Goal: Task Accomplishment & Management: Use online tool/utility

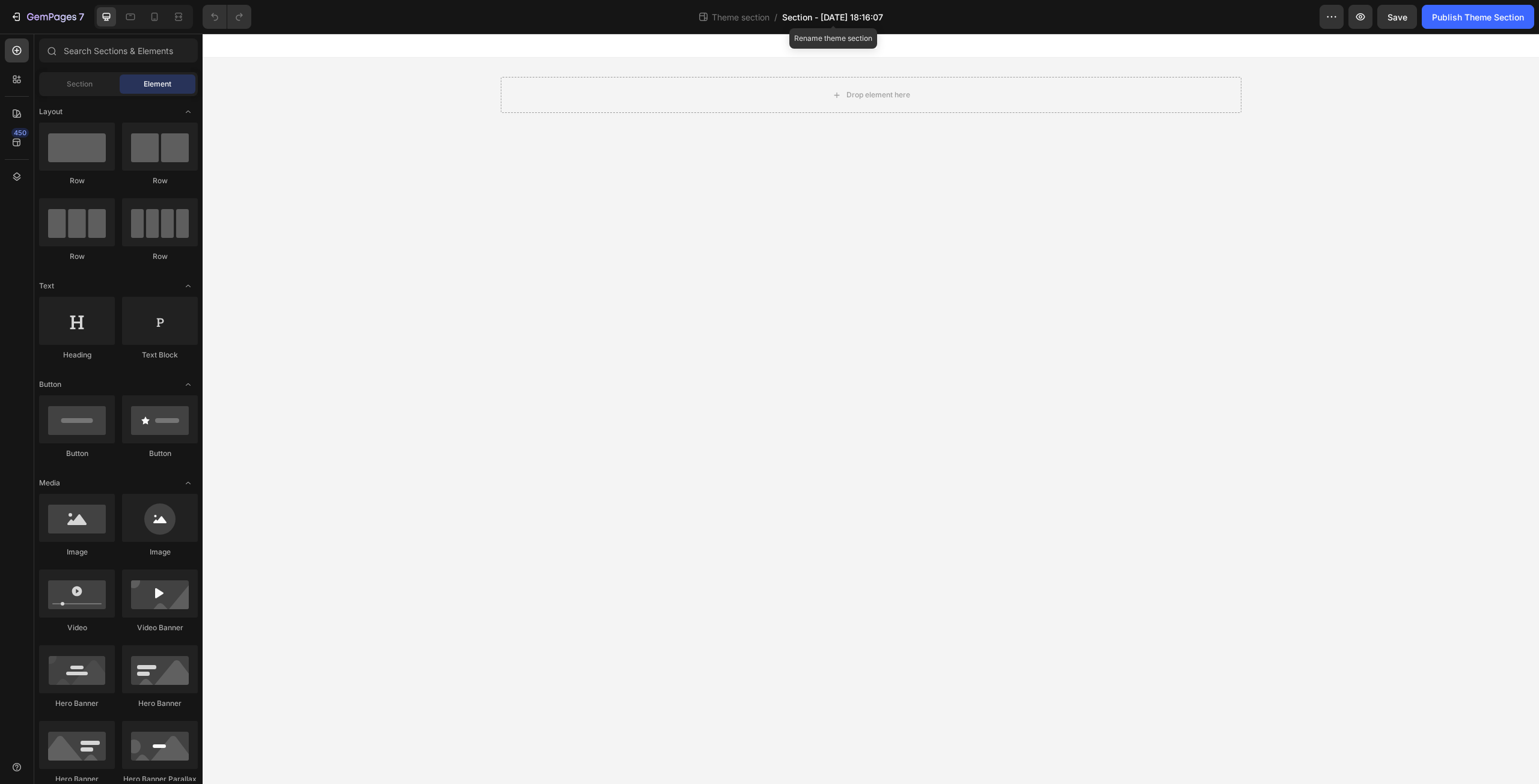
click at [827, 14] on span "Section - [DATE] 18:16:07" at bounding box center [832, 17] width 101 height 13
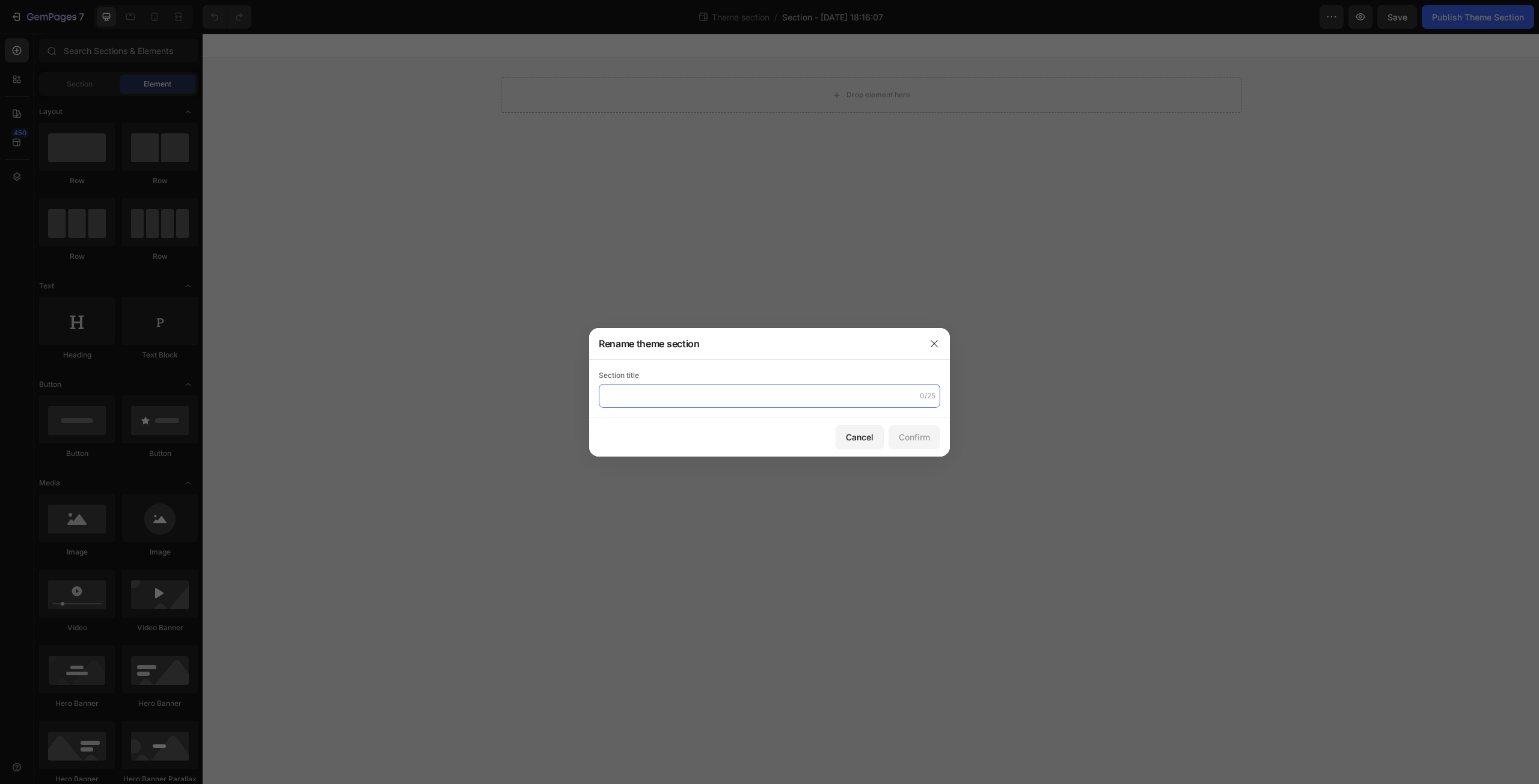
click at [731, 399] on input "text" at bounding box center [769, 396] width 341 height 24
paste input "Gem-susie-LRC EU 1"
drag, startPoint x: 650, startPoint y: 396, endPoint x: 623, endPoint y: 399, distance: 27.2
click at [623, 399] on input "Gem-susie-LRC EU 1" at bounding box center [769, 396] width 341 height 24
drag, startPoint x: 669, startPoint y: 396, endPoint x: 658, endPoint y: 399, distance: 11.4
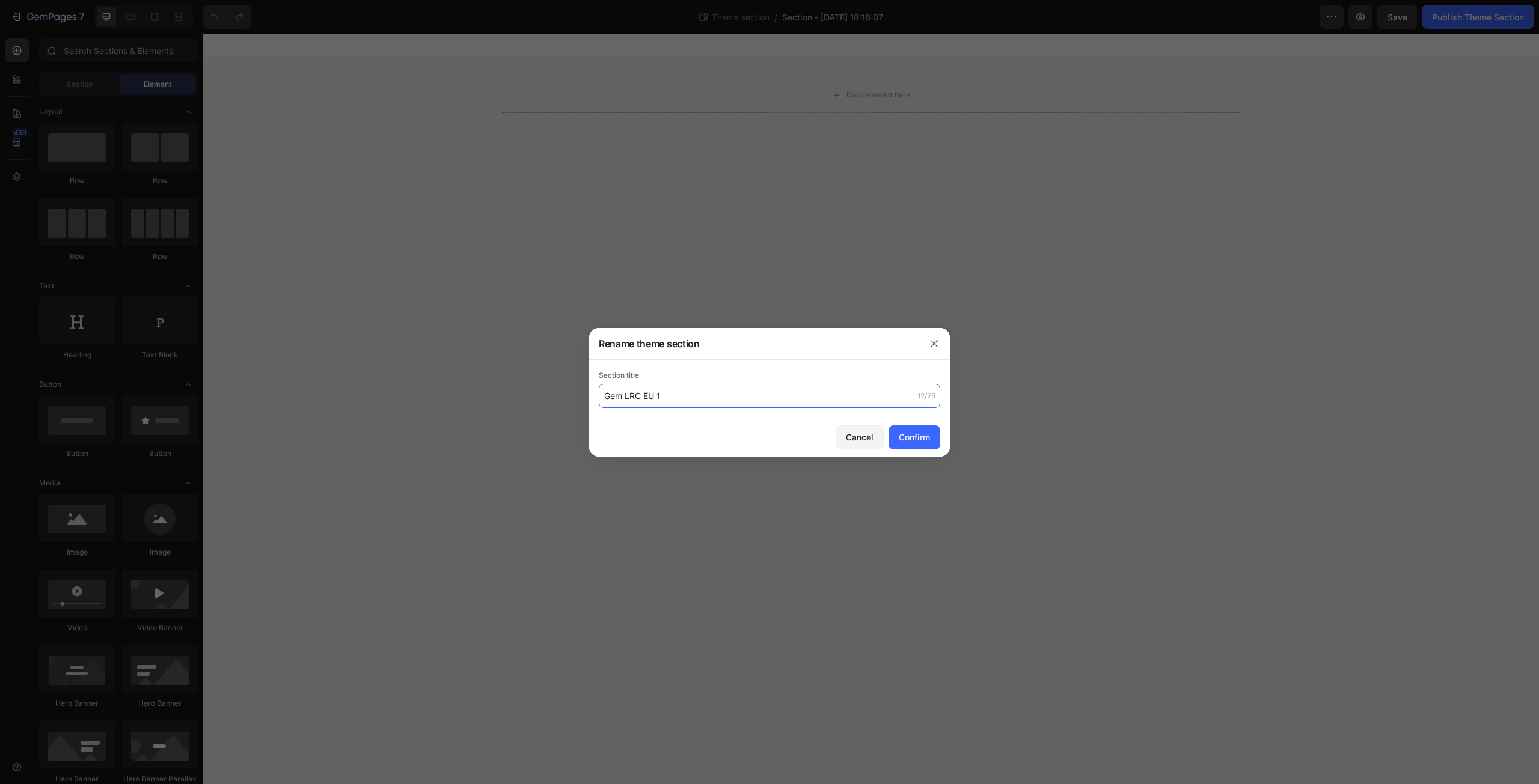
click at [658, 399] on input "Gem LRC EU 1" at bounding box center [769, 396] width 341 height 24
type input "Gem LRC EU 2"
click at [910, 433] on div "Confirm" at bounding box center [914, 437] width 32 height 13
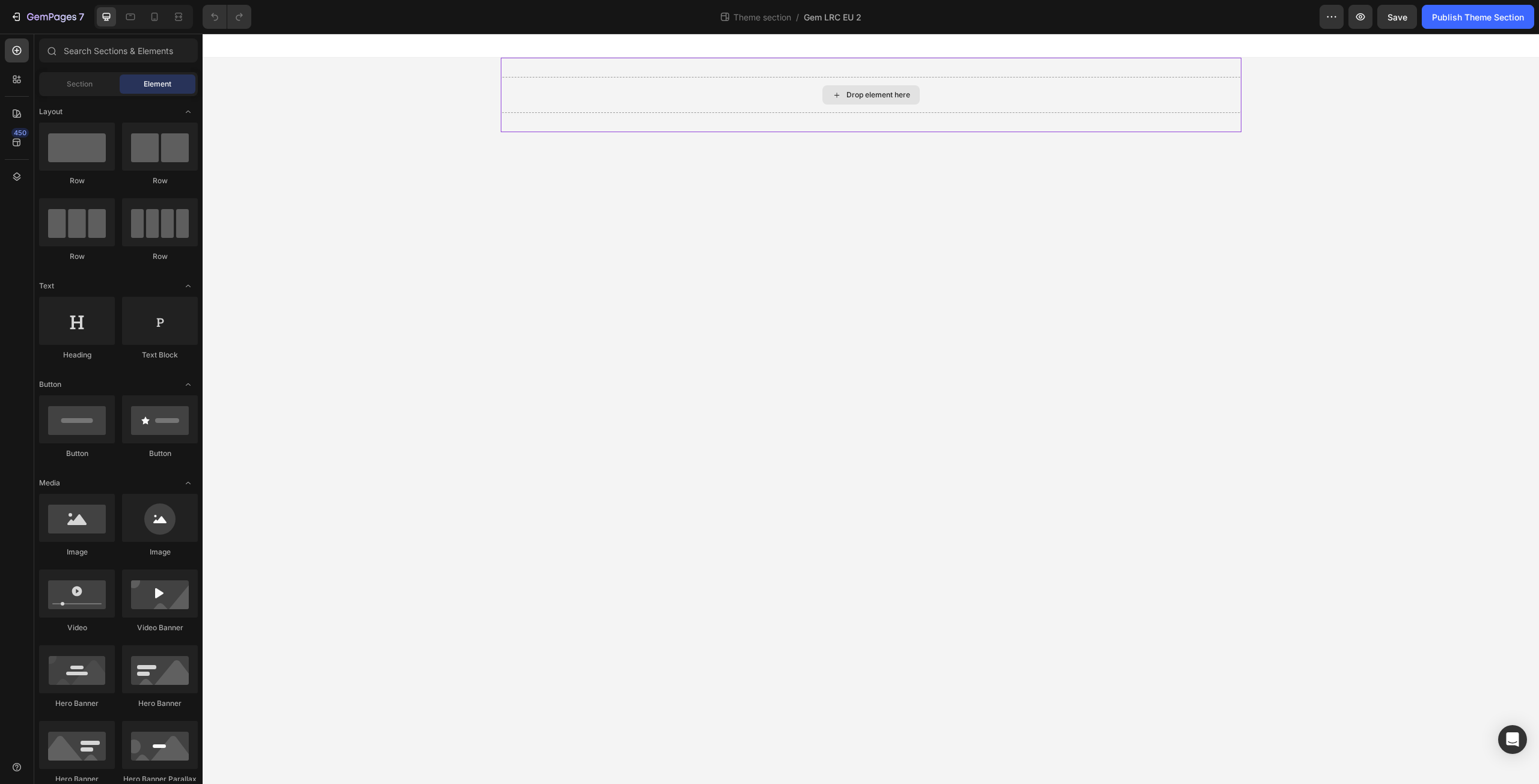
click at [527, 93] on div "Drop element here" at bounding box center [871, 95] width 741 height 36
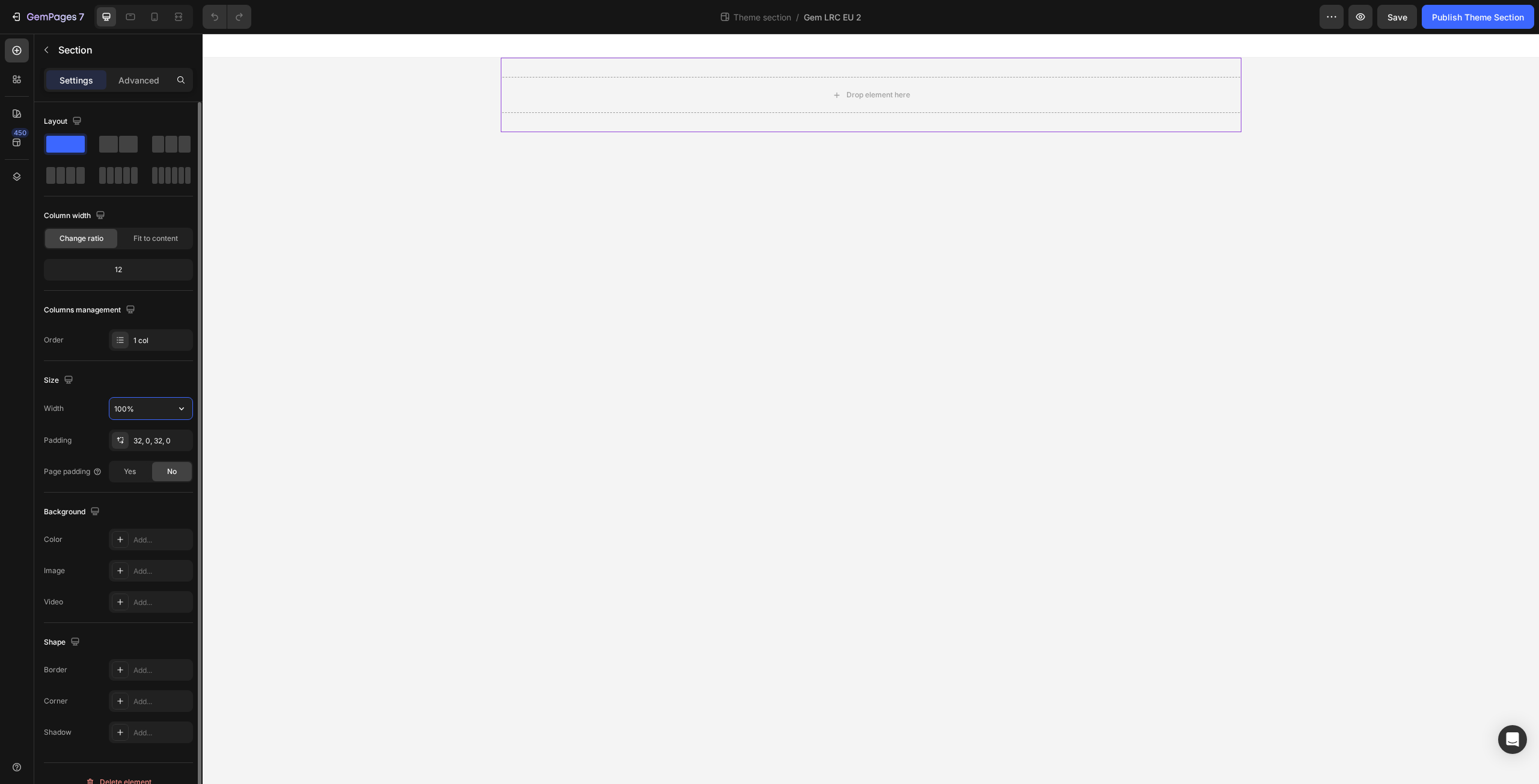
click at [169, 407] on input "100%" at bounding box center [151, 408] width 83 height 21
click at [178, 405] on icon "button" at bounding box center [181, 408] width 12 height 12
click at [149, 460] on p "Default 1200px" at bounding box center [147, 463] width 69 height 11
click at [181, 411] on icon "button" at bounding box center [181, 409] width 5 height 3
click at [155, 443] on p "Full 100%" at bounding box center [147, 440] width 69 height 11
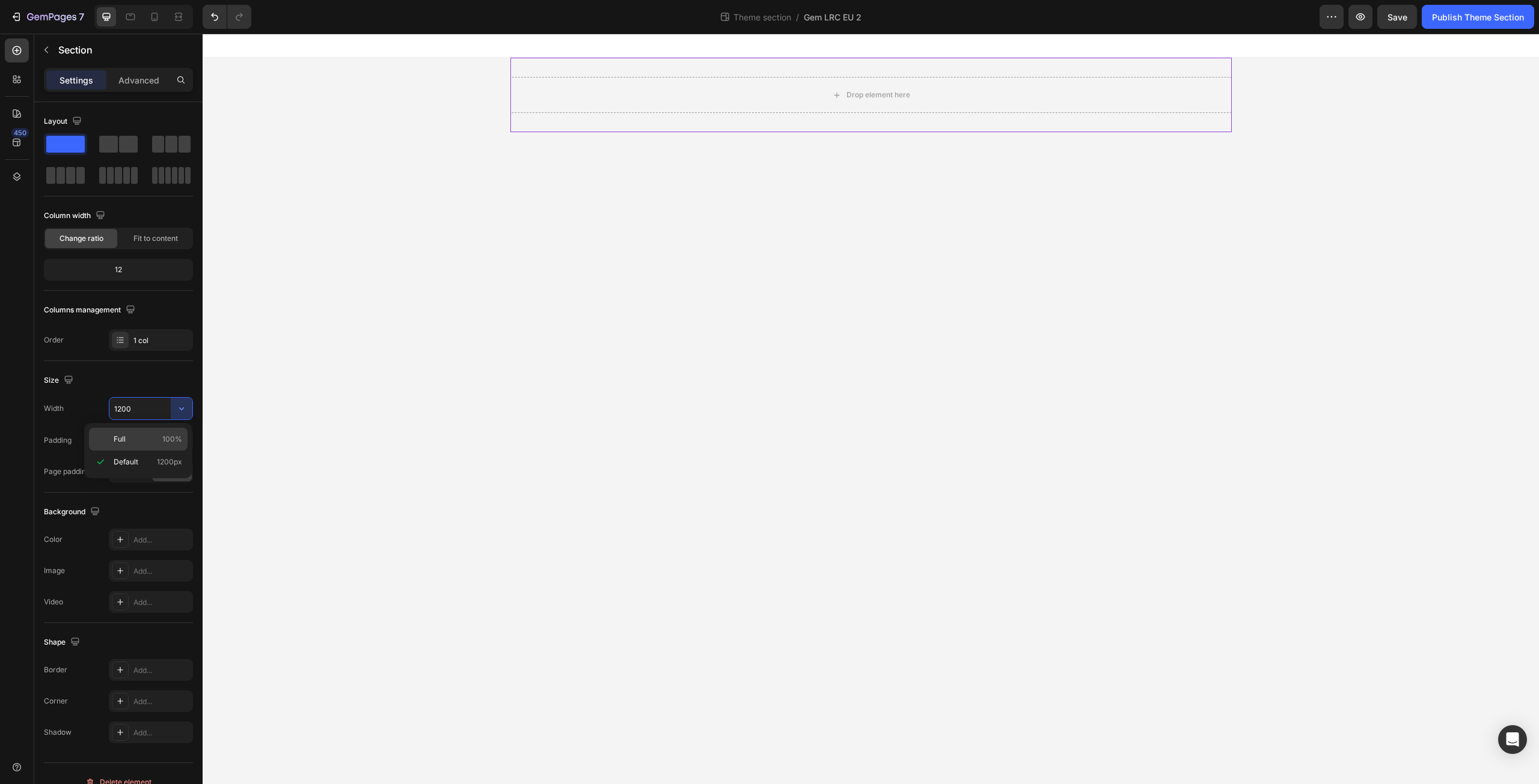
type input "100%"
click at [136, 86] on p "Advanced" at bounding box center [139, 80] width 41 height 13
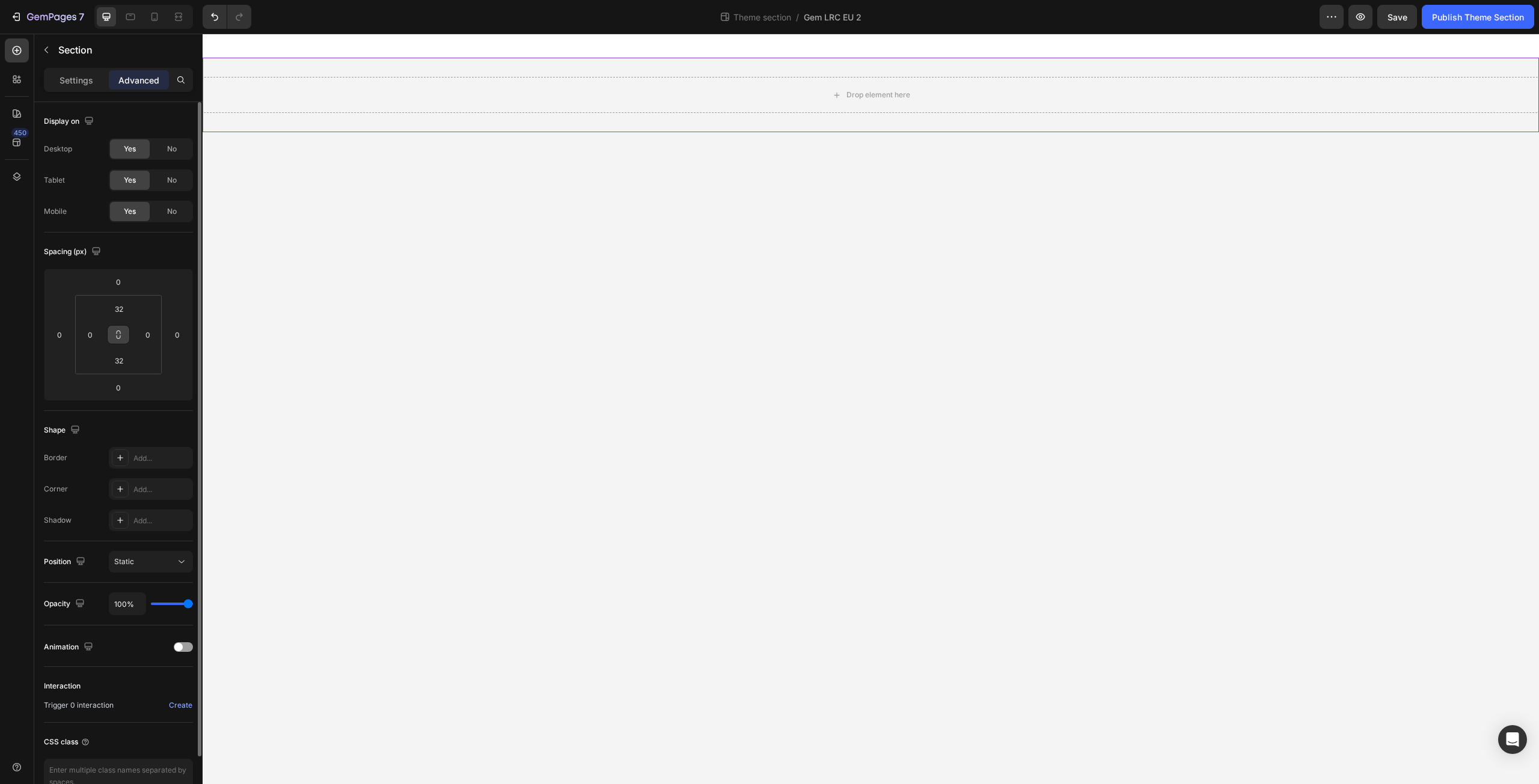
click at [121, 331] on icon at bounding box center [118, 335] width 9 height 9
click at [125, 313] on input "32" at bounding box center [119, 309] width 24 height 18
type input "0"
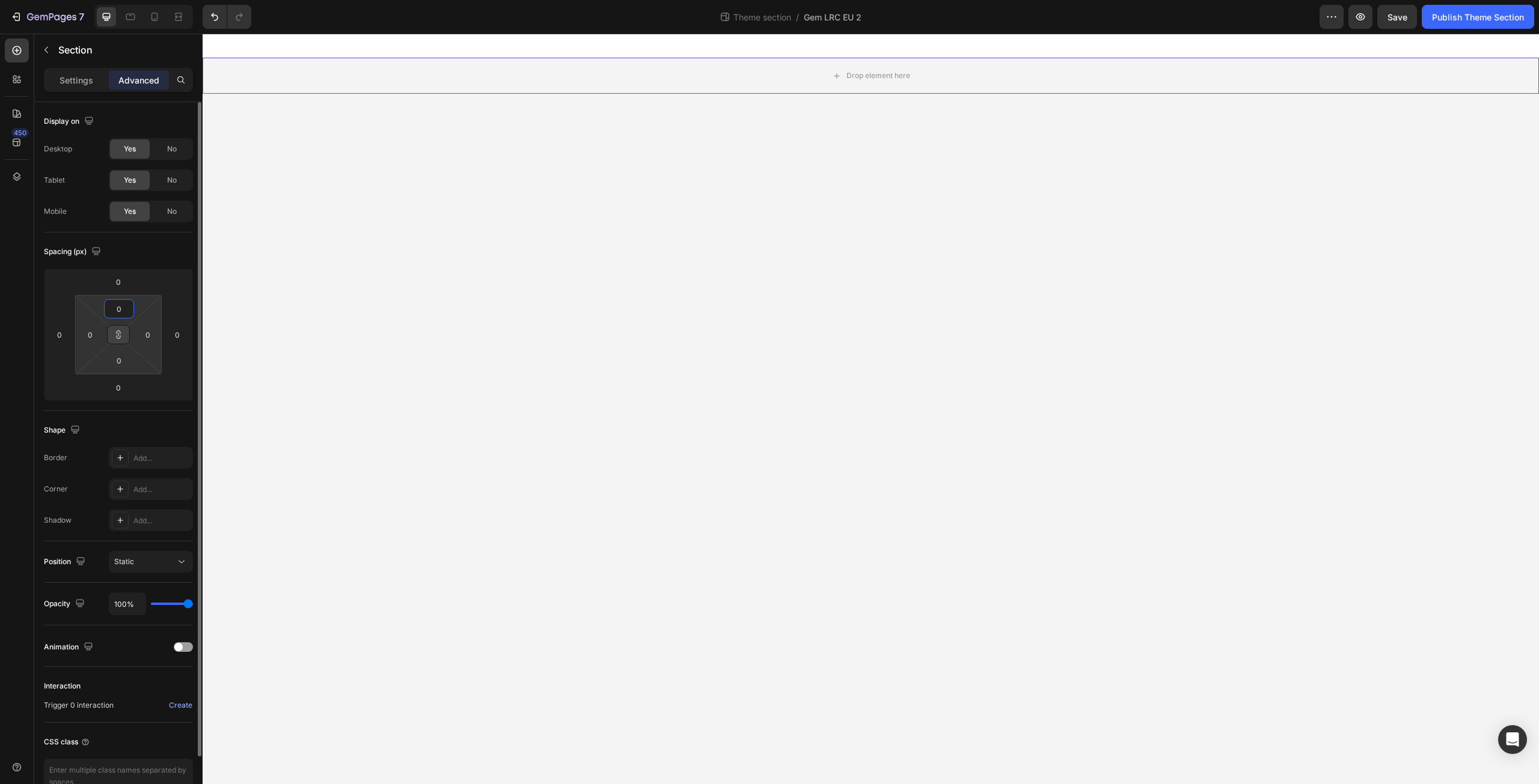
click at [131, 0] on html "7 Theme section / Gem LRC EU 2 Preview Save Publish Theme Section 450 Sections(…" at bounding box center [769, 0] width 1539 height 0
click at [76, 72] on div "Settings" at bounding box center [76, 80] width 60 height 19
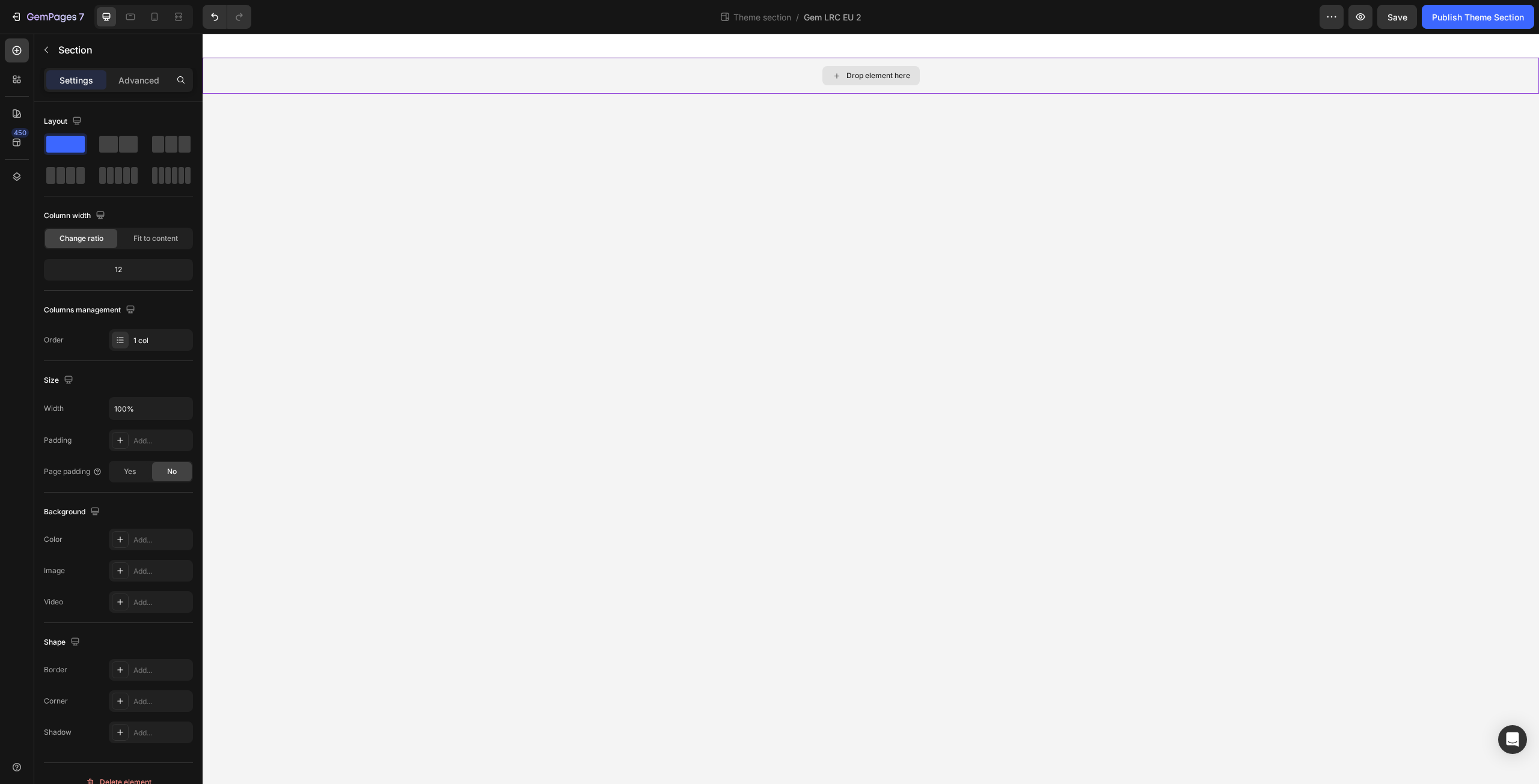
click at [693, 71] on div "Drop element here" at bounding box center [871, 76] width 1336 height 36
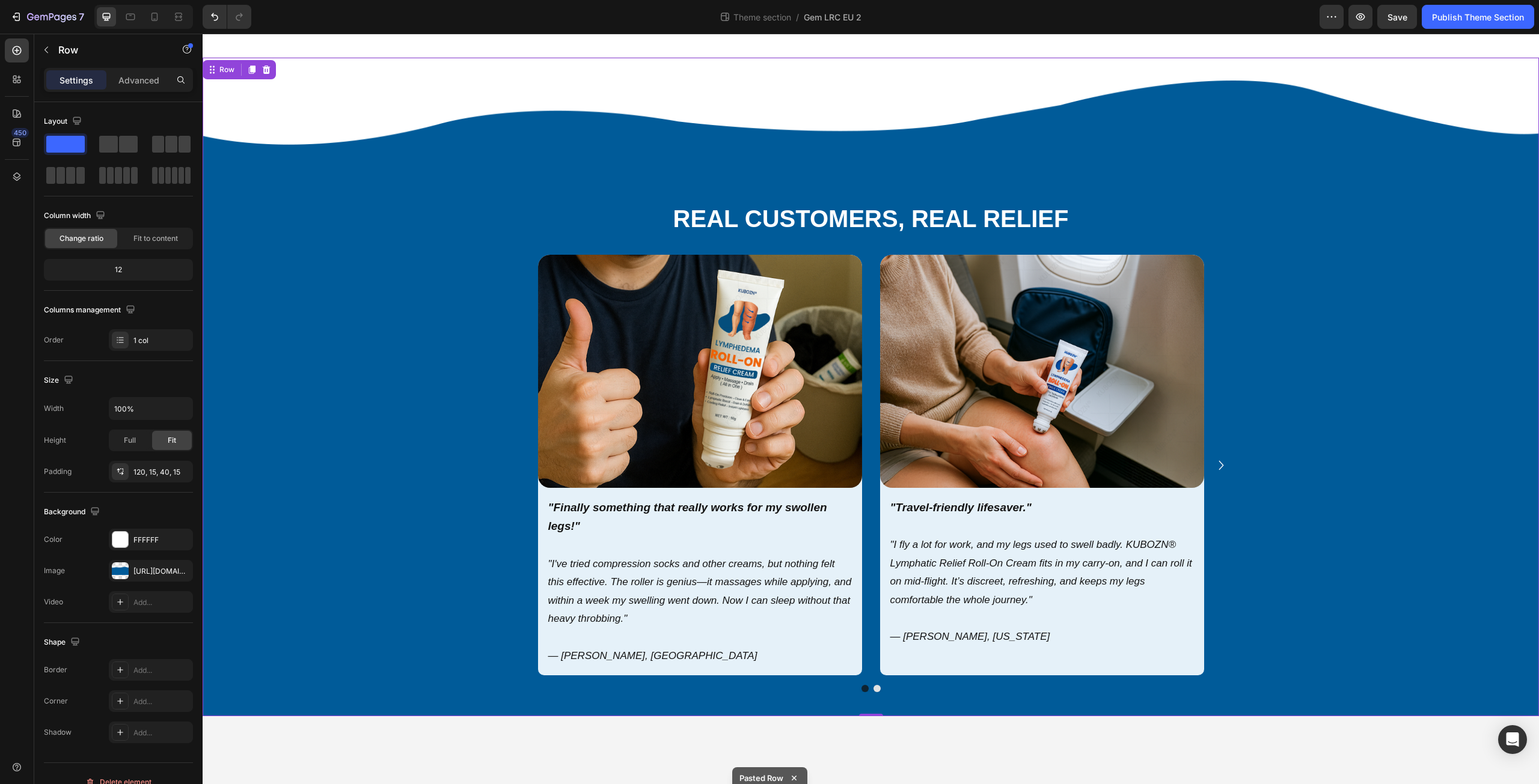
click at [348, 455] on div "Real Customers, Real Relief Heading Image "Finally something that really works …" at bounding box center [871, 411] width 1318 height 563
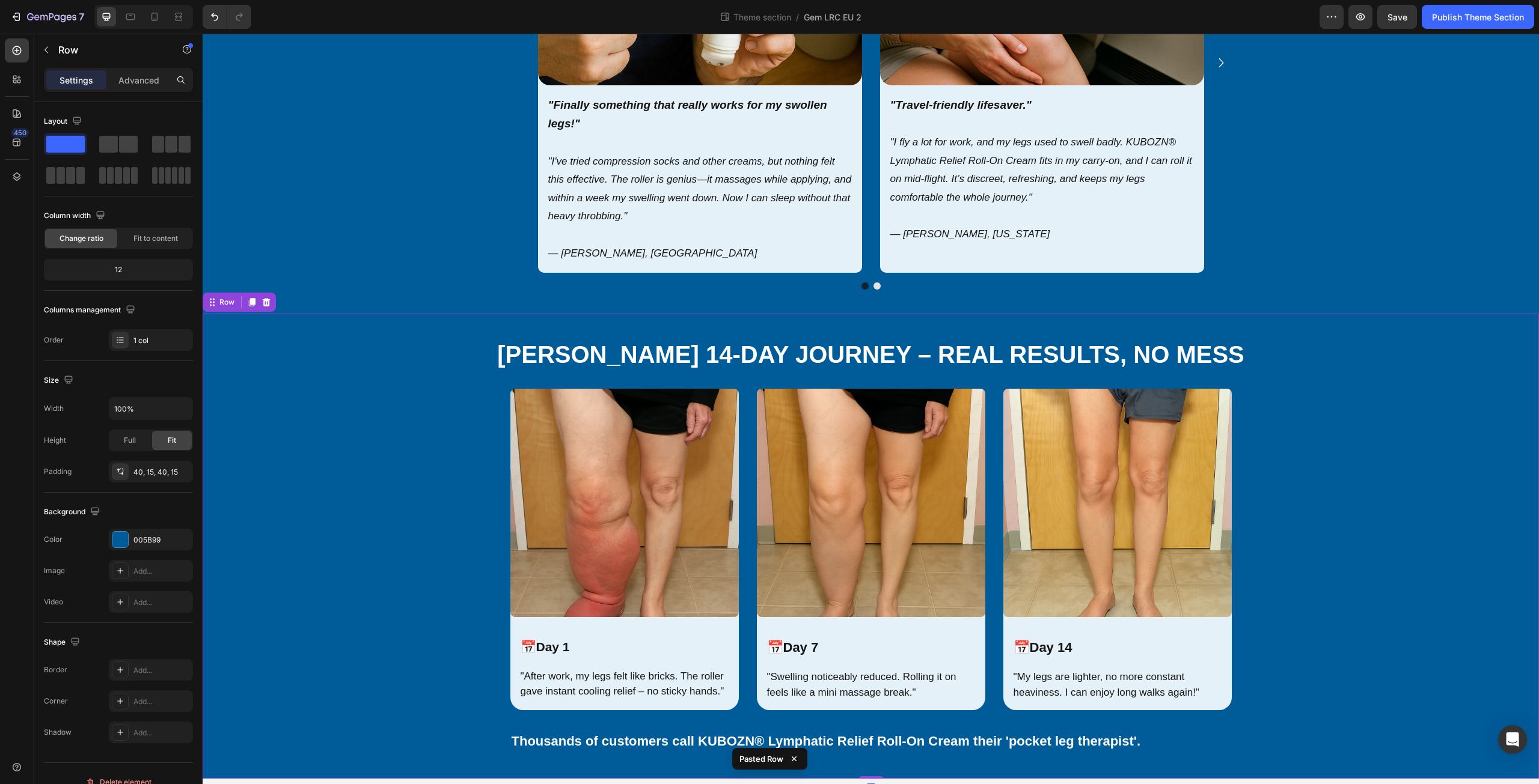
scroll to position [412, 0]
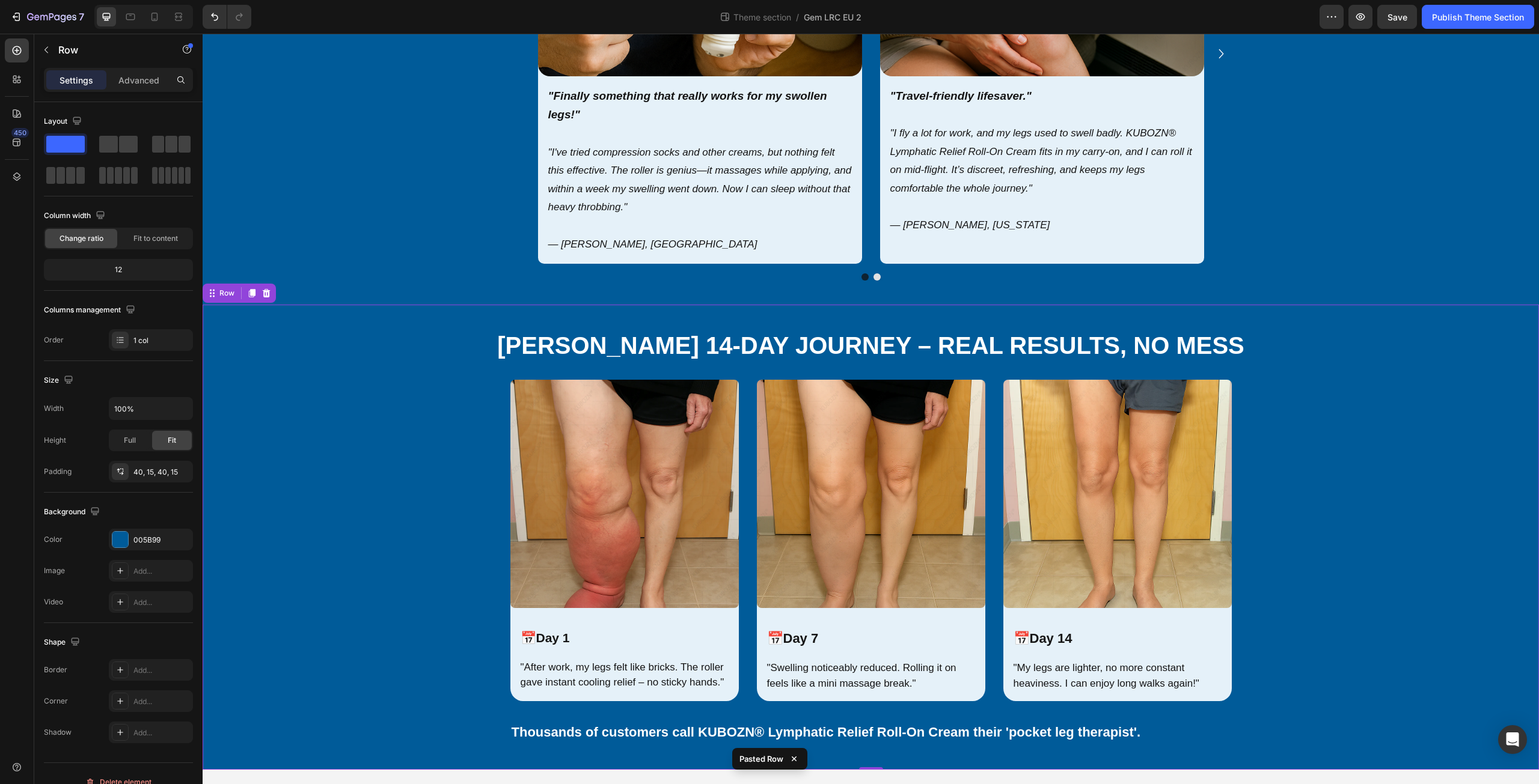
click at [357, 479] on div "[PERSON_NAME] 14-Day Journey – Real Results, No Mess Heading Image 📅 Day 1 Text…" at bounding box center [871, 537] width 1318 height 417
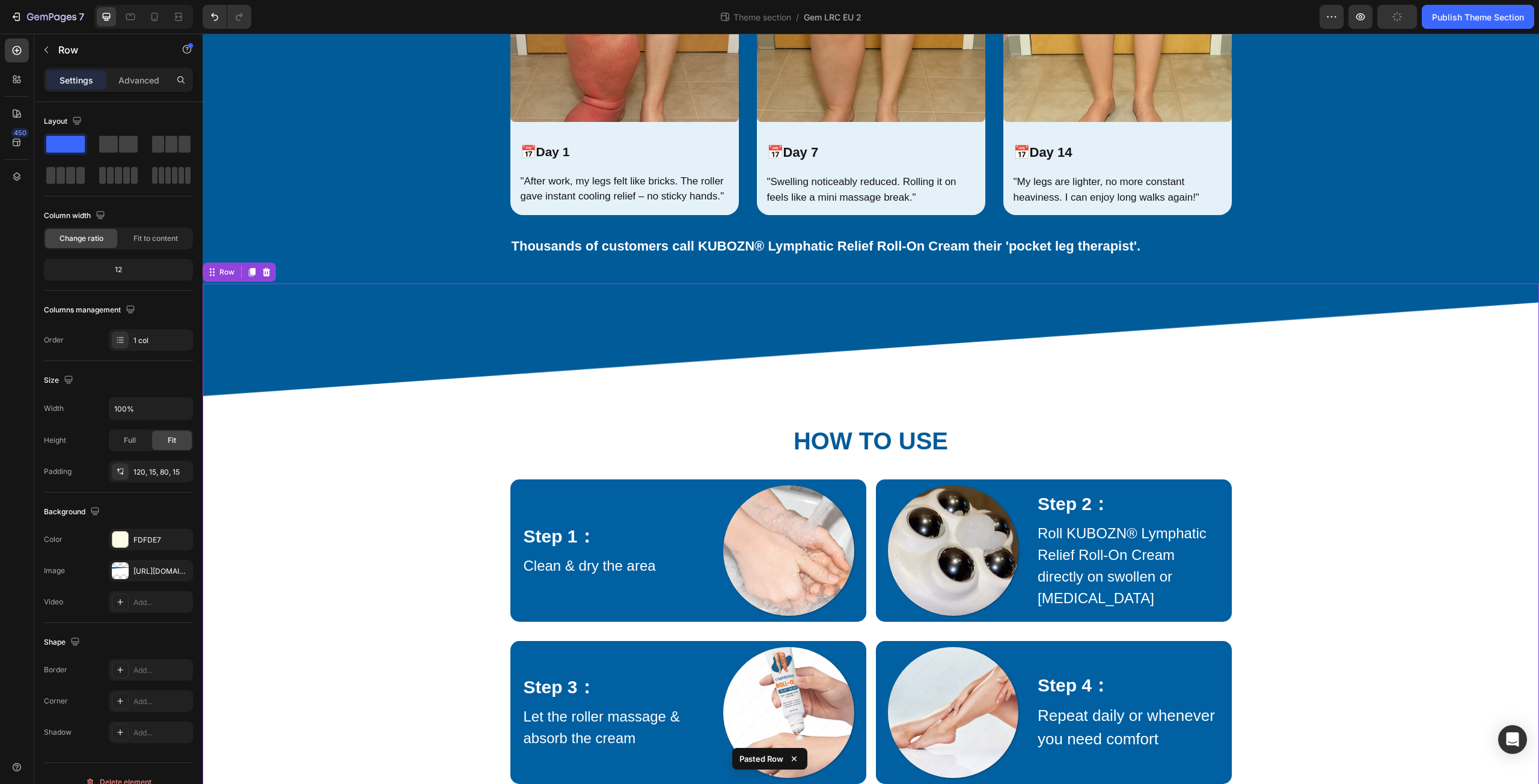
scroll to position [975, 0]
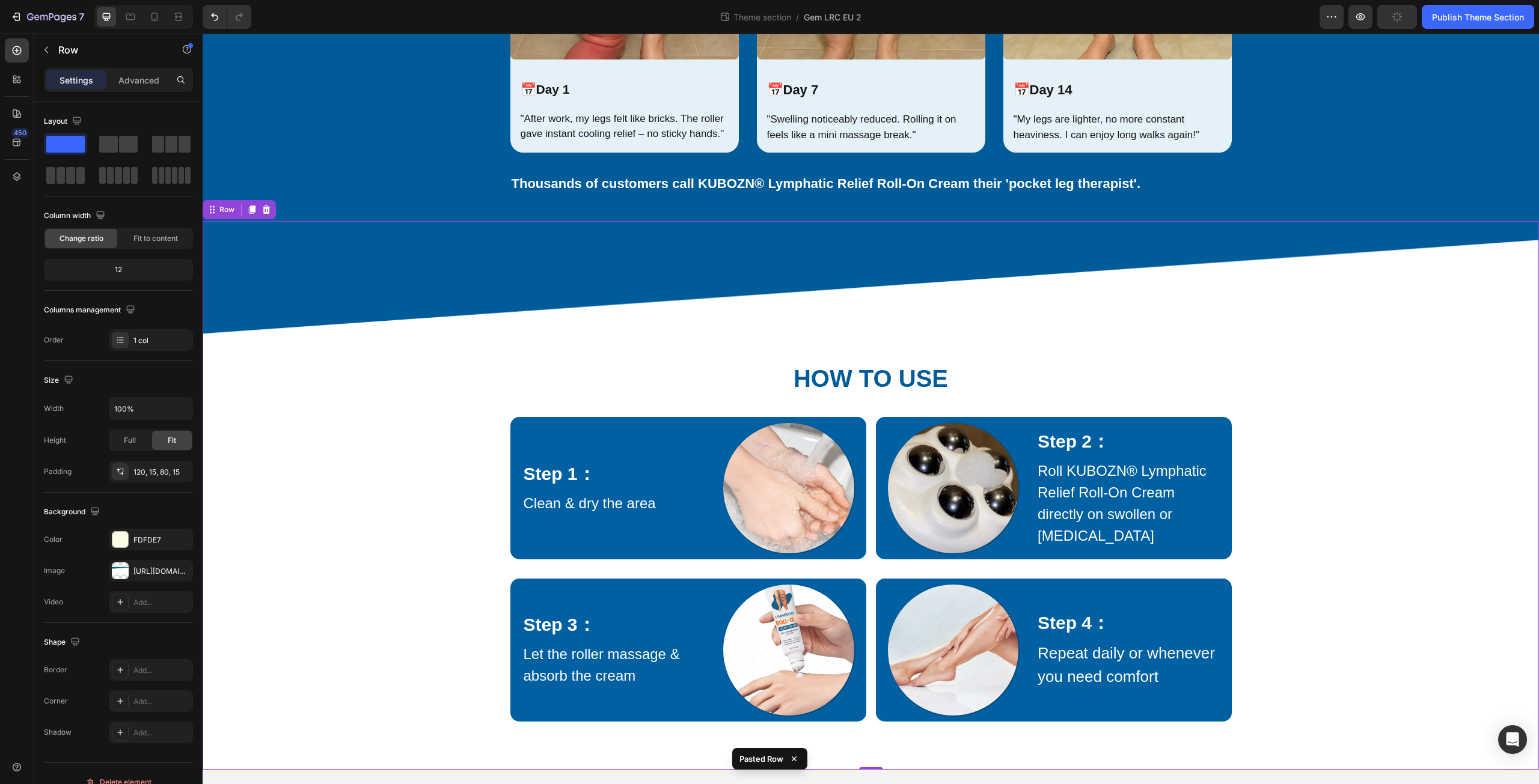
click at [350, 510] on div "How to Use Heading Row Step 1： Text Block Clean & dry the area Text Block Image…" at bounding box center [871, 507] width 1318 height 429
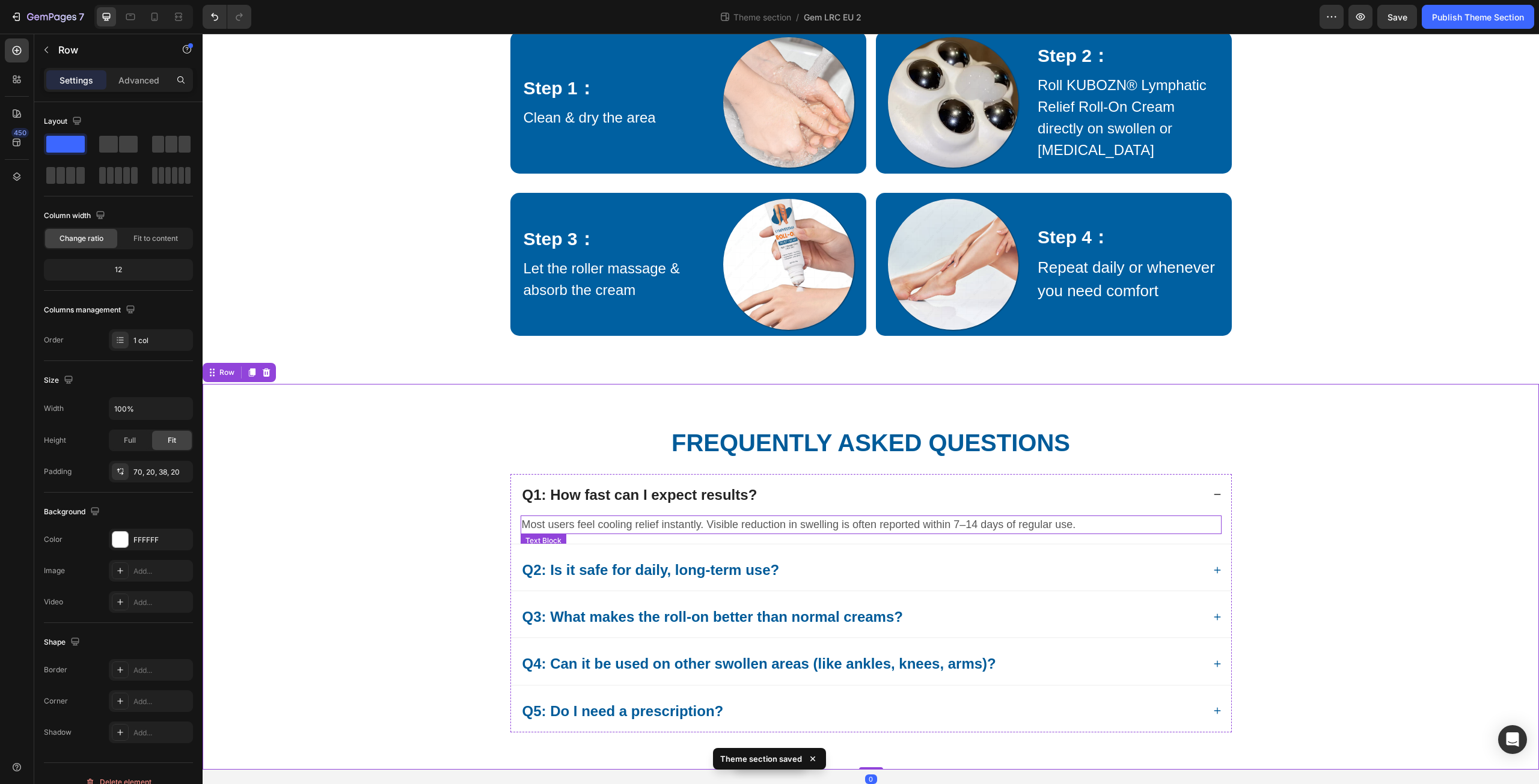
scroll to position [1361, 0]
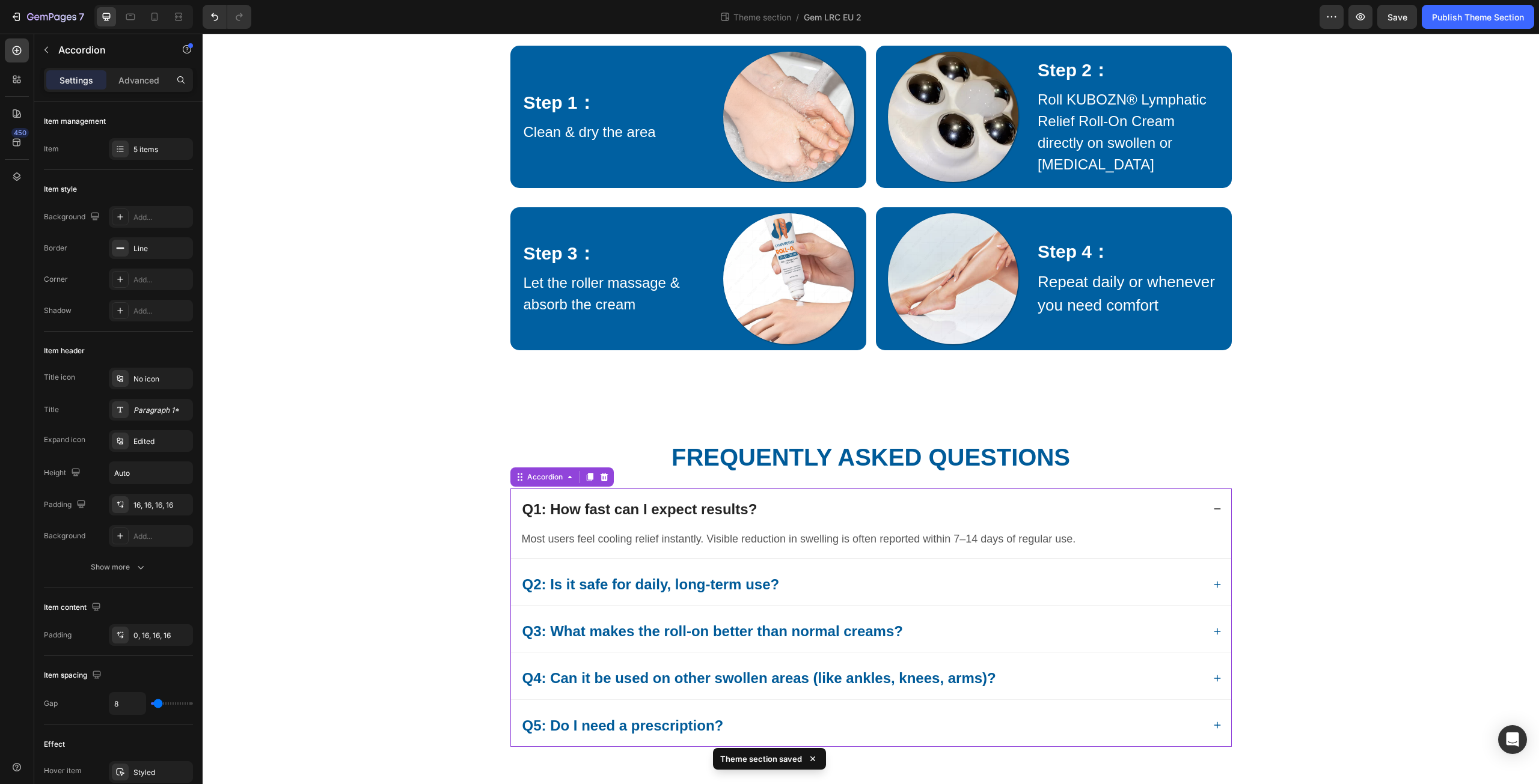
click at [1158, 496] on div "Q1: How fast can I expect results?" at bounding box center [871, 509] width 720 height 42
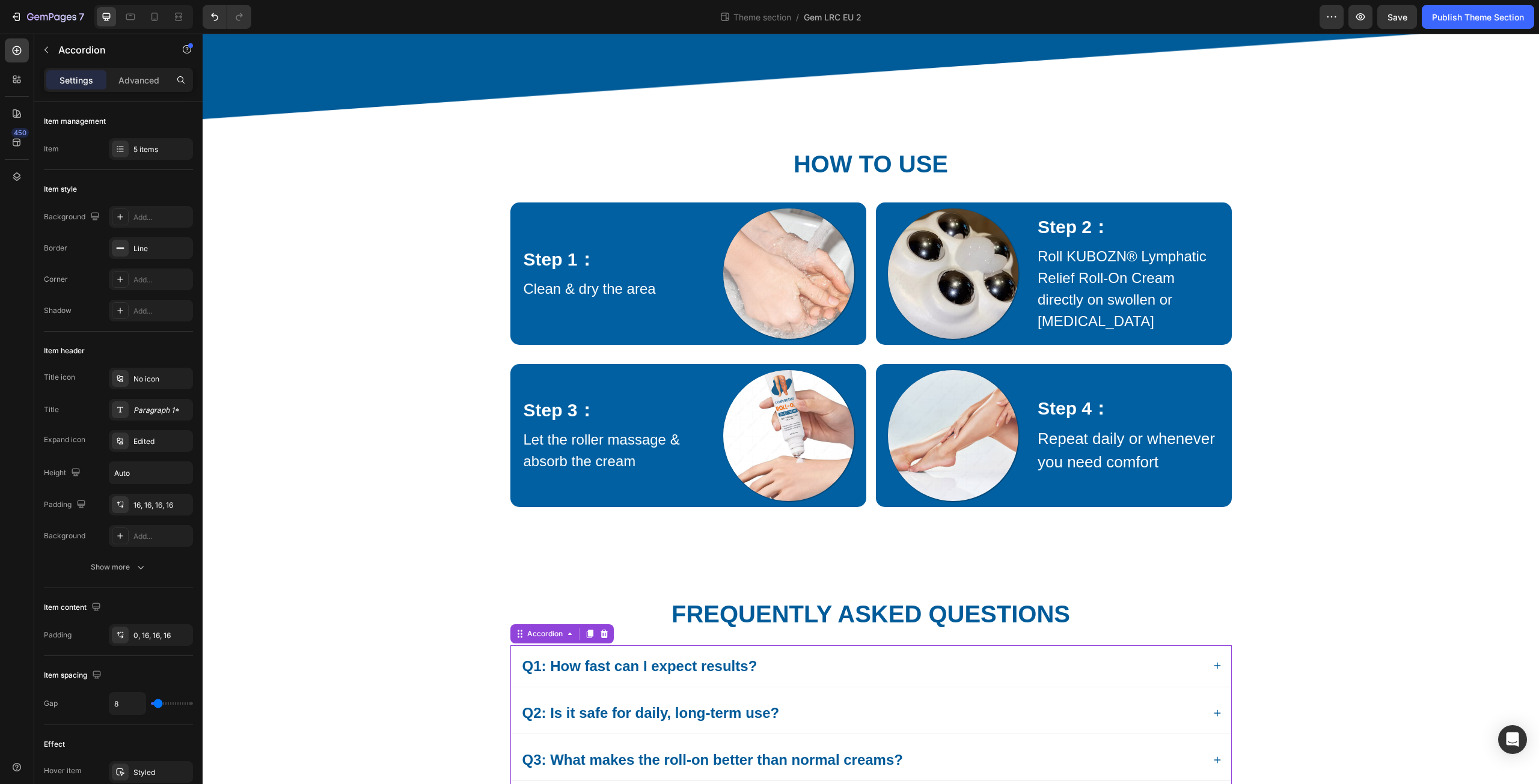
scroll to position [1038, 0]
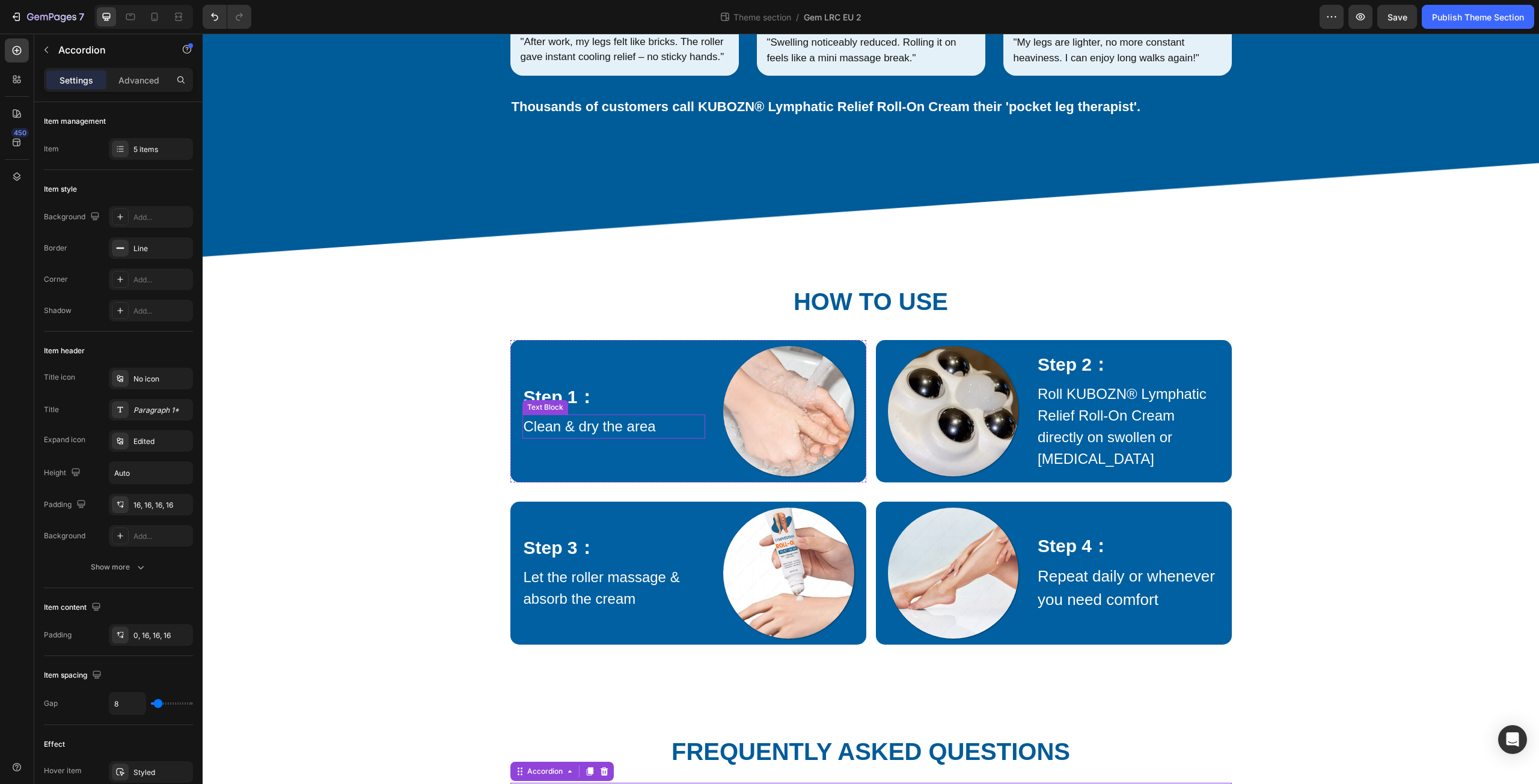
click at [542, 413] on div "Text Block" at bounding box center [545, 407] width 41 height 11
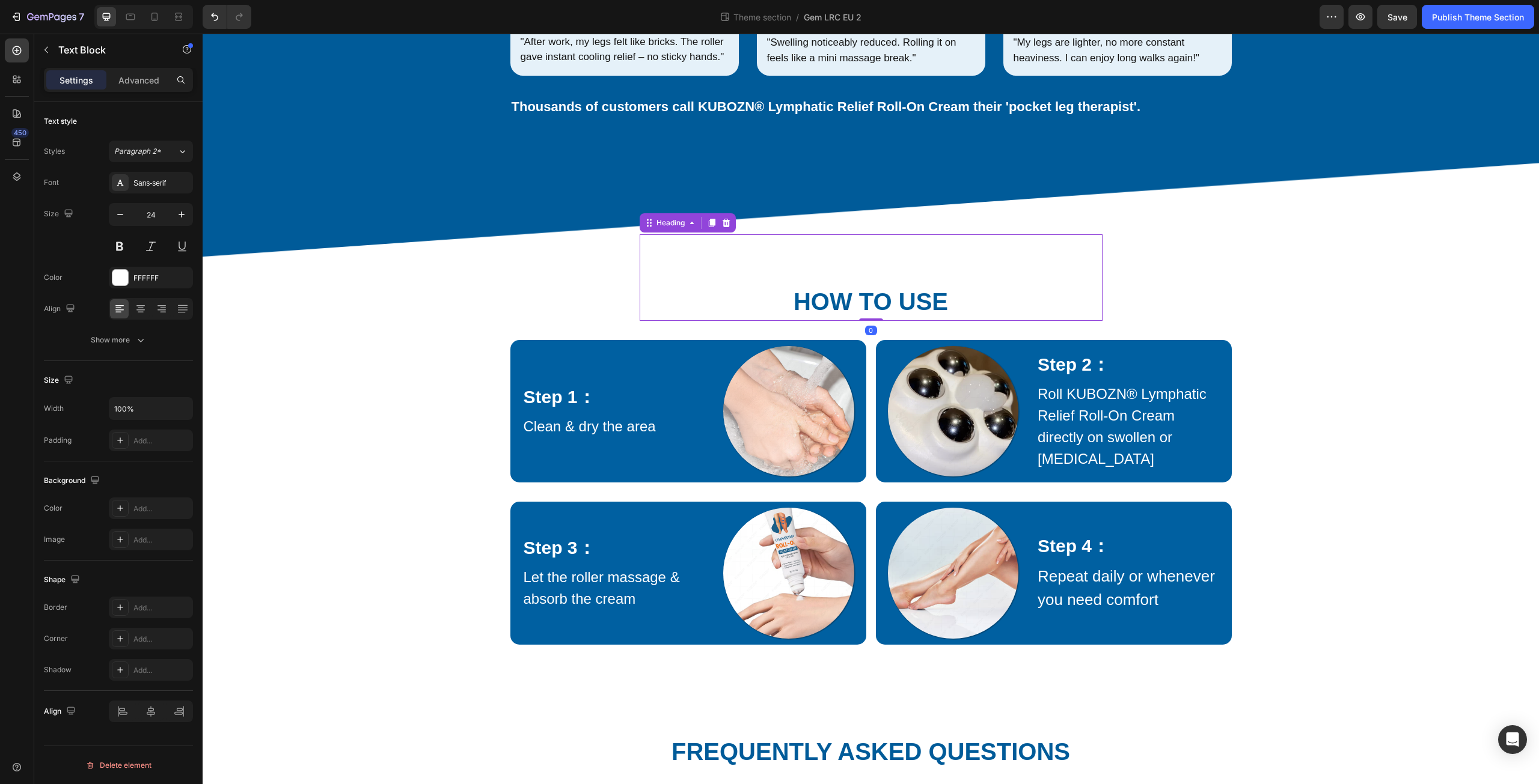
click at [833, 315] on strong "How to Use" at bounding box center [871, 302] width 154 height 27
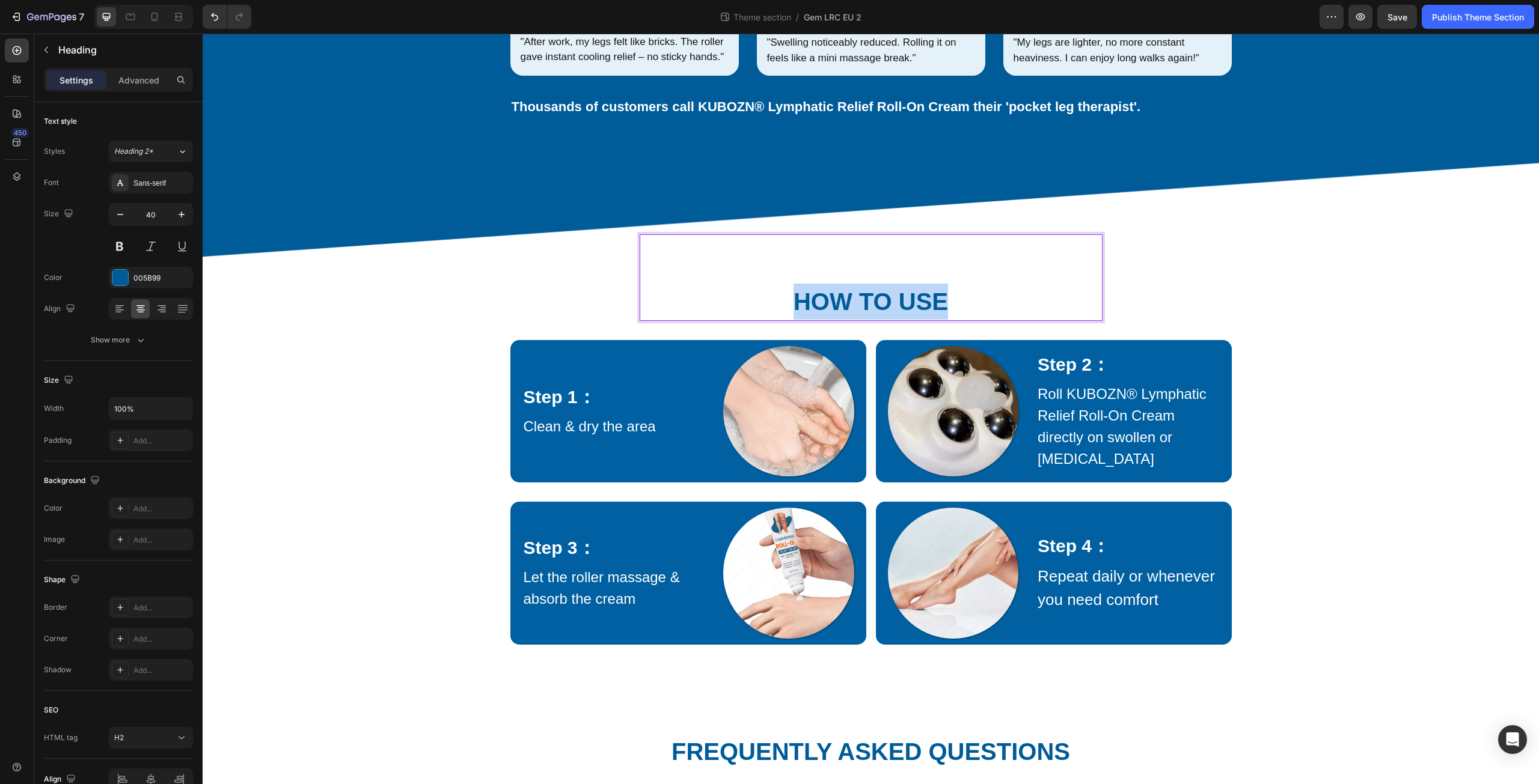
drag, startPoint x: 787, startPoint y: 314, endPoint x: 965, endPoint y: 329, distance: 178.6
click at [965, 320] on p "How to Use" at bounding box center [871, 302] width 460 height 36
click at [529, 413] on div "Text Block" at bounding box center [545, 407] width 41 height 11
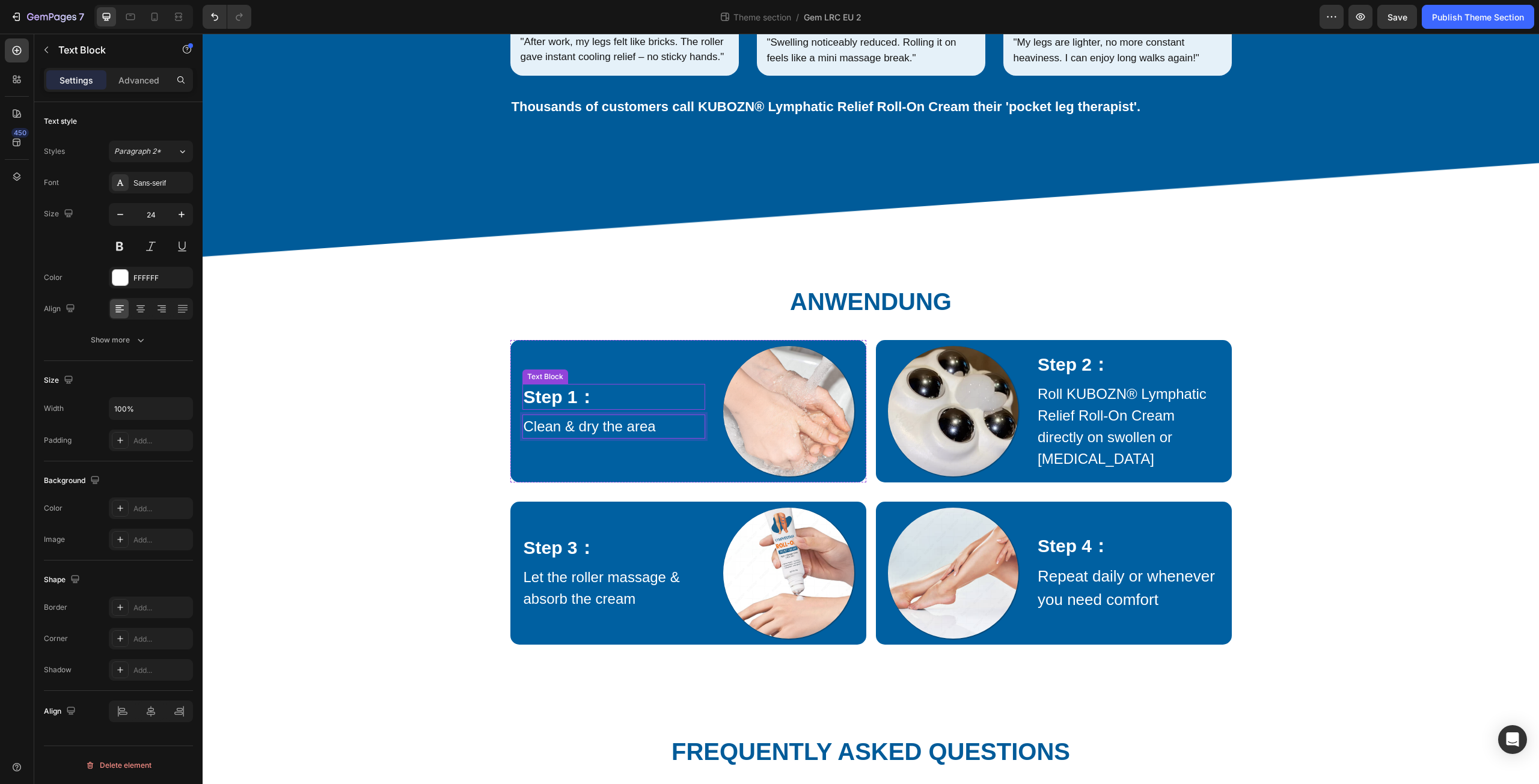
click at [533, 409] on p "Step 1：" at bounding box center [614, 397] width 181 height 24
click at [532, 409] on p "Step 1：" at bounding box center [614, 397] width 181 height 24
drag, startPoint x: 531, startPoint y: 411, endPoint x: 556, endPoint y: 415, distance: 25.3
click at [556, 409] on p "Step 1：" at bounding box center [614, 397] width 181 height 24
click at [608, 409] on p "Schritt 1：" at bounding box center [614, 397] width 181 height 24
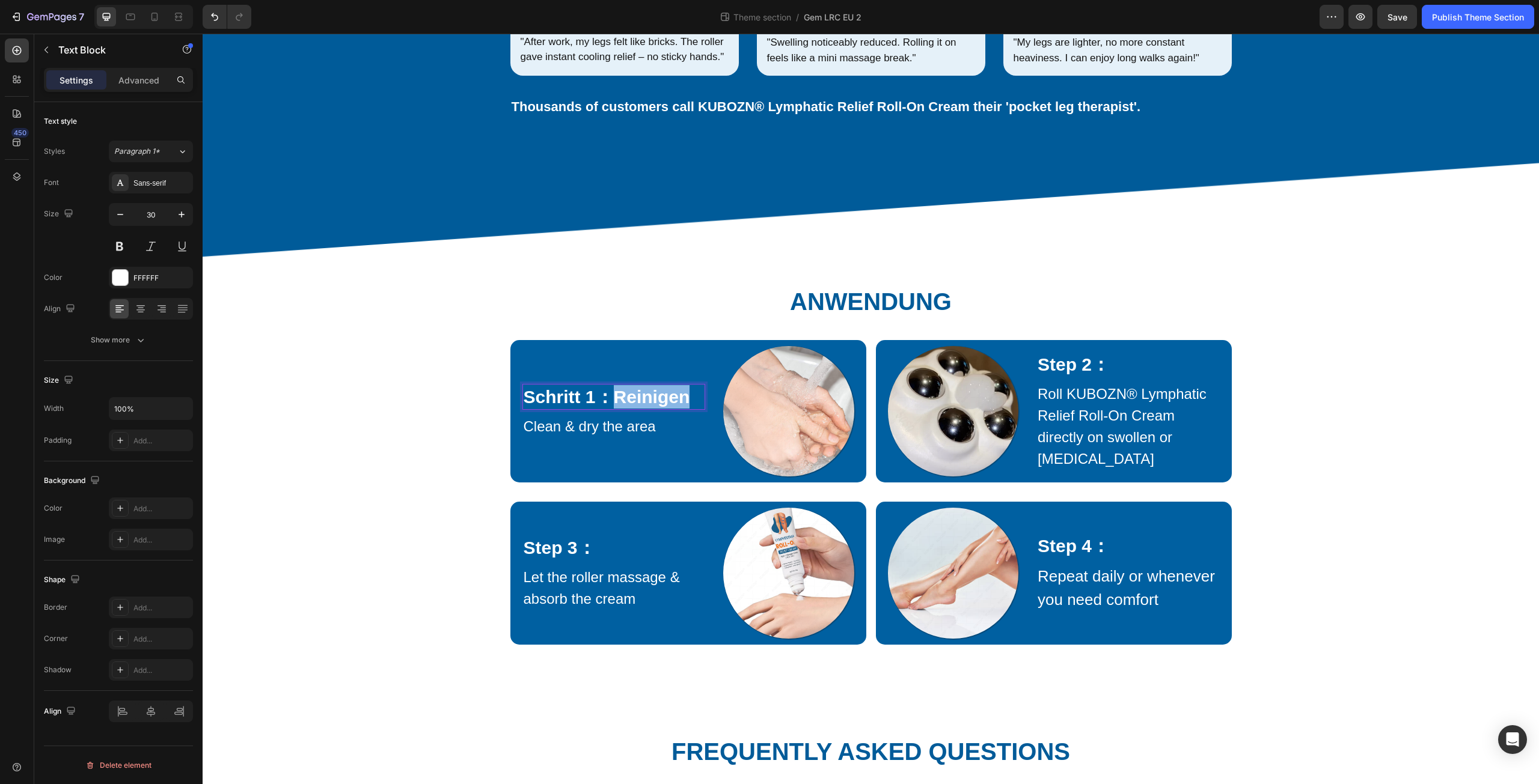
drag, startPoint x: 613, startPoint y: 407, endPoint x: 685, endPoint y: 410, distance: 72.1
click at [685, 407] on strong "Reinigen" at bounding box center [652, 396] width 76 height 20
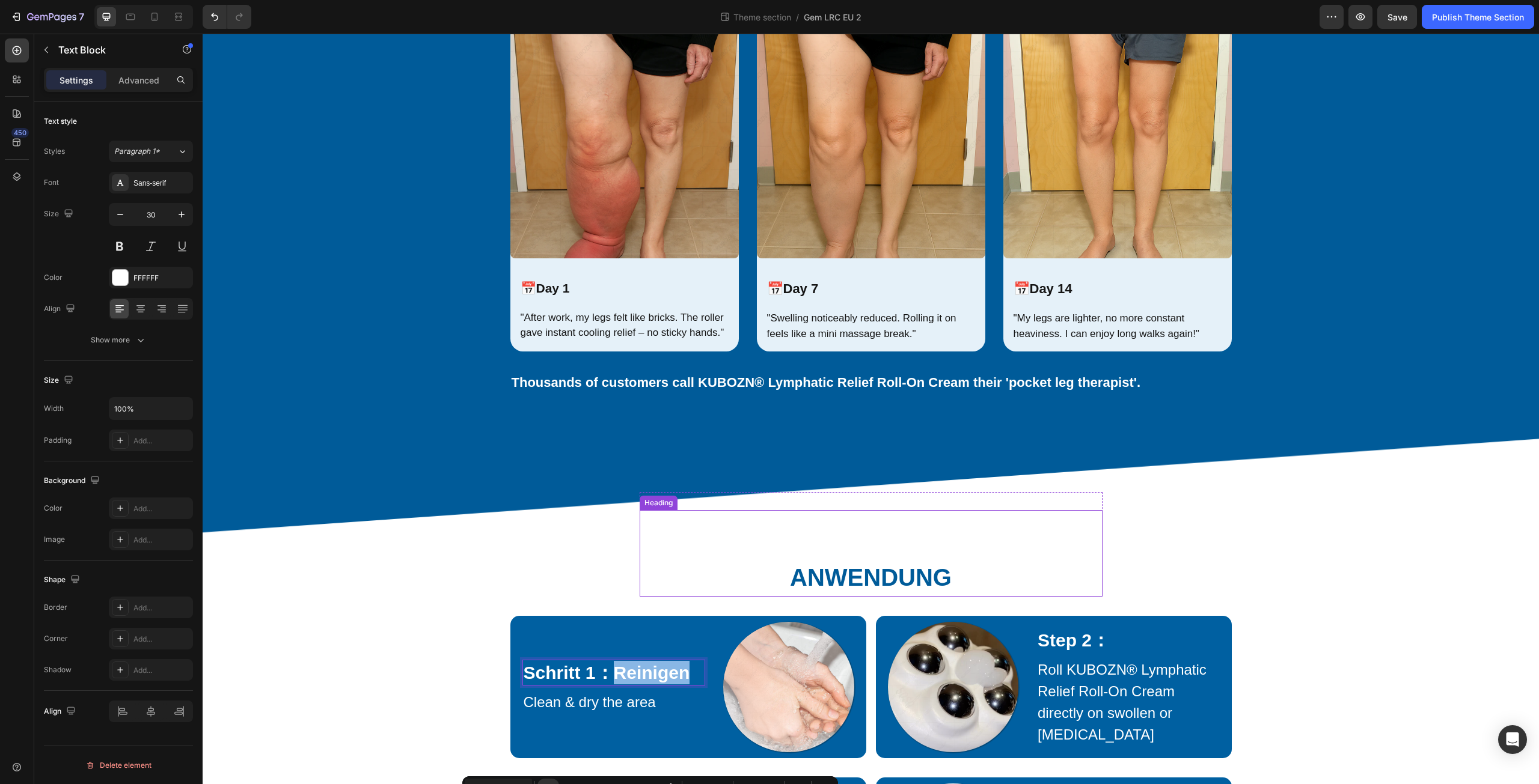
scroll to position [1122, 0]
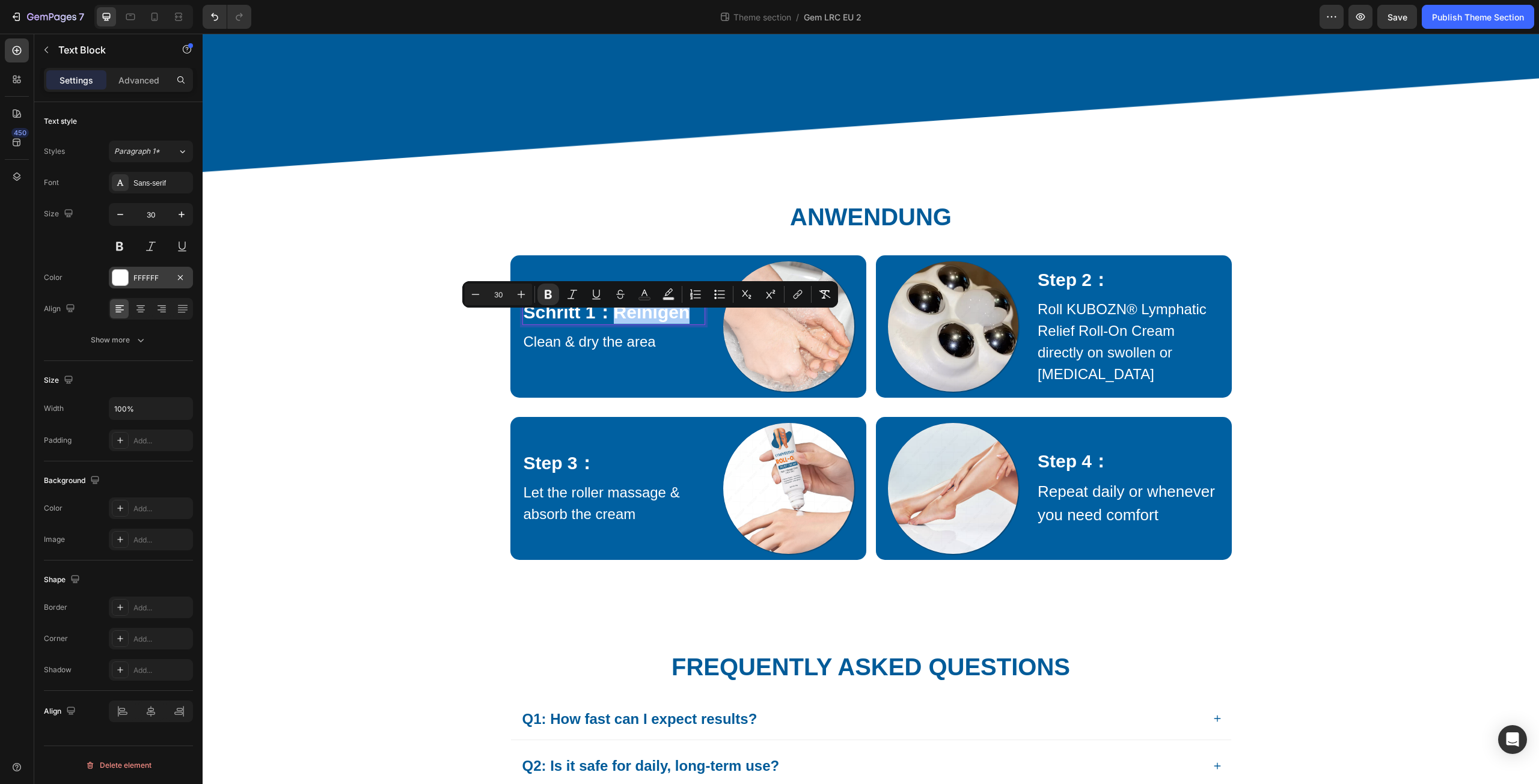
click at [112, 283] on div at bounding box center [120, 277] width 17 height 17
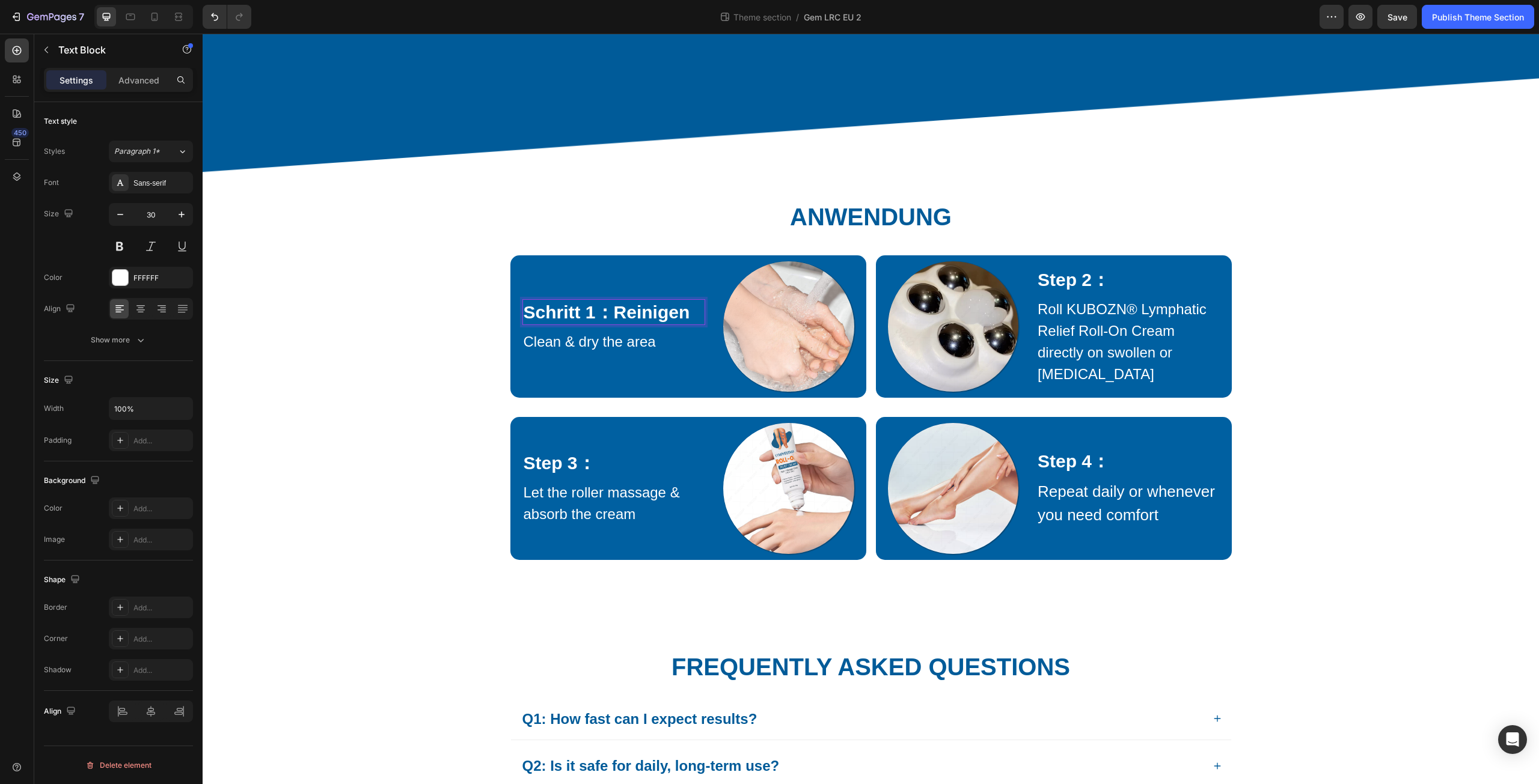
click at [624, 322] on strong "Reinigen" at bounding box center [652, 312] width 76 height 20
drag, startPoint x: 615, startPoint y: 321, endPoint x: 690, endPoint y: 334, distance: 76.1
click at [690, 324] on p "Schritt 1： Reinigen" at bounding box center [614, 312] width 181 height 24
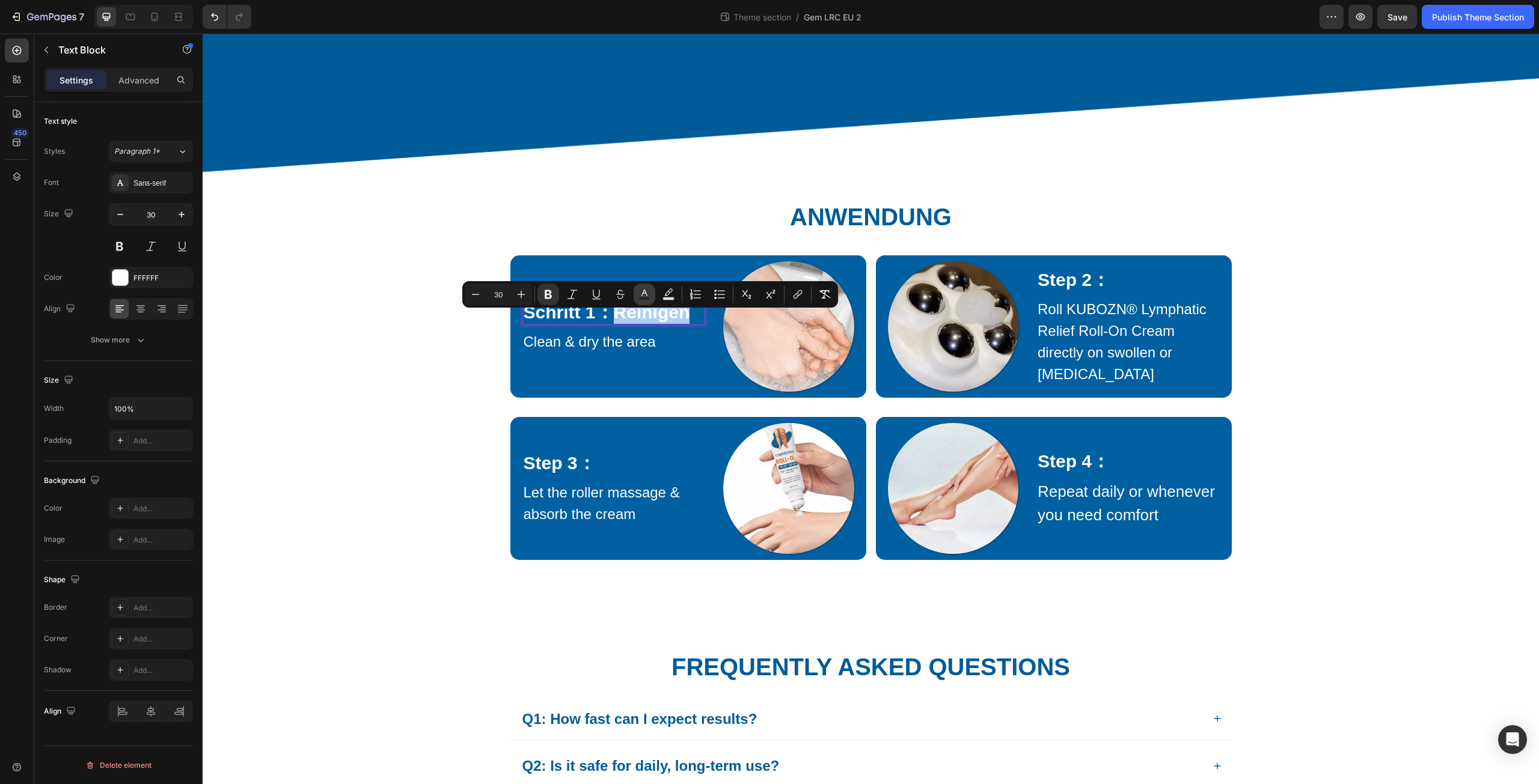
click at [642, 291] on icon "Editor contextual toolbar" at bounding box center [644, 294] width 12 height 12
type input "FFFFFF"
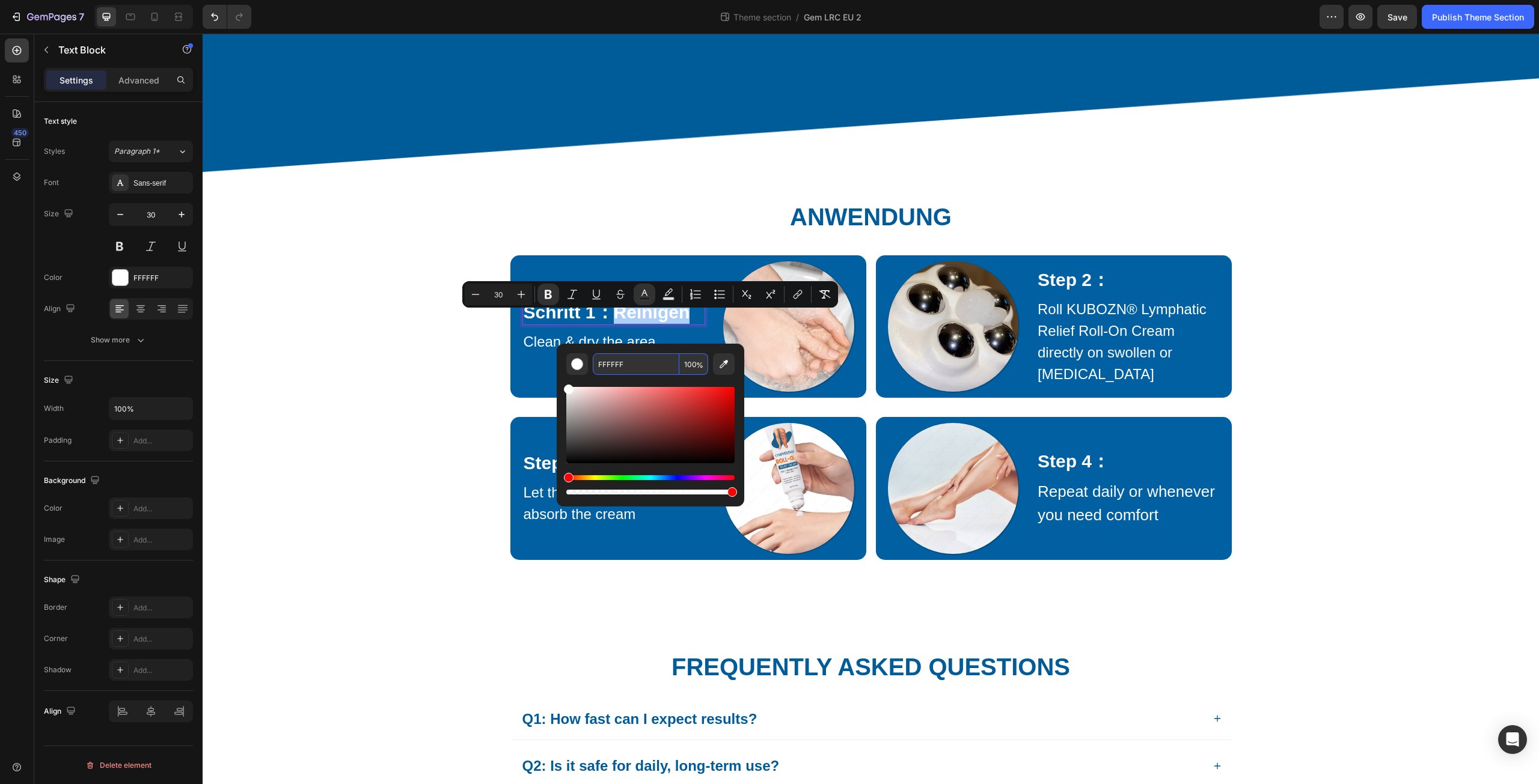
click at [635, 368] on input "FFFFFF" at bounding box center [636, 364] width 87 height 21
paste input "EF206"
type input "FEF206"
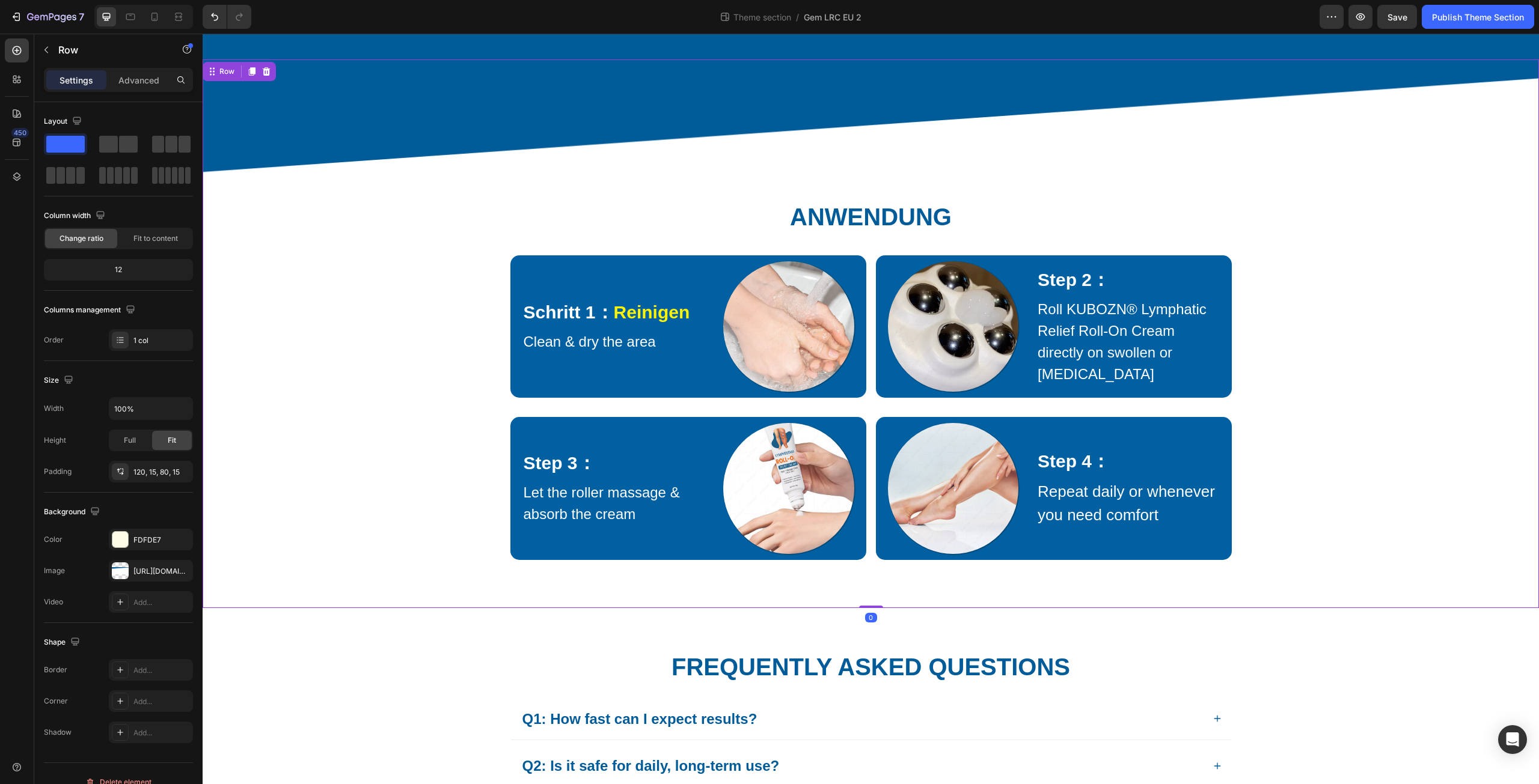
click at [481, 414] on div "⁠⁠⁠⁠⁠⁠⁠ Anwendung Heading Row Schritt 1： Reinigen Text Block Clean & dry the ar…" at bounding box center [871, 346] width 1318 height 429
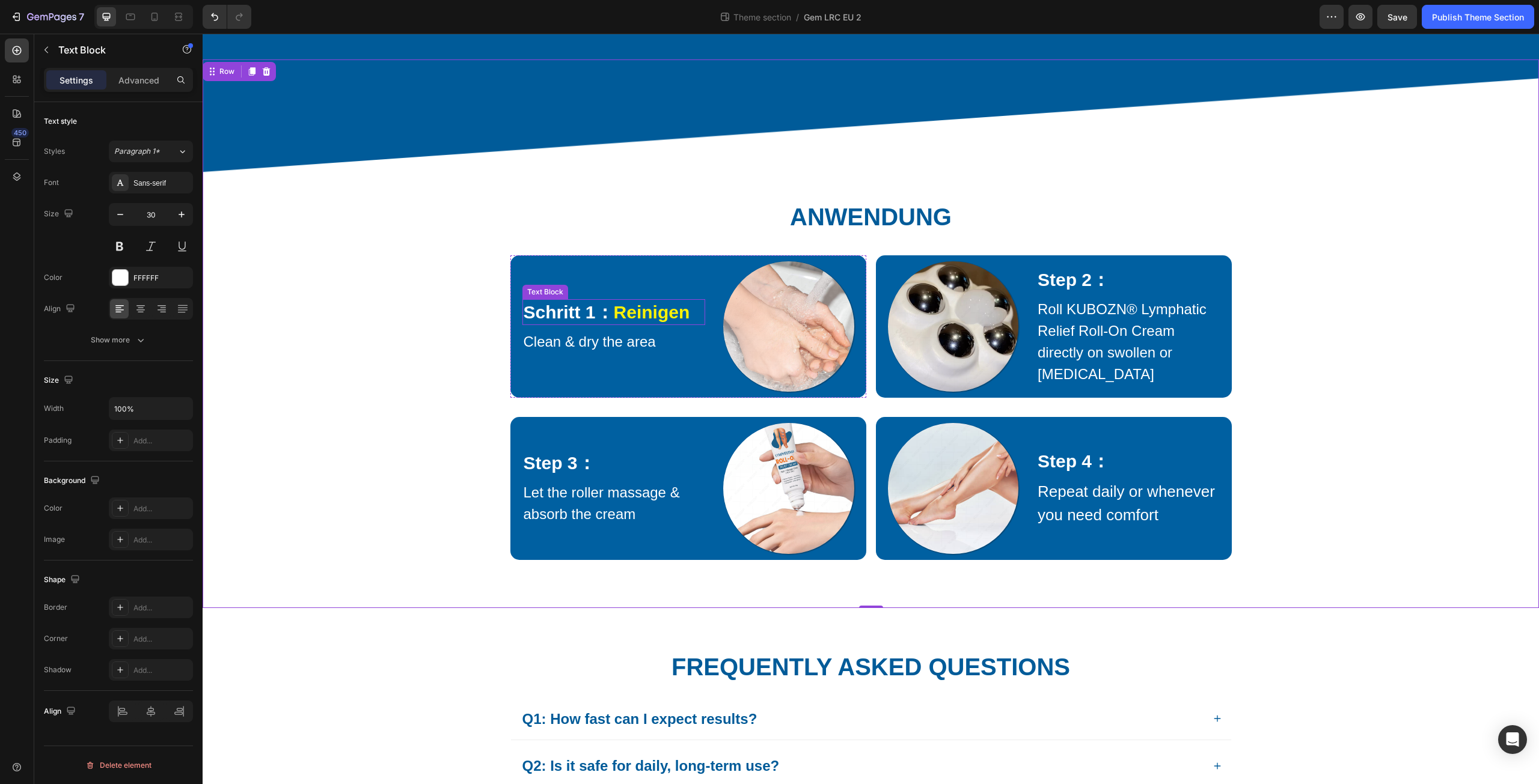
click at [590, 324] on p "Schritt 1： Reinigen" at bounding box center [614, 312] width 181 height 24
drag, startPoint x: 602, startPoint y: 329, endPoint x: 521, endPoint y: 333, distance: 81.1
click at [491, 346] on div "⁠⁠⁠⁠⁠⁠⁠ Anwendung Heading Row Schritt 1： Reinigen Text Block 8 Clean & dry the …" at bounding box center [871, 346] width 1318 height 429
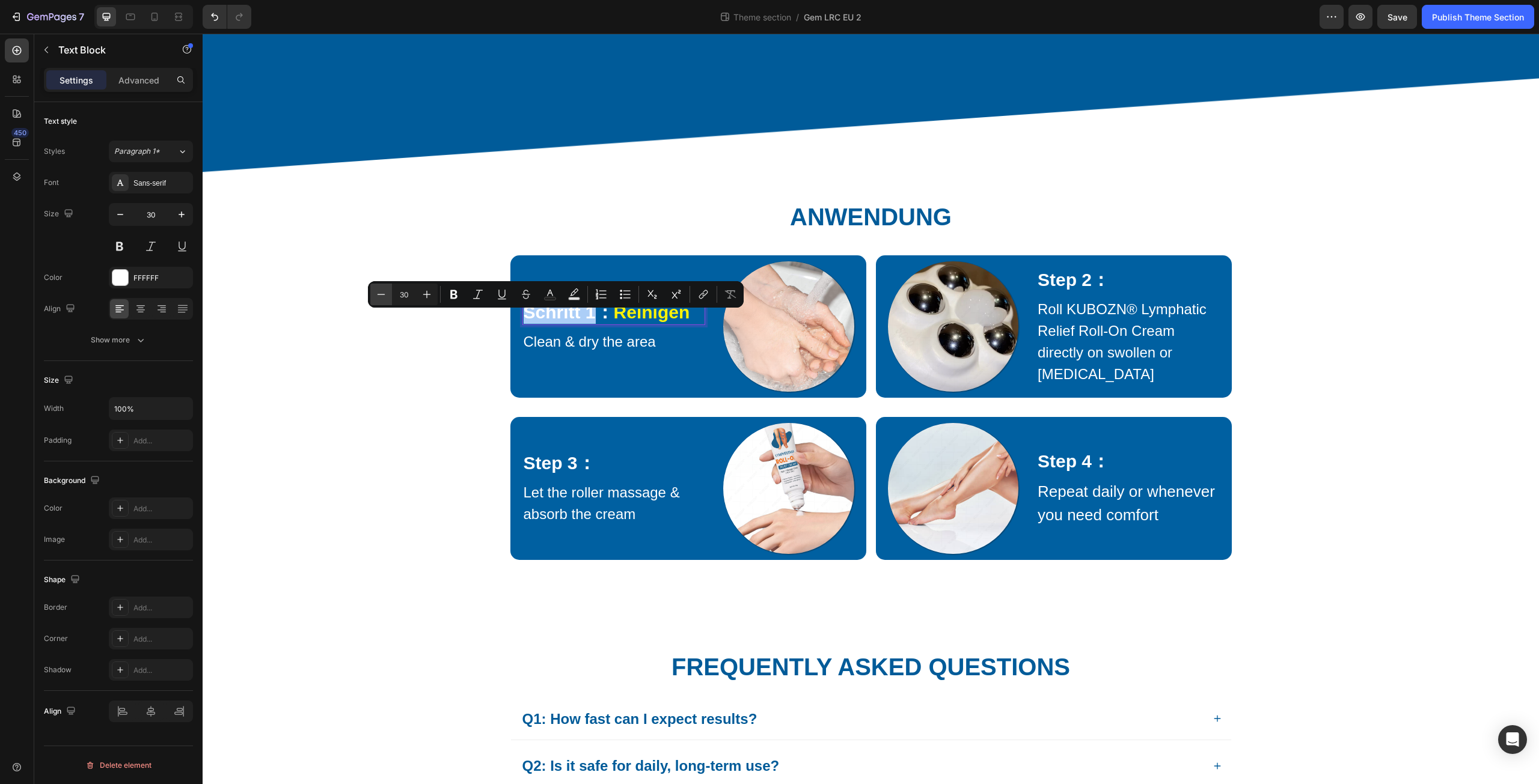
click at [379, 293] on icon "Editor contextual toolbar" at bounding box center [381, 294] width 12 height 12
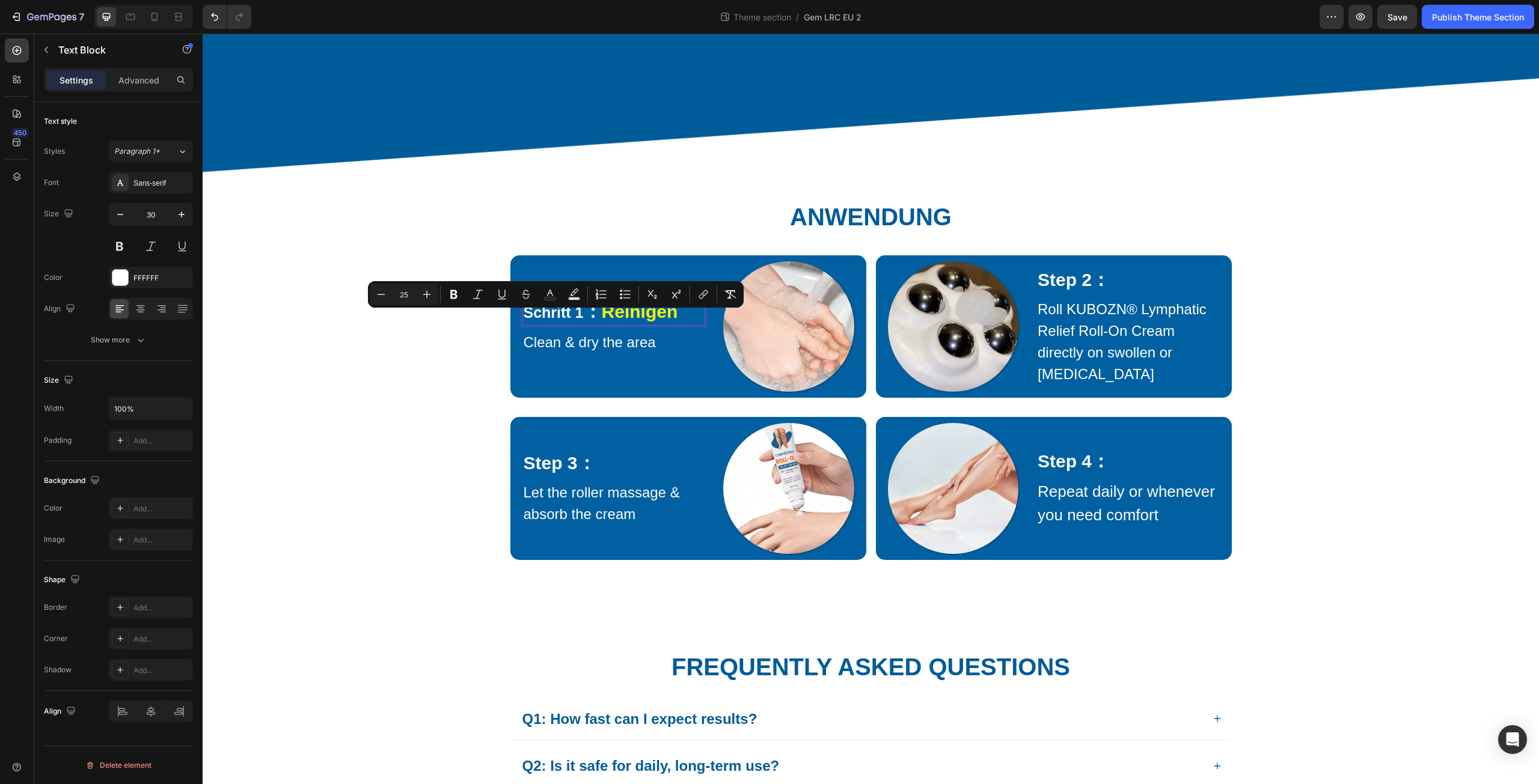
type input "30"
click at [607, 321] on strong "Reinigen" at bounding box center [640, 311] width 76 height 20
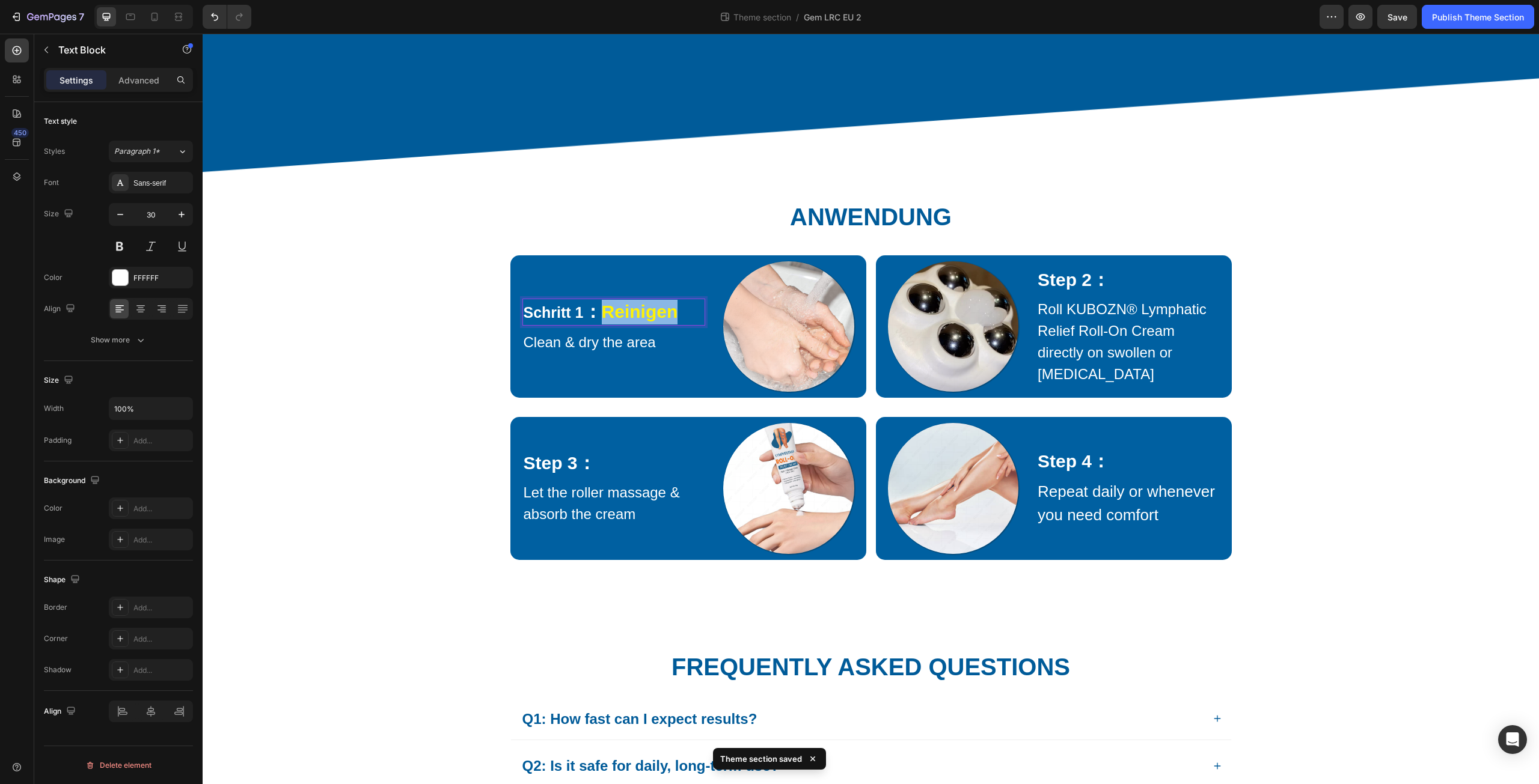
drag, startPoint x: 600, startPoint y: 325, endPoint x: 687, endPoint y: 330, distance: 87.1
click at [687, 325] on p "Schritt 1 ： Reinigen" at bounding box center [614, 312] width 181 height 24
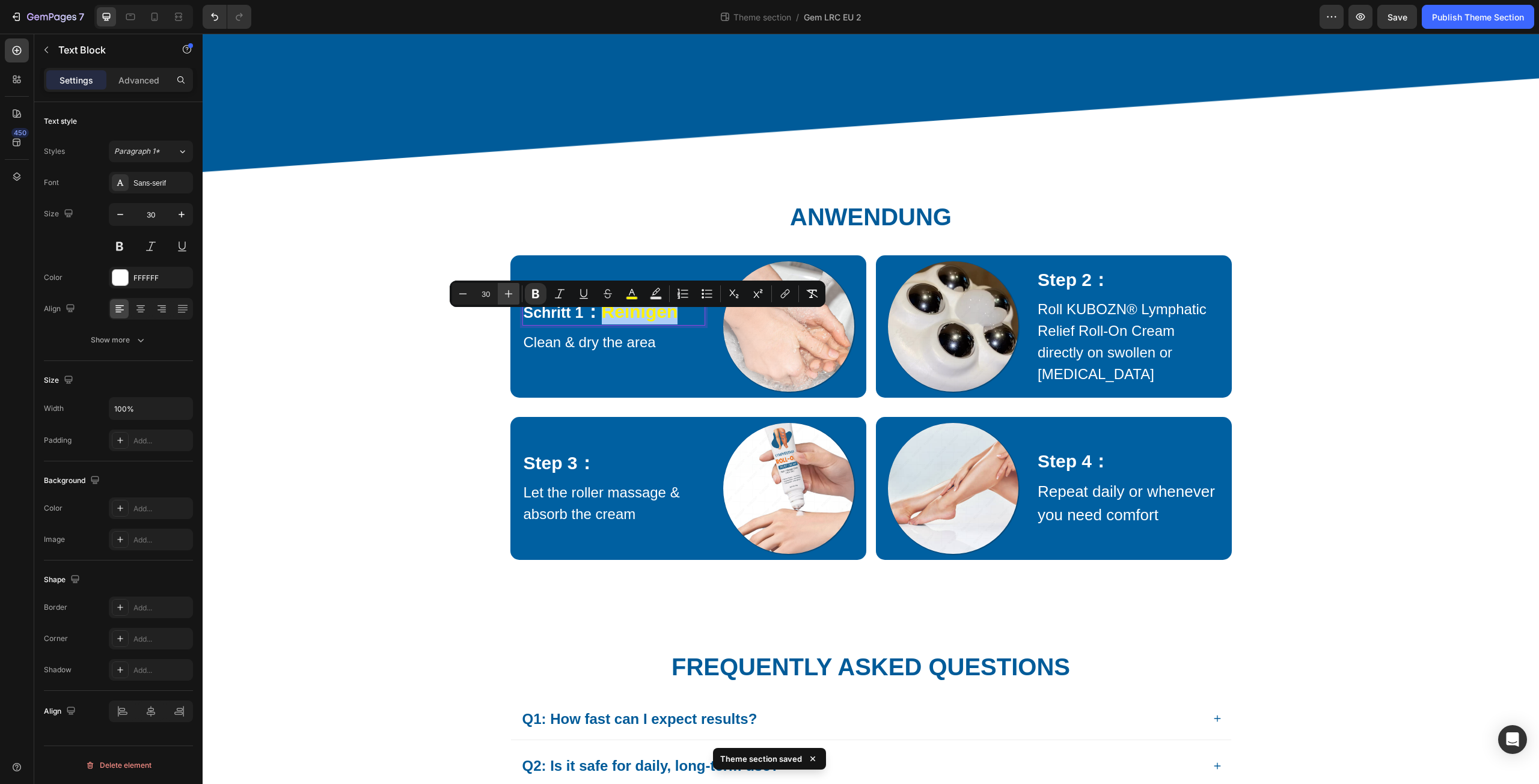
click at [507, 294] on icon "Editor contextual toolbar" at bounding box center [509, 294] width 8 height 8
type input "32"
click at [500, 404] on div "⁠⁠⁠⁠⁠⁠⁠ Anwendung Heading Row Schritt 1 ： Reinigen Text Block 8 Clean & dry the…" at bounding box center [871, 346] width 1318 height 429
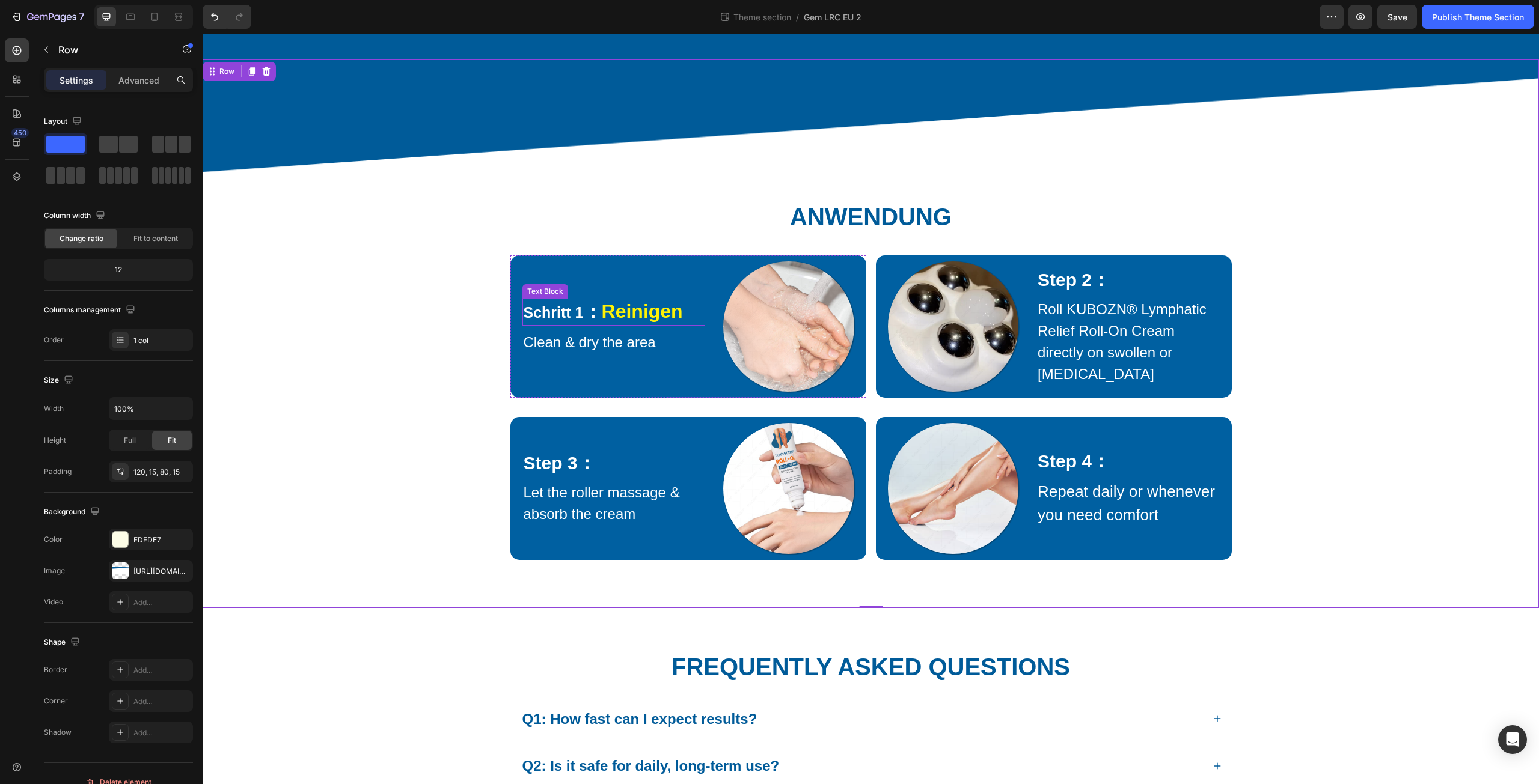
click at [623, 322] on strong "Reinigen" at bounding box center [642, 310] width 81 height 21
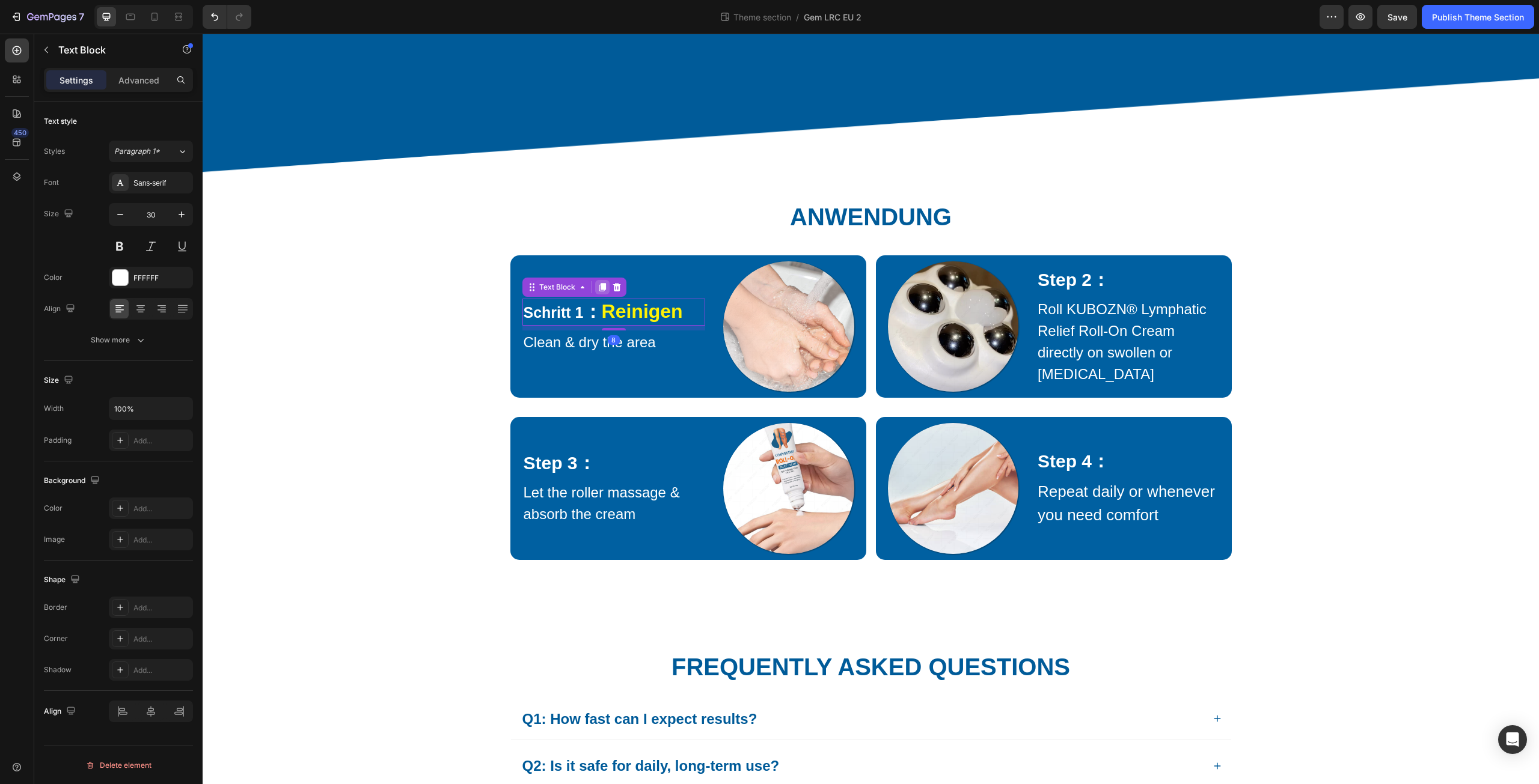
click at [599, 292] on icon at bounding box center [602, 287] width 6 height 9
click at [599, 308] on icon at bounding box center [602, 303] width 6 height 9
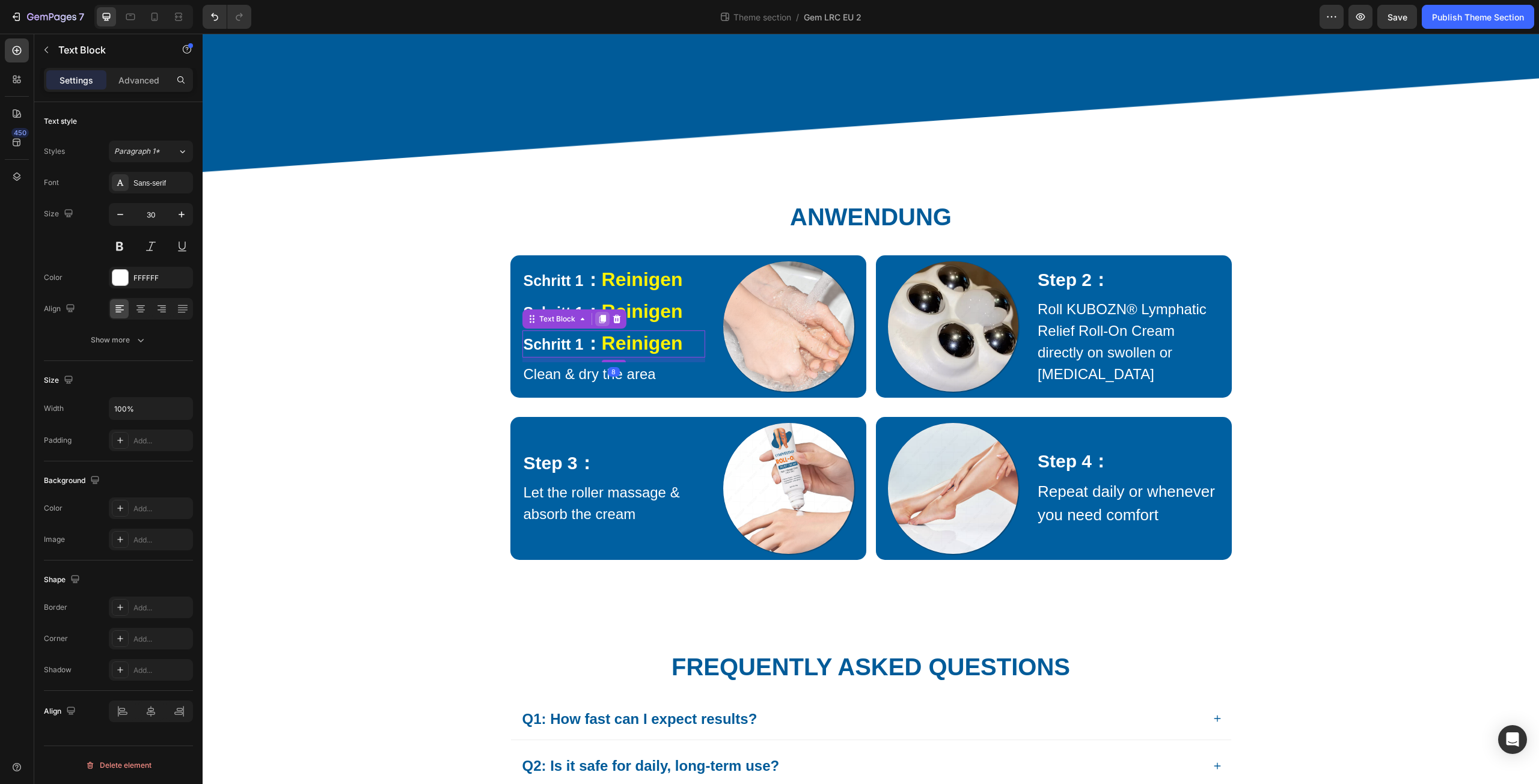
click at [599, 323] on icon at bounding box center [602, 319] width 6 height 9
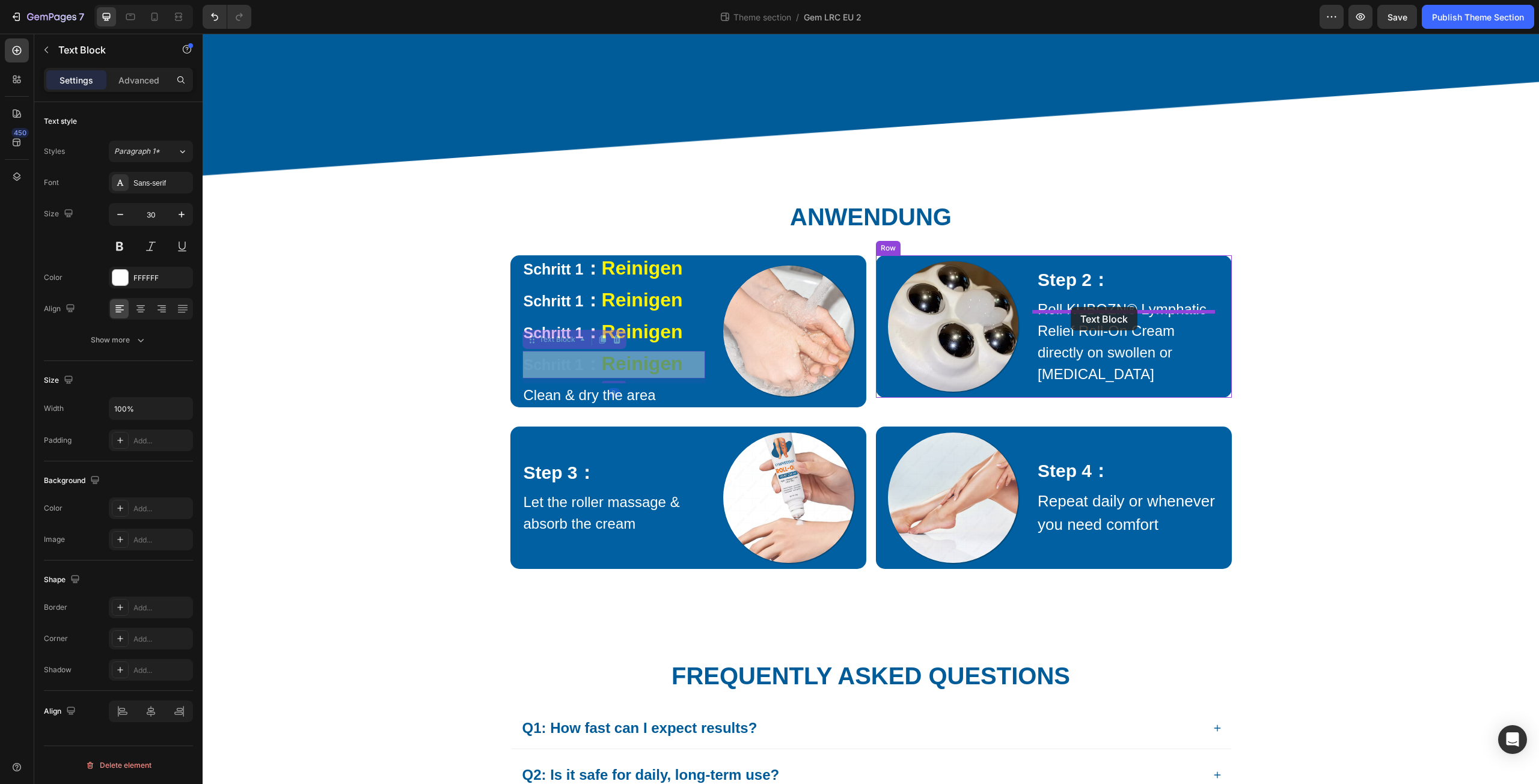
drag, startPoint x: 545, startPoint y: 362, endPoint x: 1071, endPoint y: 307, distance: 528.9
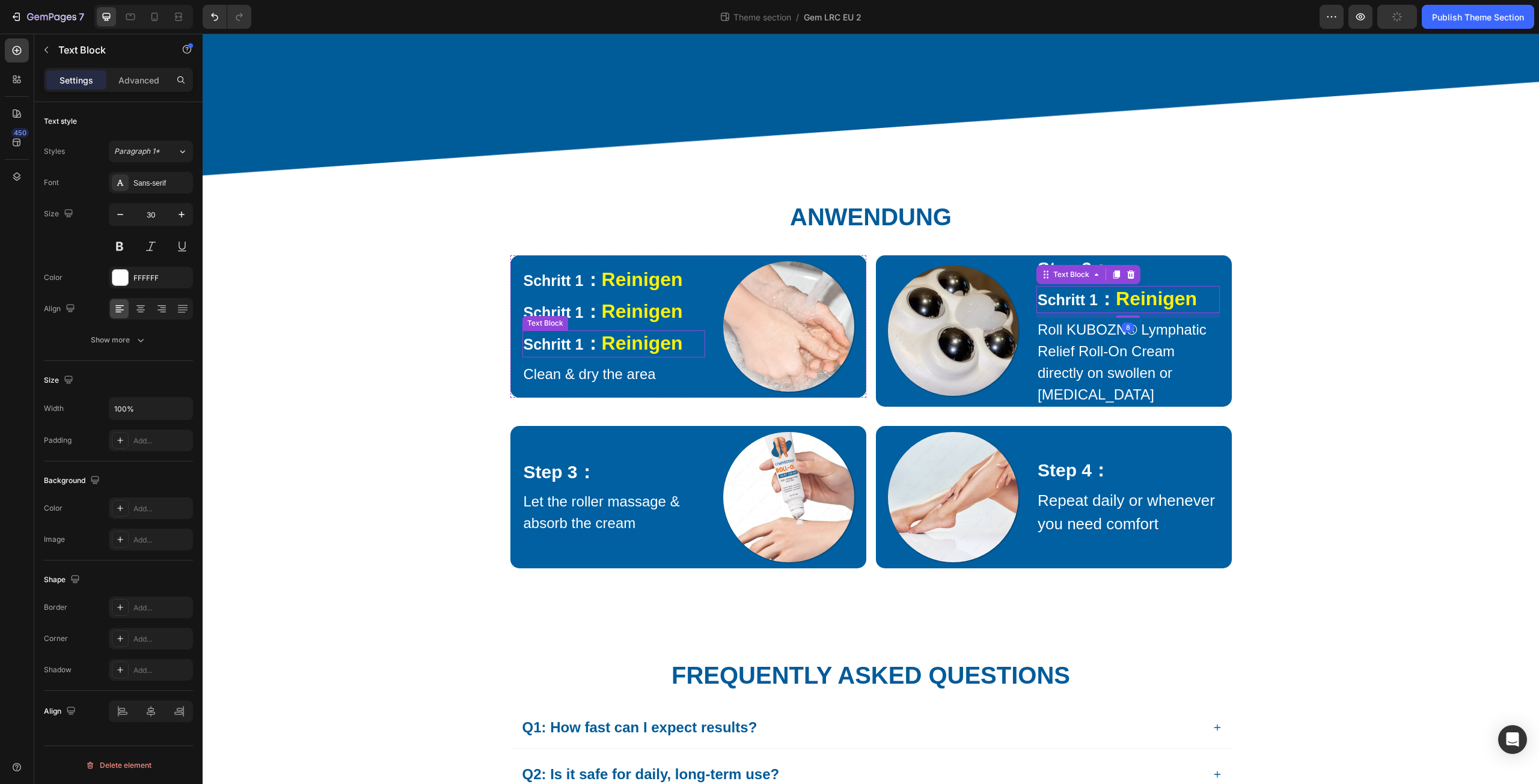
click at [563, 353] on span "Schritt 1" at bounding box center [553, 344] width 60 height 17
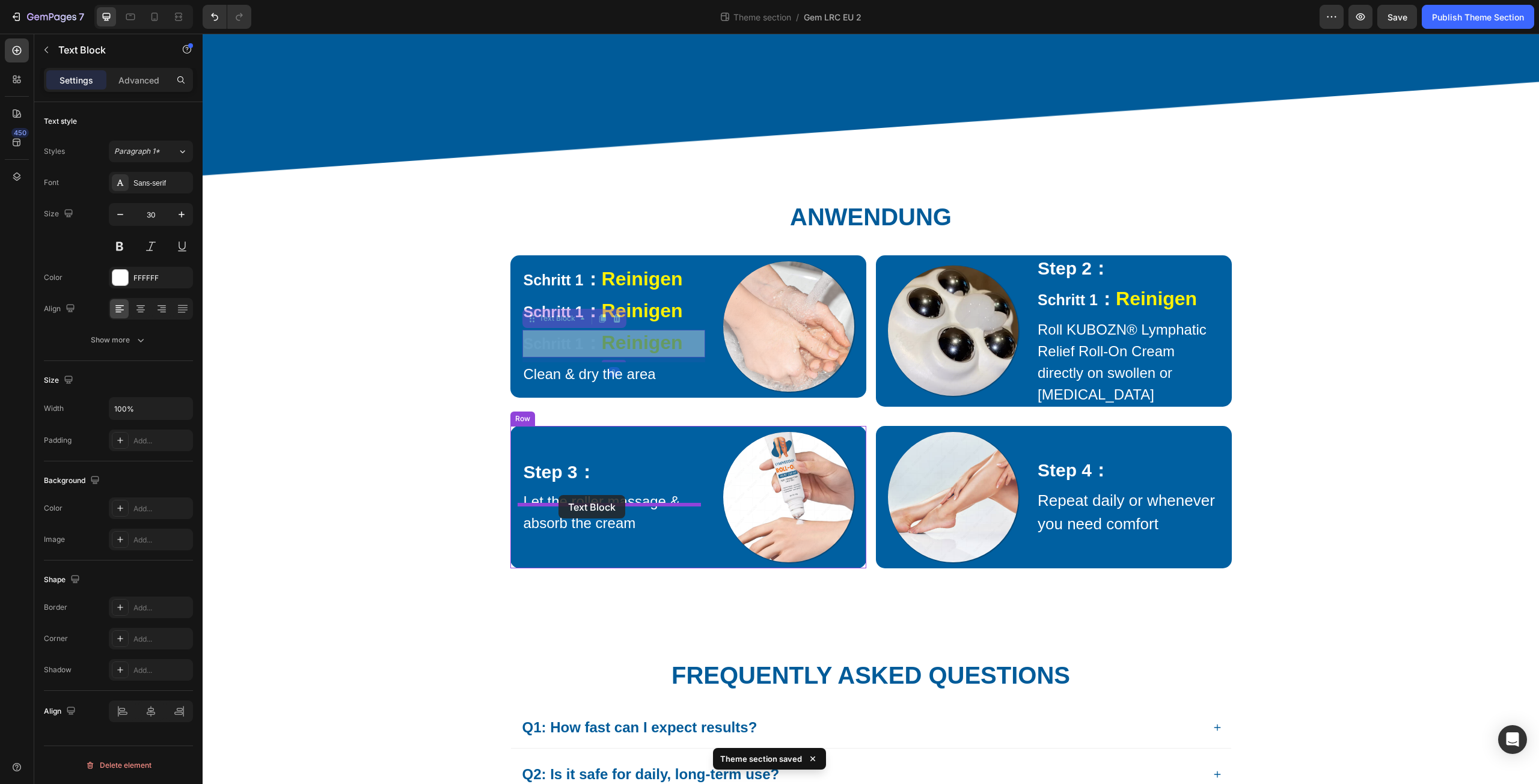
drag, startPoint x: 546, startPoint y: 333, endPoint x: 559, endPoint y: 496, distance: 163.5
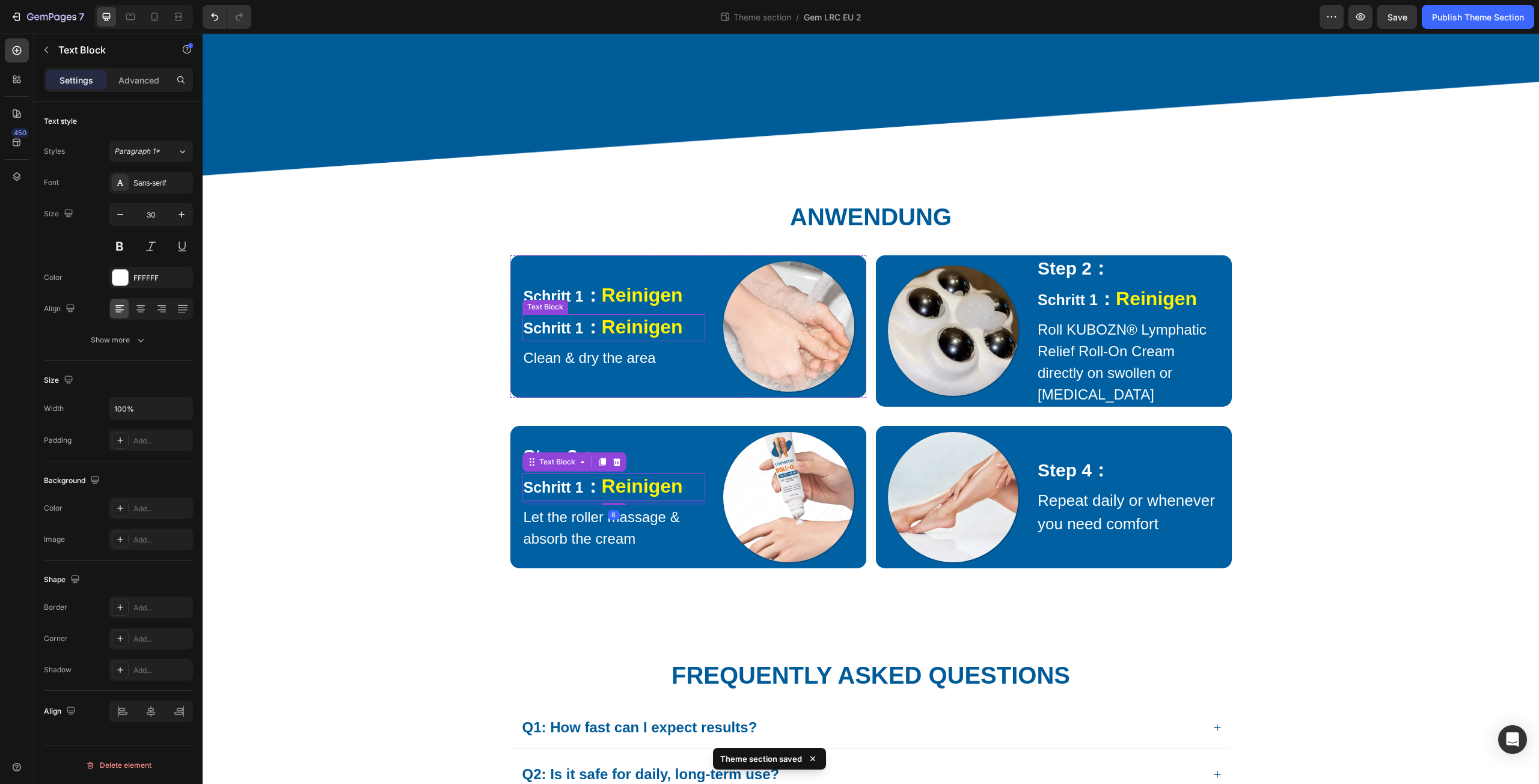
click at [561, 336] on span "Schritt 1" at bounding box center [553, 328] width 60 height 17
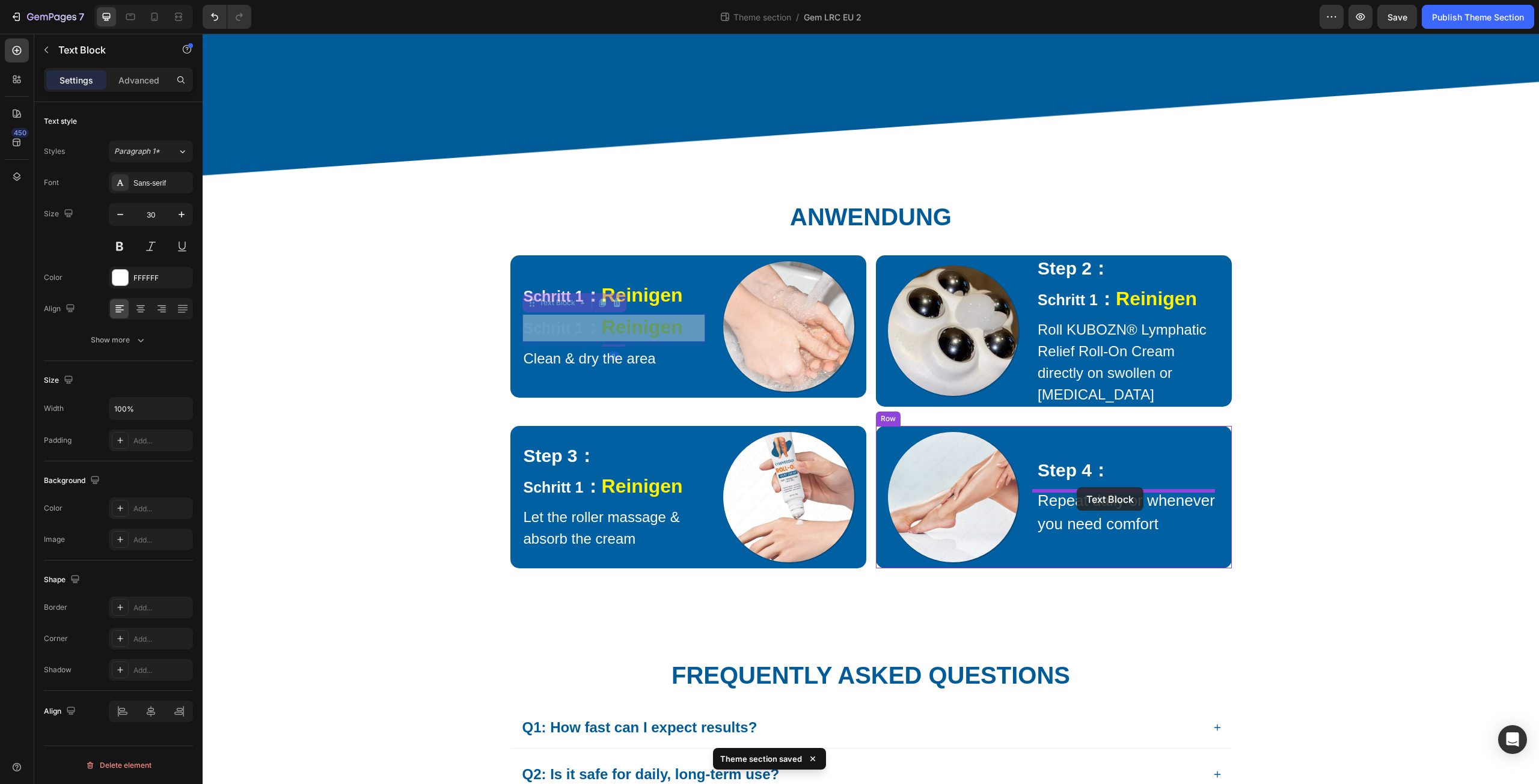
drag, startPoint x: 546, startPoint y: 318, endPoint x: 1076, endPoint y: 488, distance: 556.6
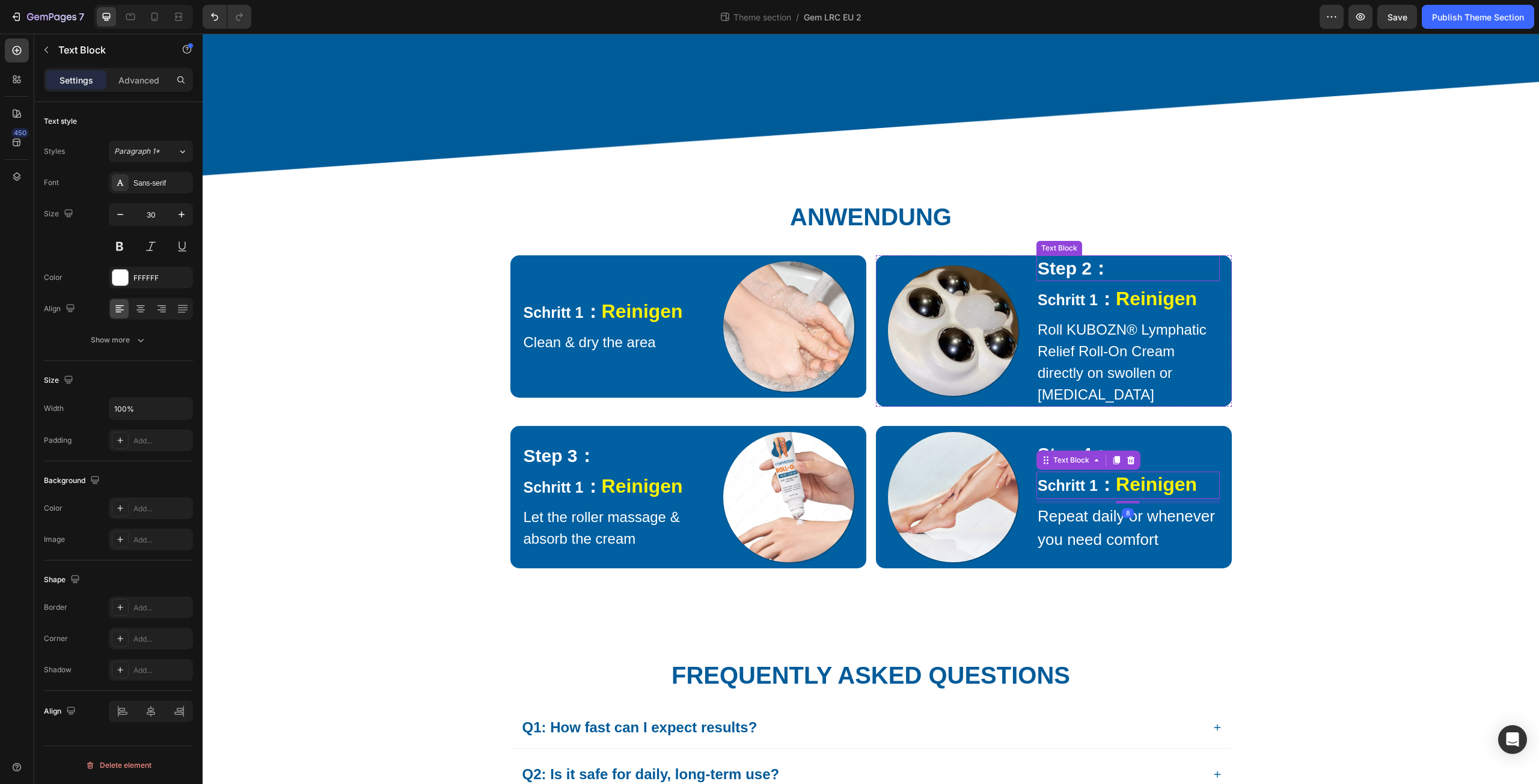
click at [1092, 280] on p "Step 2：" at bounding box center [1128, 269] width 181 height 24
click at [1127, 251] on div at bounding box center [1131, 244] width 14 height 14
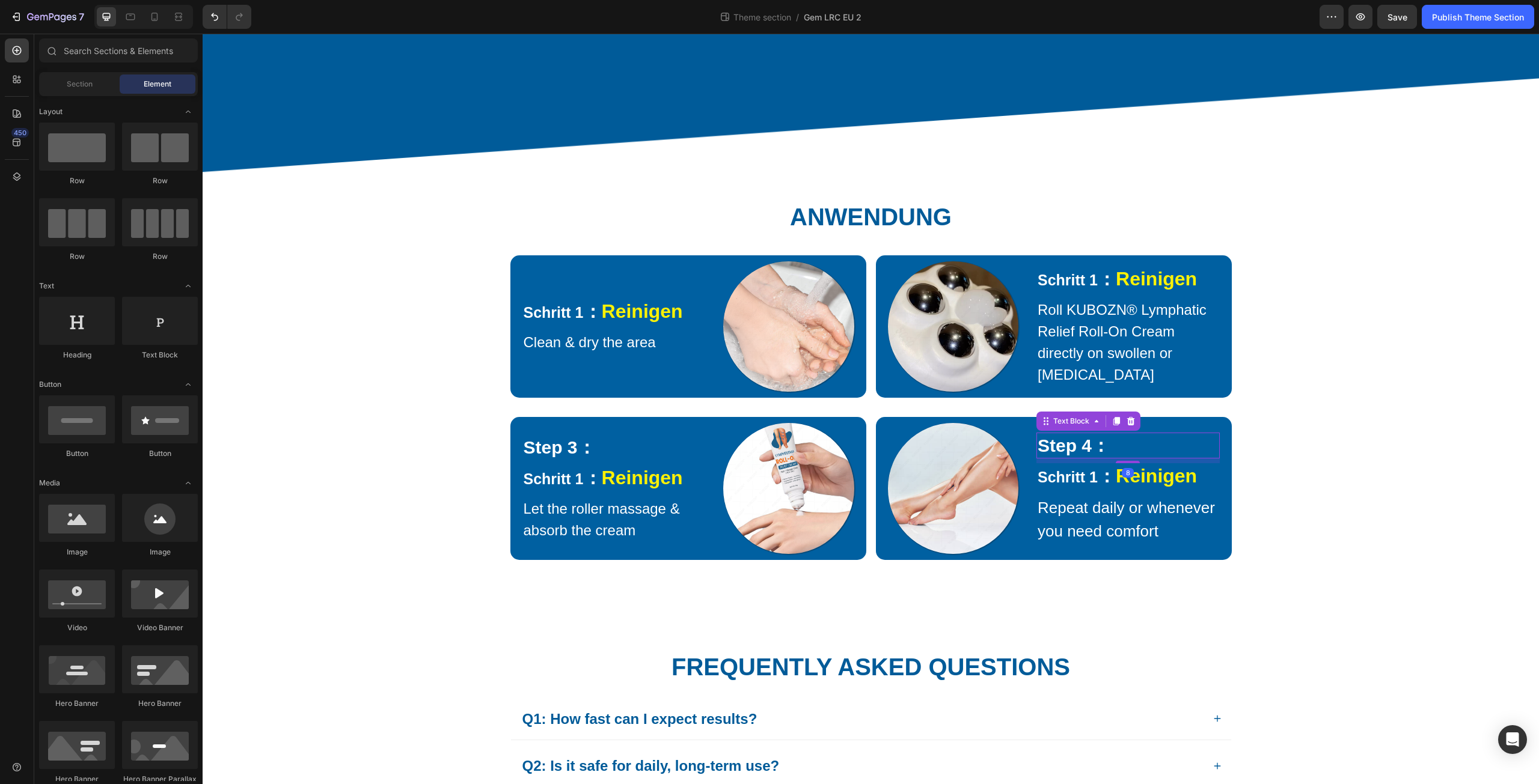
click at [1079, 450] on p "Step 4：" at bounding box center [1128, 446] width 181 height 24
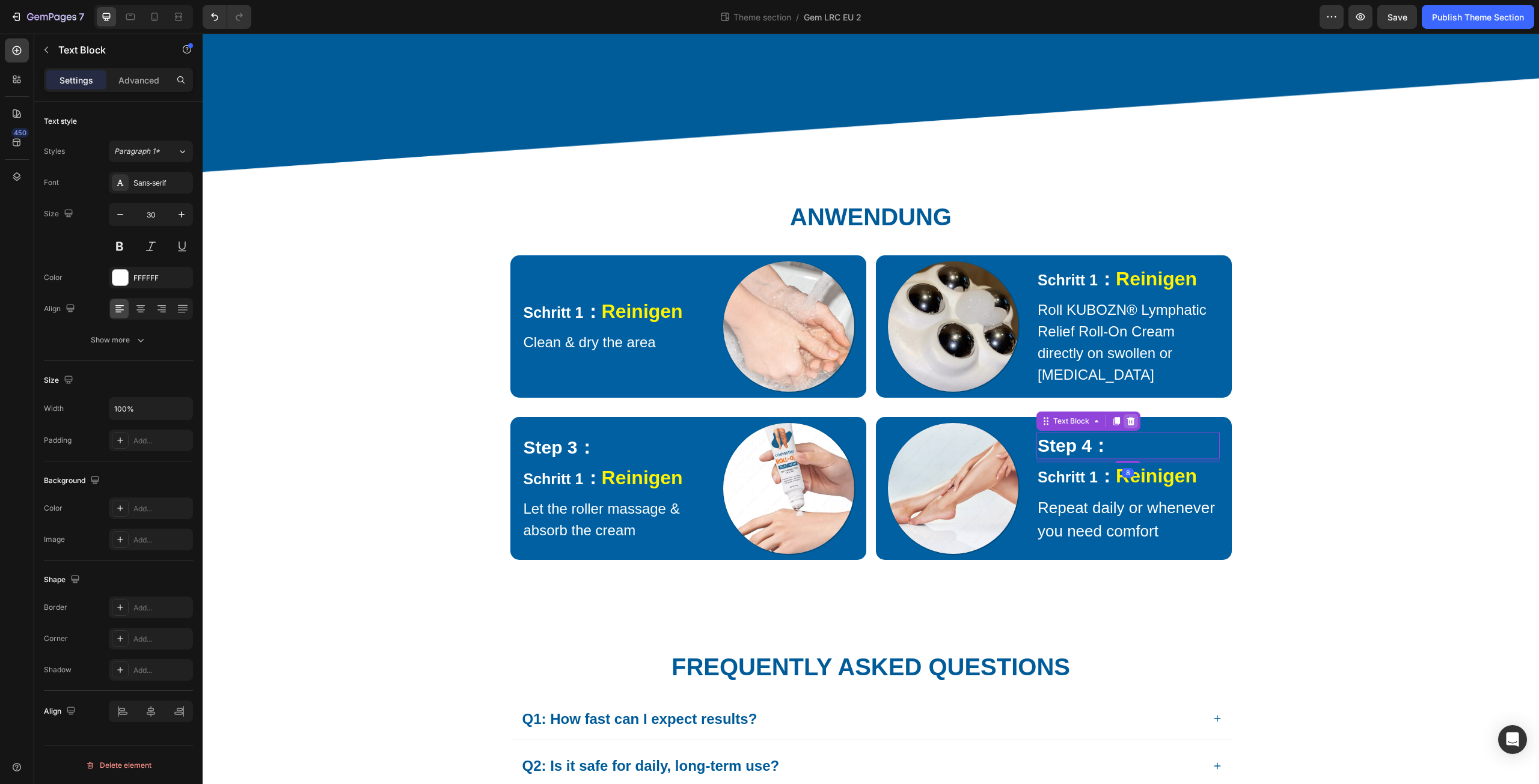
click at [1127, 421] on icon at bounding box center [1131, 421] width 8 height 9
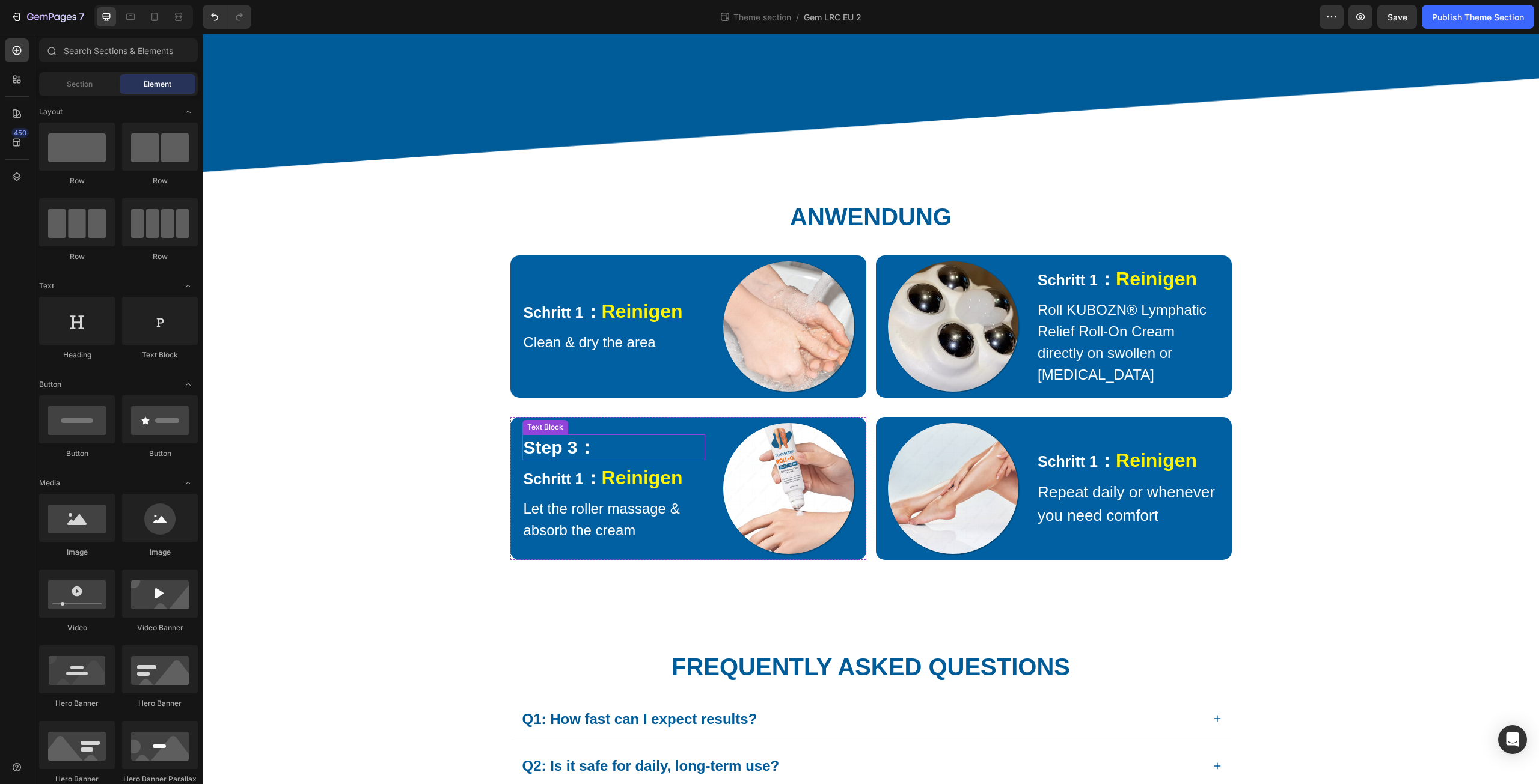
click at [594, 459] on p "Step 3：" at bounding box center [614, 448] width 181 height 24
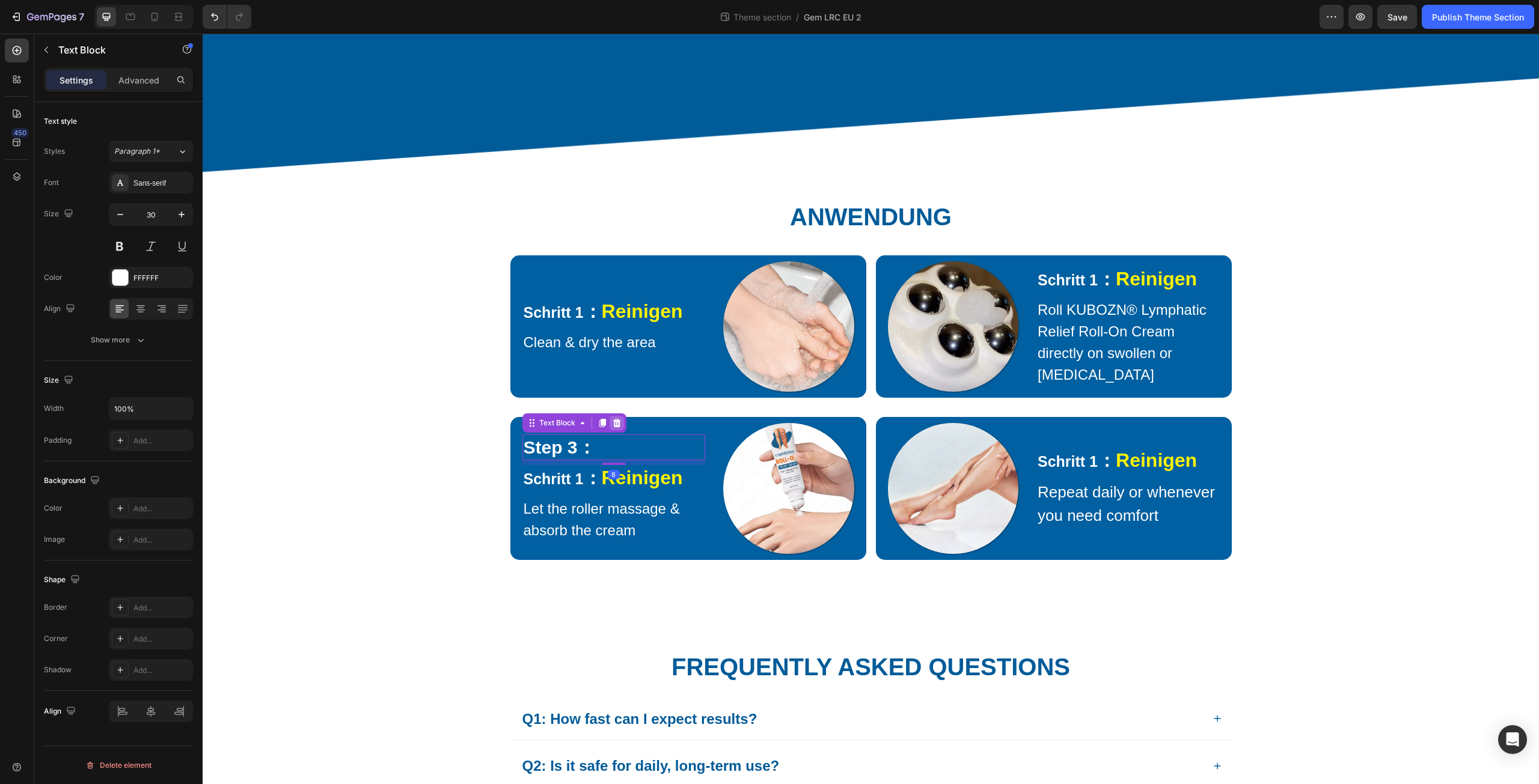
click at [614, 427] on icon at bounding box center [616, 423] width 8 height 9
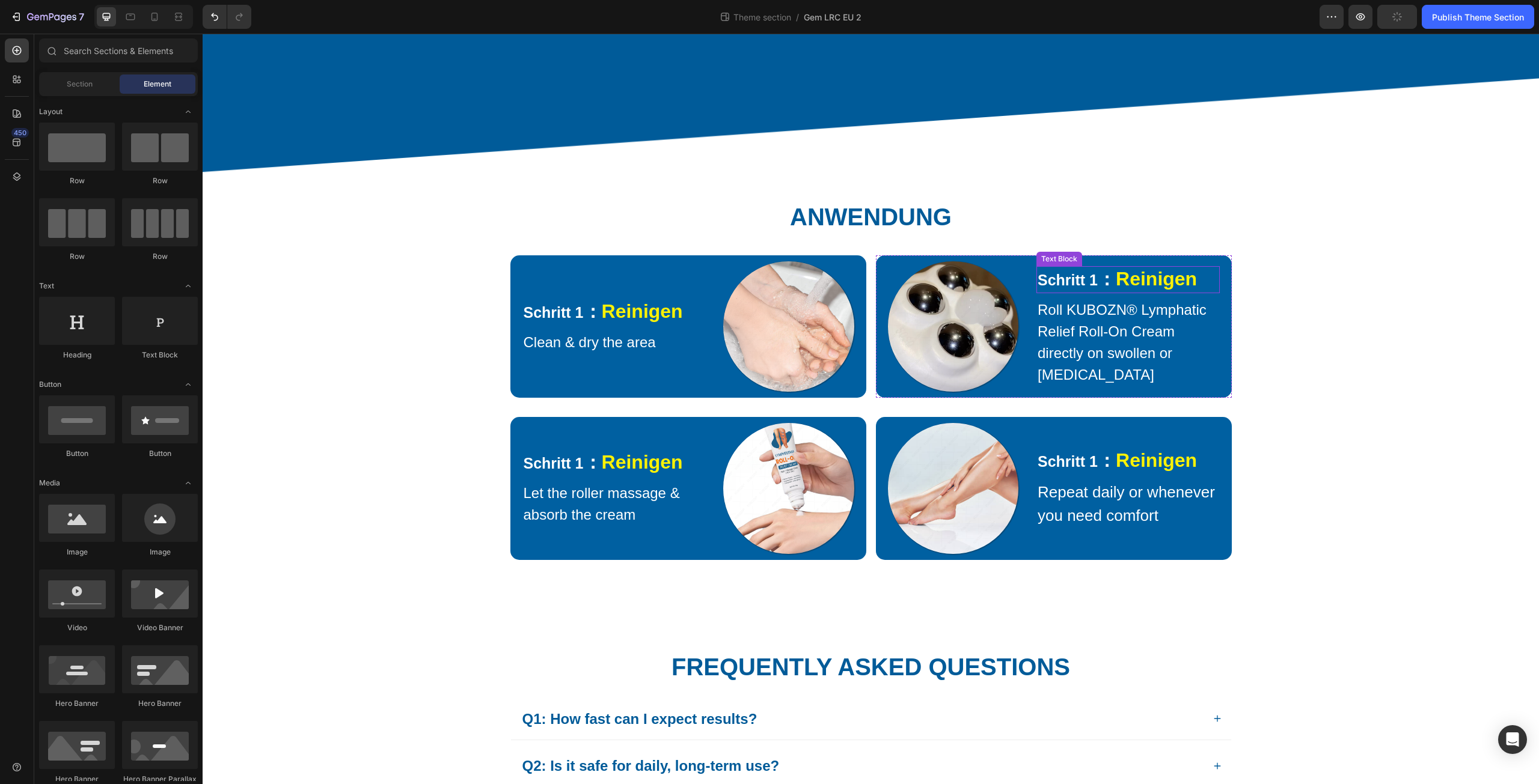
click at [1098, 292] on p "Schritt 1 ： Reinigen" at bounding box center [1128, 279] width 181 height 24
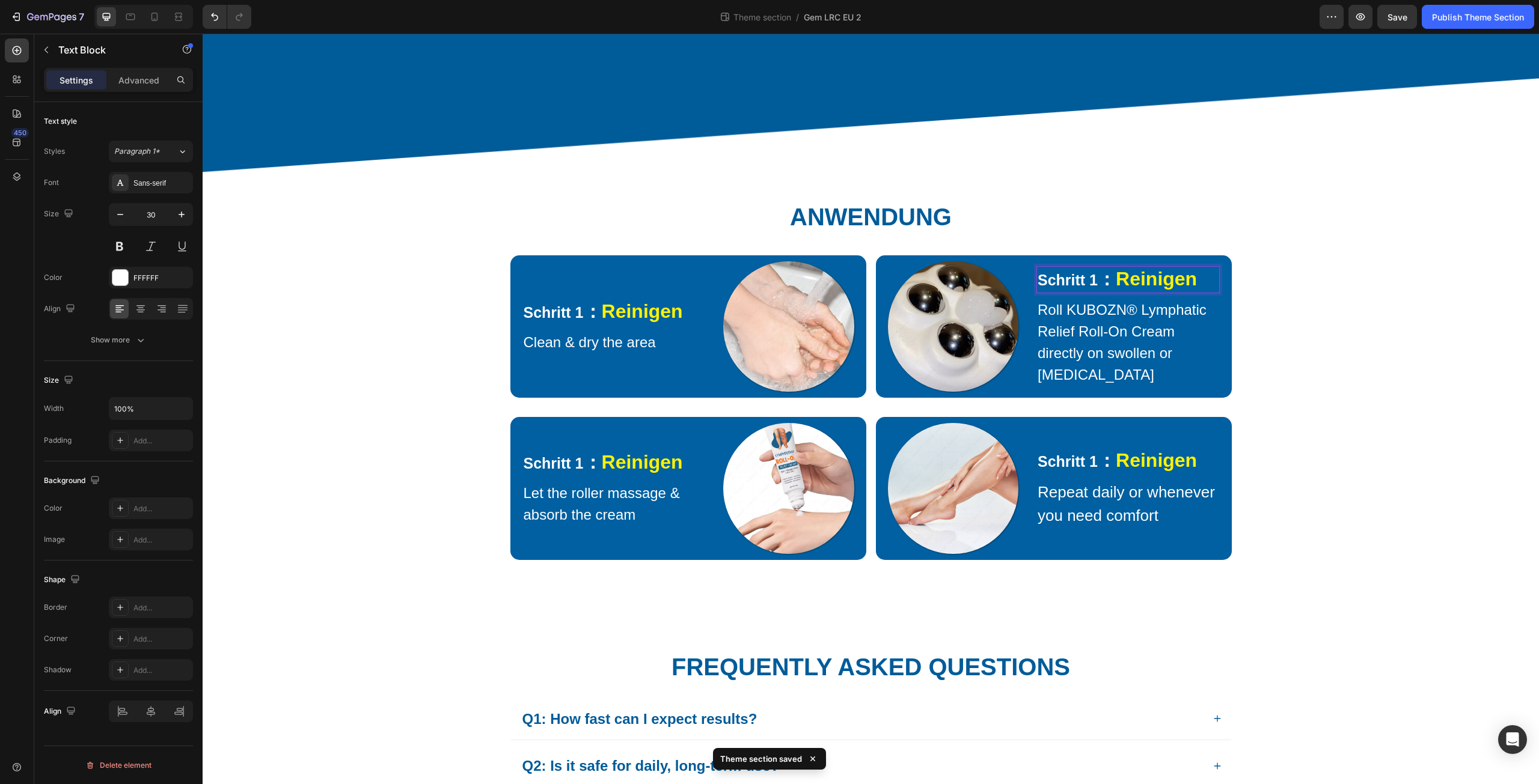
click at [1084, 288] on span "Schritt 1" at bounding box center [1068, 280] width 60 height 17
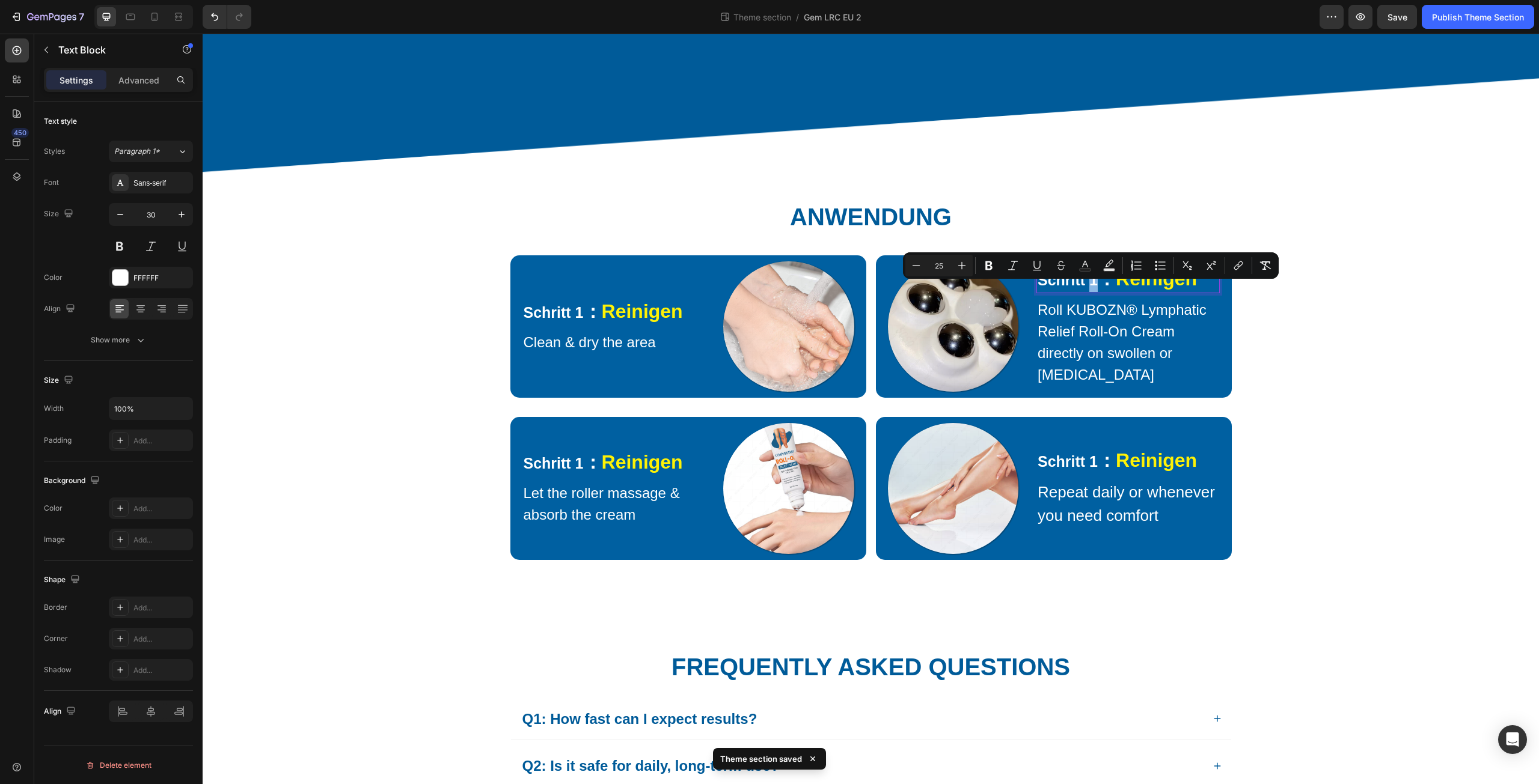
click at [1093, 288] on span "Schritt 1" at bounding box center [1068, 280] width 60 height 17
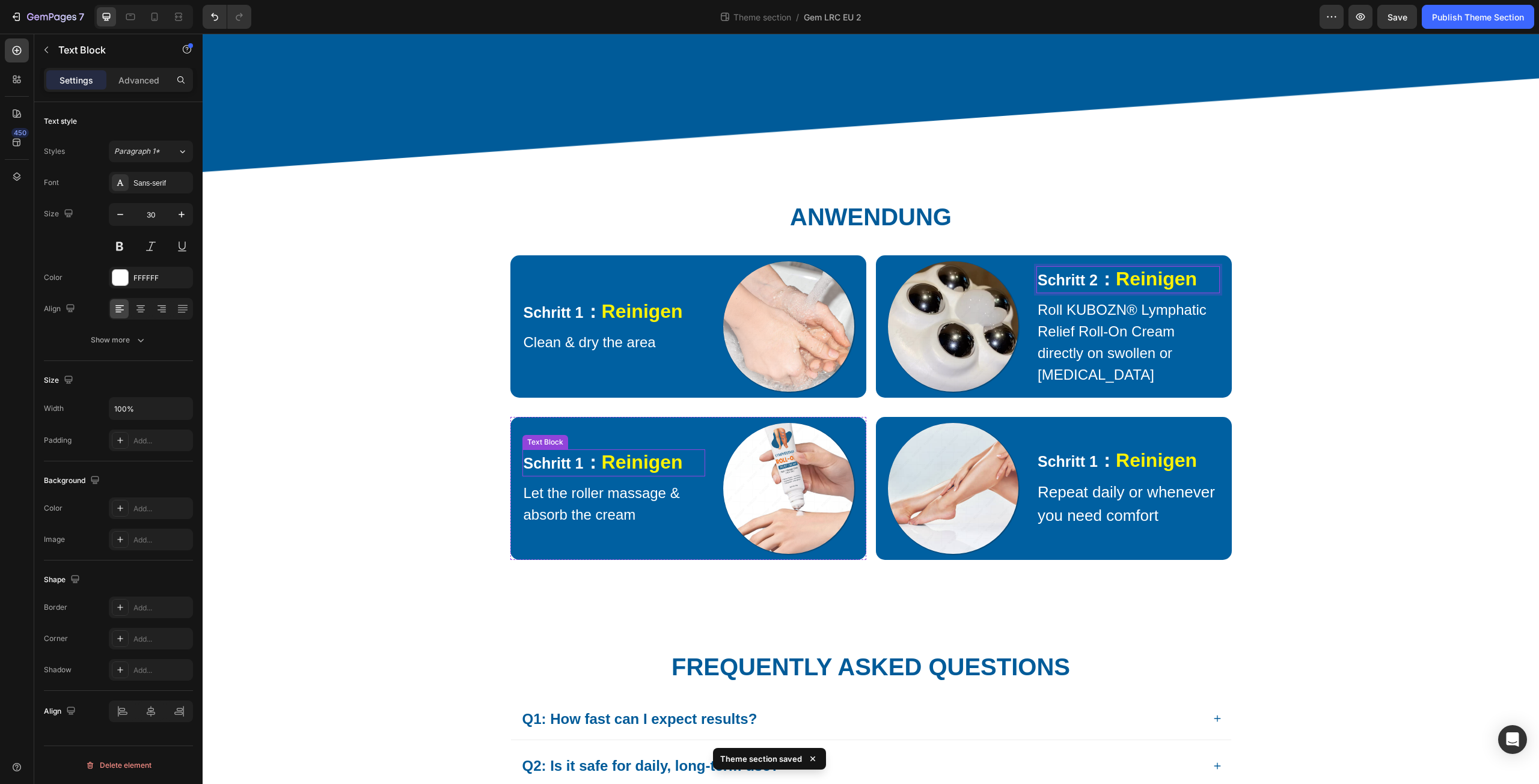
click at [577, 472] on span "Schritt 1" at bounding box center [553, 463] width 60 height 17
click at [573, 472] on span "Schritt 1" at bounding box center [553, 463] width 60 height 17
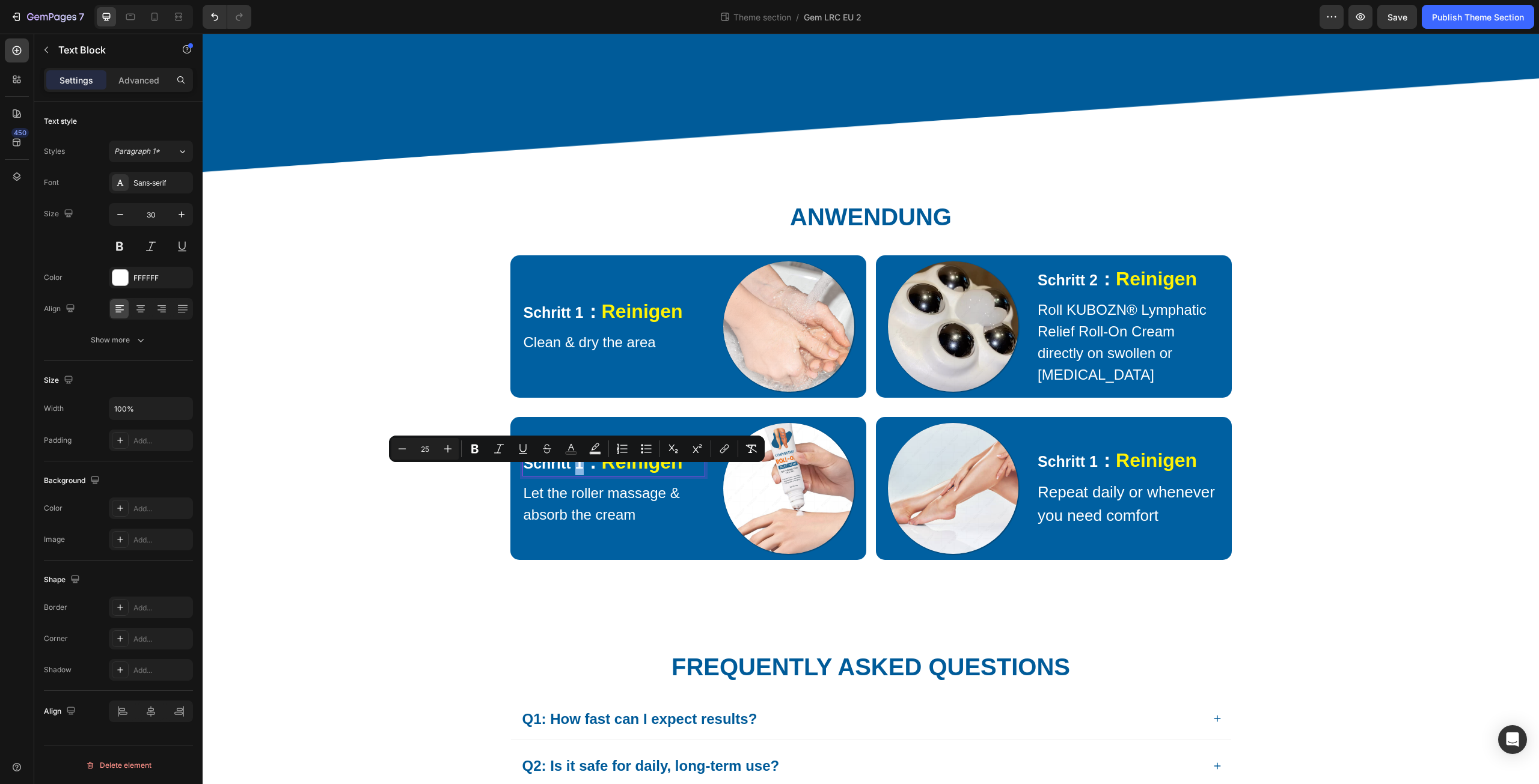
click at [578, 472] on span "Schritt 1" at bounding box center [553, 463] width 60 height 17
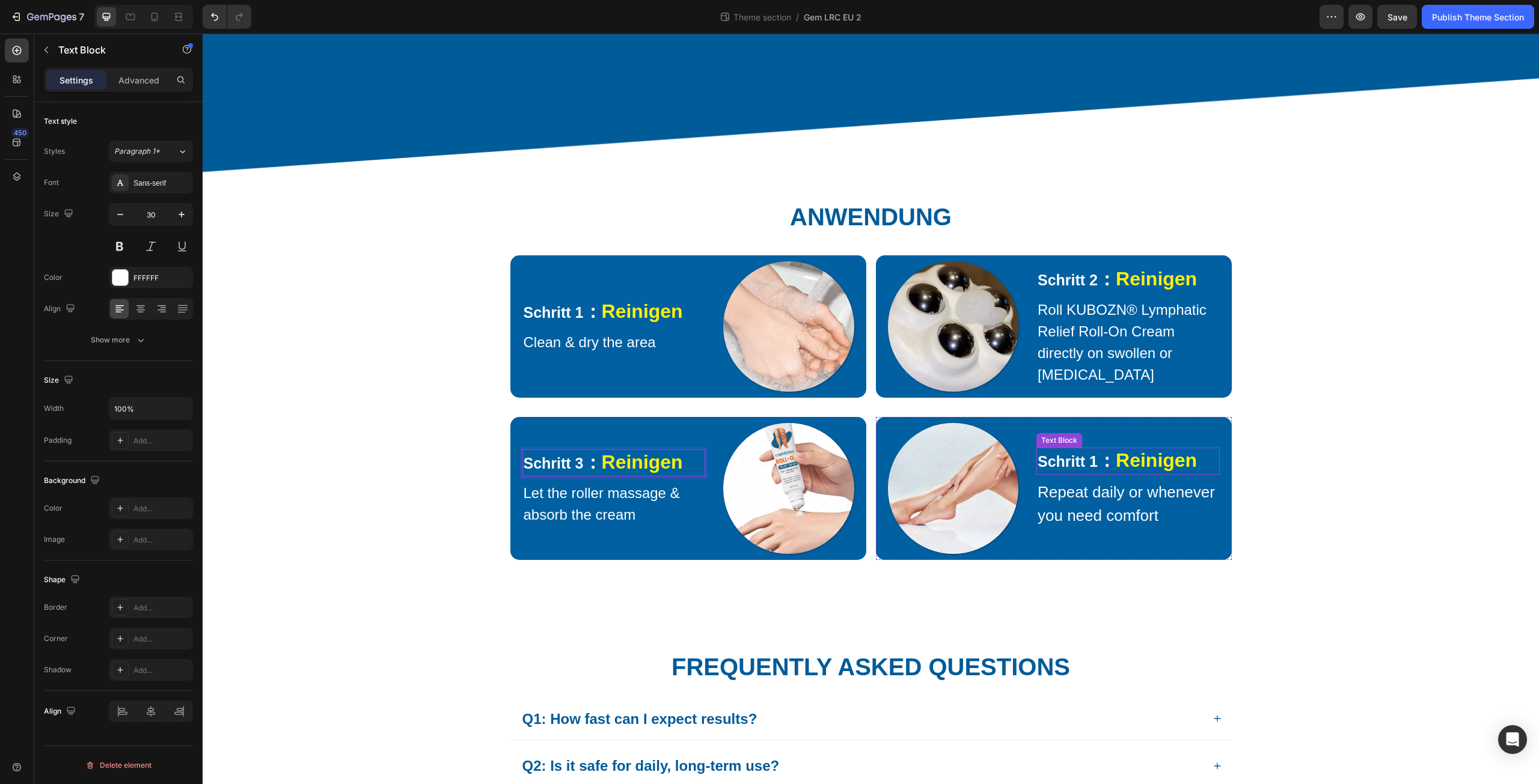
click at [1095, 467] on span "Schritt 1" at bounding box center [1068, 461] width 60 height 17
click at [1091, 468] on span "Schritt 1" at bounding box center [1068, 461] width 60 height 17
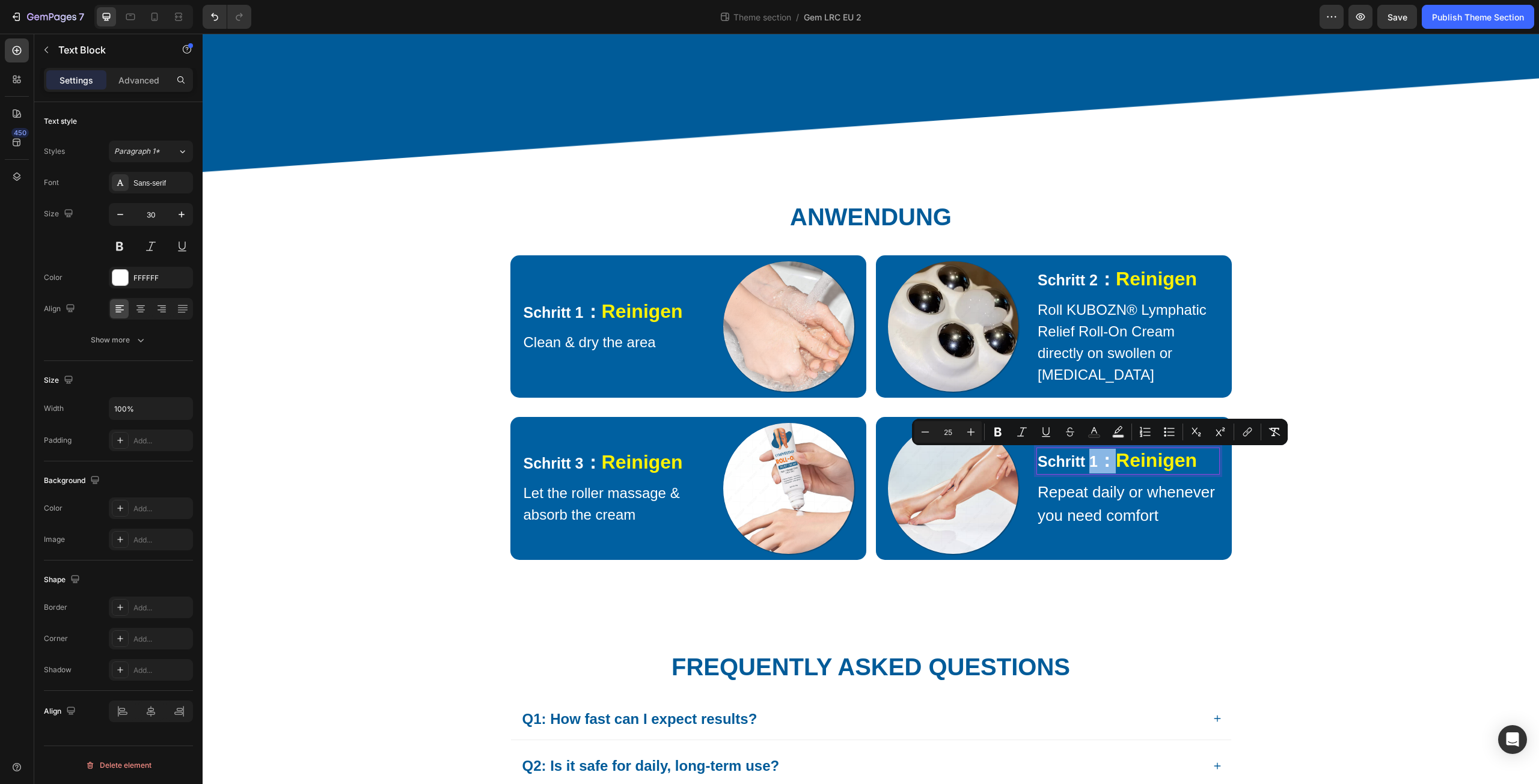
click at [1091, 468] on span "Schritt 1" at bounding box center [1068, 461] width 60 height 17
click at [1088, 468] on span "Schritt 1" at bounding box center [1068, 461] width 60 height 17
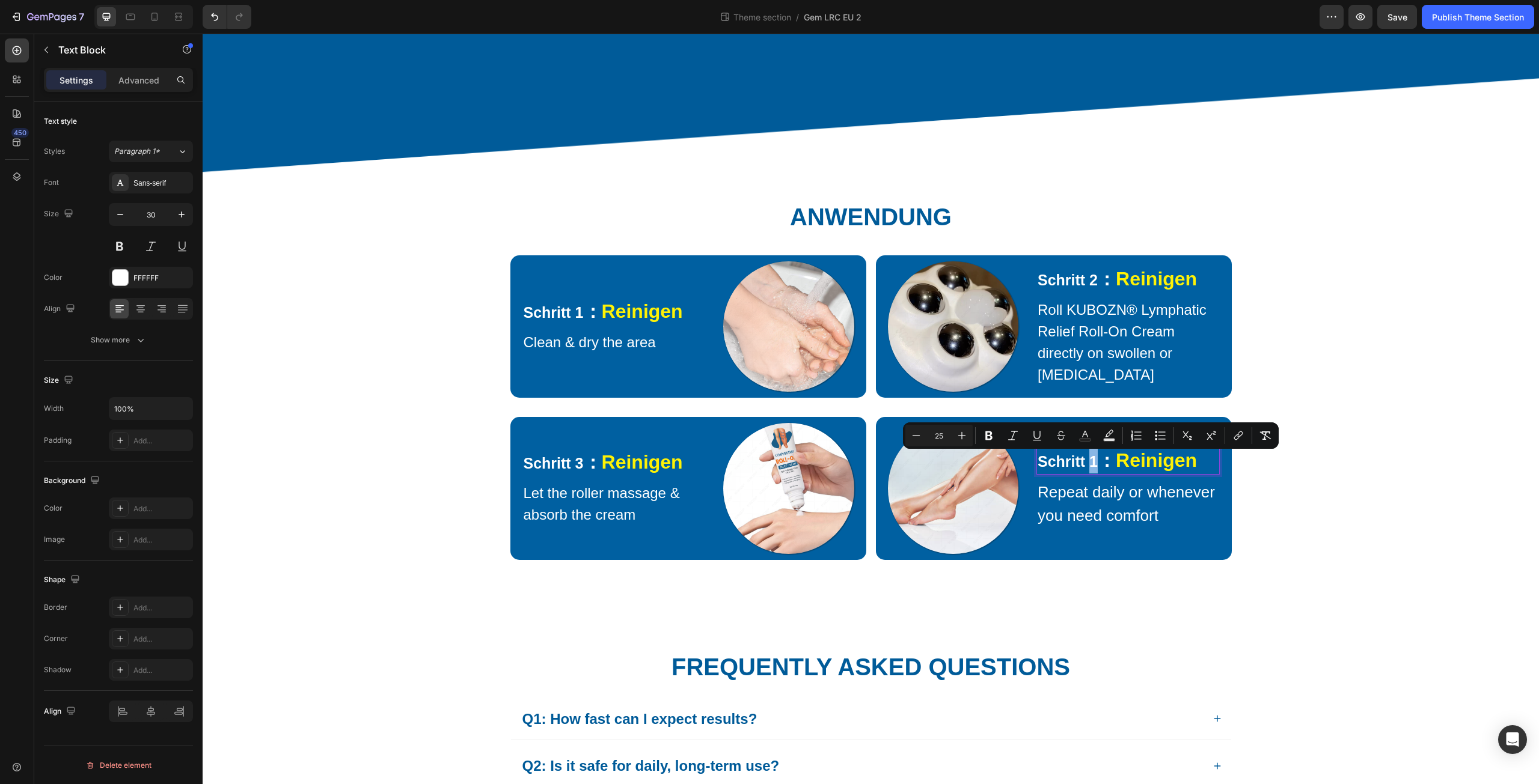
click at [1092, 470] on span "Schritt 1" at bounding box center [1068, 461] width 60 height 17
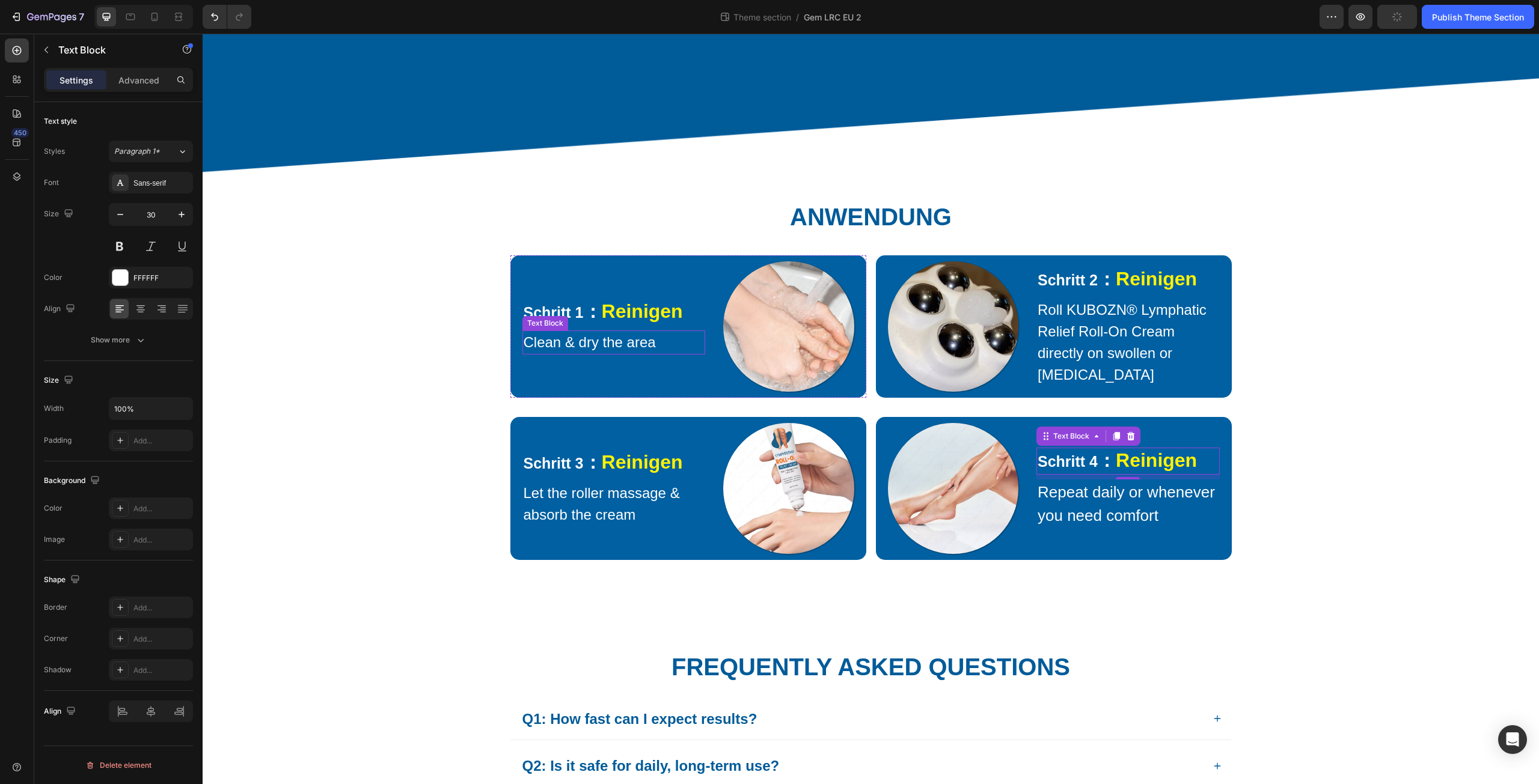
click at [538, 353] on p "Clean & dry the area" at bounding box center [614, 342] width 181 height 21
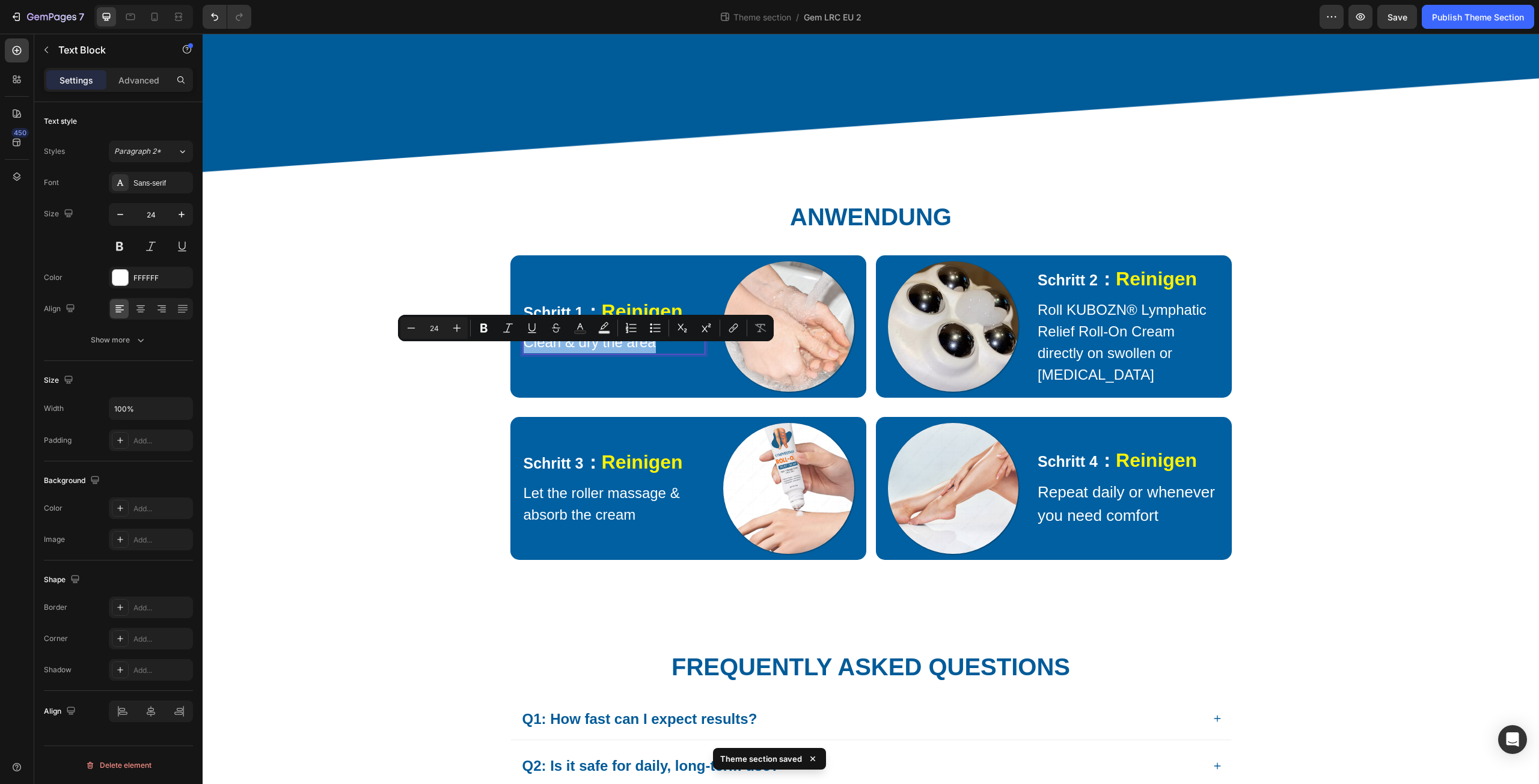
drag, startPoint x: 523, startPoint y: 354, endPoint x: 686, endPoint y: 359, distance: 163.1
click at [686, 354] on p "Clean & dry the area" at bounding box center [614, 342] width 181 height 21
type input "16"
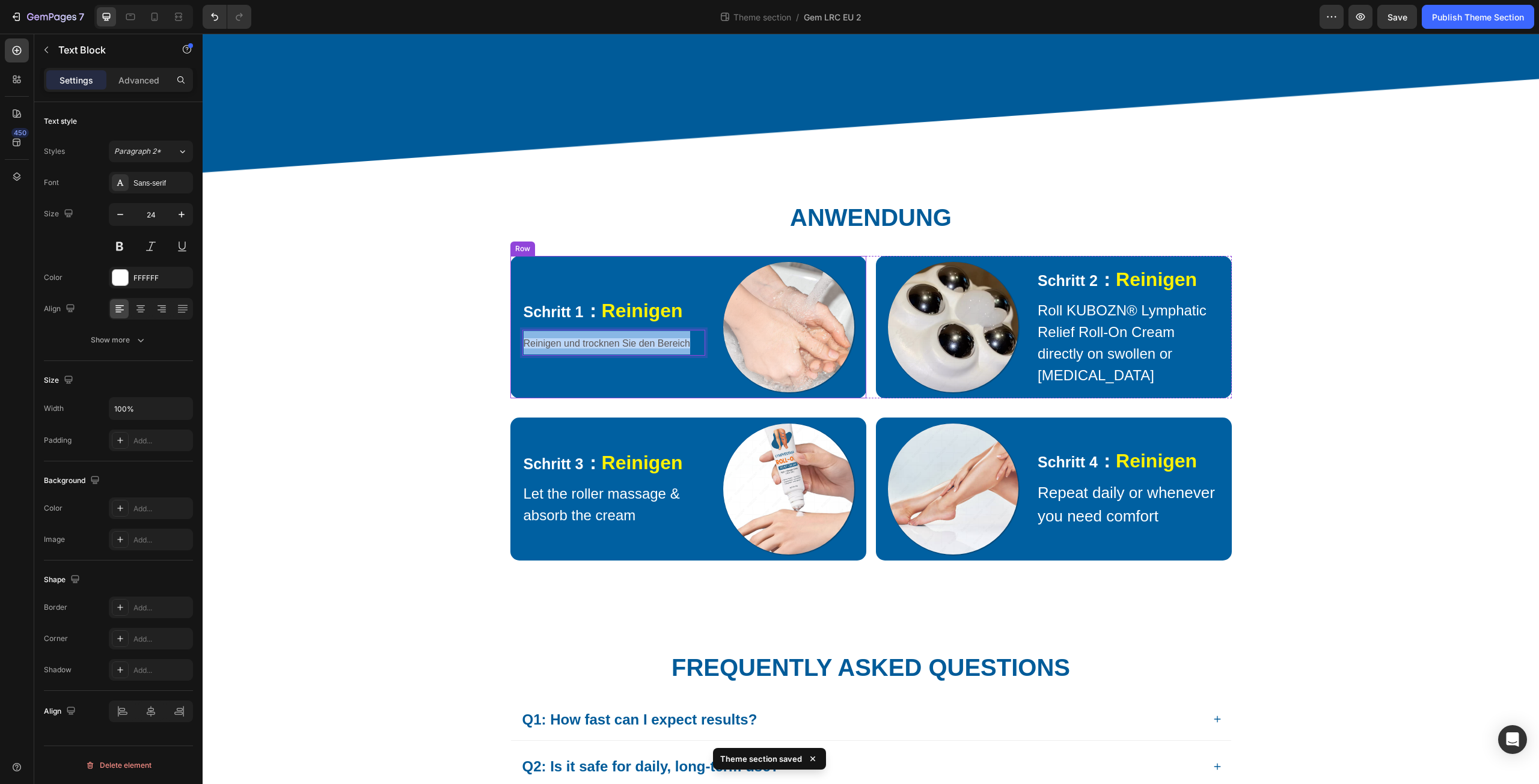
drag, startPoint x: 692, startPoint y: 358, endPoint x: 513, endPoint y: 383, distance: 180.7
click at [513, 383] on div "Schritt 1 ： Reinigen Text Block Reinigen und trocknen Sie den Bereich Text Bloc…" at bounding box center [689, 328] width 356 height 143
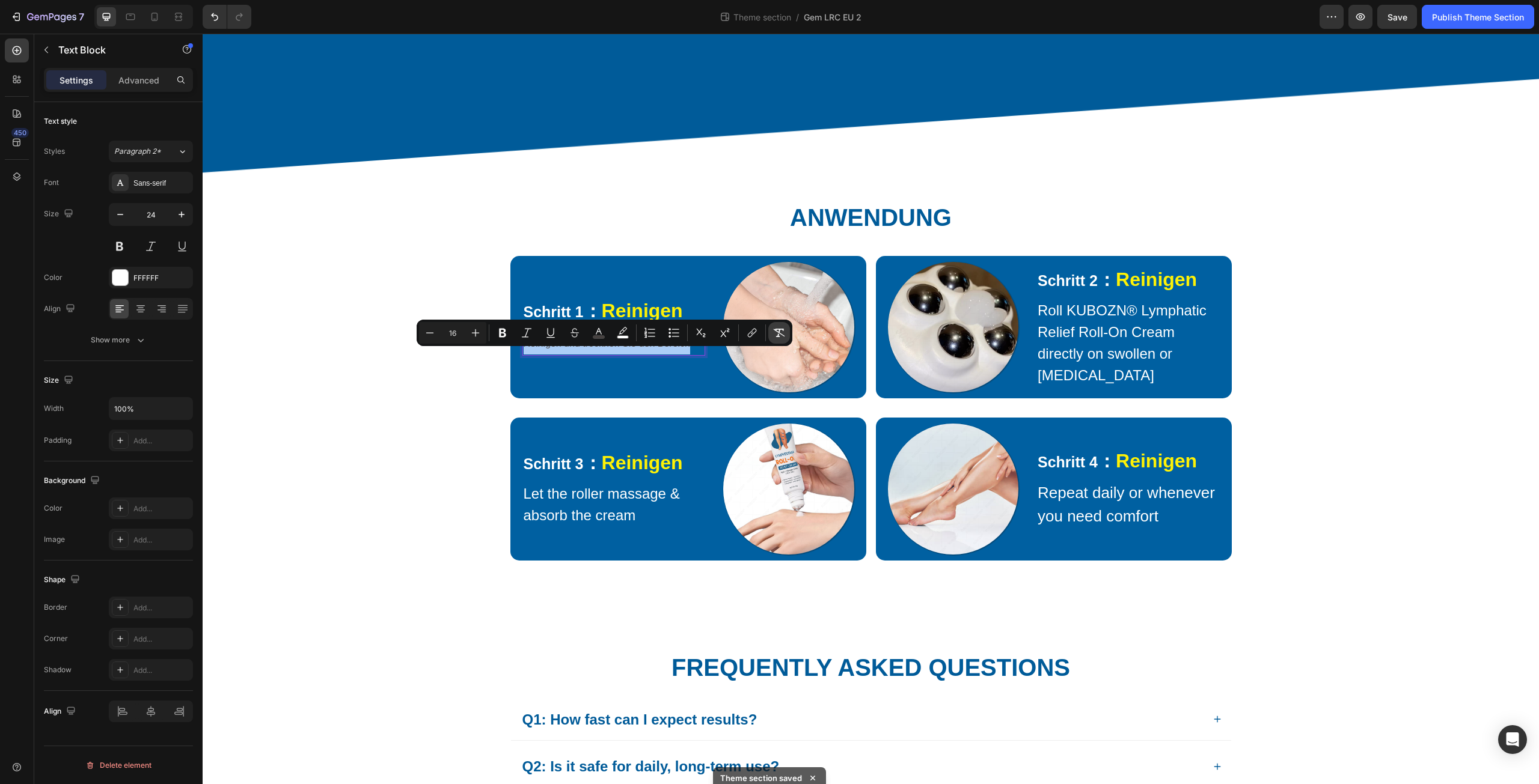
click at [777, 329] on icon "Editor contextual toolbar" at bounding box center [779, 333] width 11 height 9
type input "24"
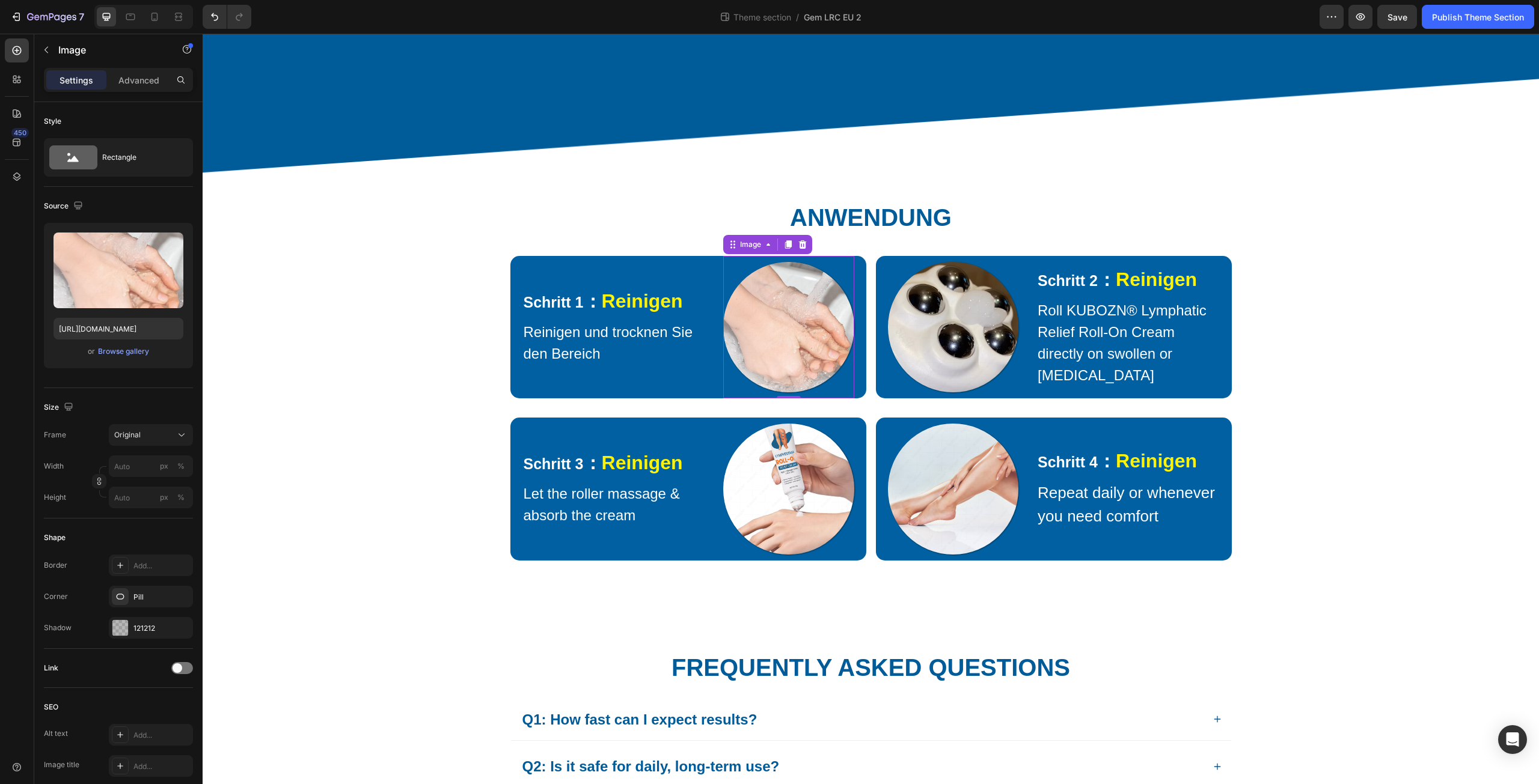
click at [723, 379] on div at bounding box center [789, 328] width 131 height 131
click at [1129, 290] on strong "Reinigen" at bounding box center [1156, 279] width 81 height 21
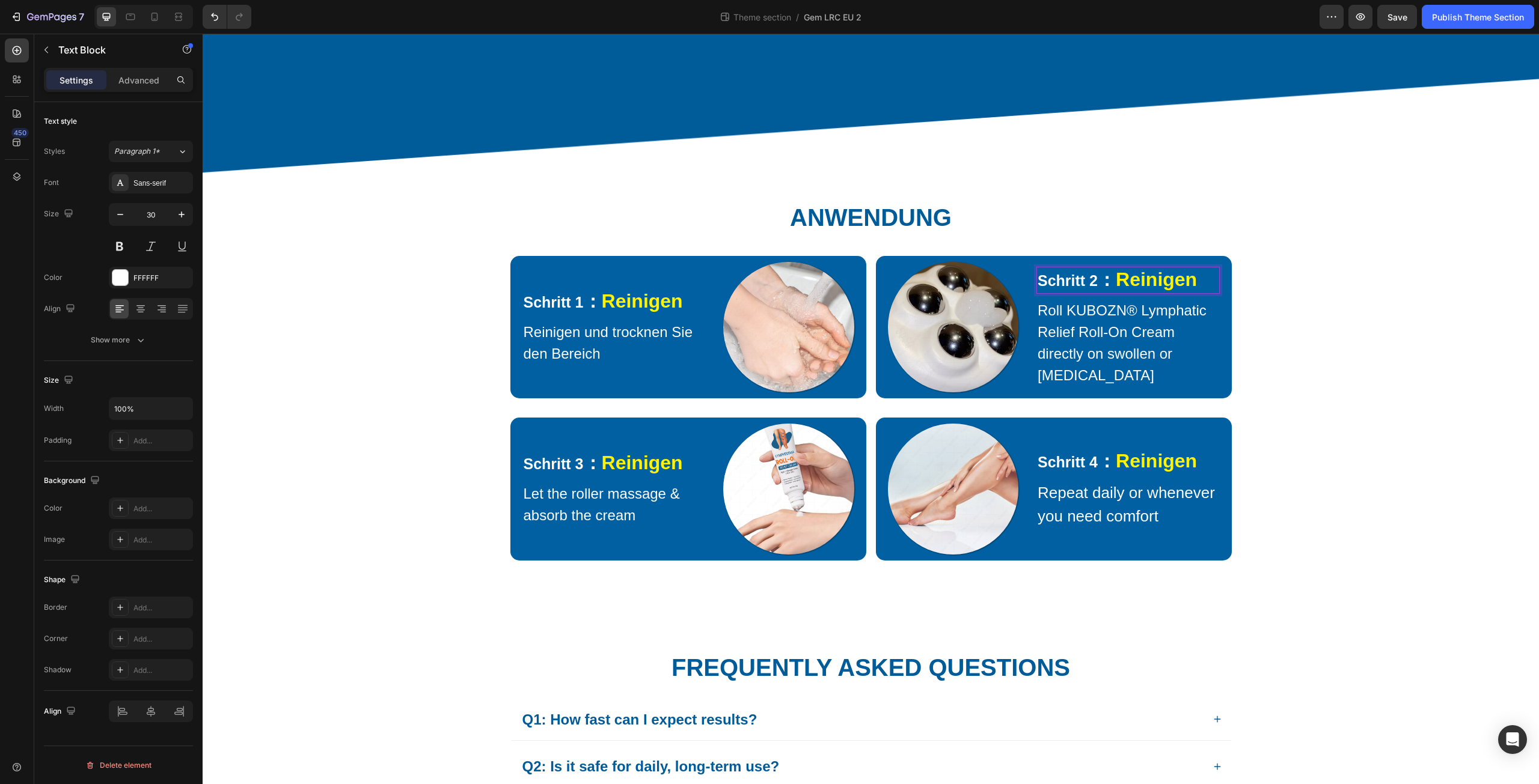
click at [1120, 290] on strong "Reinigen" at bounding box center [1156, 279] width 81 height 21
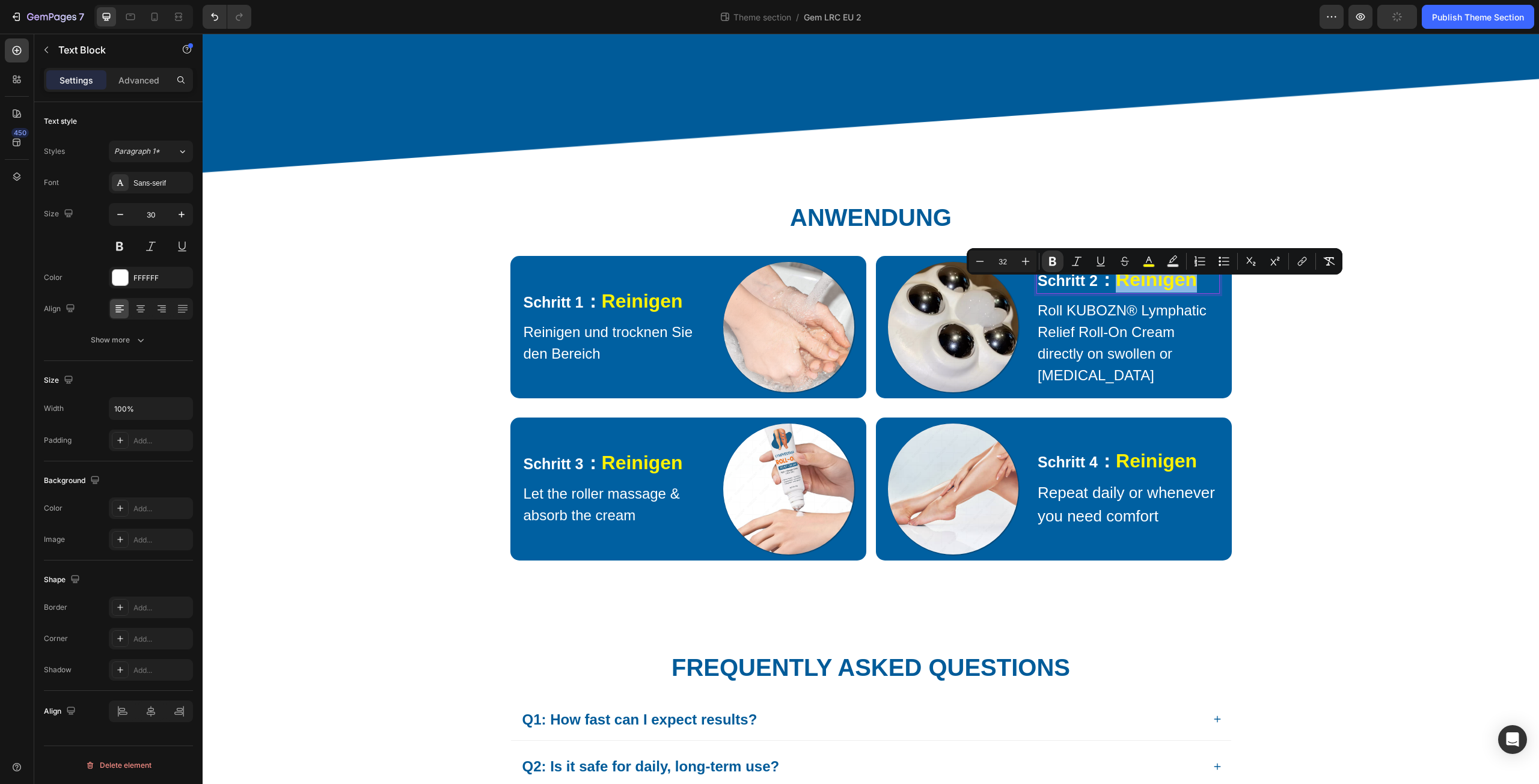
drag, startPoint x: 1117, startPoint y: 291, endPoint x: 1202, endPoint y: 300, distance: 85.5
click at [1202, 292] on p "Schritt 2 ： Reinigen" at bounding box center [1128, 280] width 181 height 24
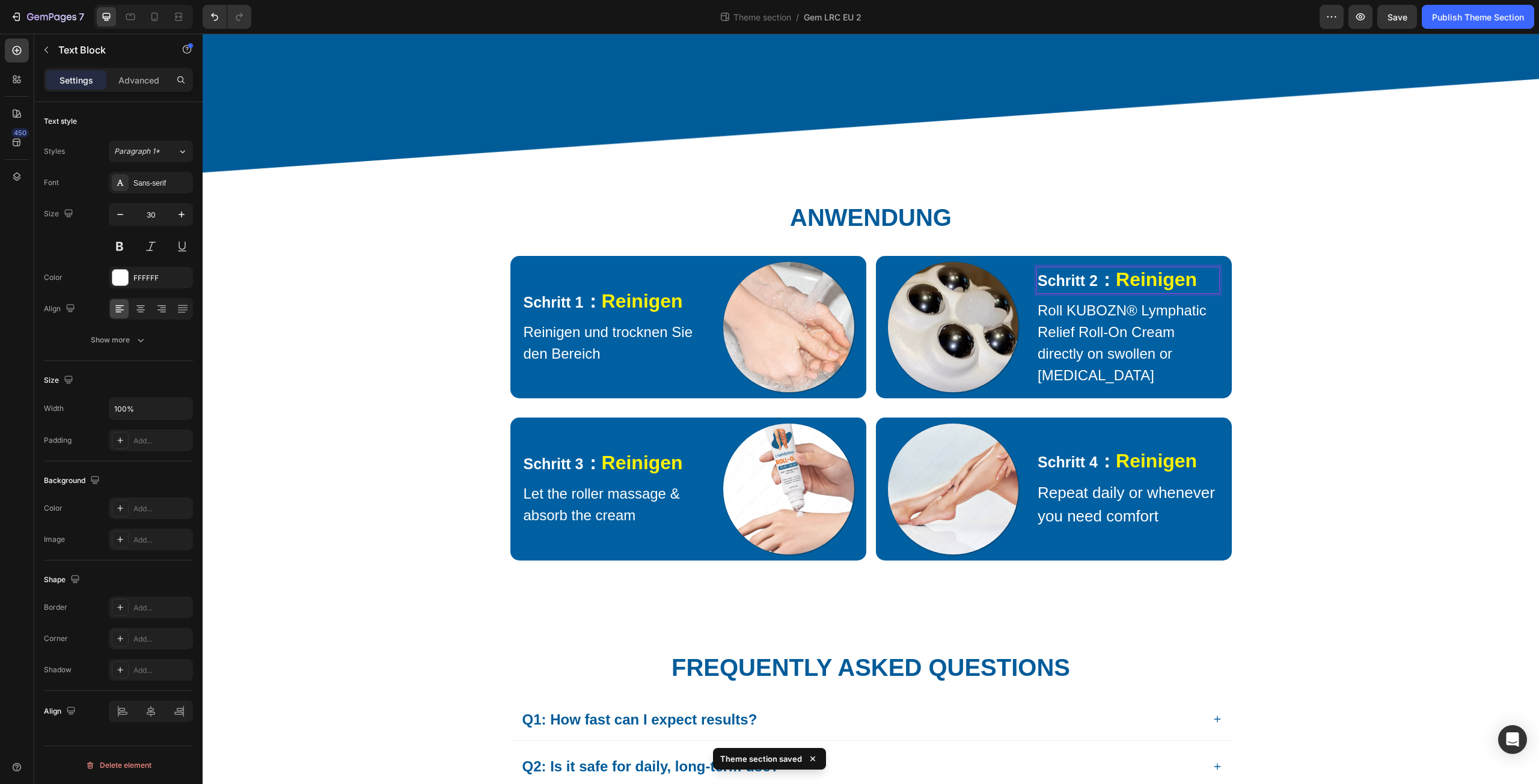
scroll to position [1111, 0]
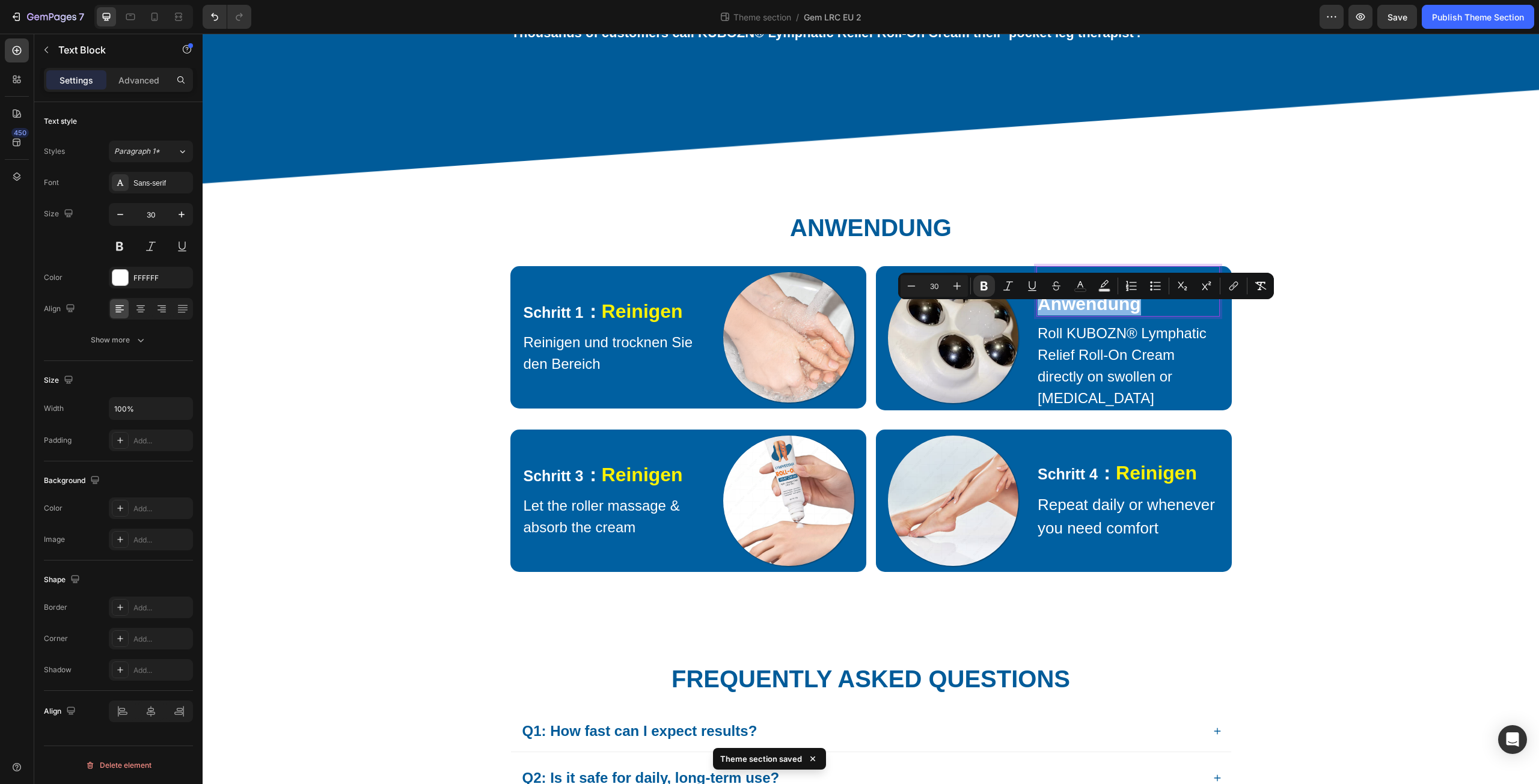
drag, startPoint x: 1130, startPoint y: 325, endPoint x: 1033, endPoint y: 329, distance: 97.1
click at [1038, 315] on p "Schritt 2 ： Anwendung" at bounding box center [1128, 291] width 181 height 48
click at [1082, 283] on icon "Editor contextual toolbar" at bounding box center [1080, 285] width 12 height 12
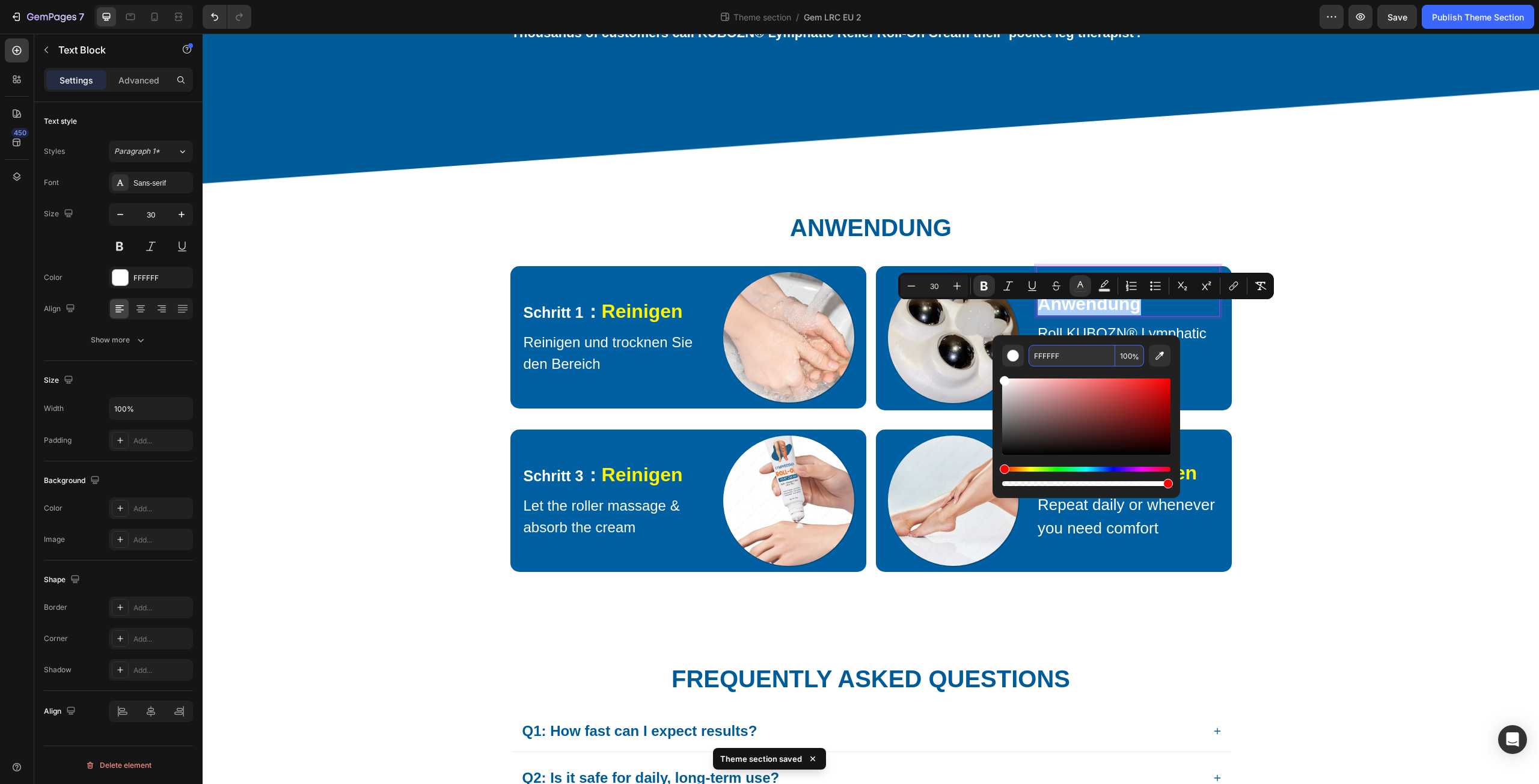
click at [1073, 352] on input "FFFFFF" at bounding box center [1072, 355] width 87 height 21
paste input "EF206"
type input "FEF206"
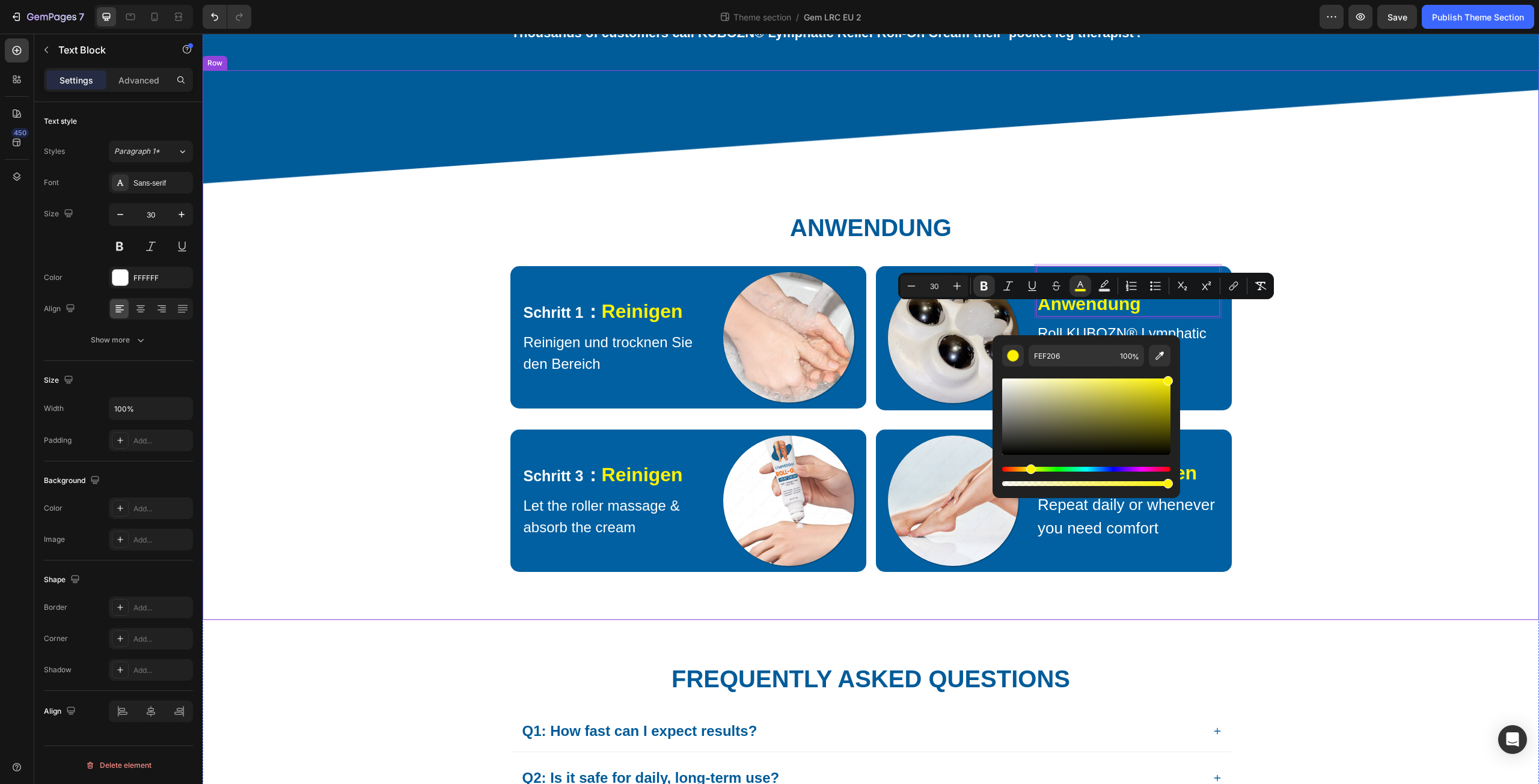
click at [1277, 363] on div "⁠⁠⁠⁠⁠⁠⁠ Anwendung Heading Row Schritt 1 ： Reinigen Text Block Reinigen und troc…" at bounding box center [871, 358] width 1318 height 430
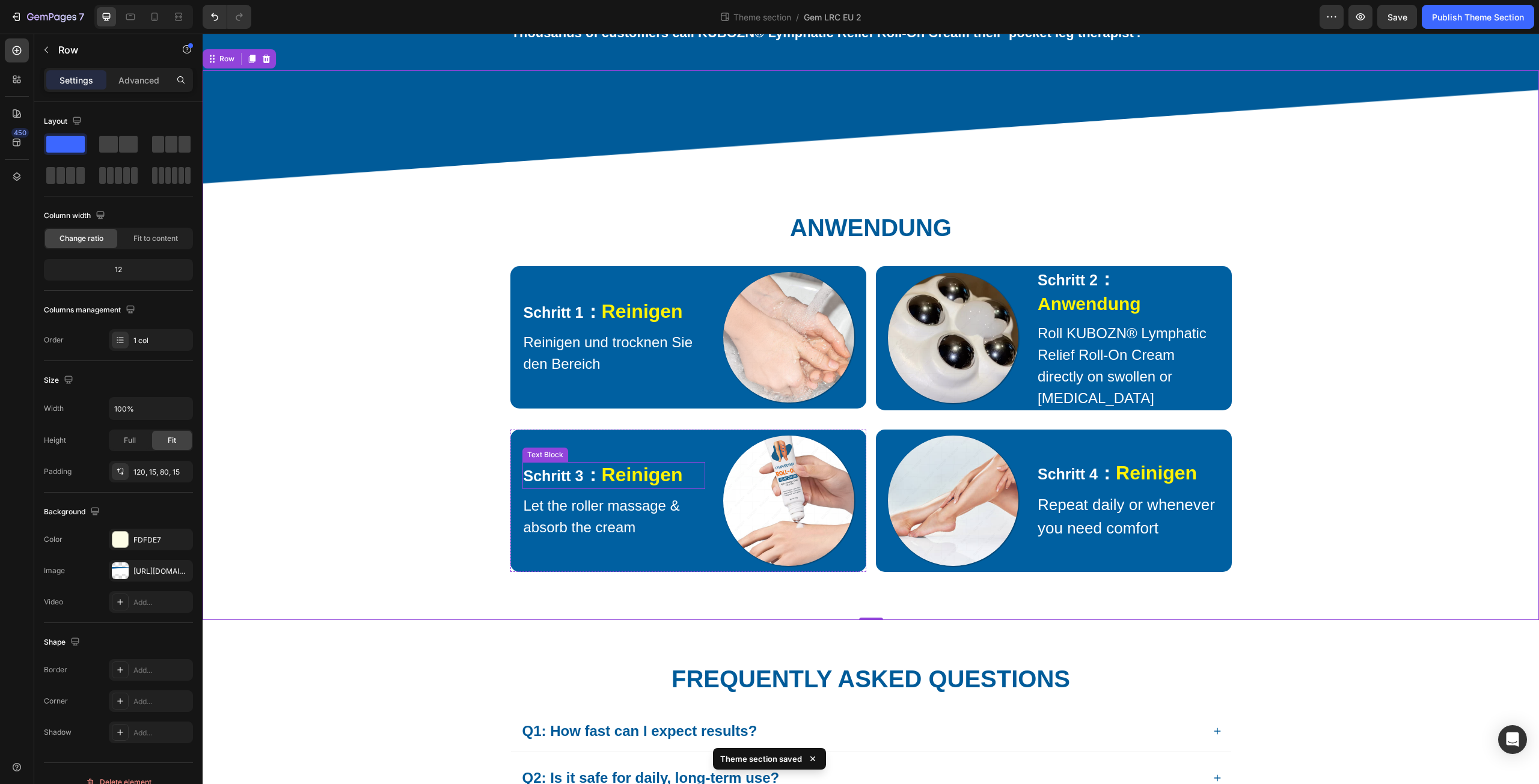
drag, startPoint x: 626, startPoint y: 492, endPoint x: 619, endPoint y: 492, distance: 7.0
click at [626, 485] on strong "Reinigen" at bounding box center [642, 474] width 81 height 21
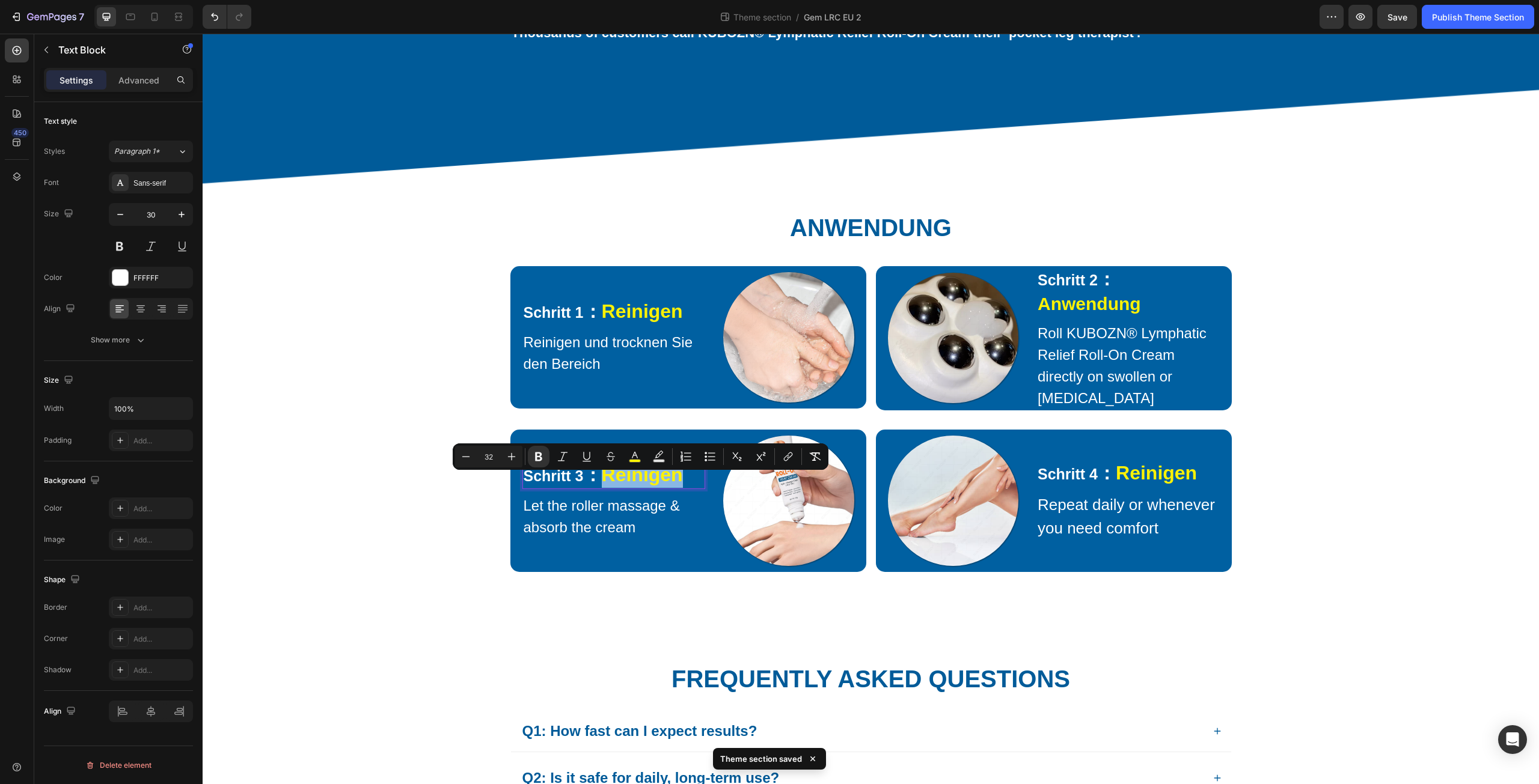
drag, startPoint x: 604, startPoint y: 488, endPoint x: 682, endPoint y: 498, distance: 78.6
click at [682, 485] on strong "Reinigen" at bounding box center [642, 474] width 81 height 21
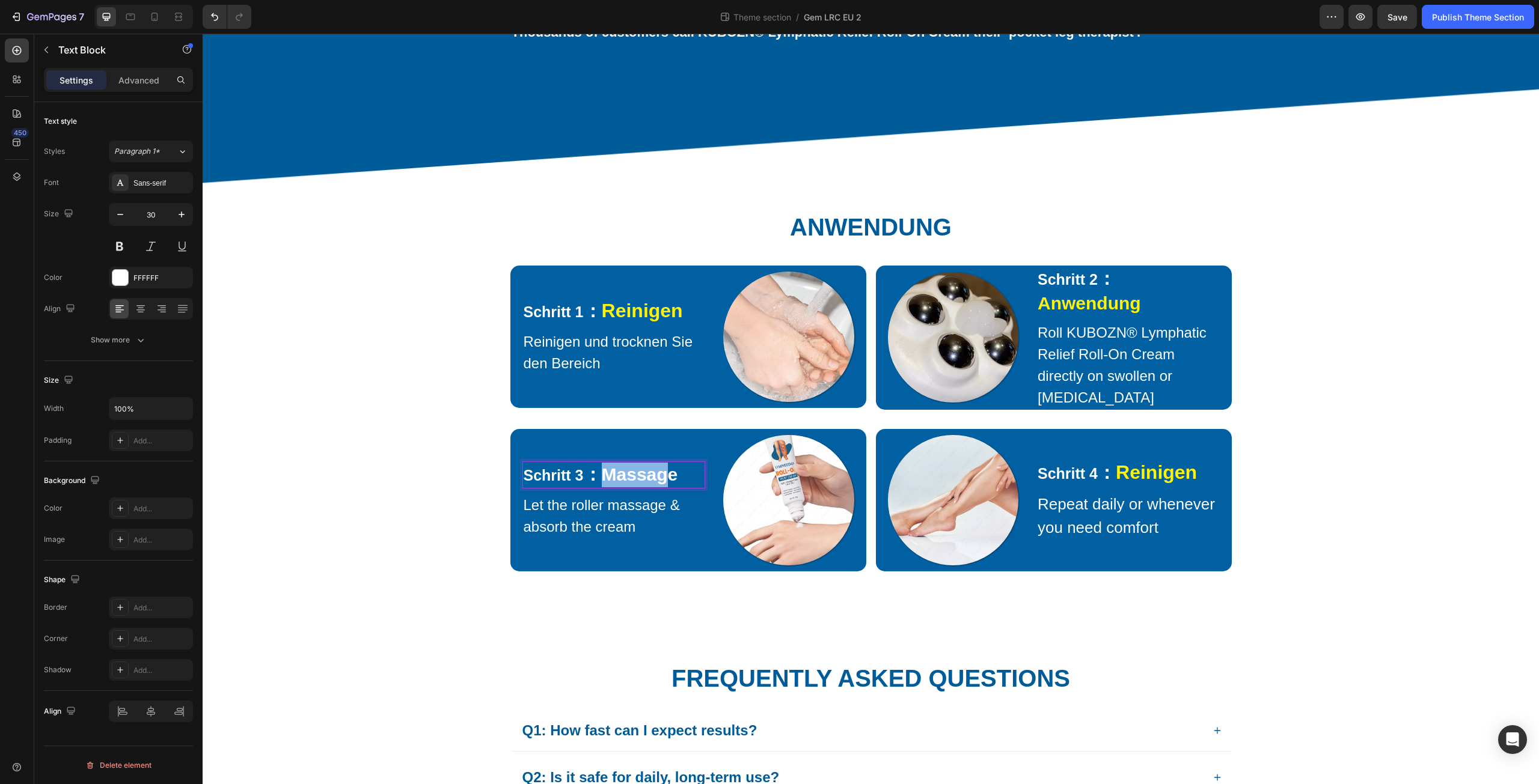
drag, startPoint x: 606, startPoint y: 492, endPoint x: 665, endPoint y: 498, distance: 59.3
click at [665, 485] on strong "Massage" at bounding box center [640, 474] width 76 height 20
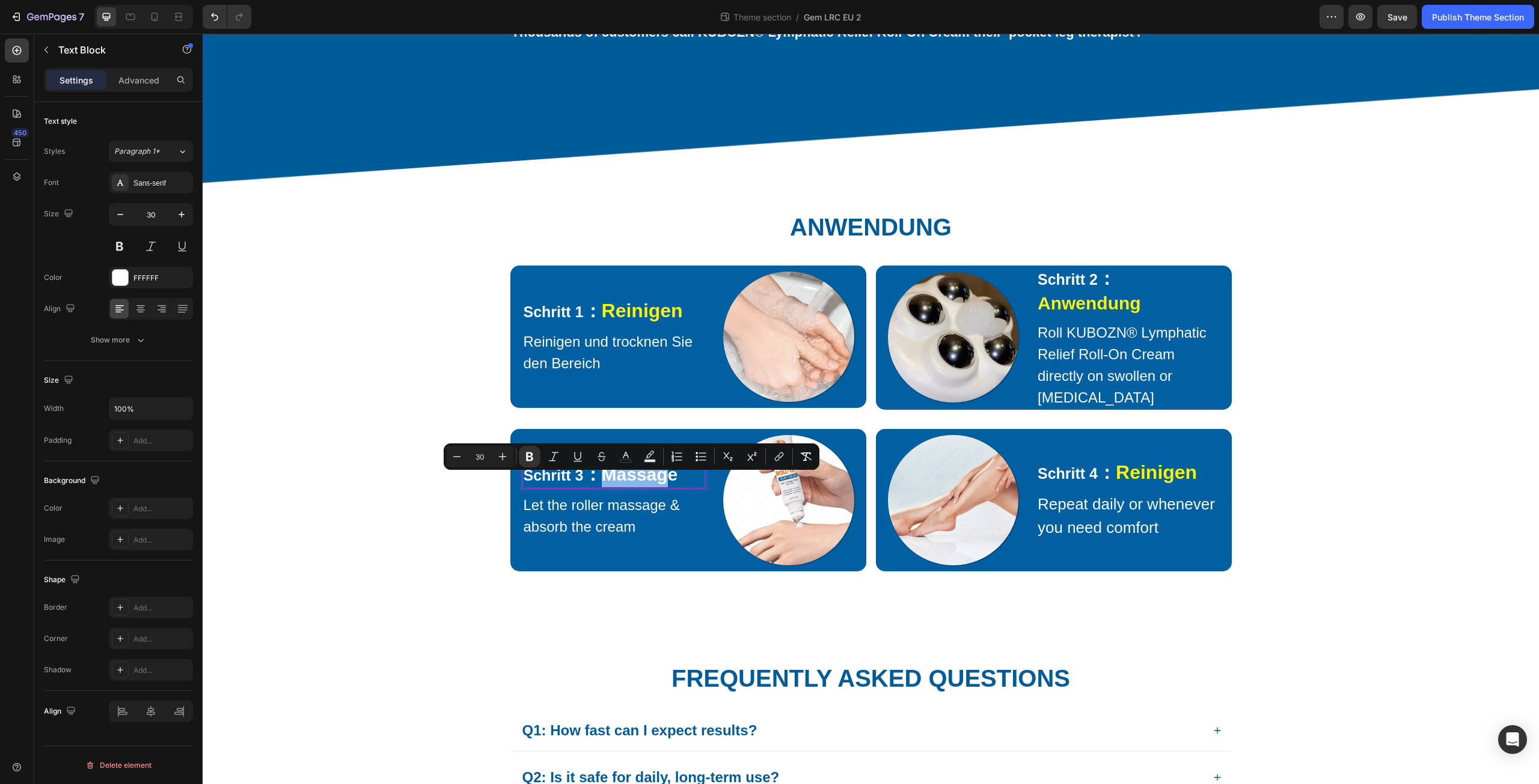
click at [655, 485] on strong "Massage" at bounding box center [640, 474] width 76 height 20
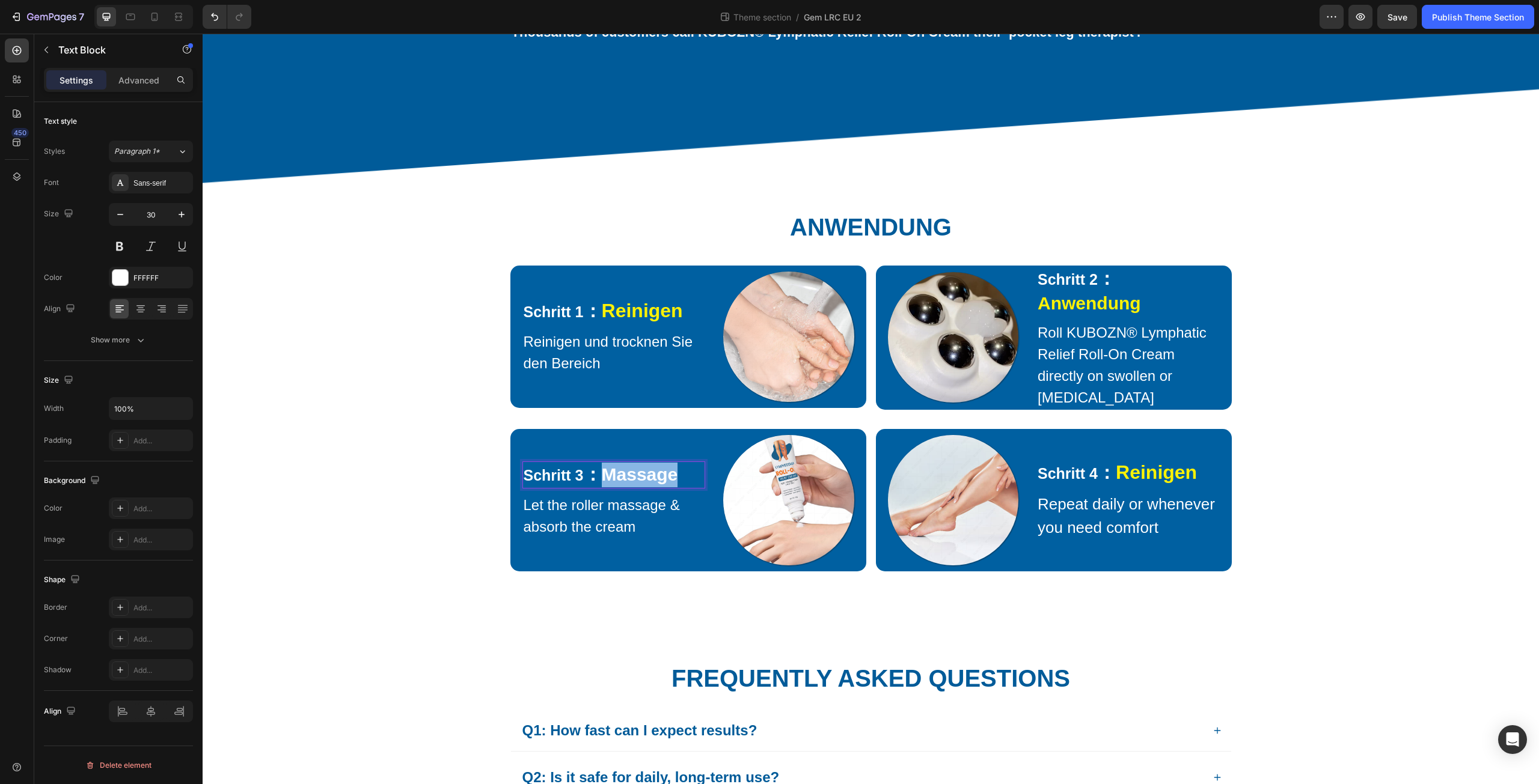
drag, startPoint x: 673, startPoint y: 491, endPoint x: 602, endPoint y: 488, distance: 71.1
click at [602, 485] on strong "Massage" at bounding box center [640, 474] width 76 height 20
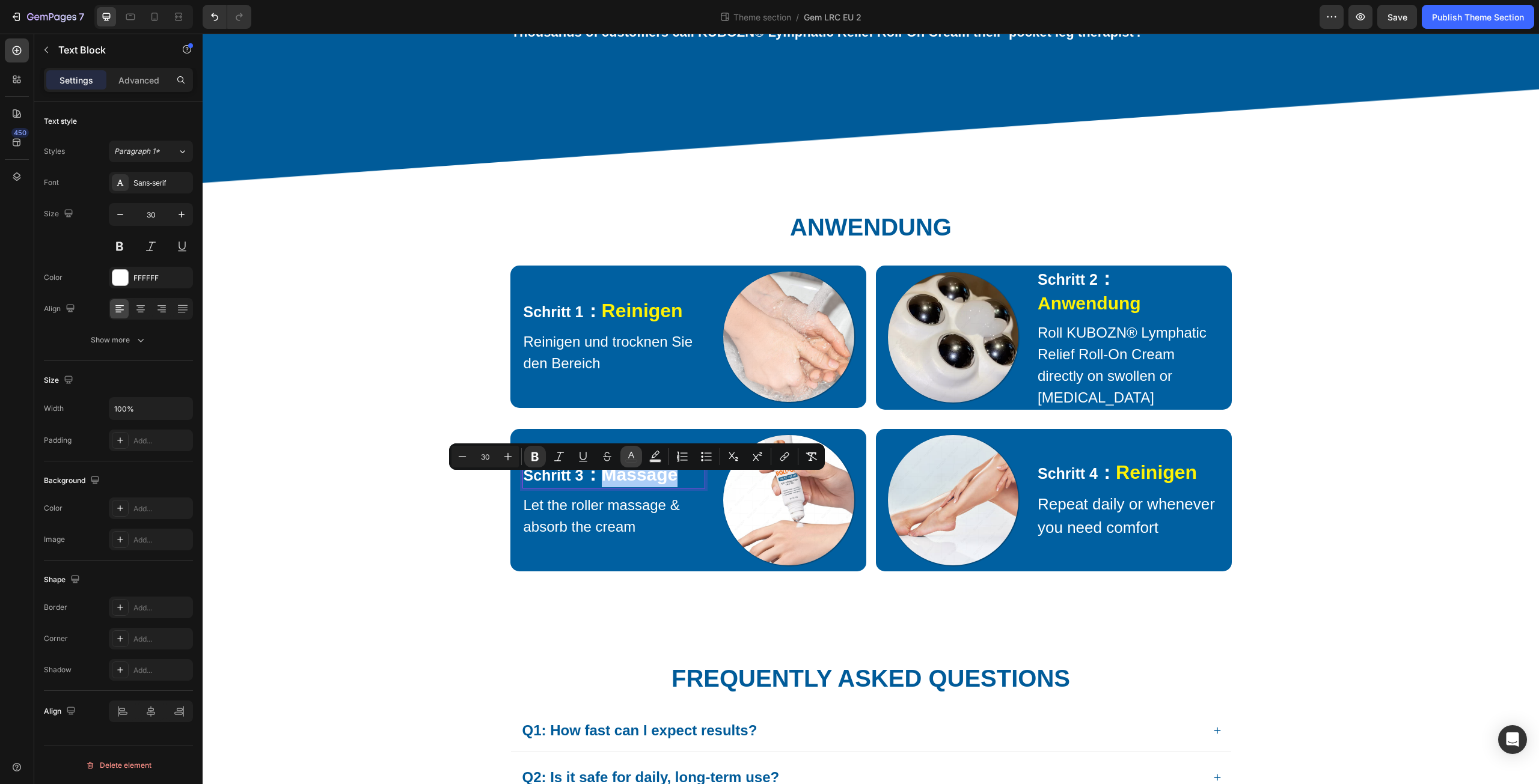
click at [635, 455] on icon "Editor contextual toolbar" at bounding box center [630, 456] width 12 height 12
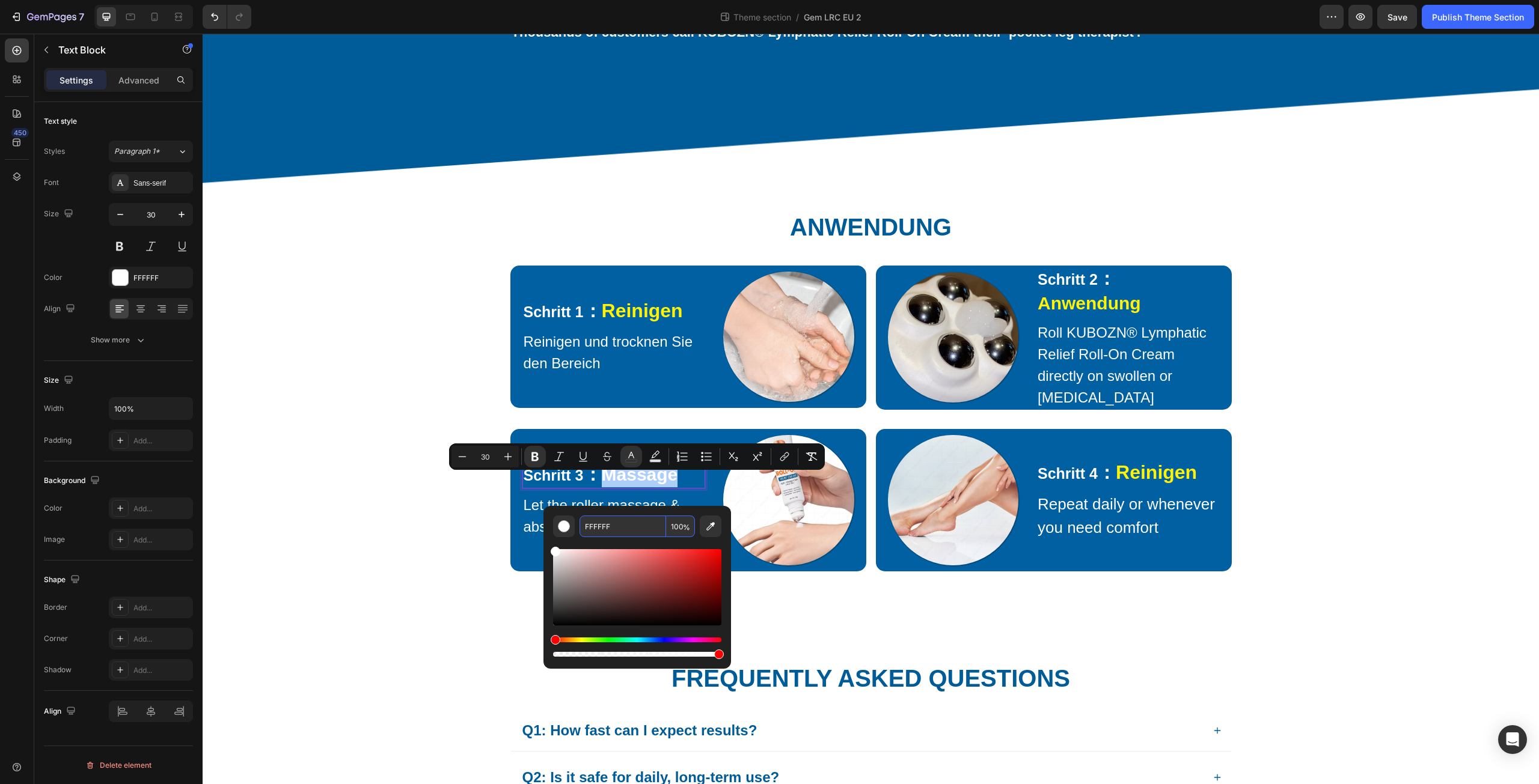
click at [643, 523] on input "FFFFFF" at bounding box center [623, 526] width 87 height 21
paste input "EF206"
type input "FEF206"
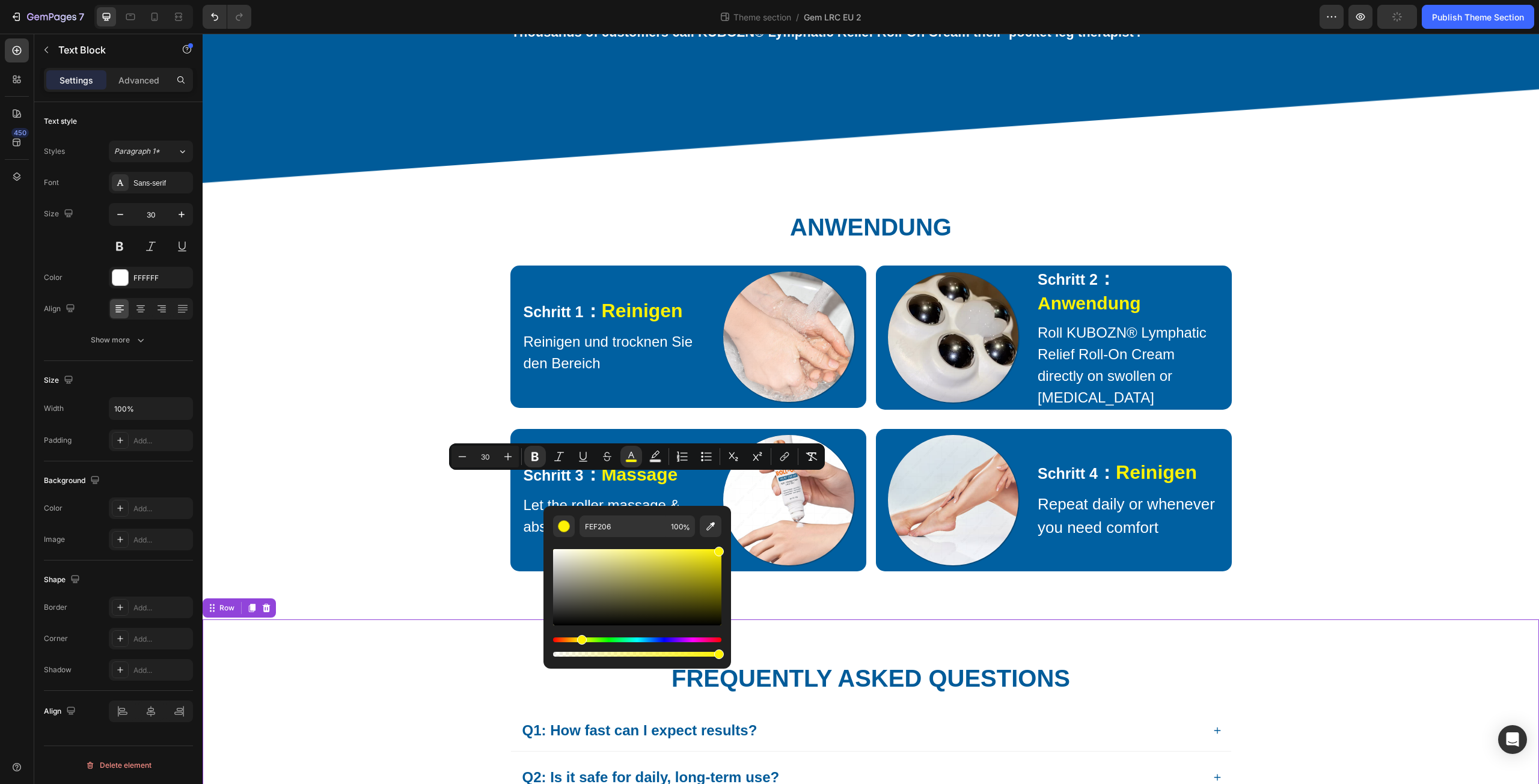
click at [980, 640] on div "Frequently Asked Questions Heading Q1: How fast can I expect results? Q2: Is it…" at bounding box center [871, 798] width 1336 height 358
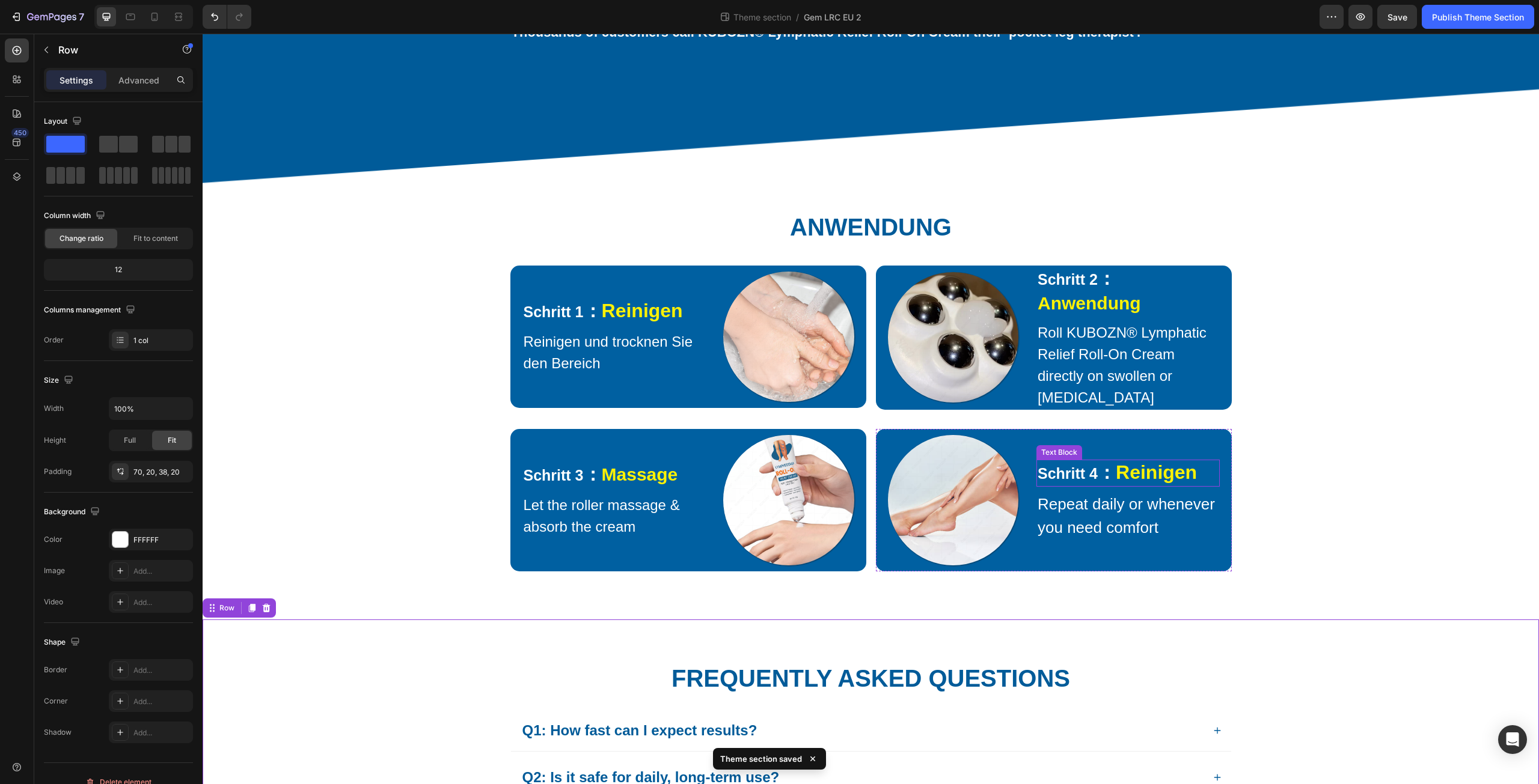
click at [1138, 471] on strong "Reinigen" at bounding box center [1156, 472] width 81 height 21
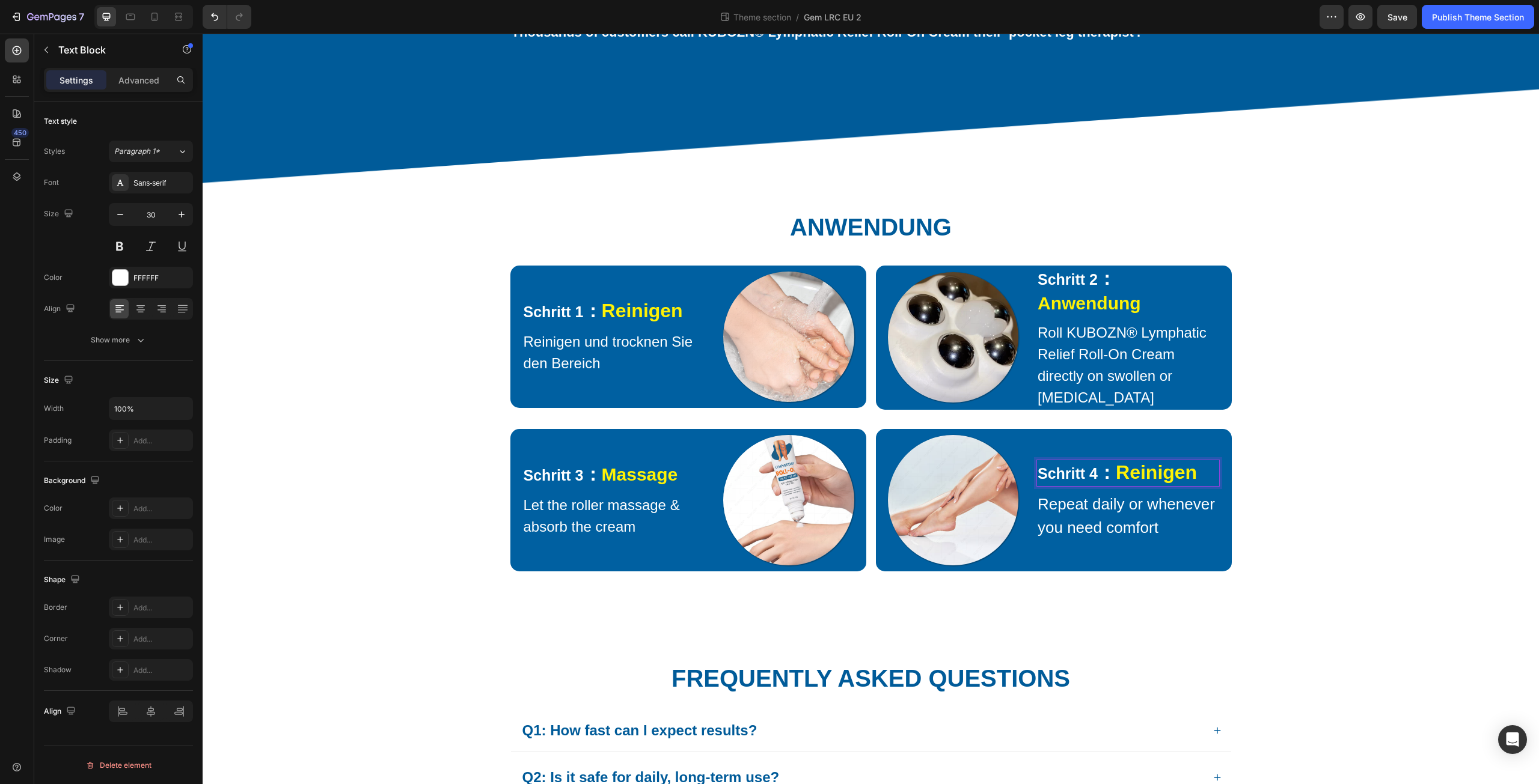
click at [1120, 476] on strong "Reinigen" at bounding box center [1156, 472] width 81 height 21
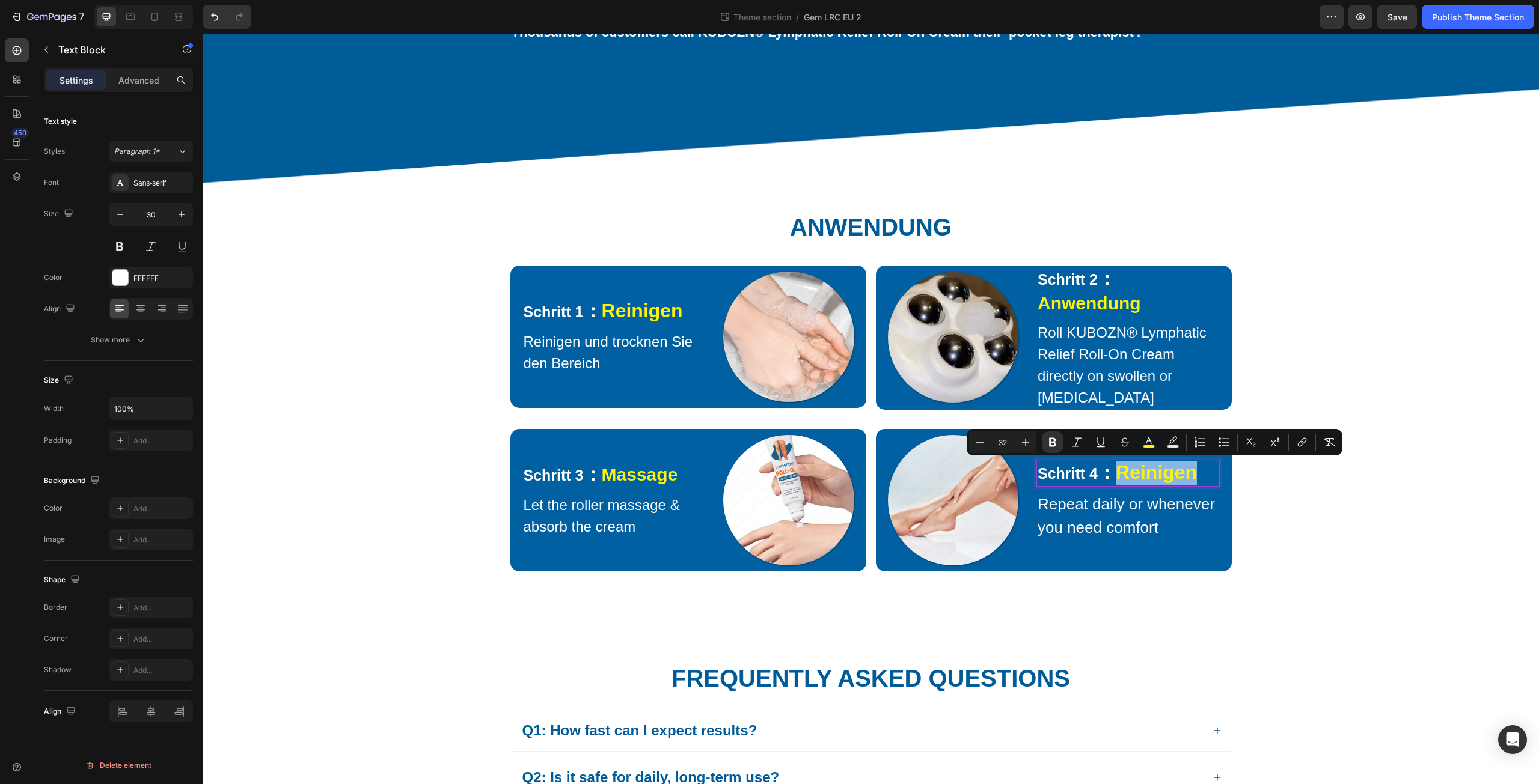
drag, startPoint x: 1117, startPoint y: 474, endPoint x: 1201, endPoint y: 483, distance: 84.5
click at [1201, 483] on p "Schritt 4 ： Reinigen" at bounding box center [1128, 473] width 181 height 24
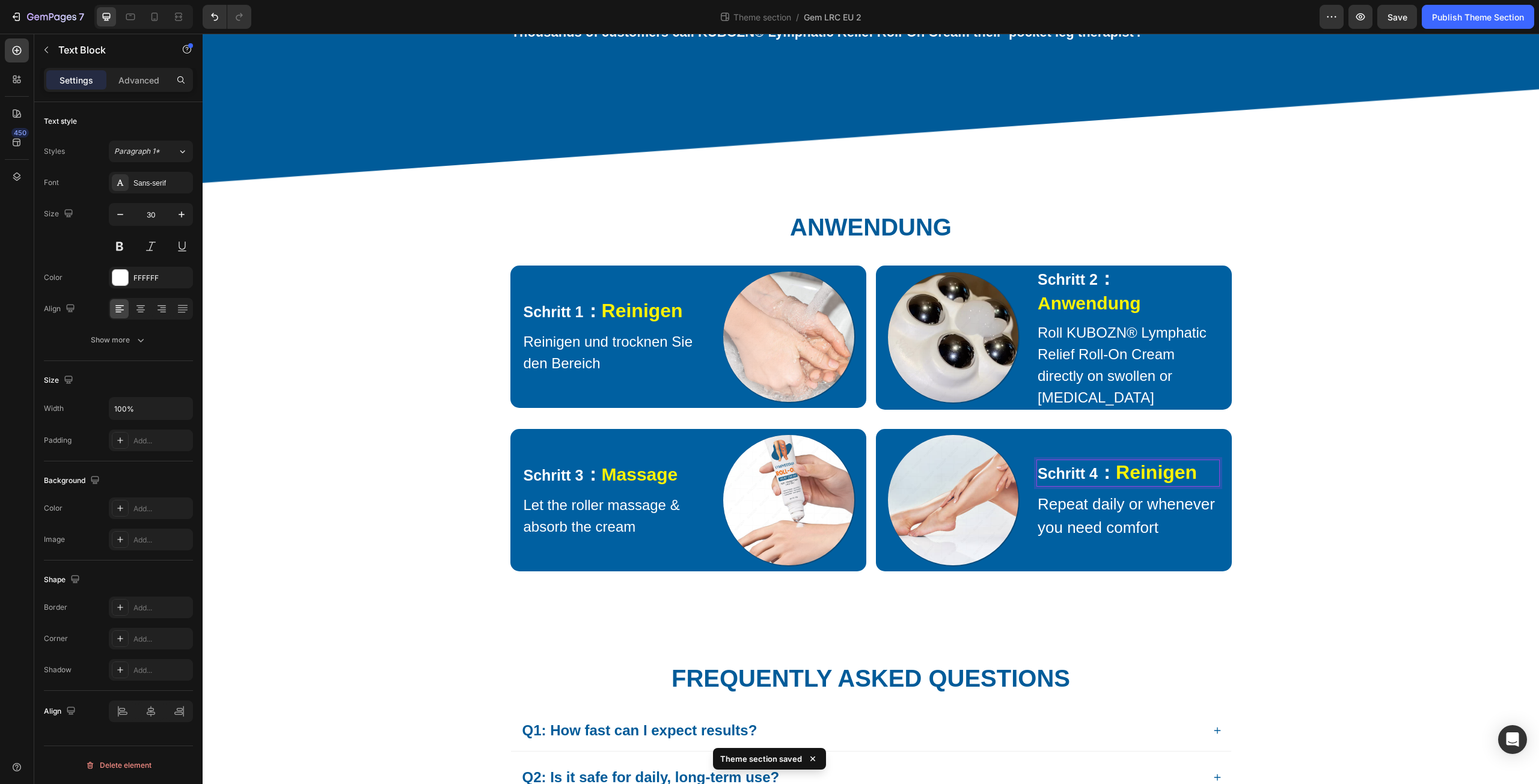
scroll to position [1101, 0]
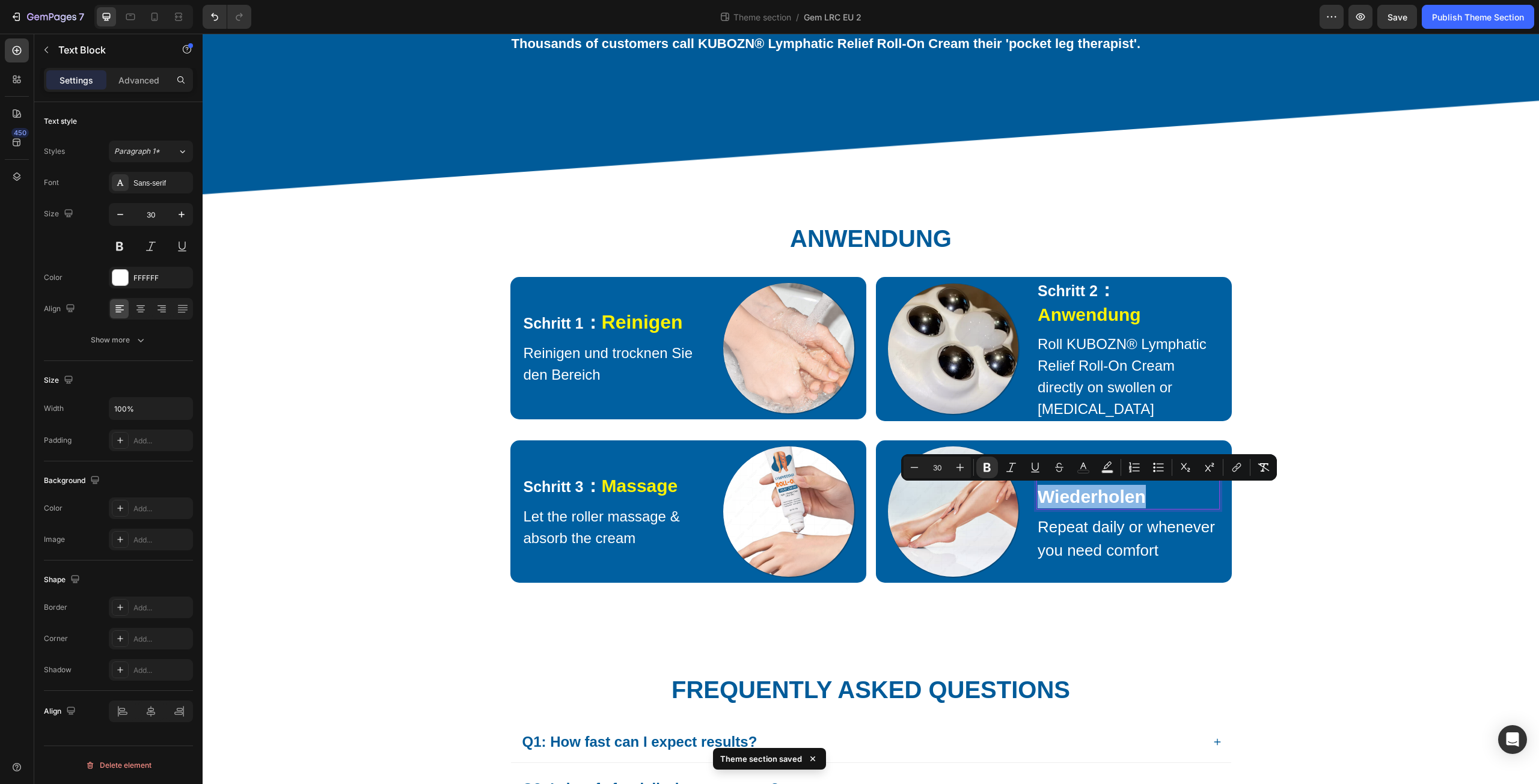
drag, startPoint x: 1148, startPoint y: 504, endPoint x: 1032, endPoint y: 503, distance: 116.0
click at [1036, 503] on div "Schritt 4 ： Wiederholen" at bounding box center [1128, 485] width 184 height 50
click at [1080, 466] on icon "Editor contextual toolbar" at bounding box center [1083, 467] width 12 height 12
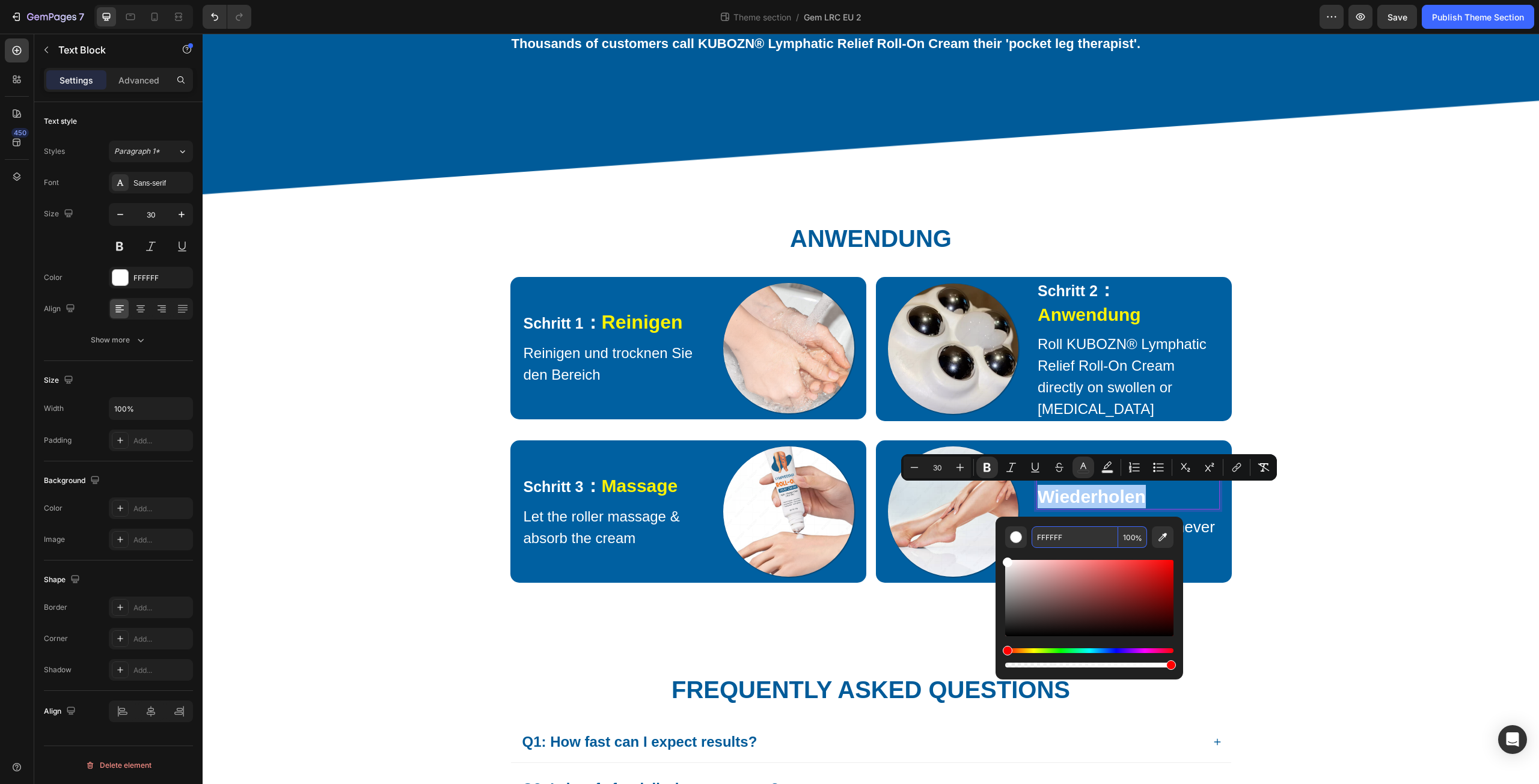
click at [1063, 537] on input "FFFFFF" at bounding box center [1075, 537] width 87 height 21
paste input "EF206"
type input "FEF206"
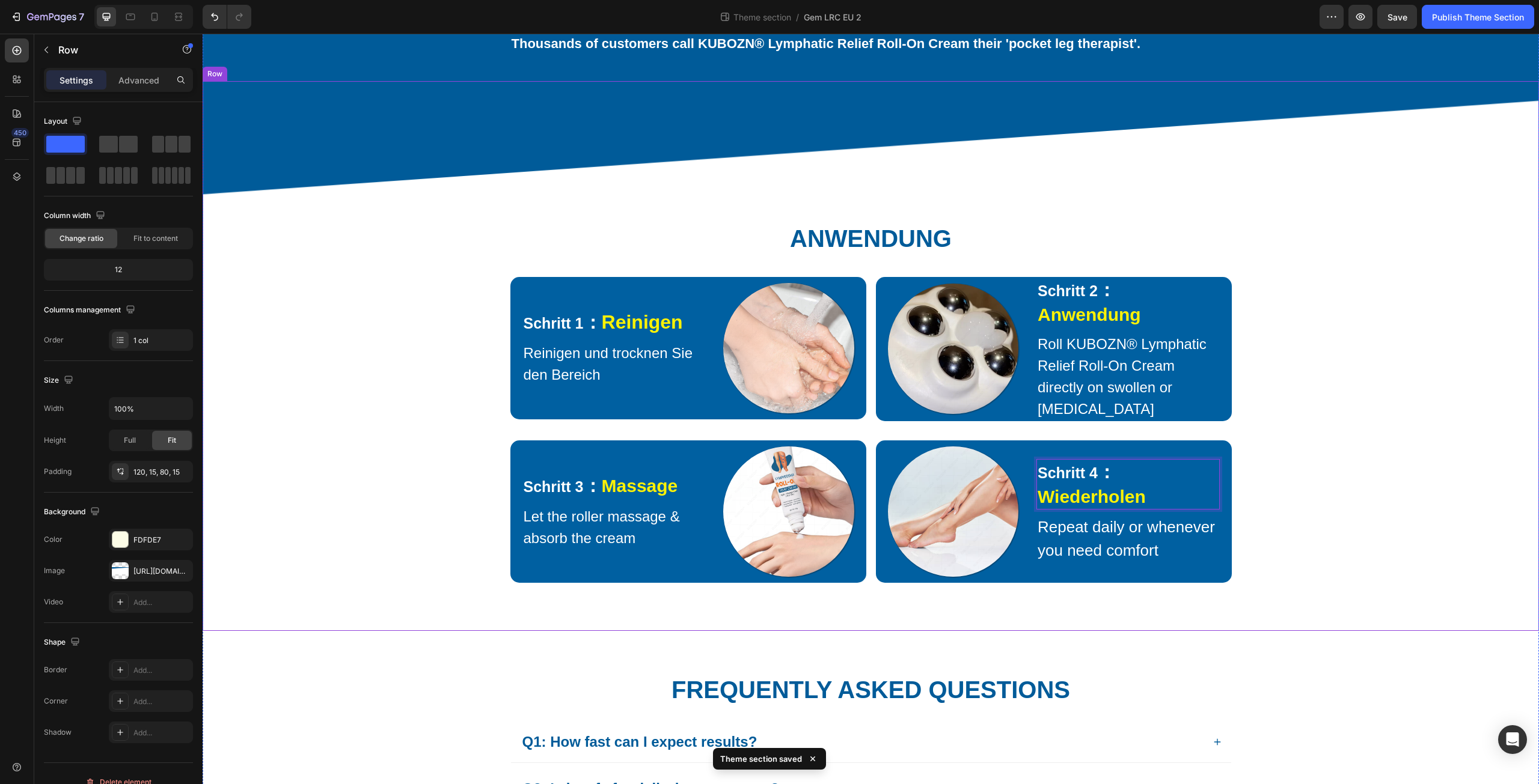
click at [1292, 617] on div "⁠⁠⁠⁠⁠⁠⁠ Anwendung Heading Row Schritt 1 ： Reinigen Text Block Reinigen und troc…" at bounding box center [871, 356] width 1336 height 551
click at [1072, 368] on p "Roll KUBOZN® Lymphatic Relief Roll-On Cream directly on swollen or [MEDICAL_DAT…" at bounding box center [1128, 377] width 181 height 87
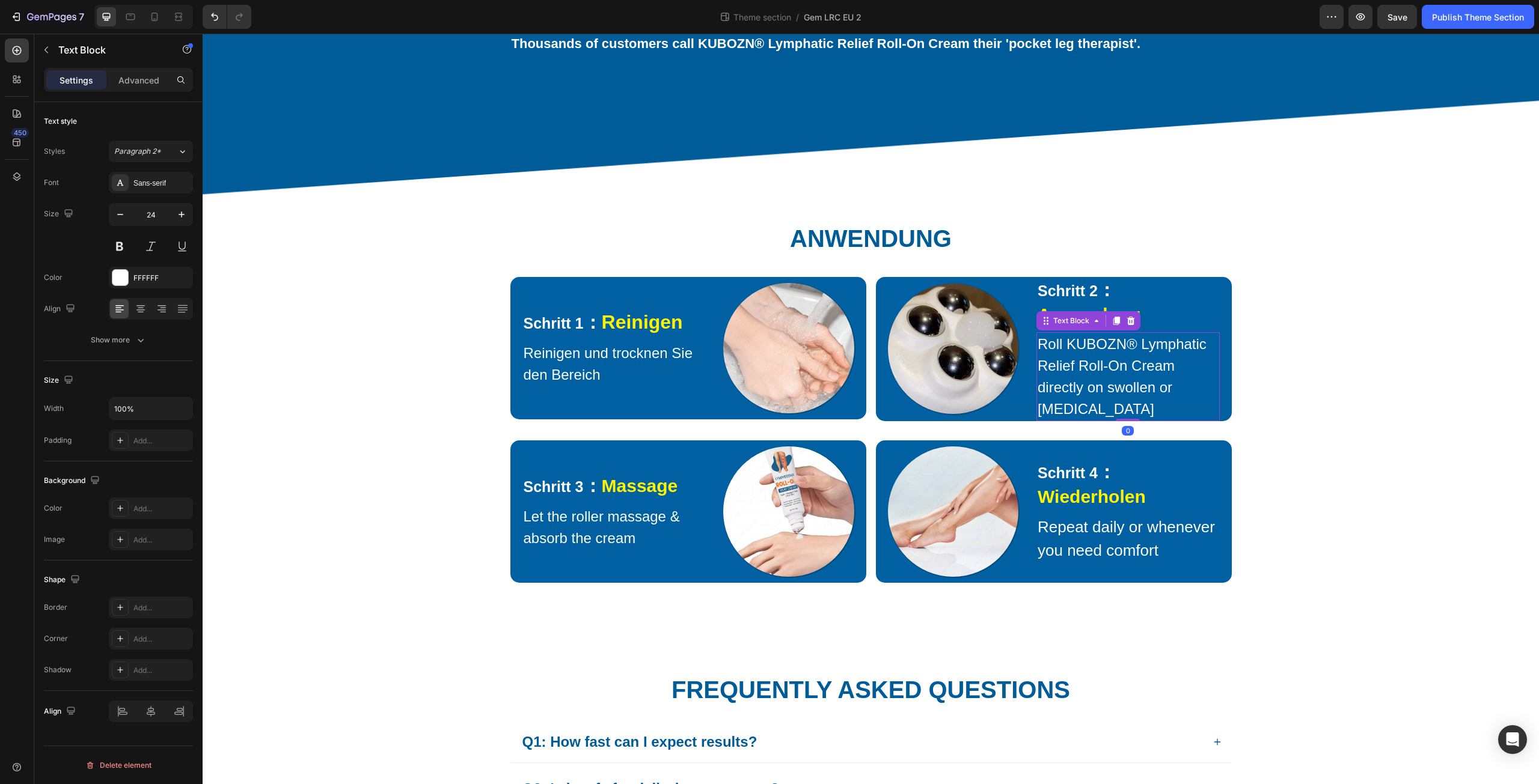
click at [1056, 363] on p "Roll KUBOZN® Lymphatic Relief Roll-On Cream directly on swollen or [MEDICAL_DAT…" at bounding box center [1128, 377] width 181 height 87
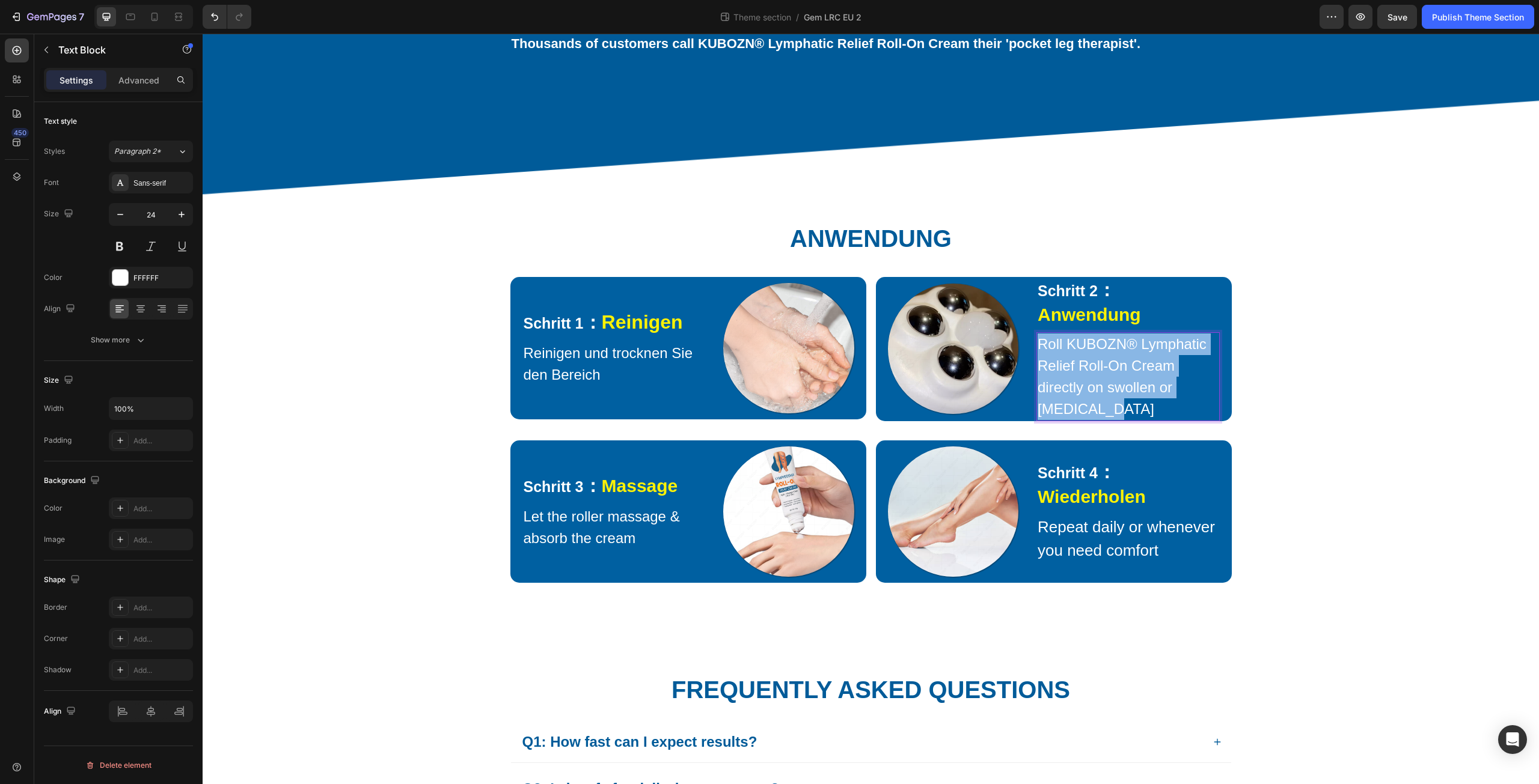
drag, startPoint x: 1033, startPoint y: 359, endPoint x: 1152, endPoint y: 428, distance: 137.6
click at [1152, 420] on p "Roll KUBOZN® Lymphatic Relief Roll-On Cream directly on swollen or [MEDICAL_DAT…" at bounding box center [1128, 377] width 181 height 87
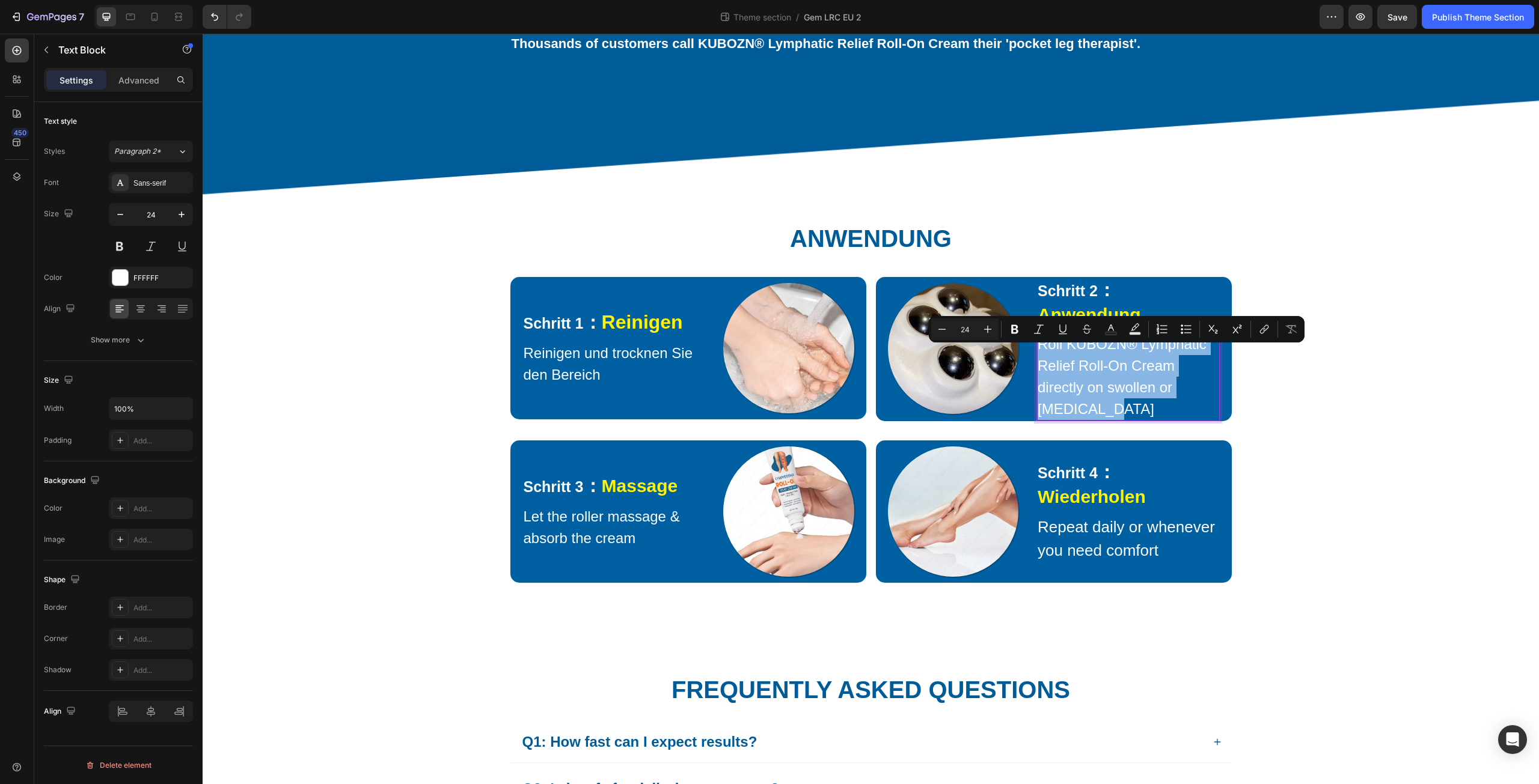
scroll to position [1108, 0]
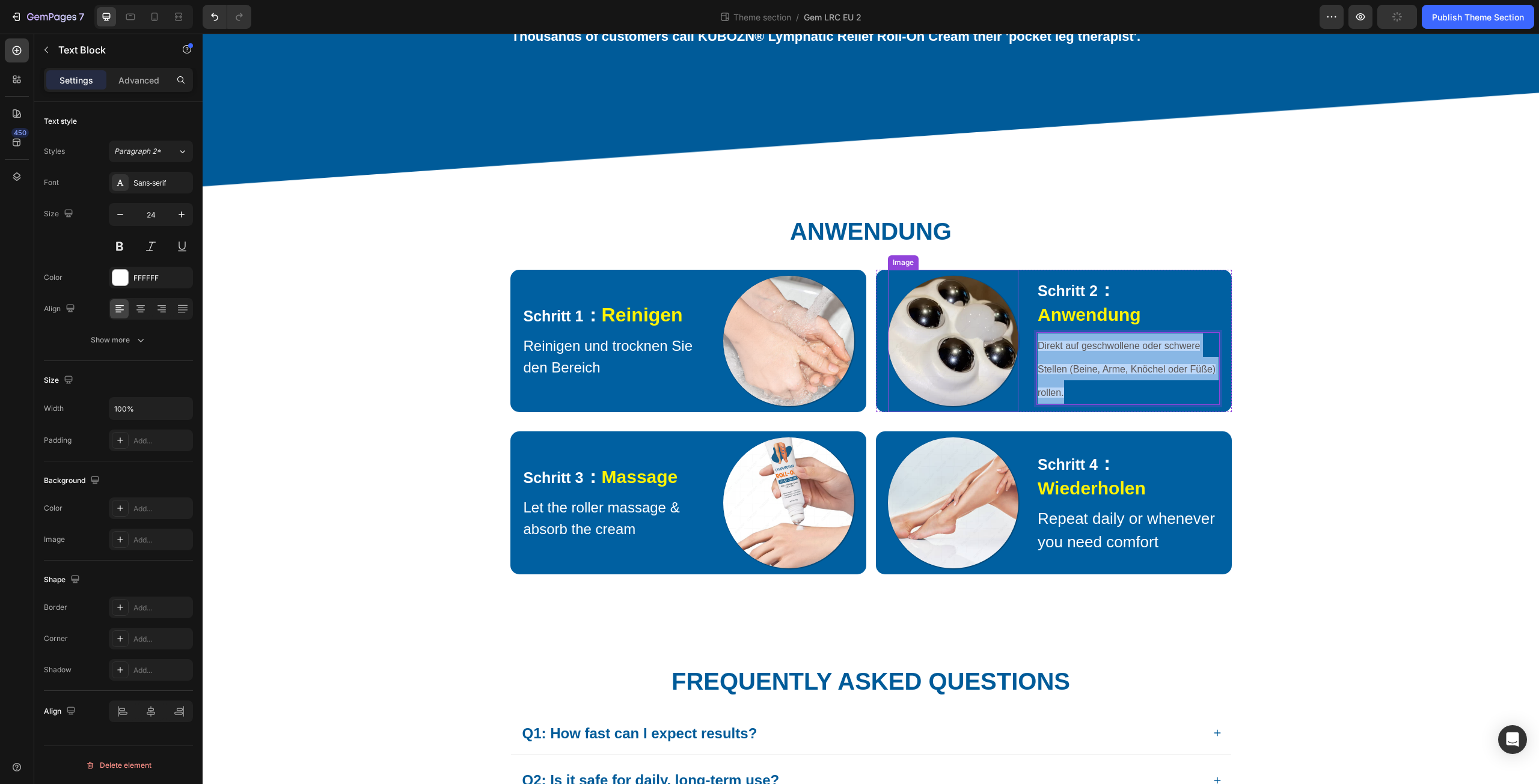
drag, startPoint x: 1115, startPoint y: 403, endPoint x: 1005, endPoint y: 348, distance: 123.0
click at [1005, 348] on div "Image Schritt 2 ： Anwendung Text Block Direkt auf geschwollene oder schwere Ste…" at bounding box center [1054, 342] width 356 height 143
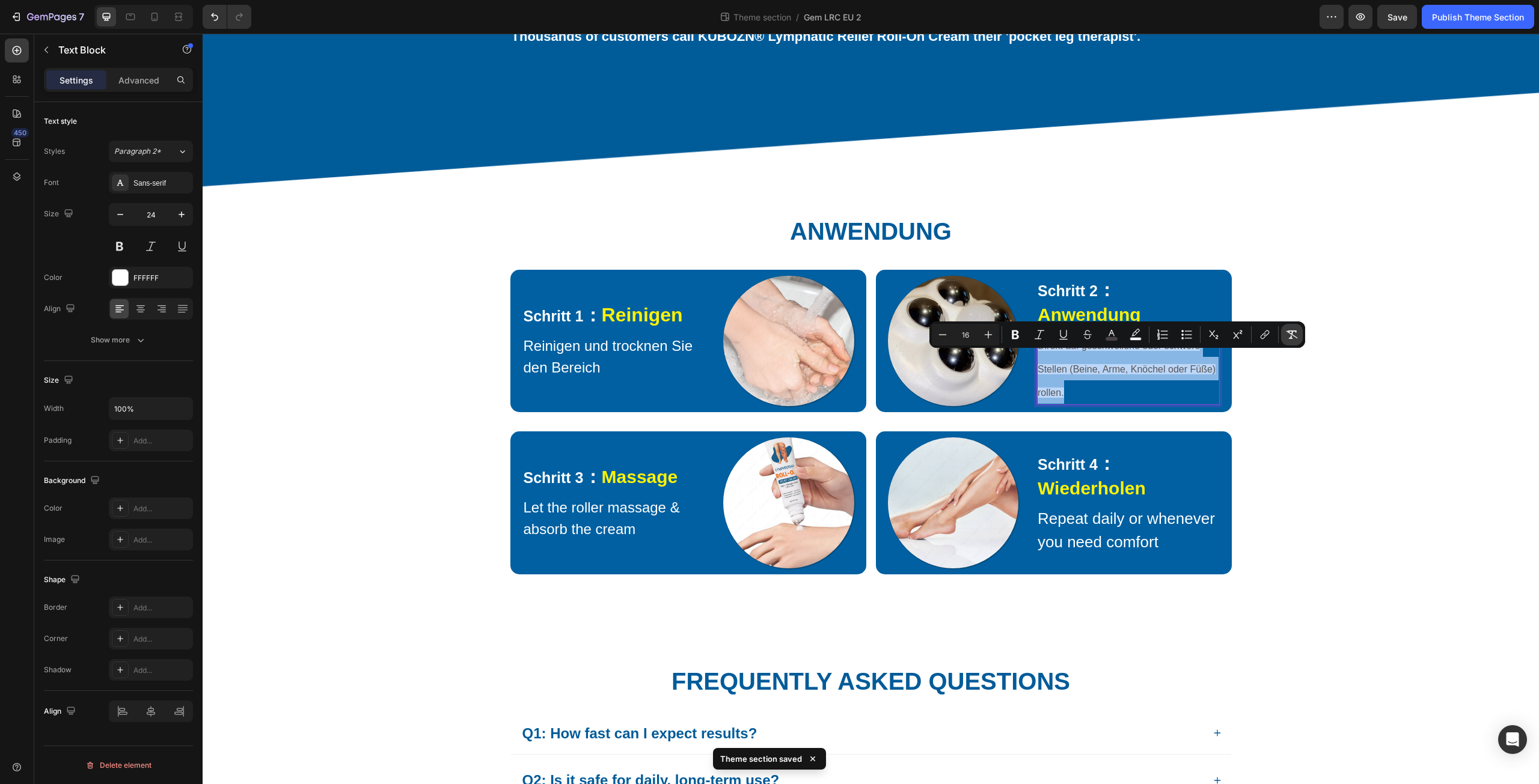
click at [1302, 331] on div "Minus 16 Plus Bold Italic Underline Strikethrough color color Numbered List Bul…" at bounding box center [1117, 335] width 376 height 27
click at [1289, 333] on icon "Editor contextual toolbar" at bounding box center [1292, 334] width 12 height 12
type input "24"
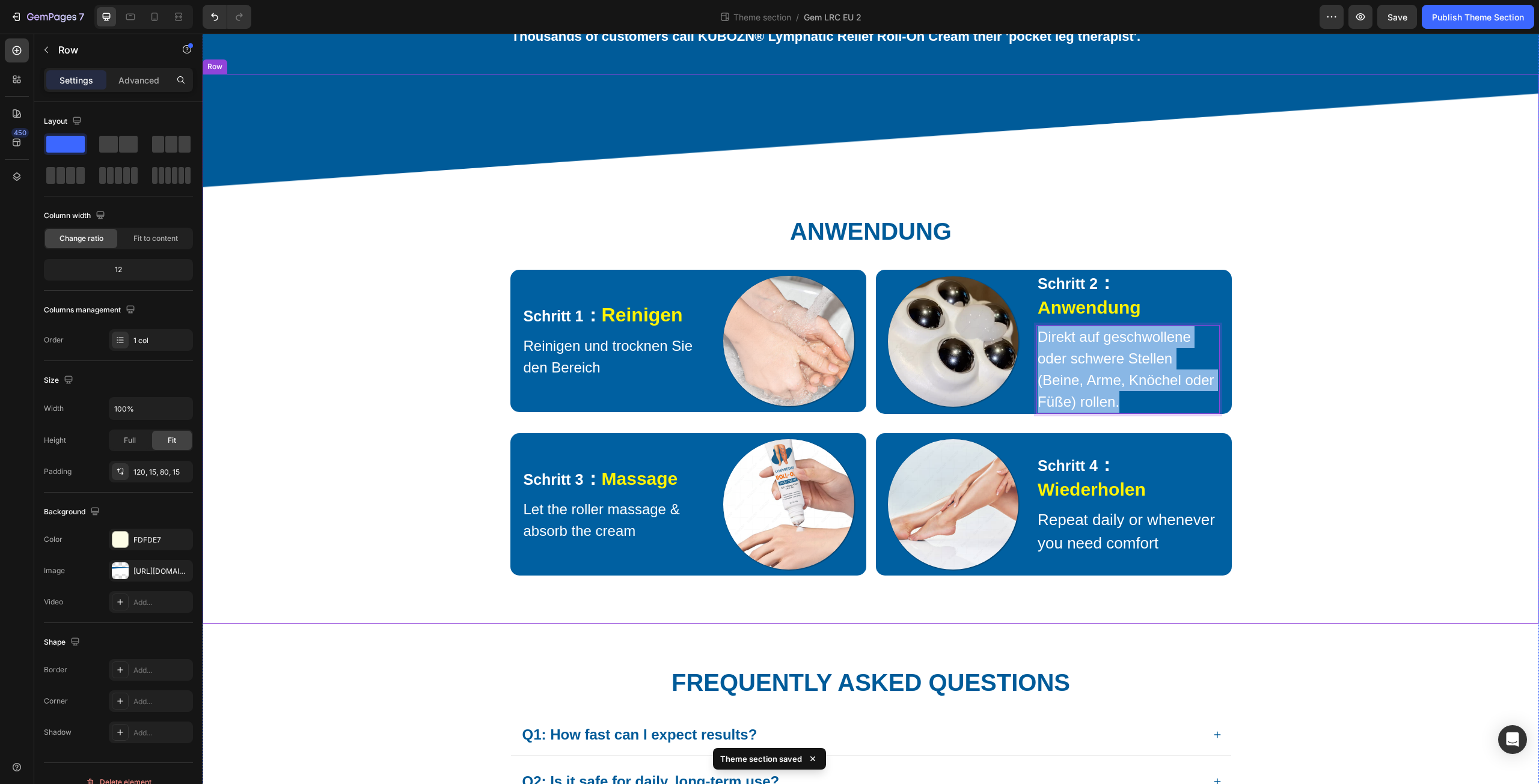
click at [1309, 388] on div "⁠⁠⁠⁠⁠⁠⁠ Anwendung Heading Row Schritt 1 ： Reinigen Text Block Reinigen und troc…" at bounding box center [871, 361] width 1318 height 430
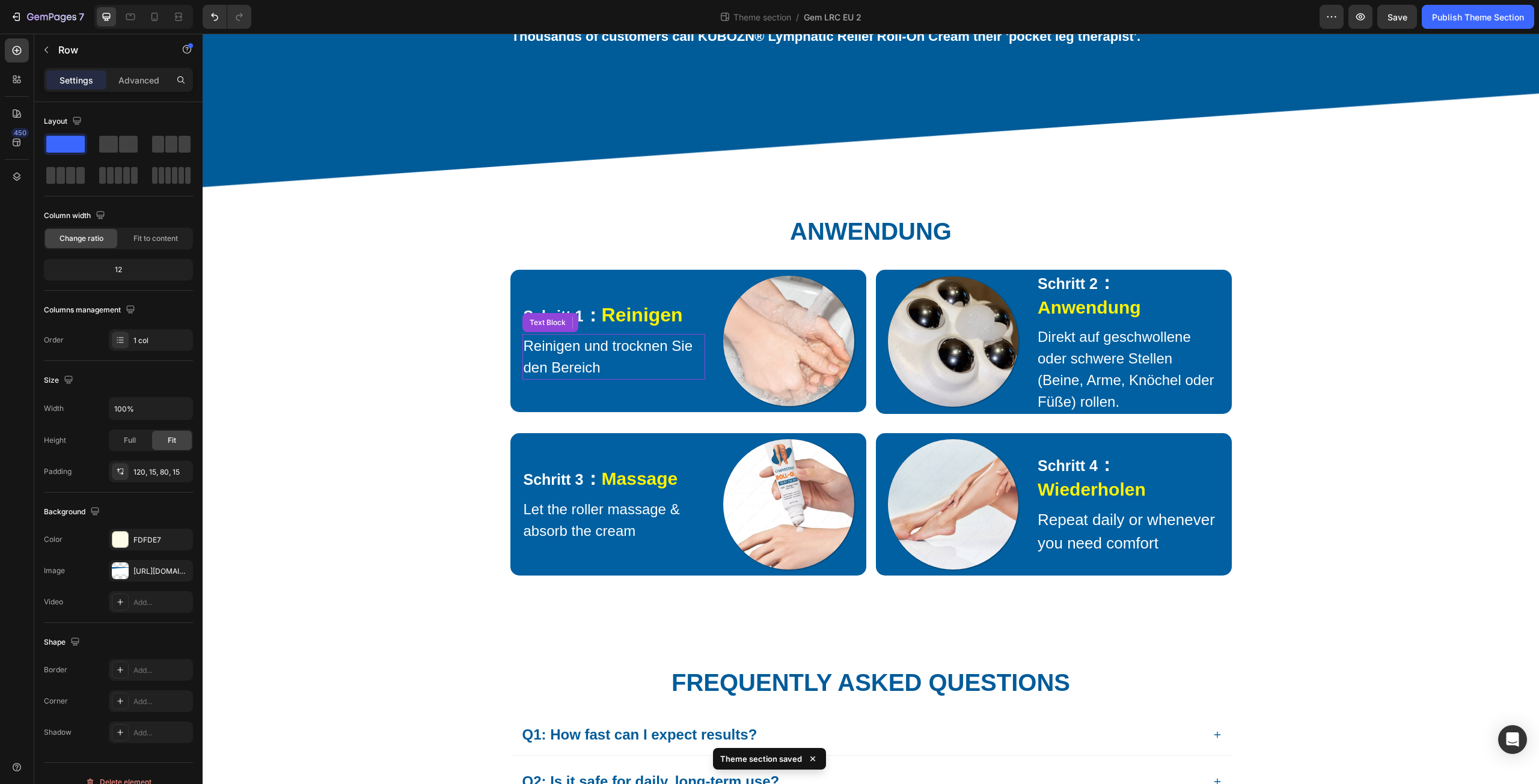
click at [555, 377] on p "Reinigen und trocknen Sie den Bereich" at bounding box center [614, 357] width 181 height 43
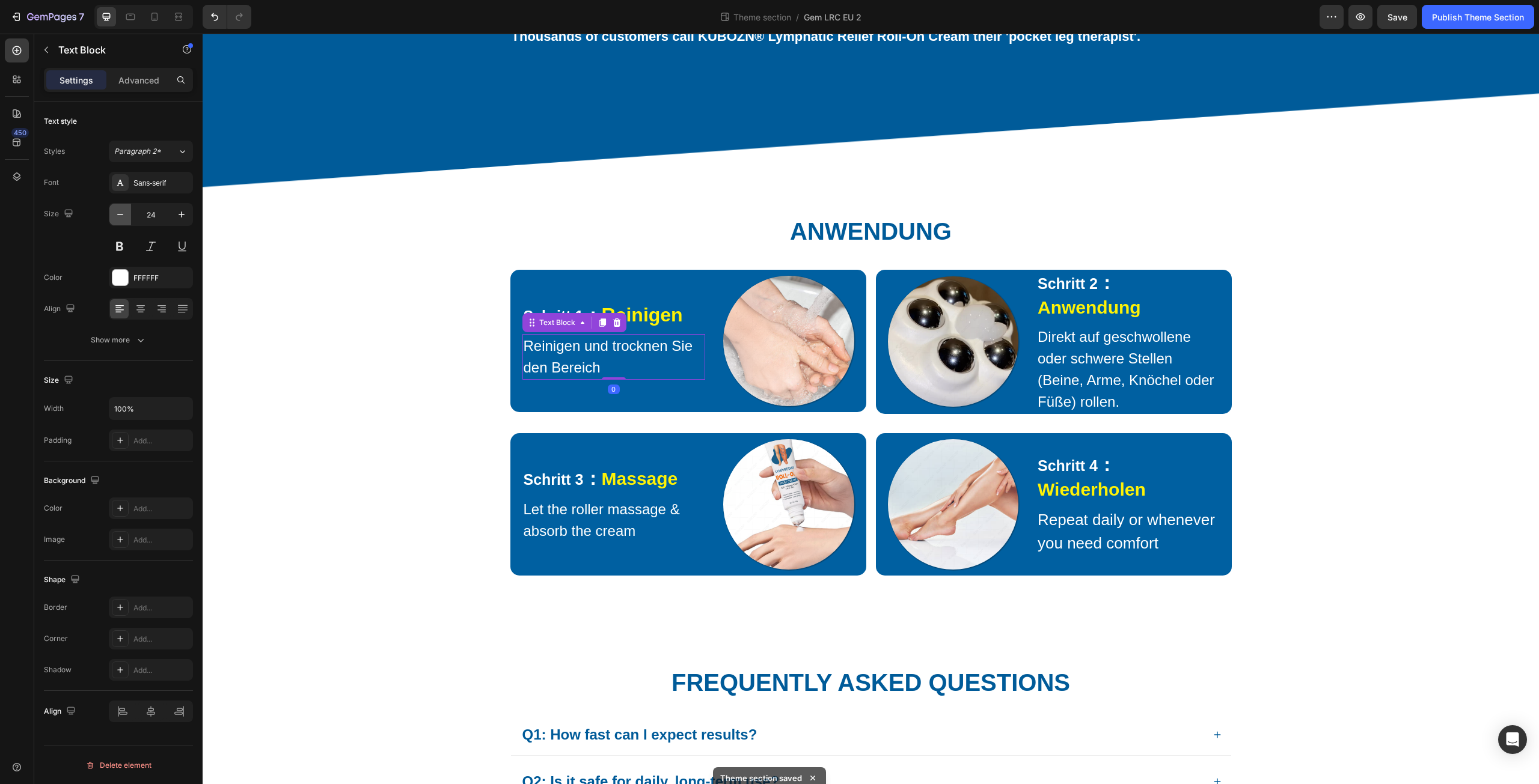
click at [118, 214] on icon "button" at bounding box center [120, 214] width 12 height 12
type input "22"
click at [1079, 366] on p "Direkt auf geschwollene oder schwere Stellen (Beine, Arme, Knöchel oder Füße) r…" at bounding box center [1128, 370] width 181 height 87
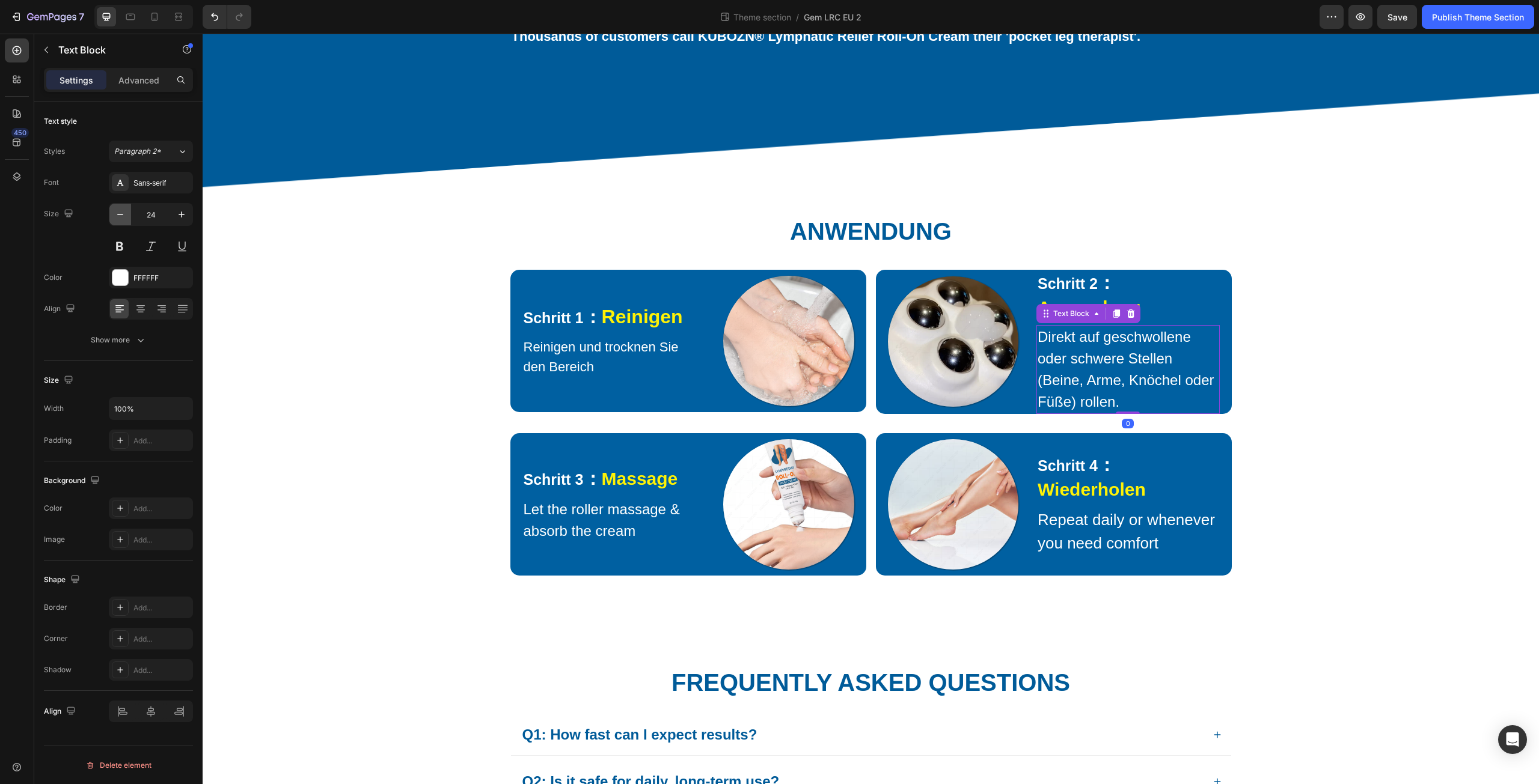
click at [121, 208] on button "button" at bounding box center [120, 214] width 21 height 21
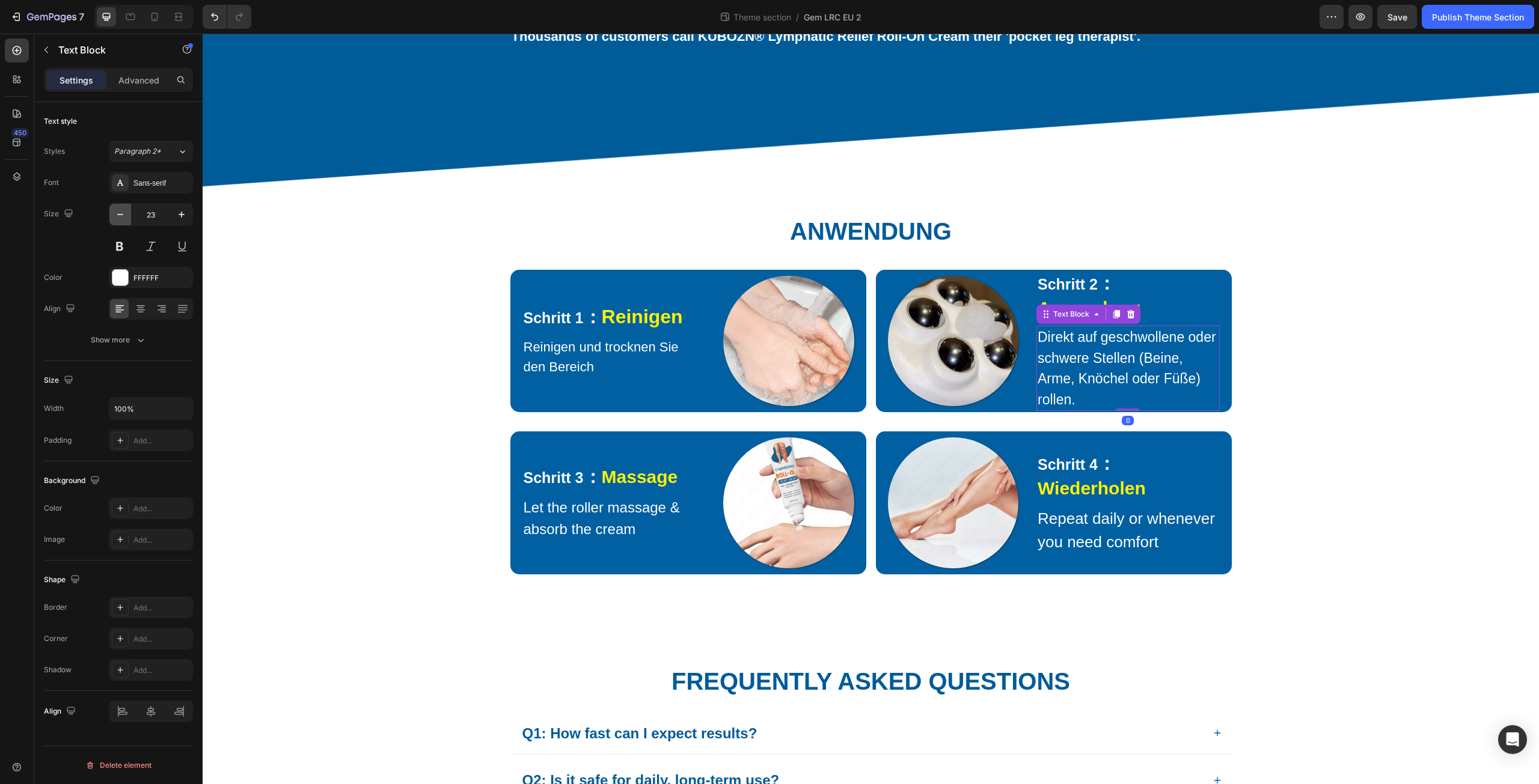
type input "22"
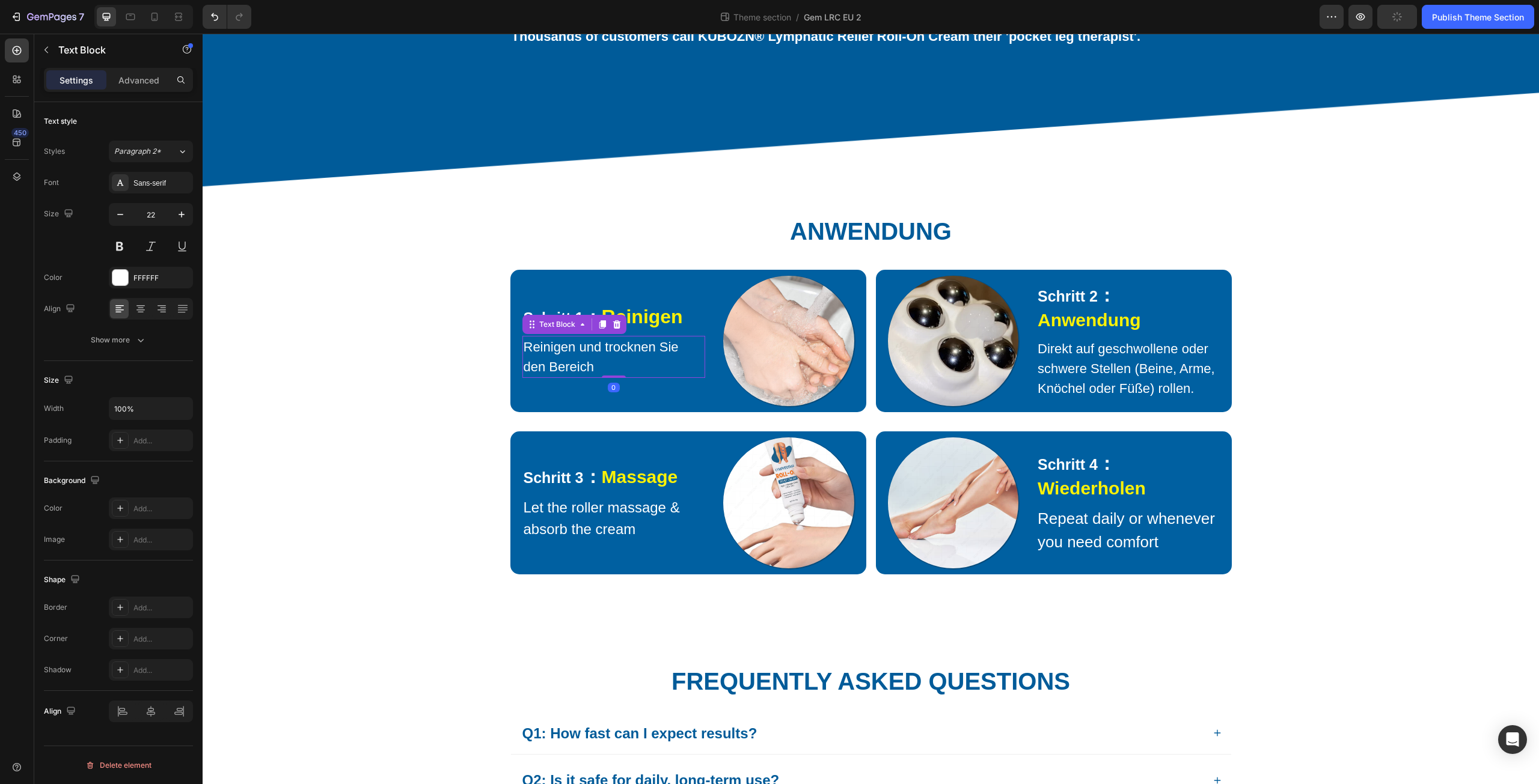
click at [557, 373] on p "Reinigen und trocknen Sie den Bereich" at bounding box center [614, 357] width 181 height 39
click at [583, 526] on p "Let the roller massage & absorb the cream" at bounding box center [614, 518] width 181 height 43
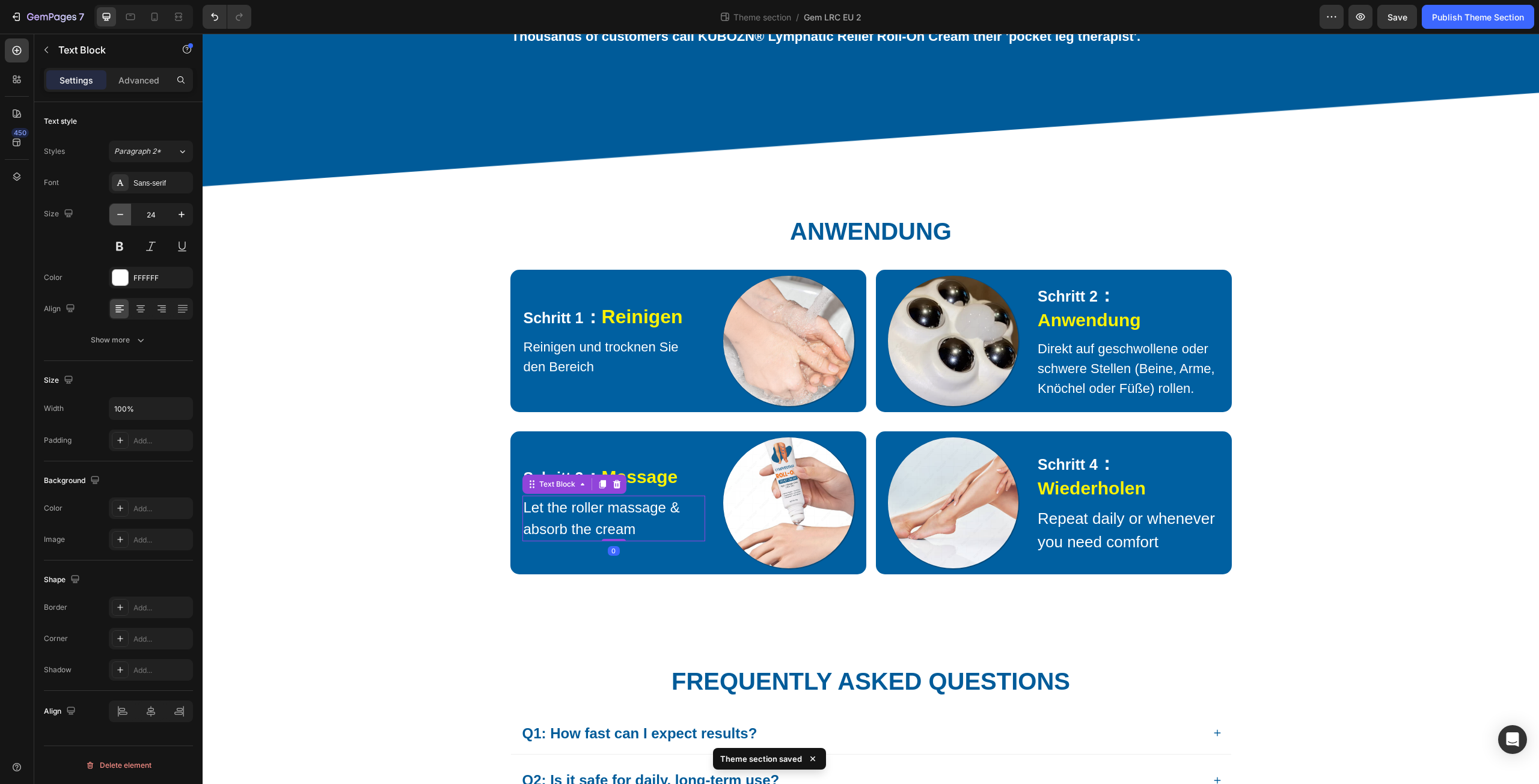
click at [116, 217] on icon "button" at bounding box center [120, 214] width 12 height 12
type input "22"
click at [1125, 544] on p "Repeat daily or whenever you need comfort" at bounding box center [1128, 531] width 181 height 47
click at [123, 214] on icon "button" at bounding box center [120, 214] width 12 height 12
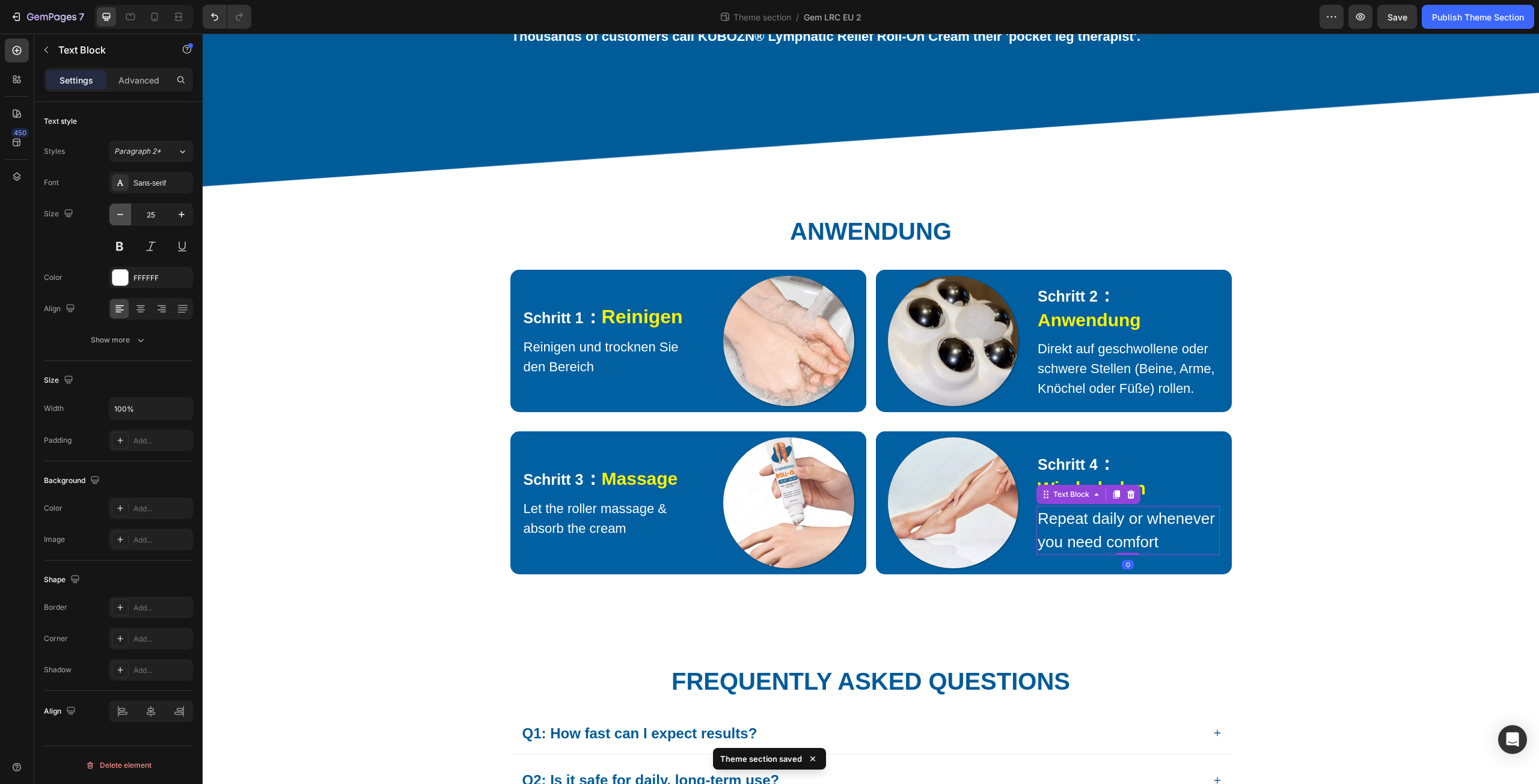
click at [123, 214] on icon "button" at bounding box center [120, 214] width 12 height 12
type input "24"
click at [540, 527] on p "Let the roller massage & absorb the cream" at bounding box center [614, 518] width 181 height 39
click at [532, 526] on p "Let the roller massage & absorb the cream" at bounding box center [614, 518] width 181 height 39
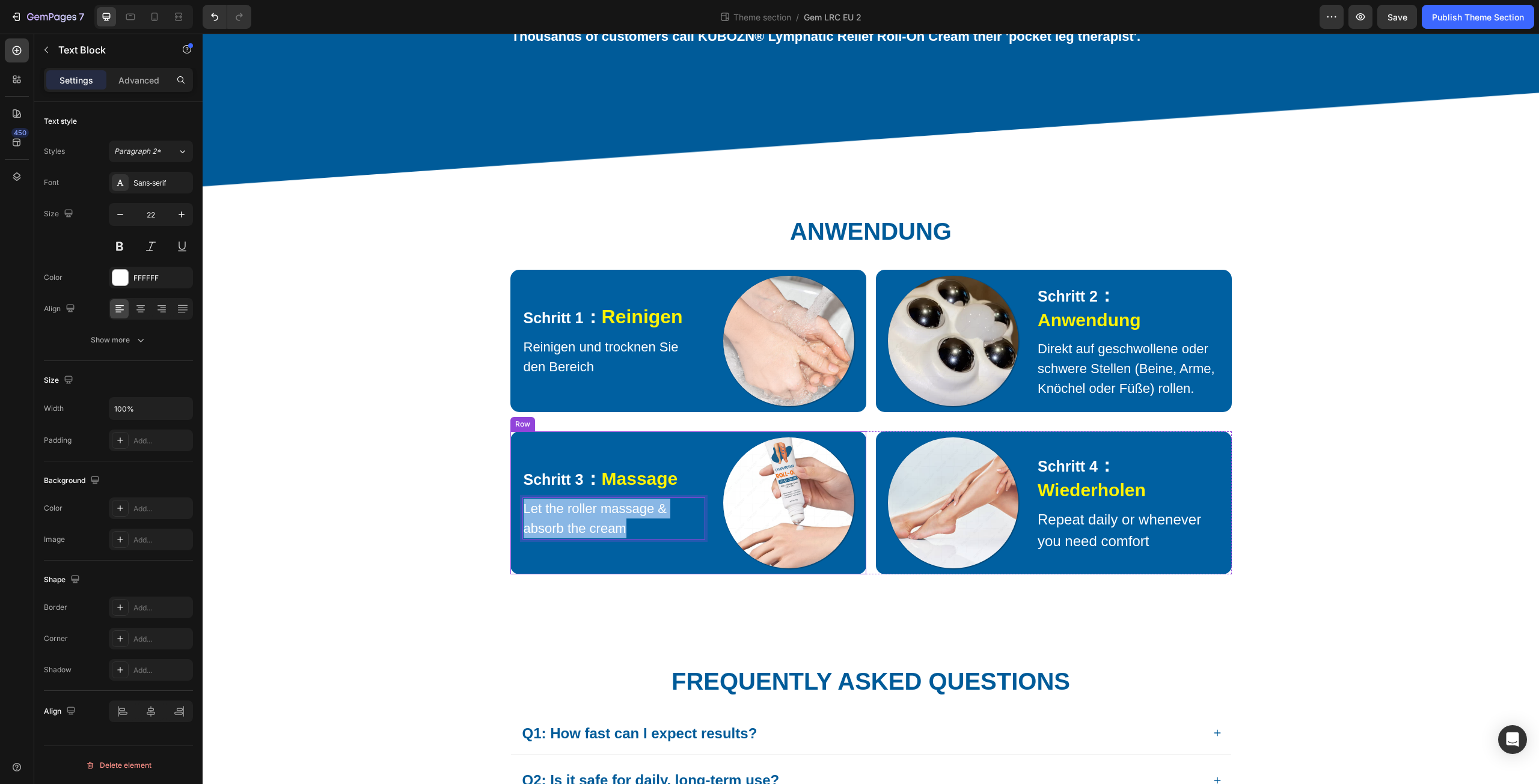
drag, startPoint x: 521, startPoint y: 523, endPoint x: 668, endPoint y: 559, distance: 151.3
click at [668, 559] on div "Schritt 3 ： Massage Text Block Let the roller massage & absorb the cream Text B…" at bounding box center [614, 503] width 184 height 143
type input "16"
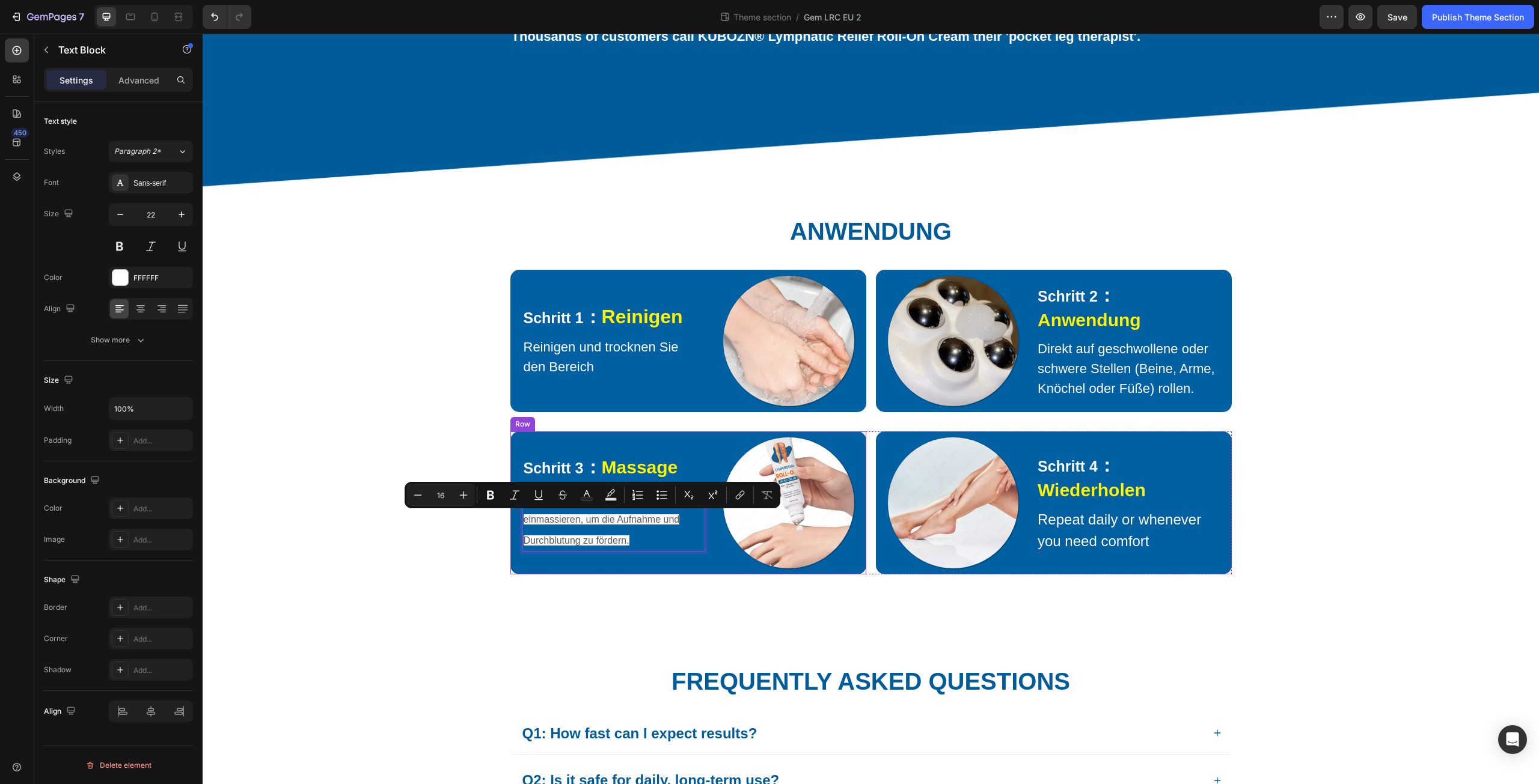
scroll to position [1095, 0]
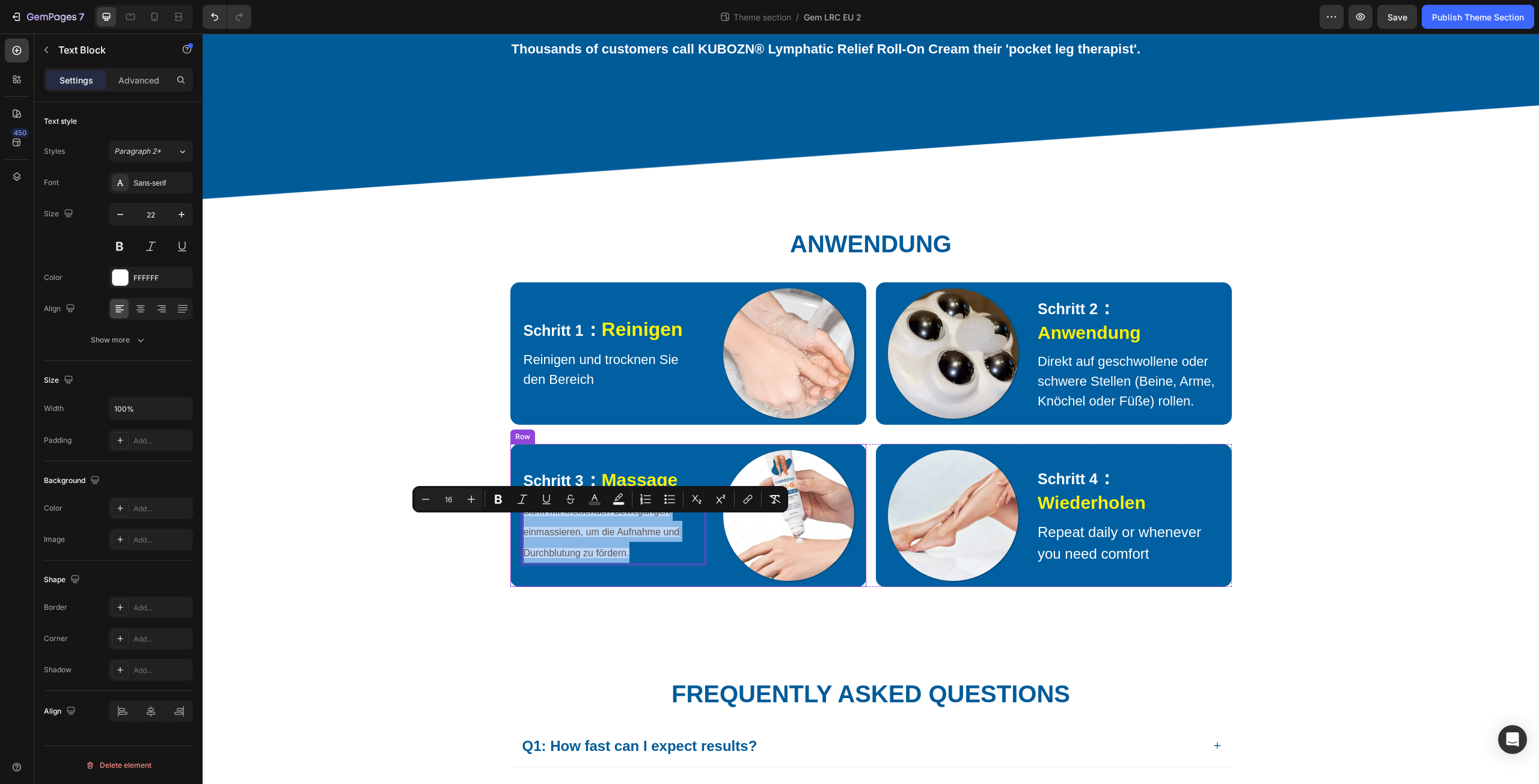
drag, startPoint x: 644, startPoint y: 565, endPoint x: 511, endPoint y: 523, distance: 139.5
click at [511, 523] on div "Schritt 3 ： Massage Text Block Sanft mit kreisenden Bewegungen einmassieren, um…" at bounding box center [689, 516] width 356 height 143
click at [771, 500] on icon "Editor contextual toolbar" at bounding box center [775, 499] width 12 height 12
type input "22"
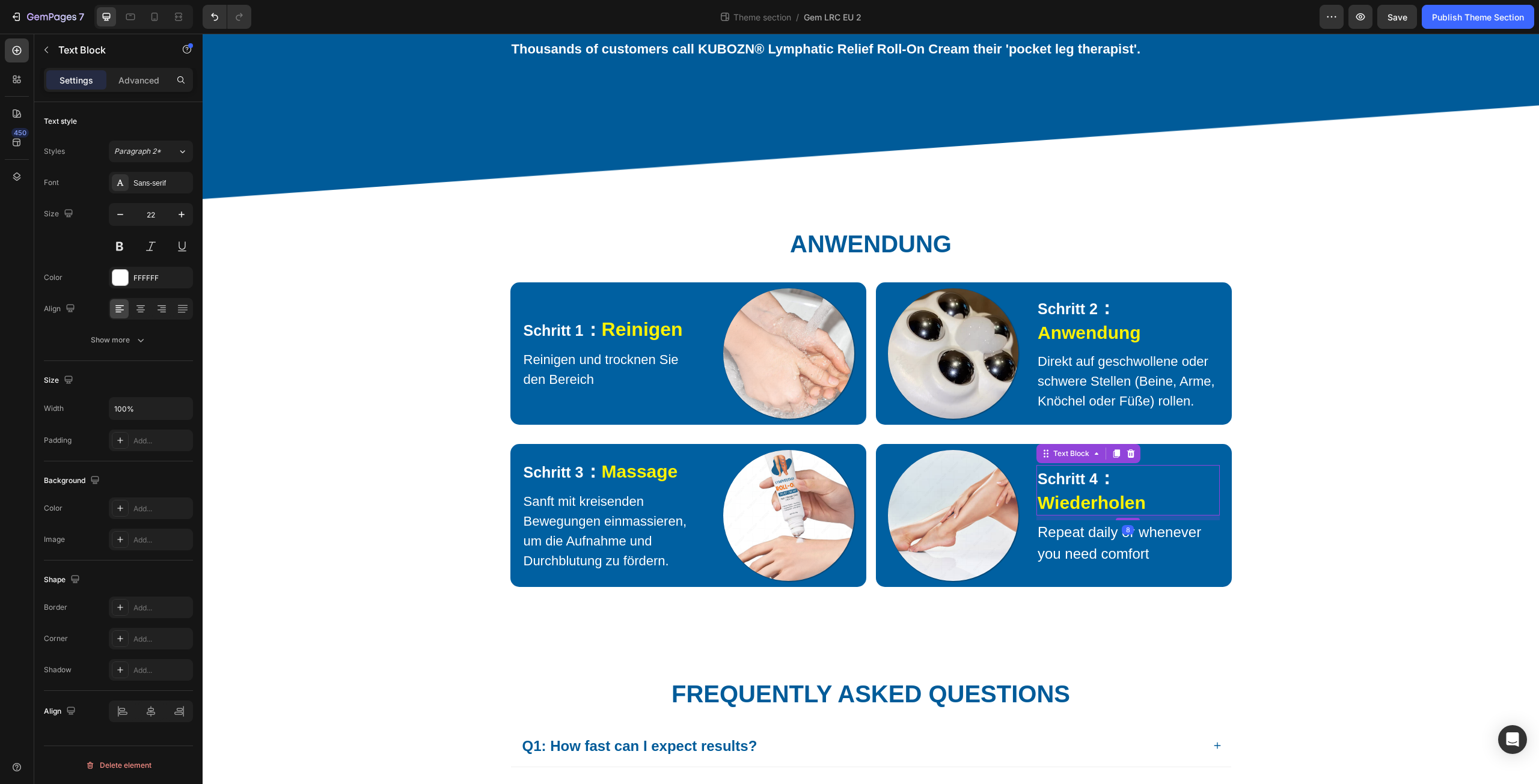
click at [1048, 513] on strong "Wiederholen" at bounding box center [1091, 503] width 108 height 20
click at [1048, 553] on p "Repeat daily or whenever you need comfort" at bounding box center [1128, 543] width 181 height 43
click at [1040, 552] on p "Repeat daily or whenever you need comfort" at bounding box center [1128, 543] width 181 height 43
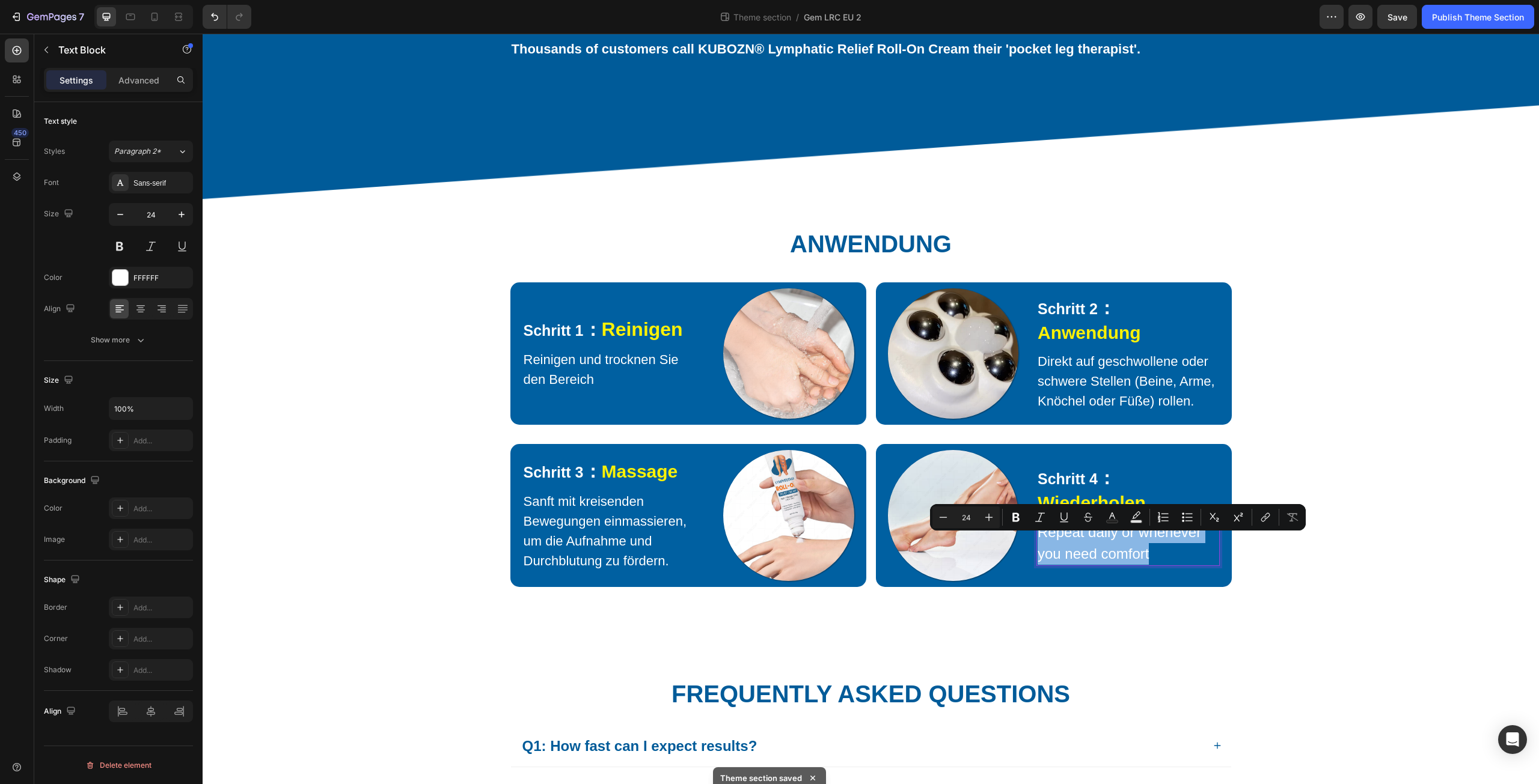
drag, startPoint x: 1036, startPoint y: 544, endPoint x: 1214, endPoint y: 574, distance: 180.5
click at [1214, 567] on div "Repeat daily or whenever you need comfort" at bounding box center [1128, 544] width 184 height 46
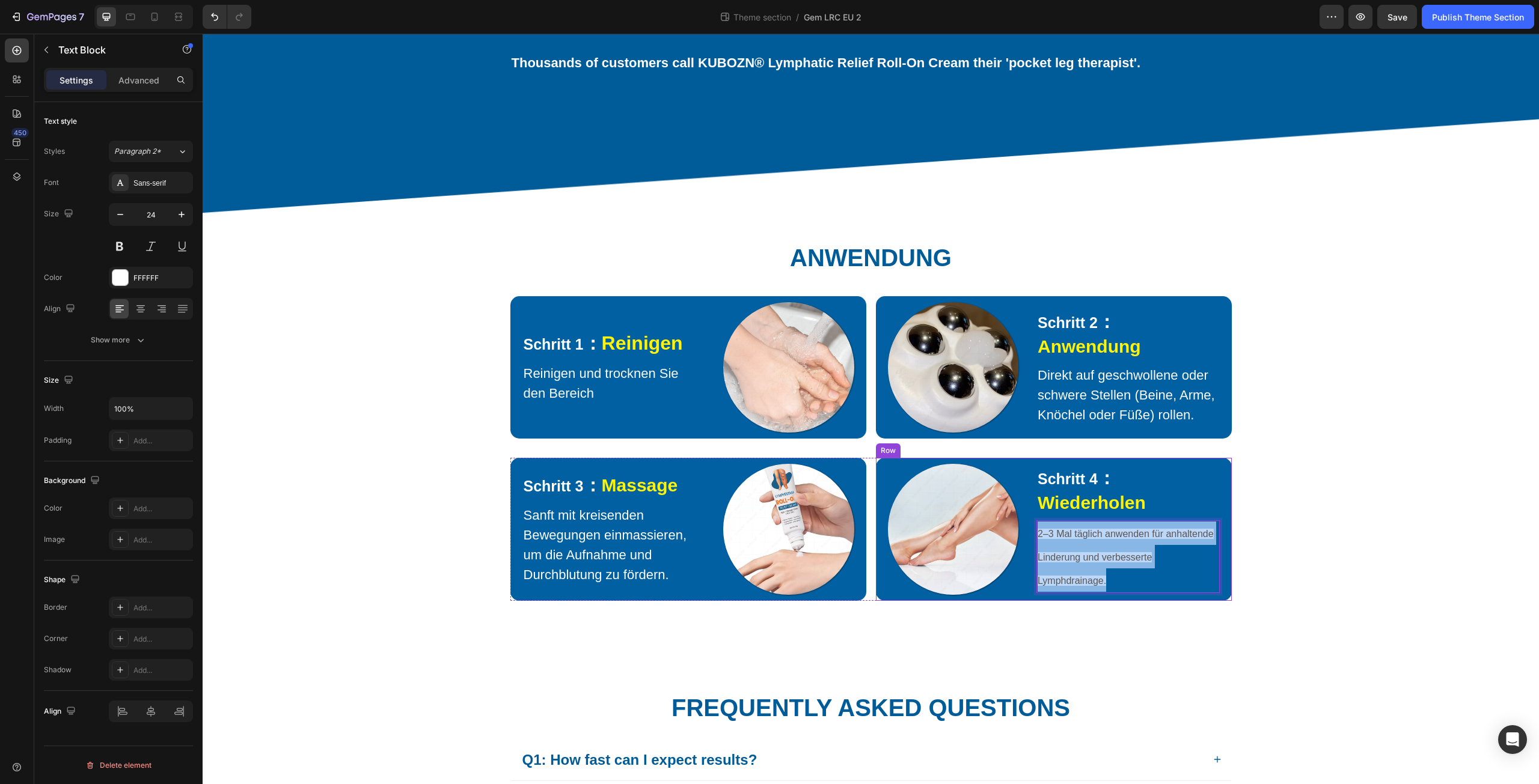
drag, startPoint x: 1114, startPoint y: 594, endPoint x: 1023, endPoint y: 544, distance: 103.8
click at [1023, 544] on div "Image Schritt 4 ： Wiederholen Text Block 2–3 Mal täglich anwenden für anhaltend…" at bounding box center [1054, 529] width 356 height 143
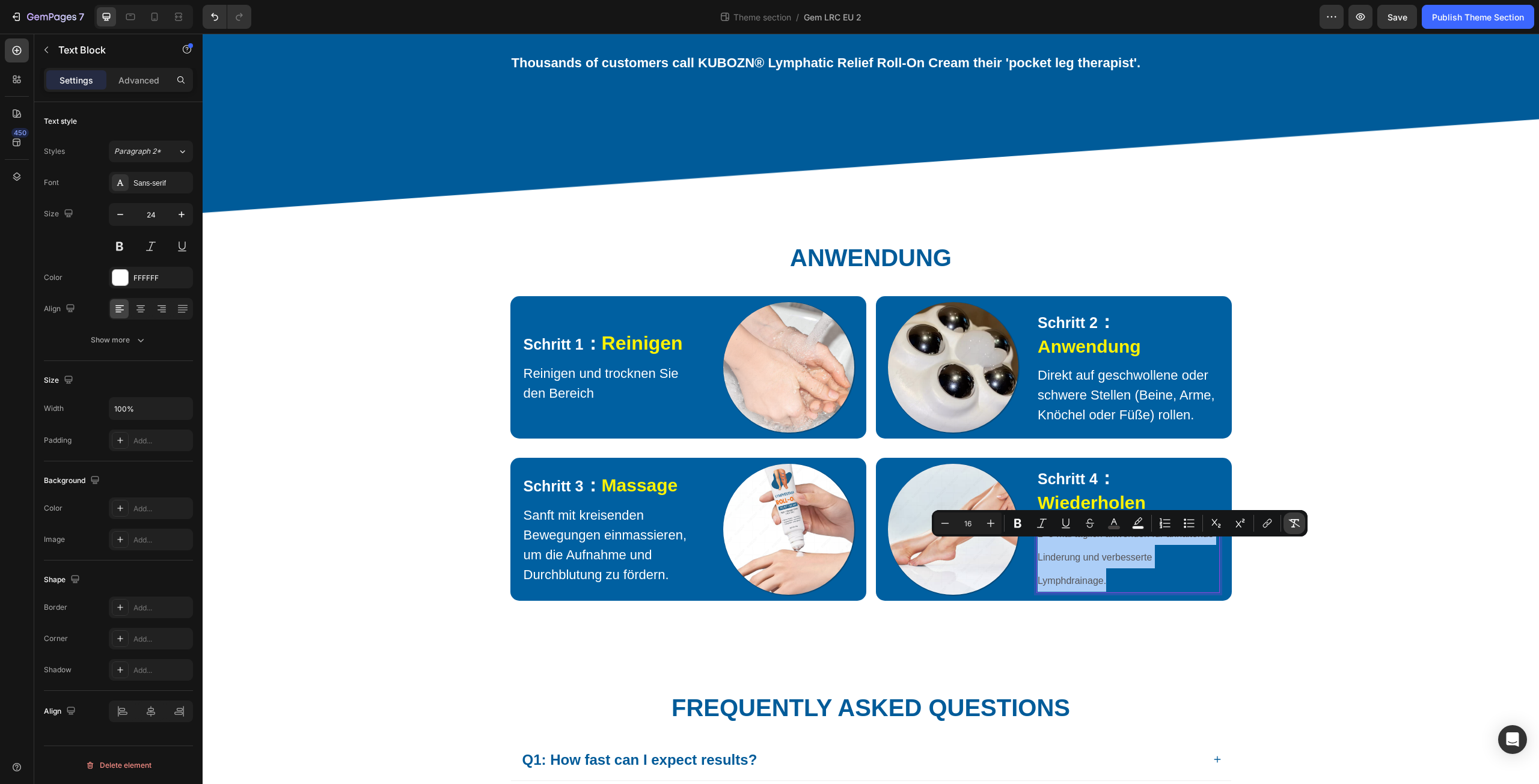
click at [1296, 519] on icon "Editor contextual toolbar" at bounding box center [1295, 523] width 11 height 9
type input "24"
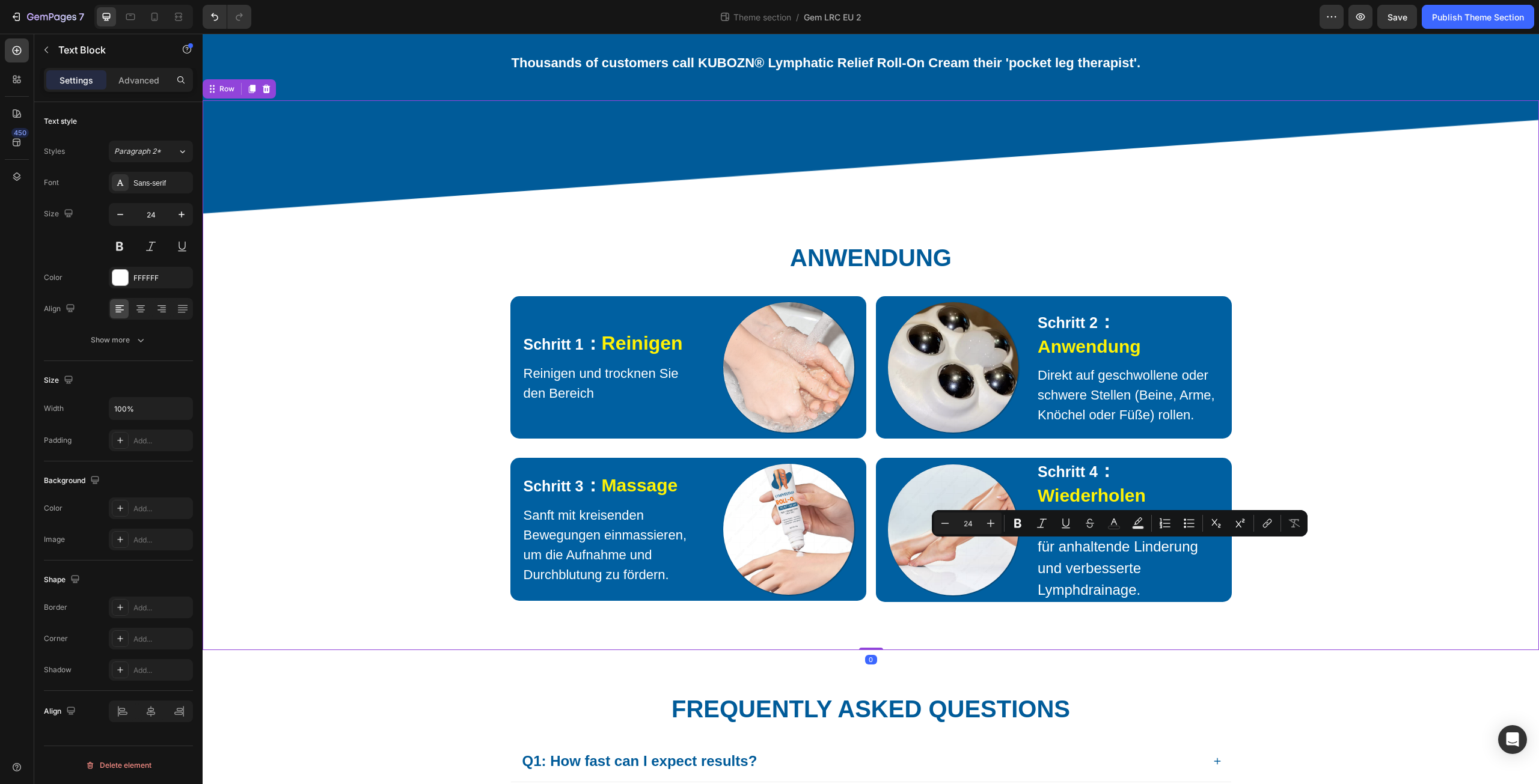
click at [1281, 603] on div "⁠⁠⁠⁠⁠⁠⁠ Anwendung Heading Row Schritt 1 ： Reinigen Text Block Reinigen und troc…" at bounding box center [871, 388] width 1318 height 430
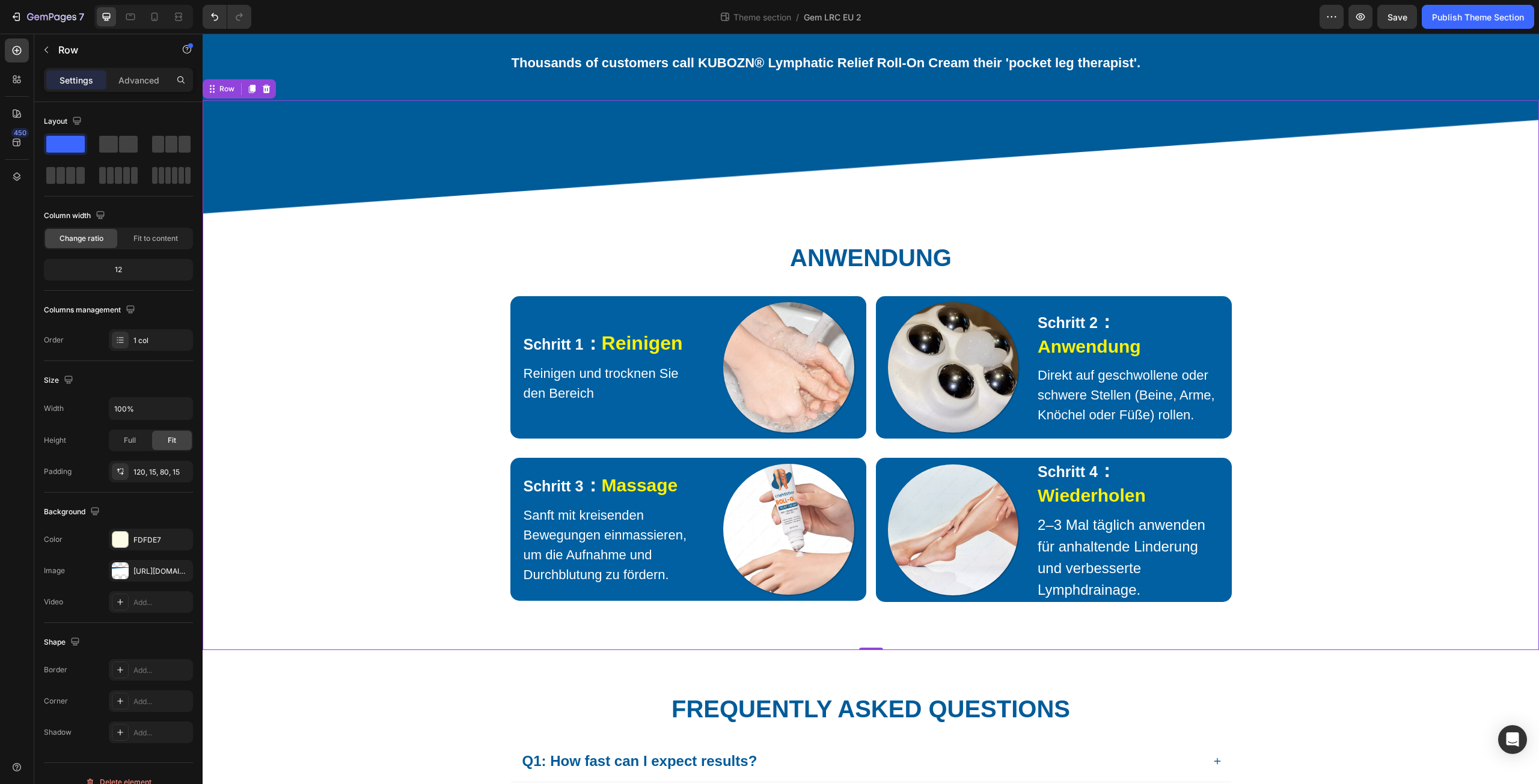
click at [863, 458] on div "⁠⁠⁠⁠⁠⁠⁠ Anwendung Heading Row Schritt 1 ： Reinigen Text Block Reinigen und troc…" at bounding box center [871, 388] width 1318 height 430
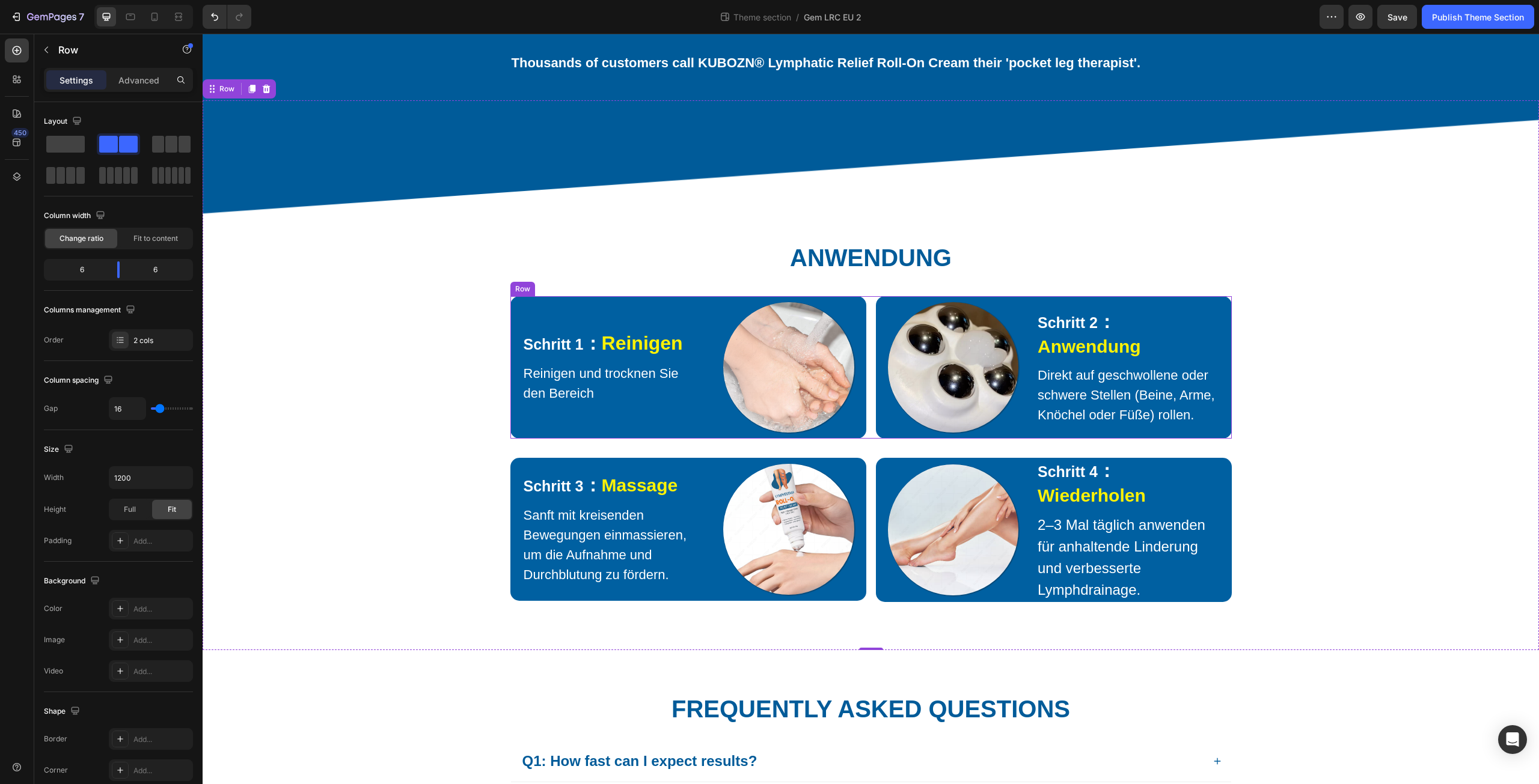
click at [871, 314] on div "Schritt 1 ： Reinigen Text Block Reinigen und trocknen Sie den Bereich Text Bloc…" at bounding box center [871, 368] width 721 height 143
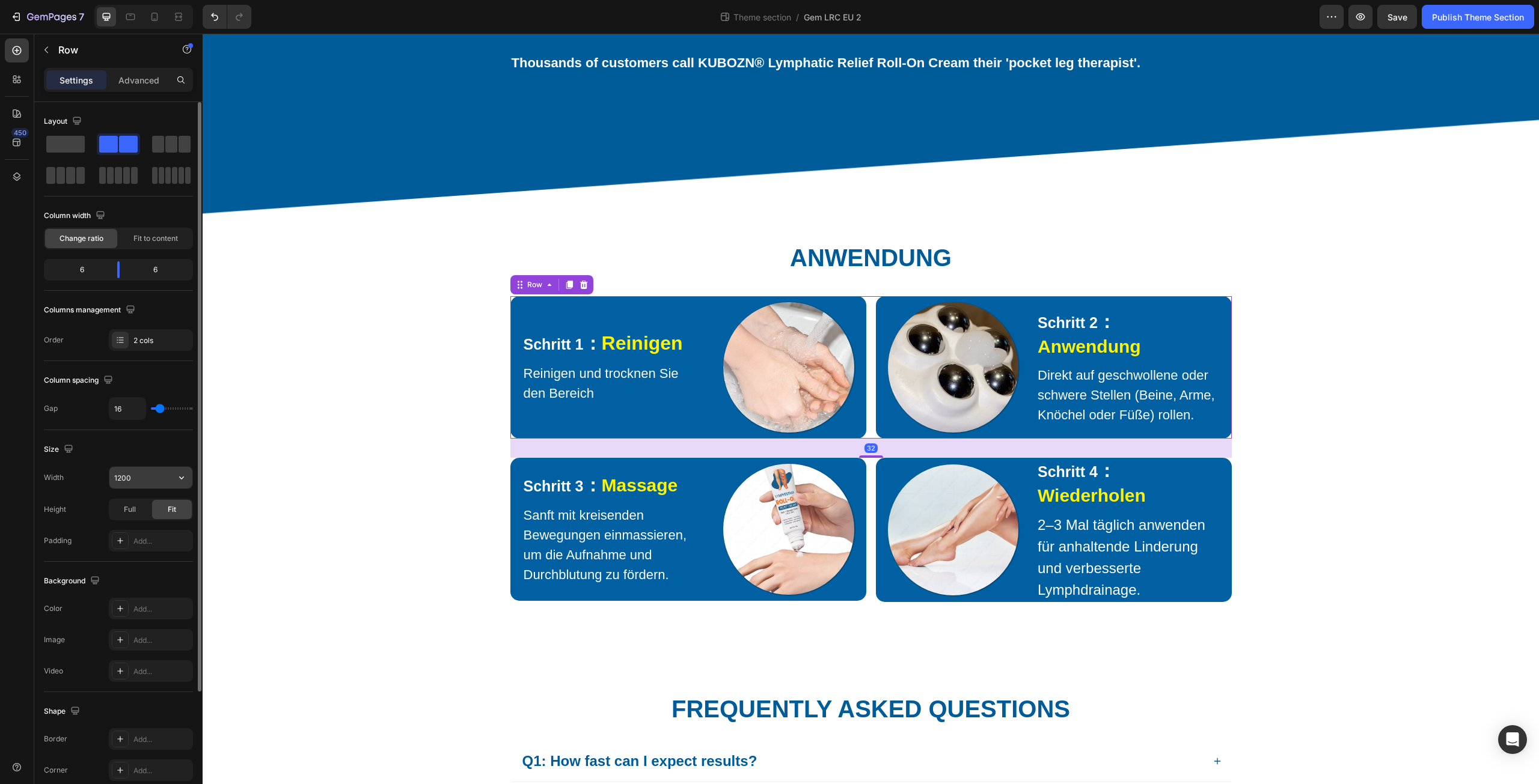
click at [138, 482] on input "1200" at bounding box center [151, 477] width 83 height 21
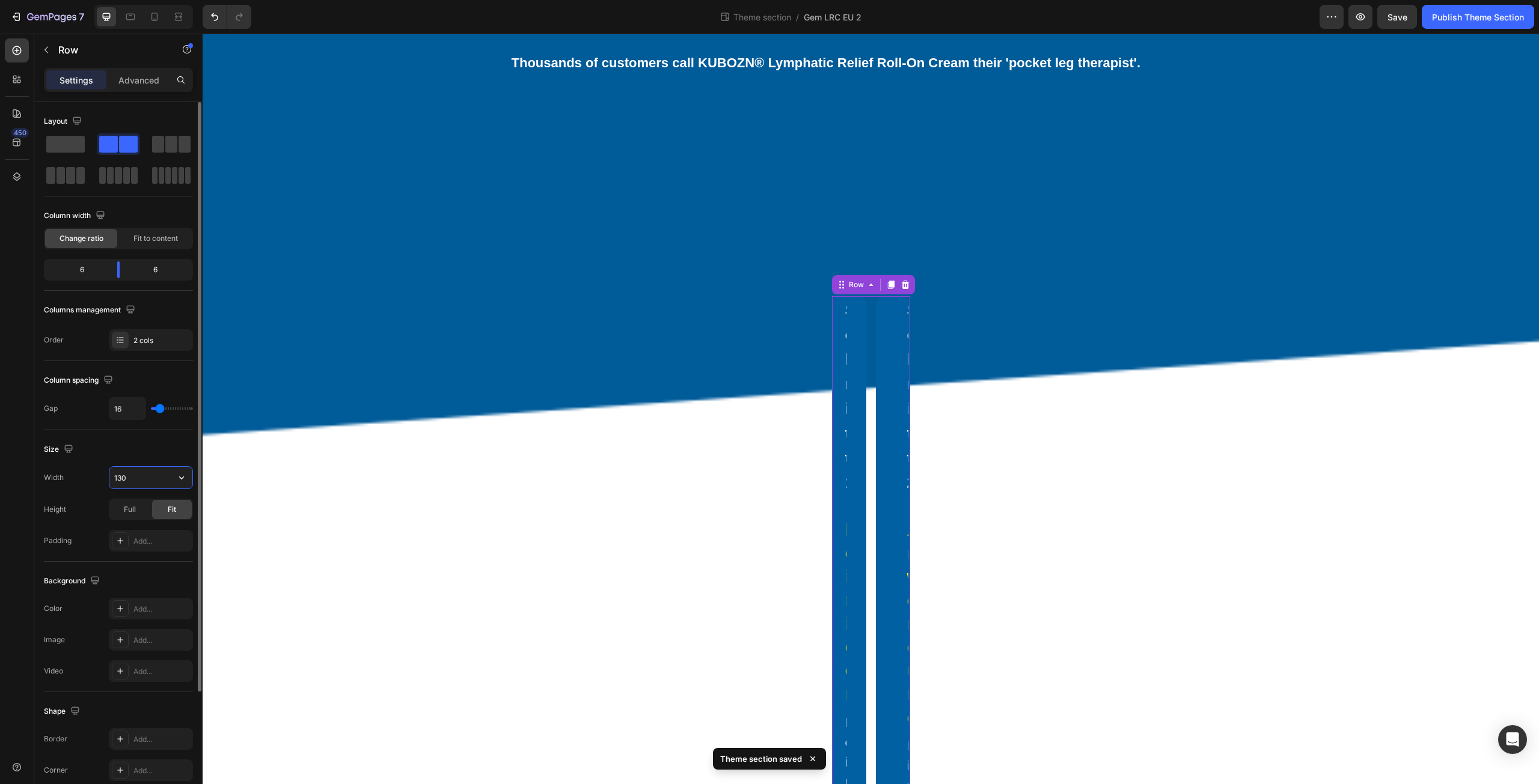
type input "1300"
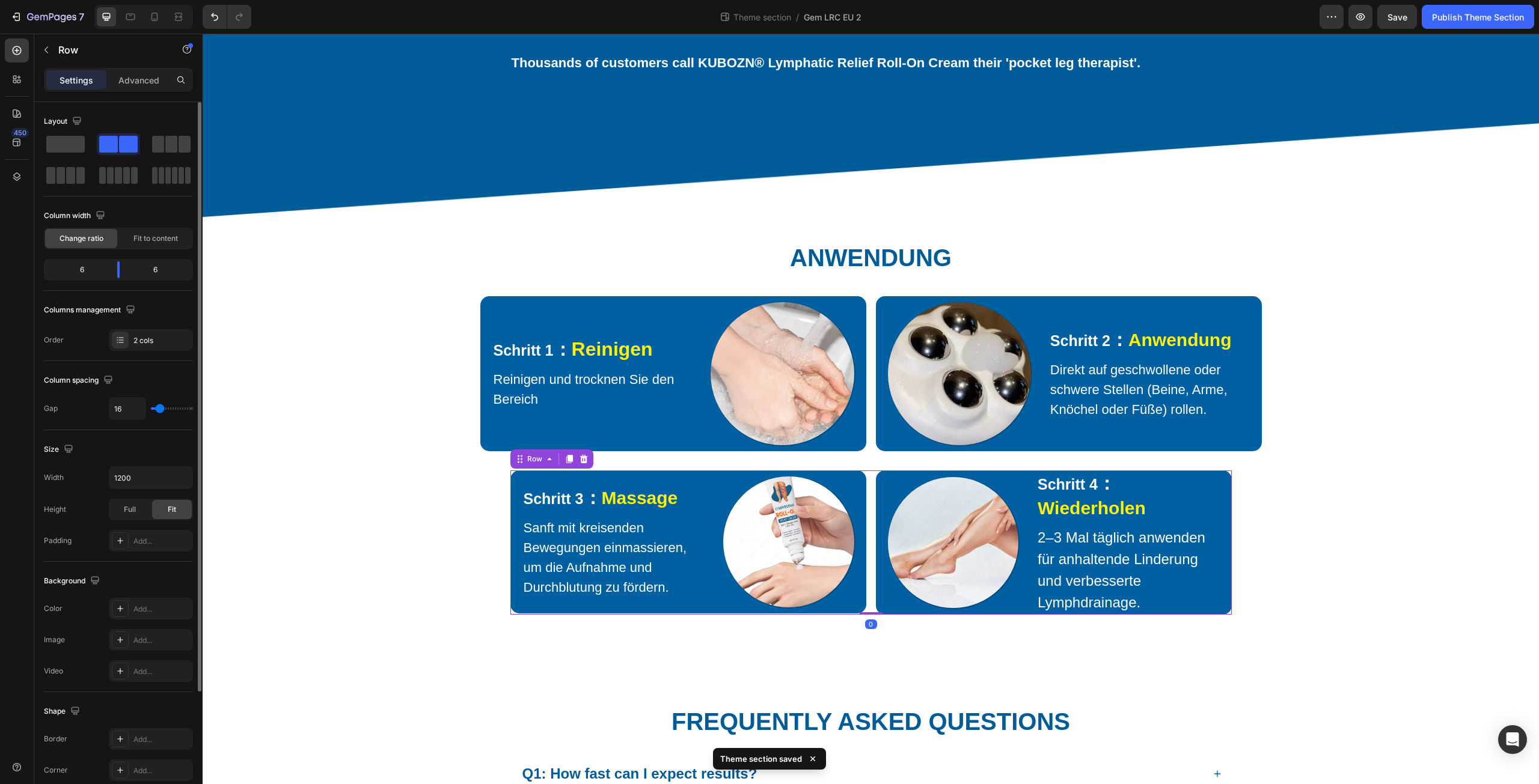
click at [866, 507] on div "Schritt 3 ： Massage Text Block Sanft mit kreisenden Bewegungen einmassieren, um…" at bounding box center [871, 542] width 721 height 144
click at [136, 477] on input "1200" at bounding box center [151, 477] width 83 height 21
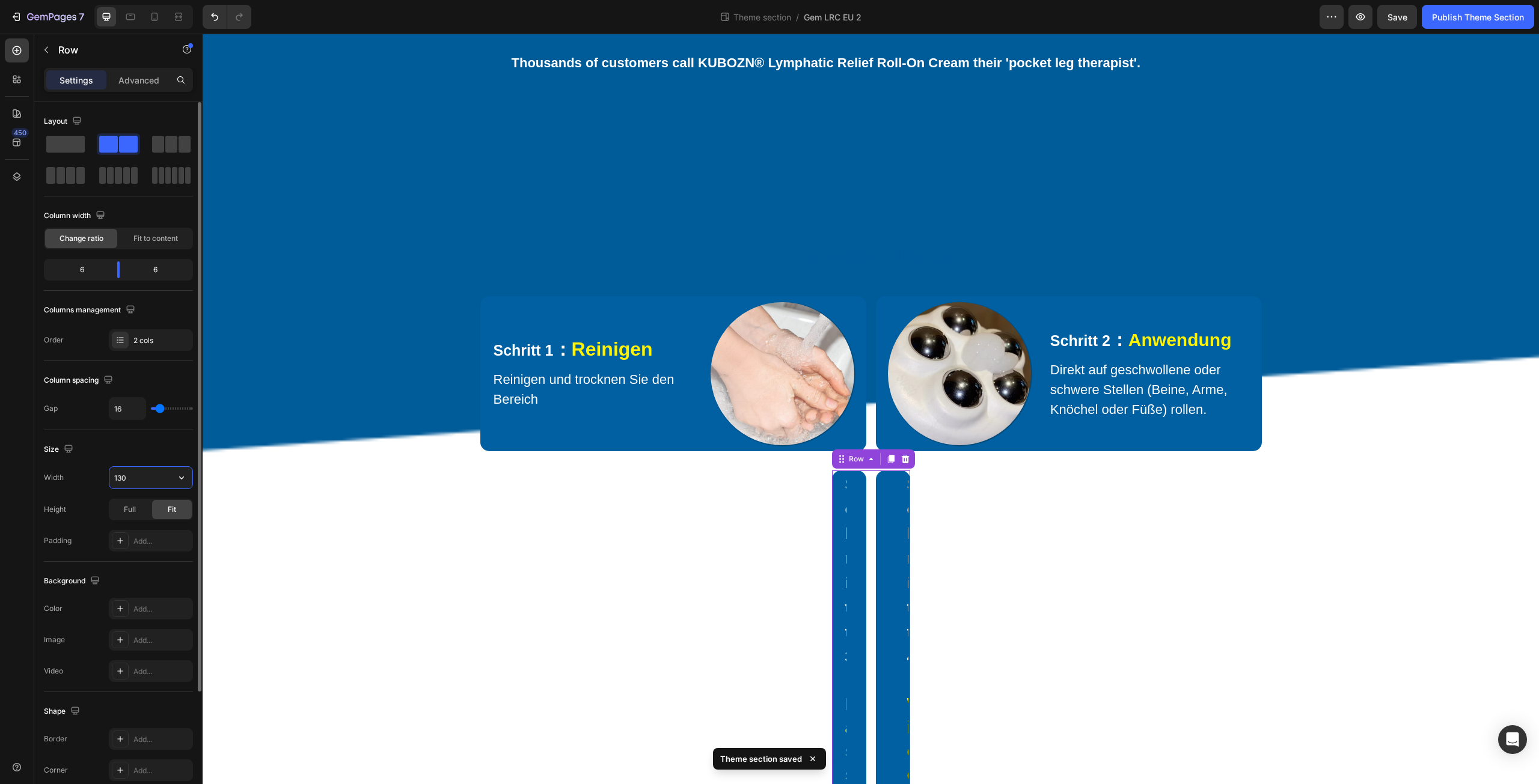
type input "1300"
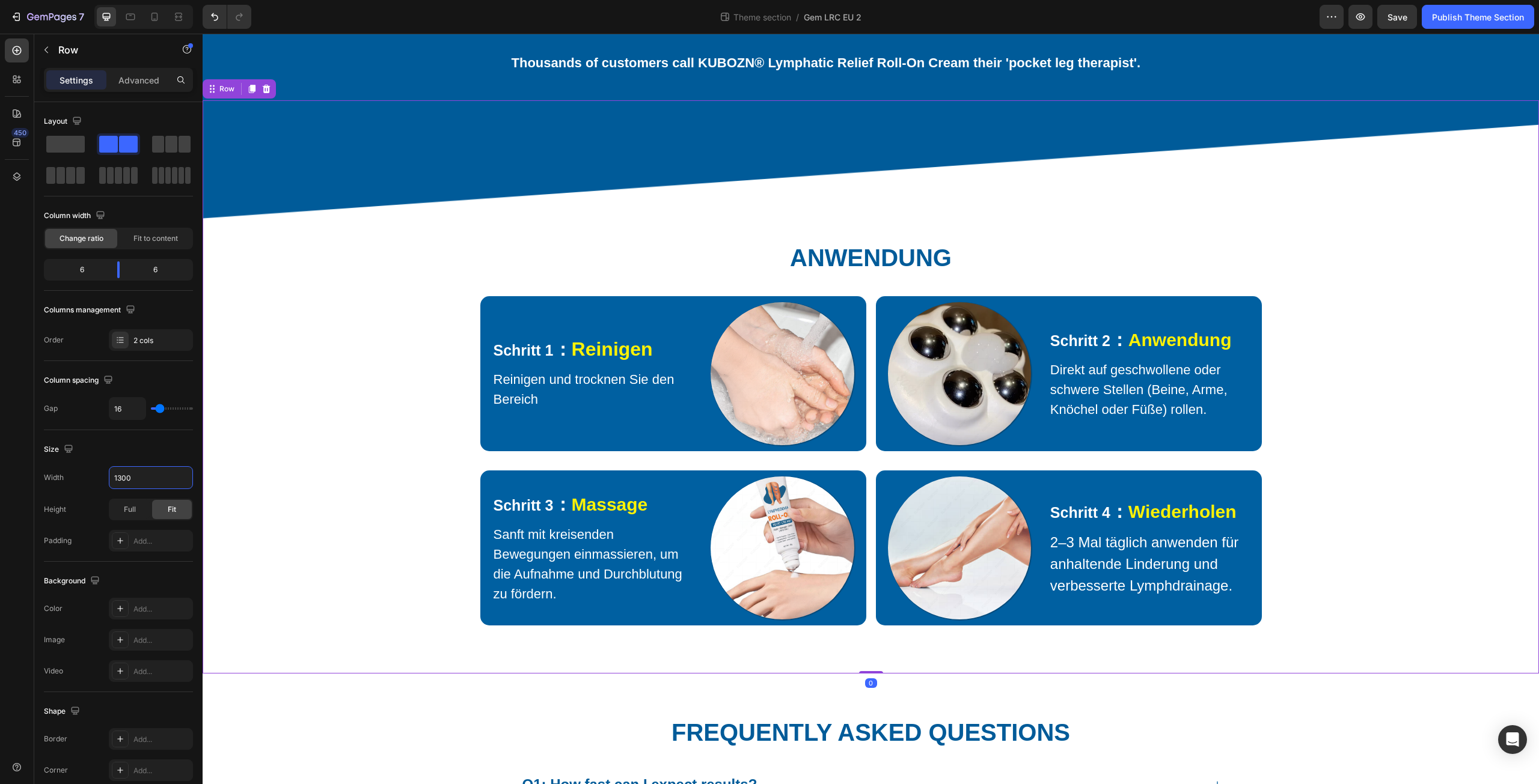
click at [1393, 589] on div "⁠⁠⁠⁠⁠⁠⁠ Anwendung Heading Row Schritt 1 ： Reinigen Text Block Reinigen und troc…" at bounding box center [871, 399] width 1318 height 454
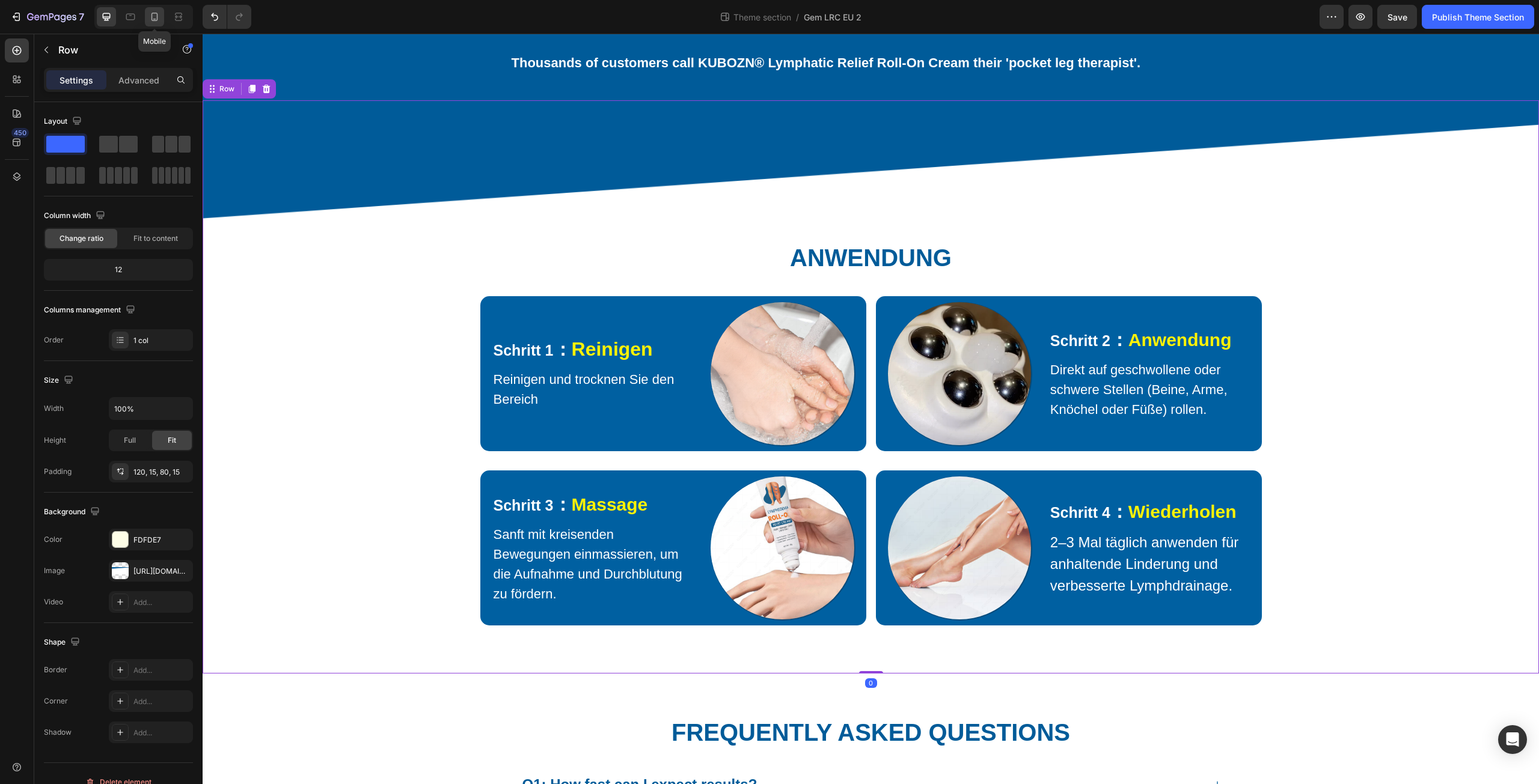
click at [154, 11] on icon at bounding box center [154, 17] width 12 height 12
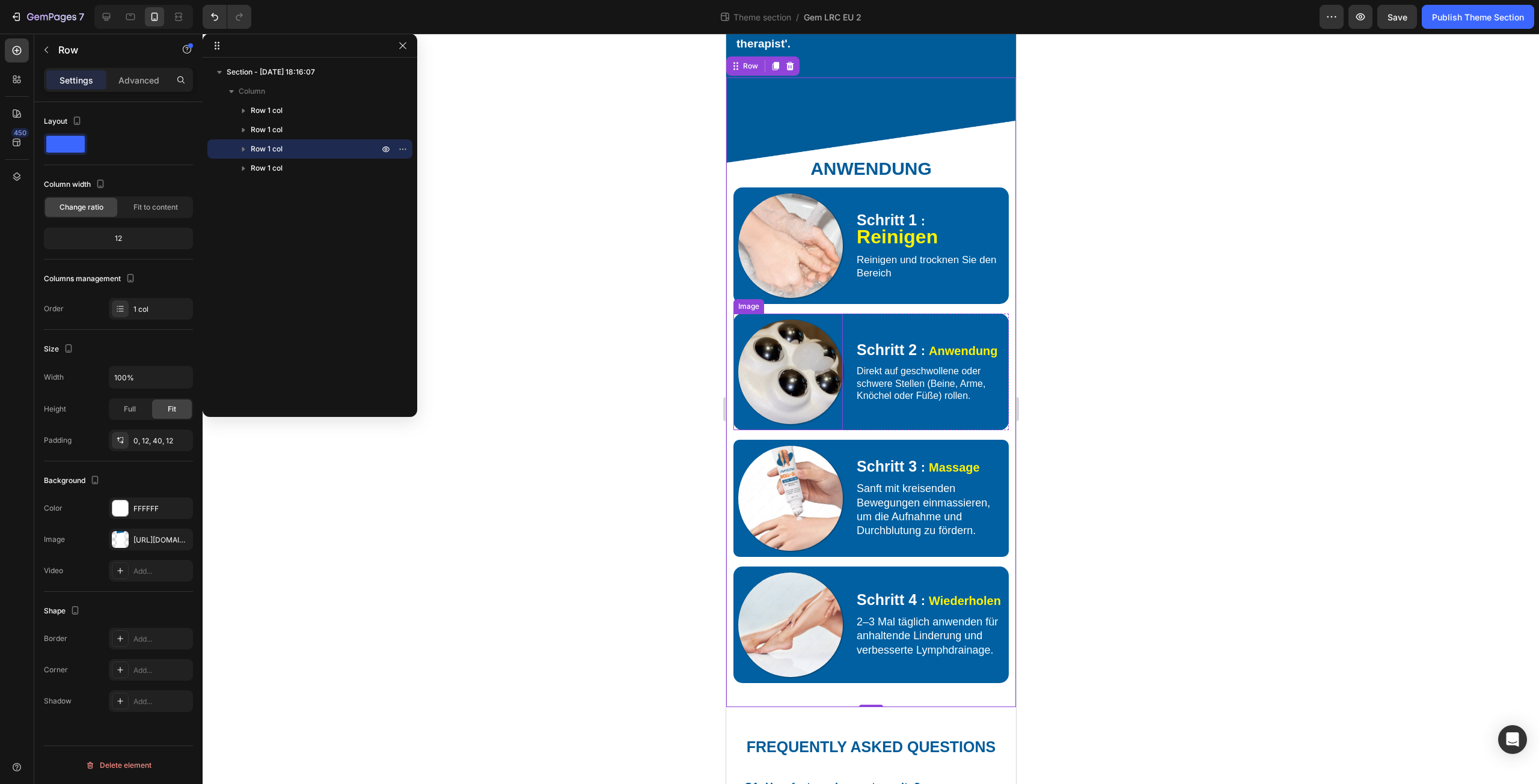
scroll to position [940, 0]
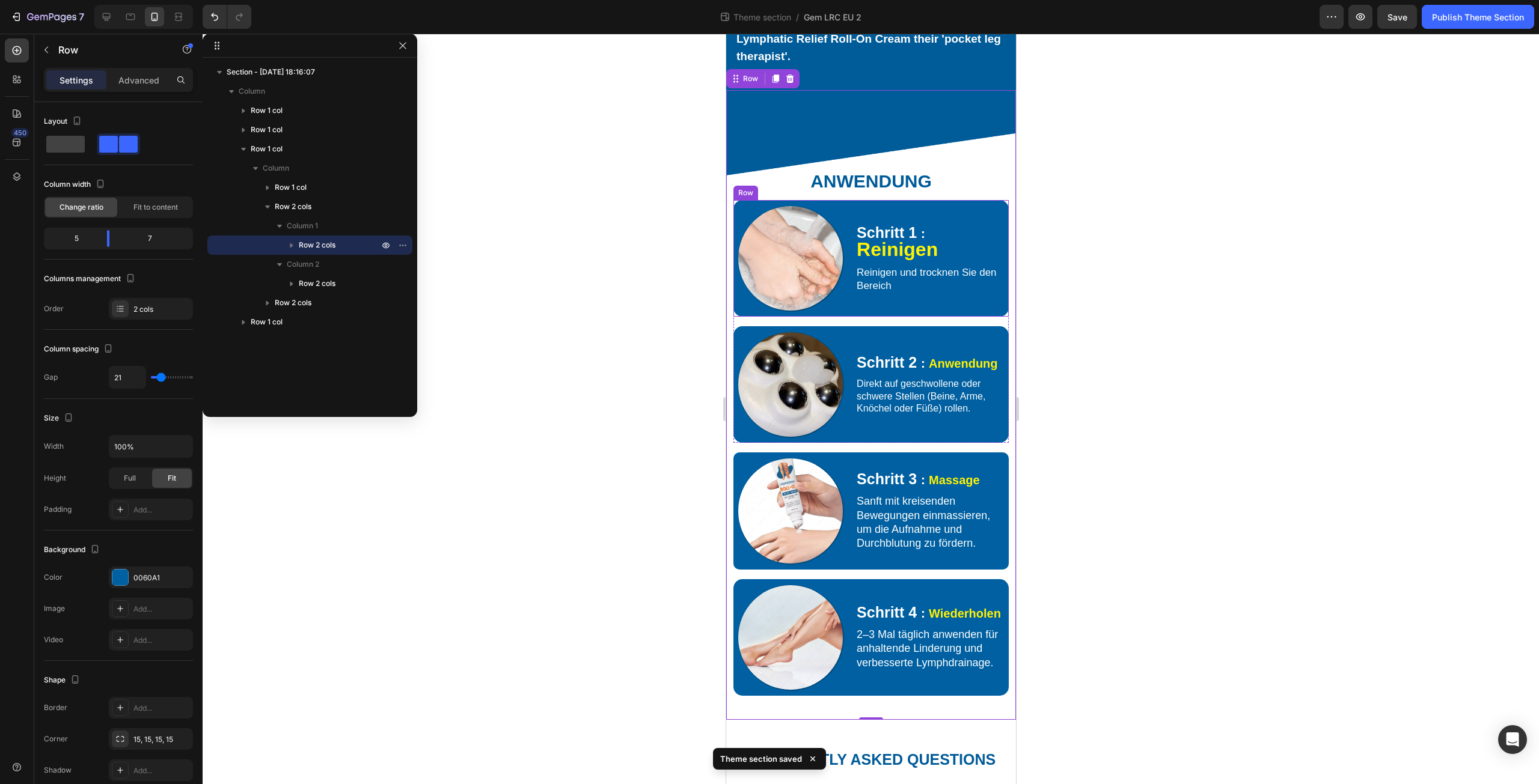
click at [875, 285] on div "Schritt 1 ： Reinigen Text Block Reinigen und trocknen Sie den Bereich Text Block" at bounding box center [931, 258] width 154 height 117
click at [151, 83] on p "Advanced" at bounding box center [139, 80] width 41 height 13
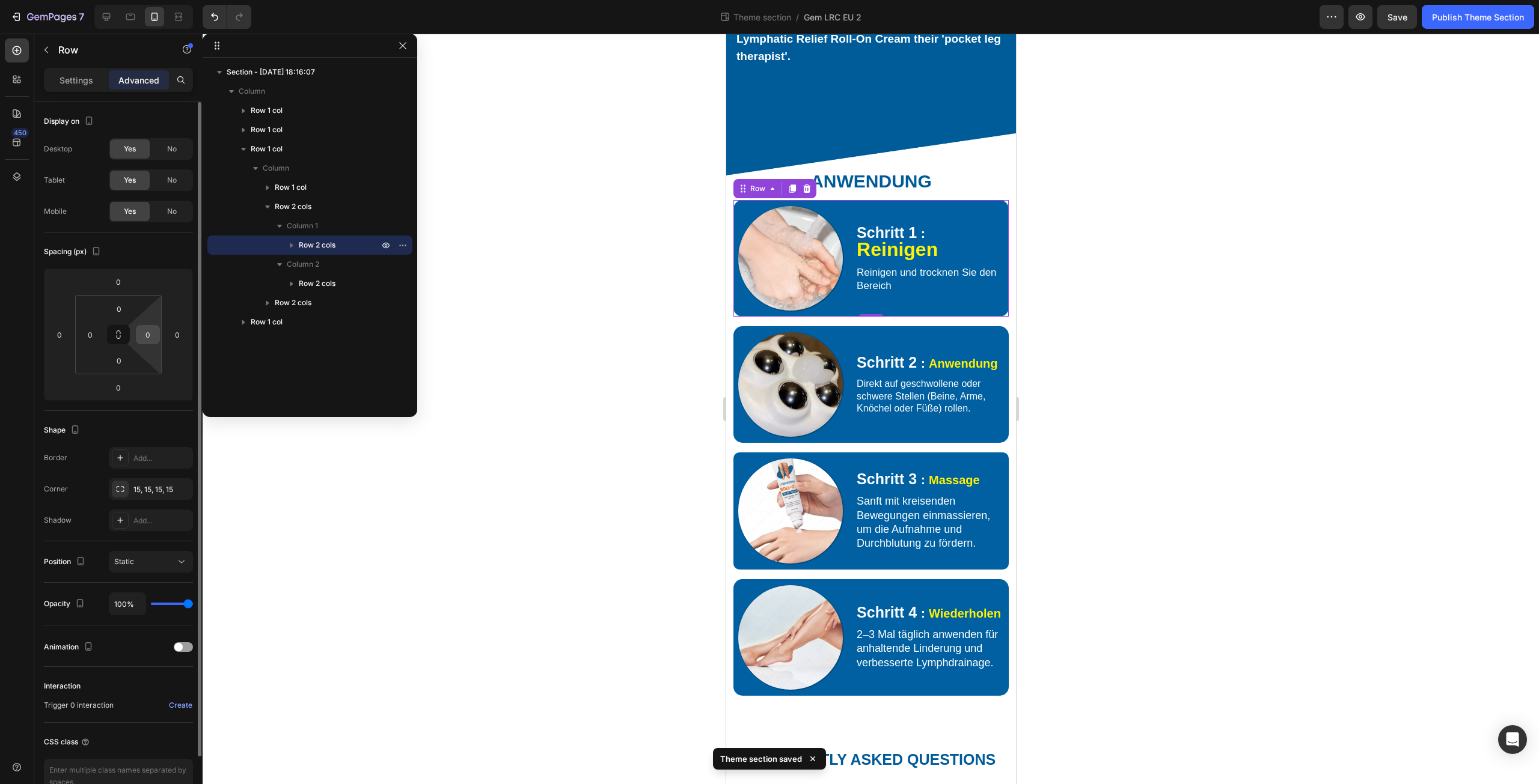
click at [151, 333] on input "0" at bounding box center [147, 334] width 18 height 18
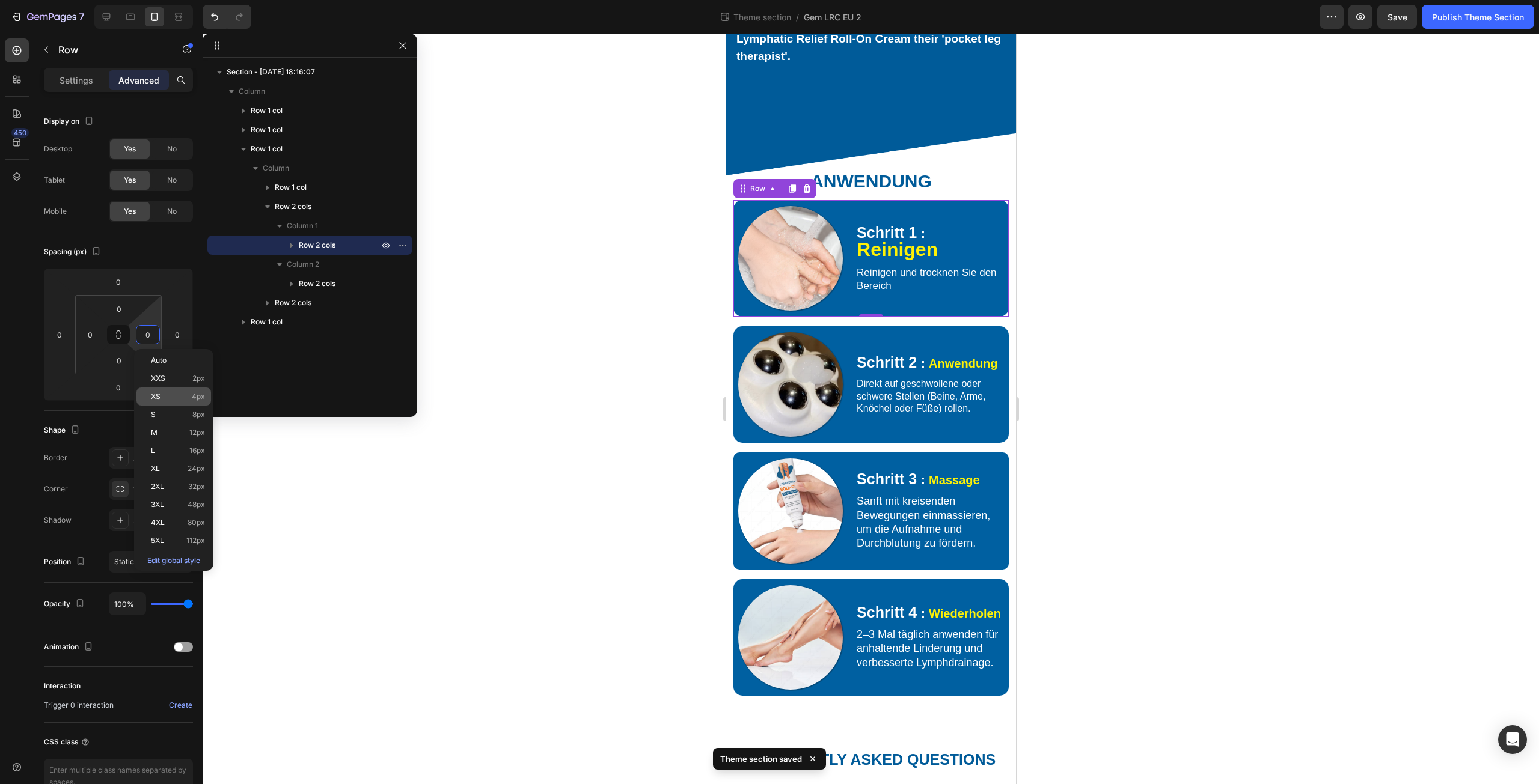
click at [173, 402] on div "XS 4px" at bounding box center [173, 396] width 75 height 18
type input "4"
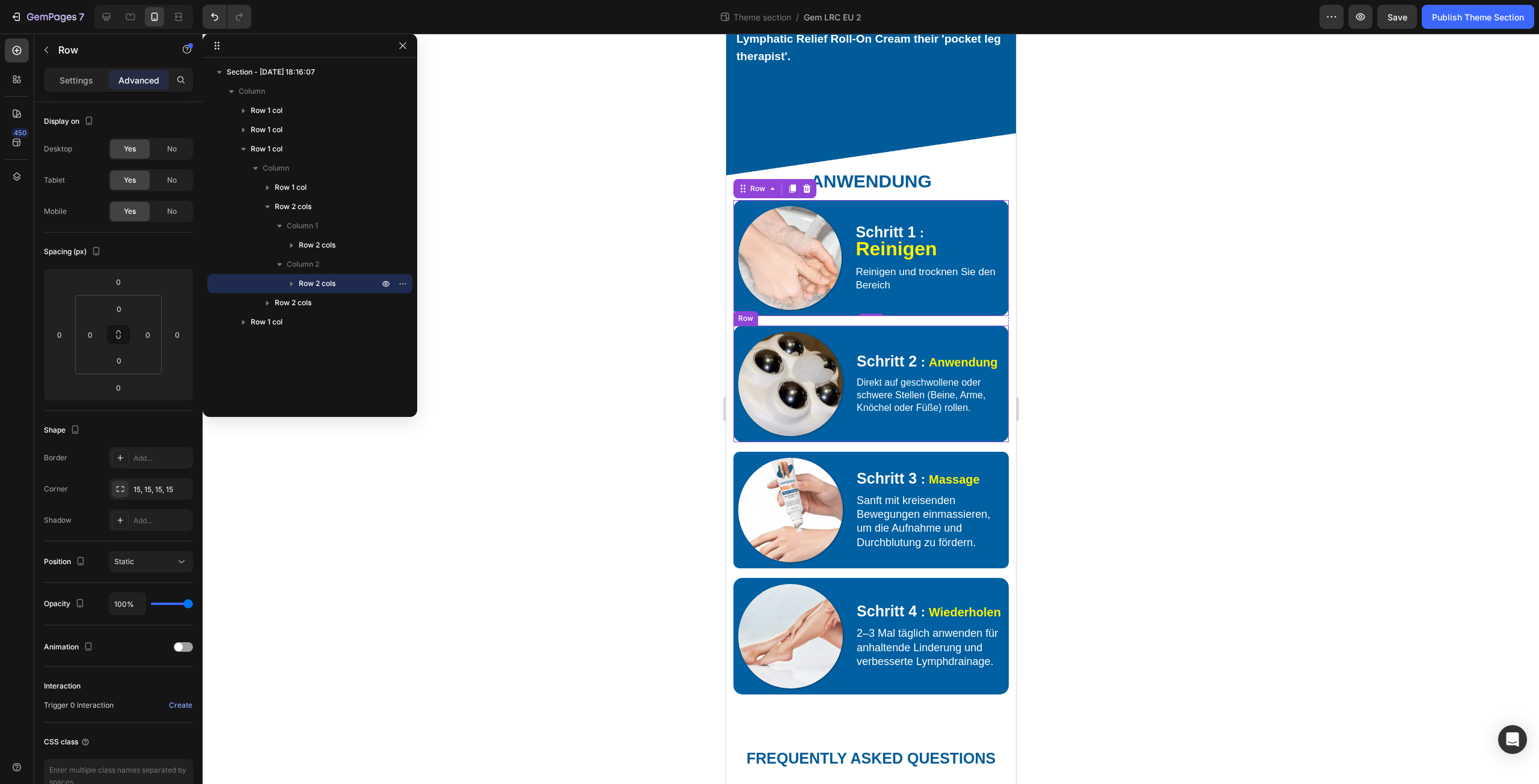
click at [980, 409] on div "Schritt 2 ： Anwendung Text Block Direkt auf geschwollene oder schwere Stellen (…" at bounding box center [931, 384] width 154 height 117
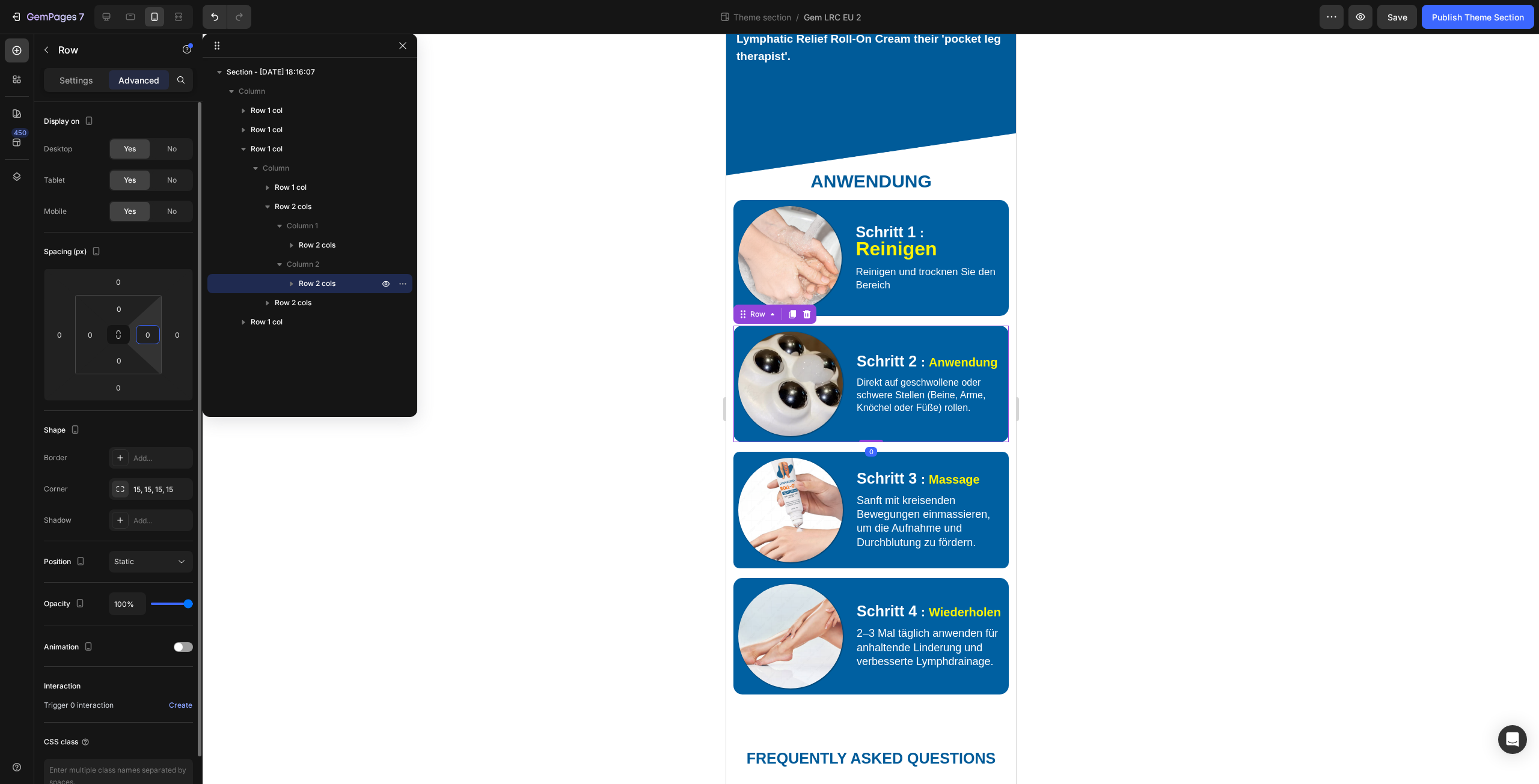
click at [152, 330] on input "0" at bounding box center [147, 334] width 18 height 18
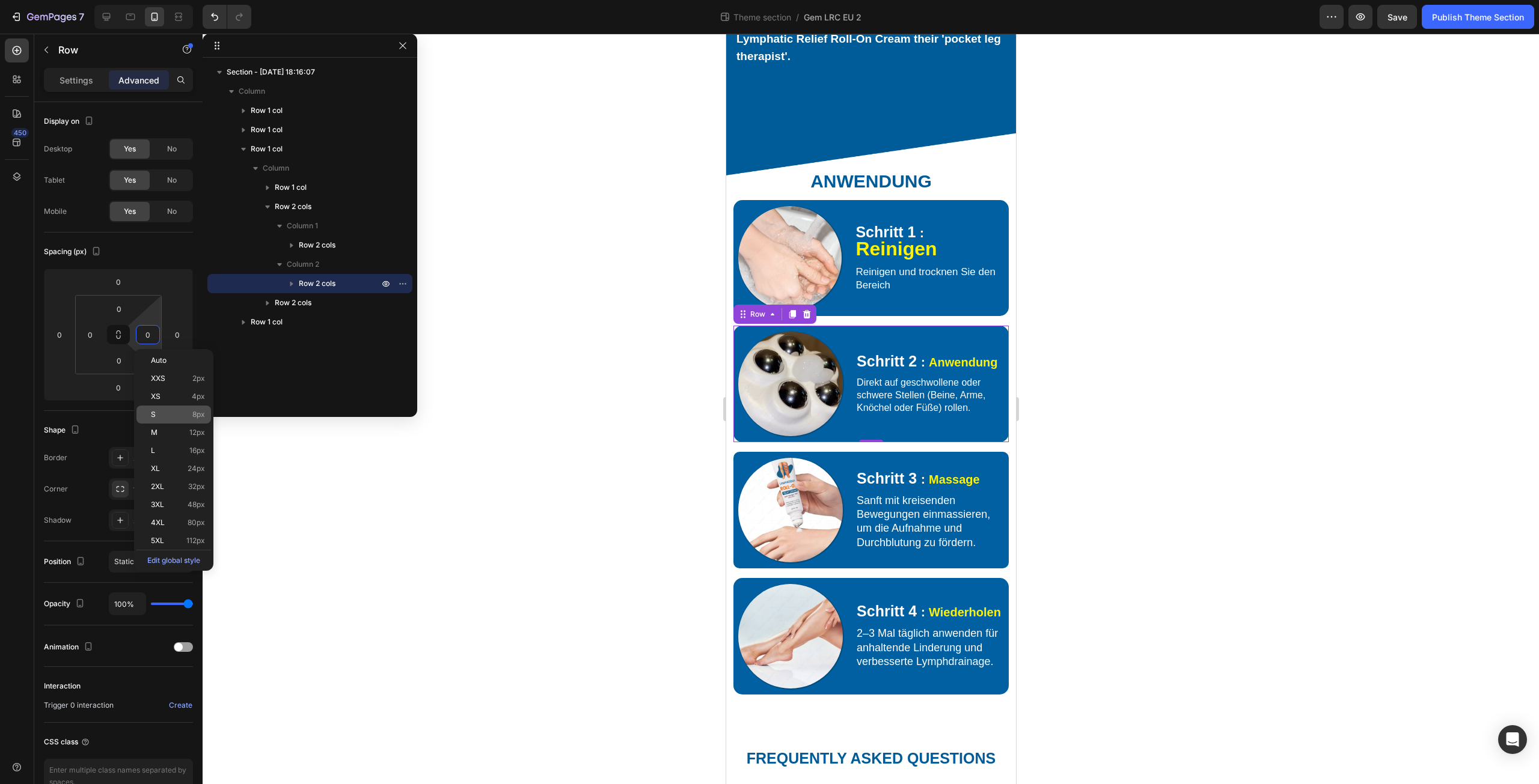
drag, startPoint x: 187, startPoint y: 403, endPoint x: 209, endPoint y: 407, distance: 22.4
click at [187, 402] on div "XS 4px" at bounding box center [173, 396] width 75 height 18
type input "4"
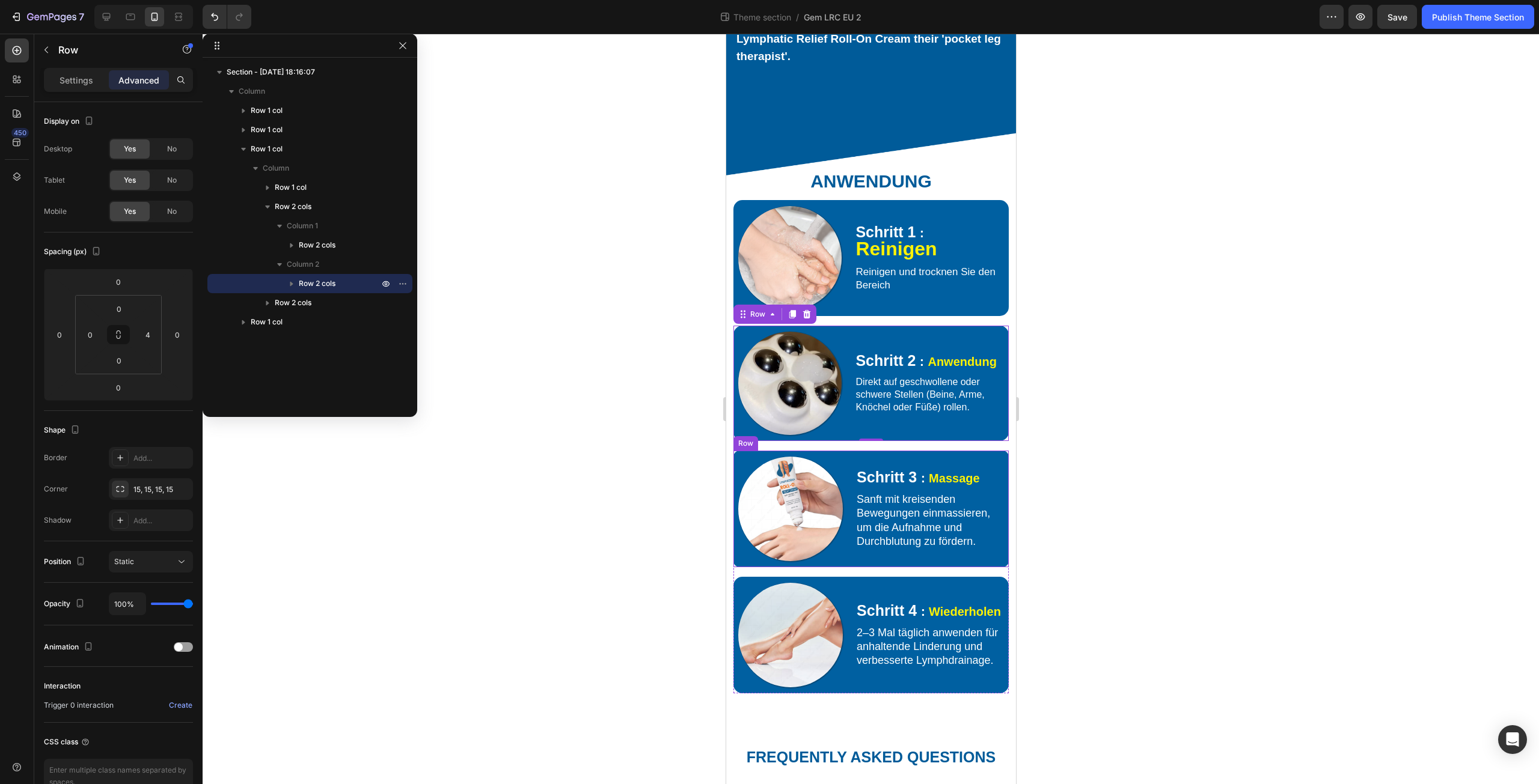
click at [958, 529] on div "Schritt 3 ： Massage Text Block Sanft mit kreisenden Bewegungen einmassieren, um…" at bounding box center [931, 509] width 154 height 117
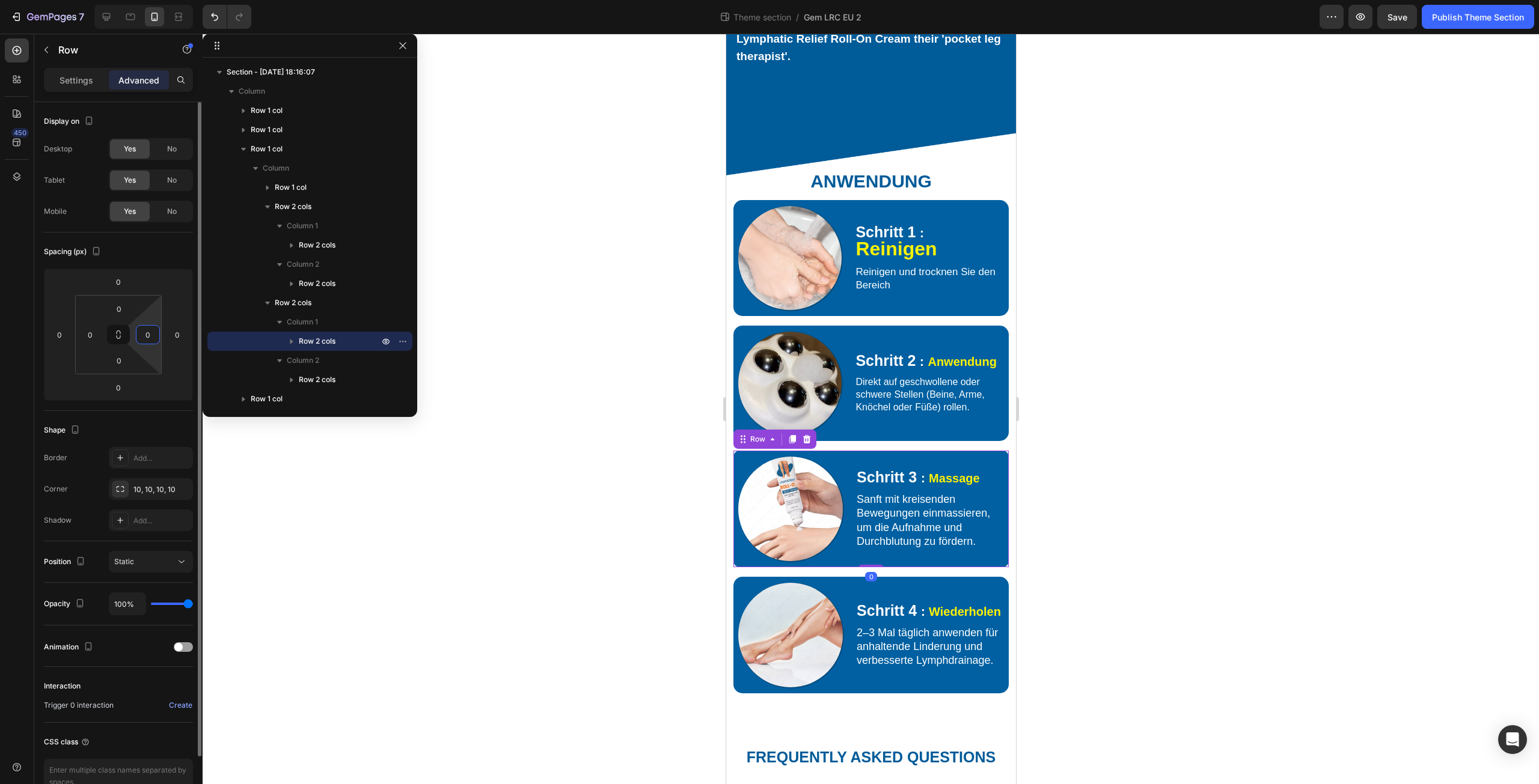
click at [151, 334] on input "0" at bounding box center [147, 334] width 18 height 18
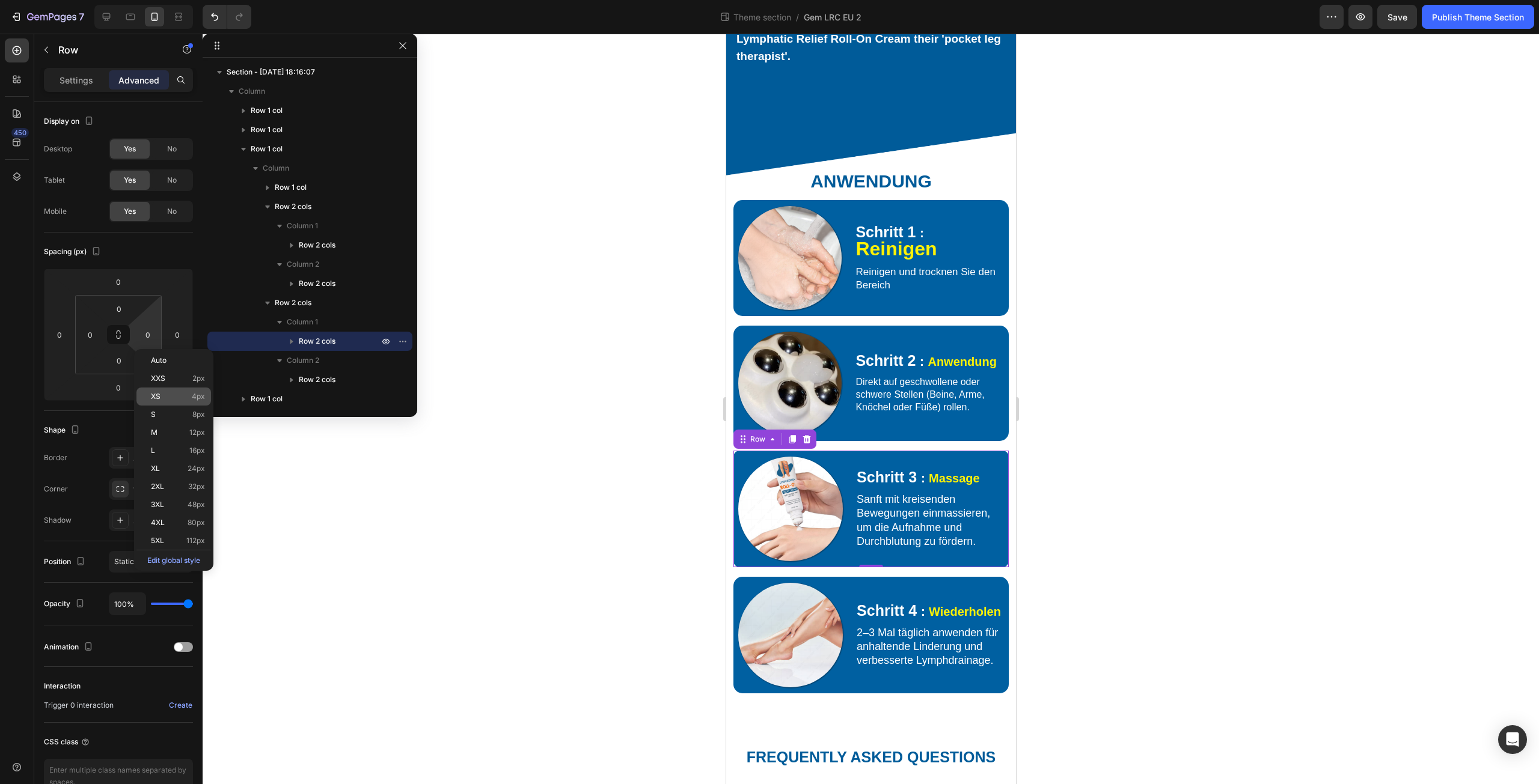
click at [188, 398] on p "XS 4px" at bounding box center [177, 396] width 54 height 9
type input "4"
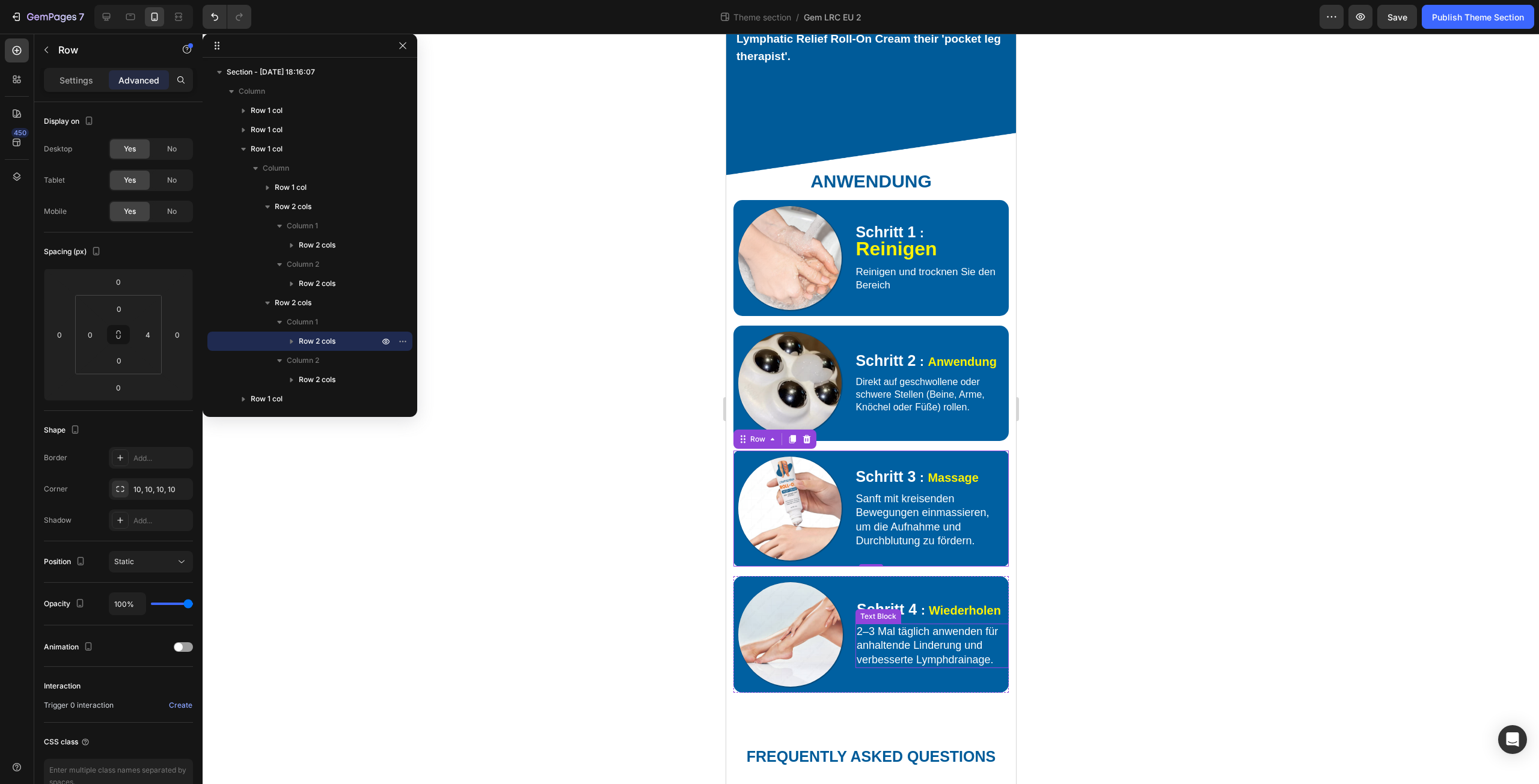
click at [974, 656] on div "2–3 Mal täglich anwenden für anhaltende Linderung und verbesserte Lymphdrainage." at bounding box center [931, 646] width 154 height 44
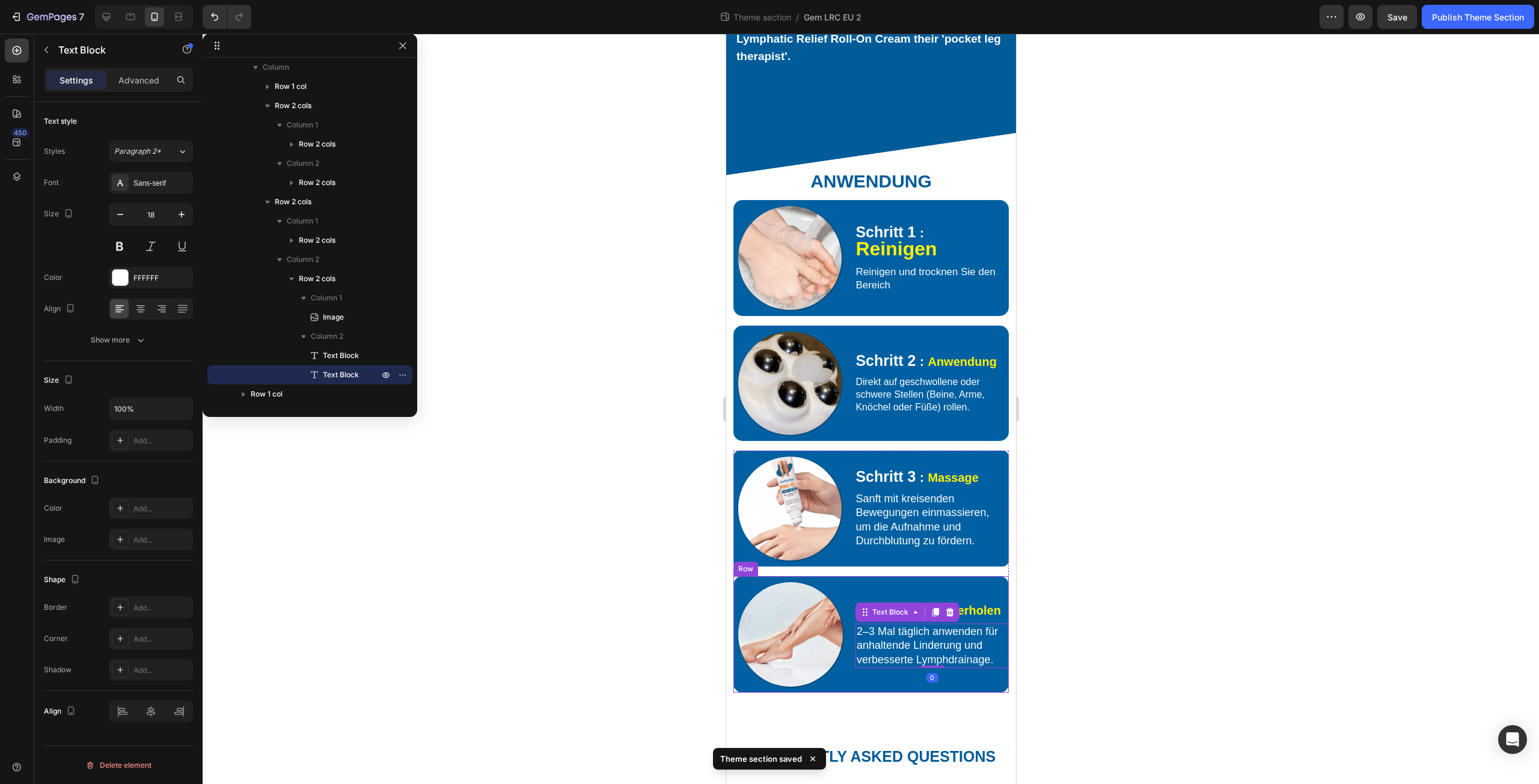
click at [845, 650] on div "Image Schritt 4 ： Wiederholen Text Block 2–3 Mal täglich anwenden für anhaltend…" at bounding box center [870, 635] width 275 height 117
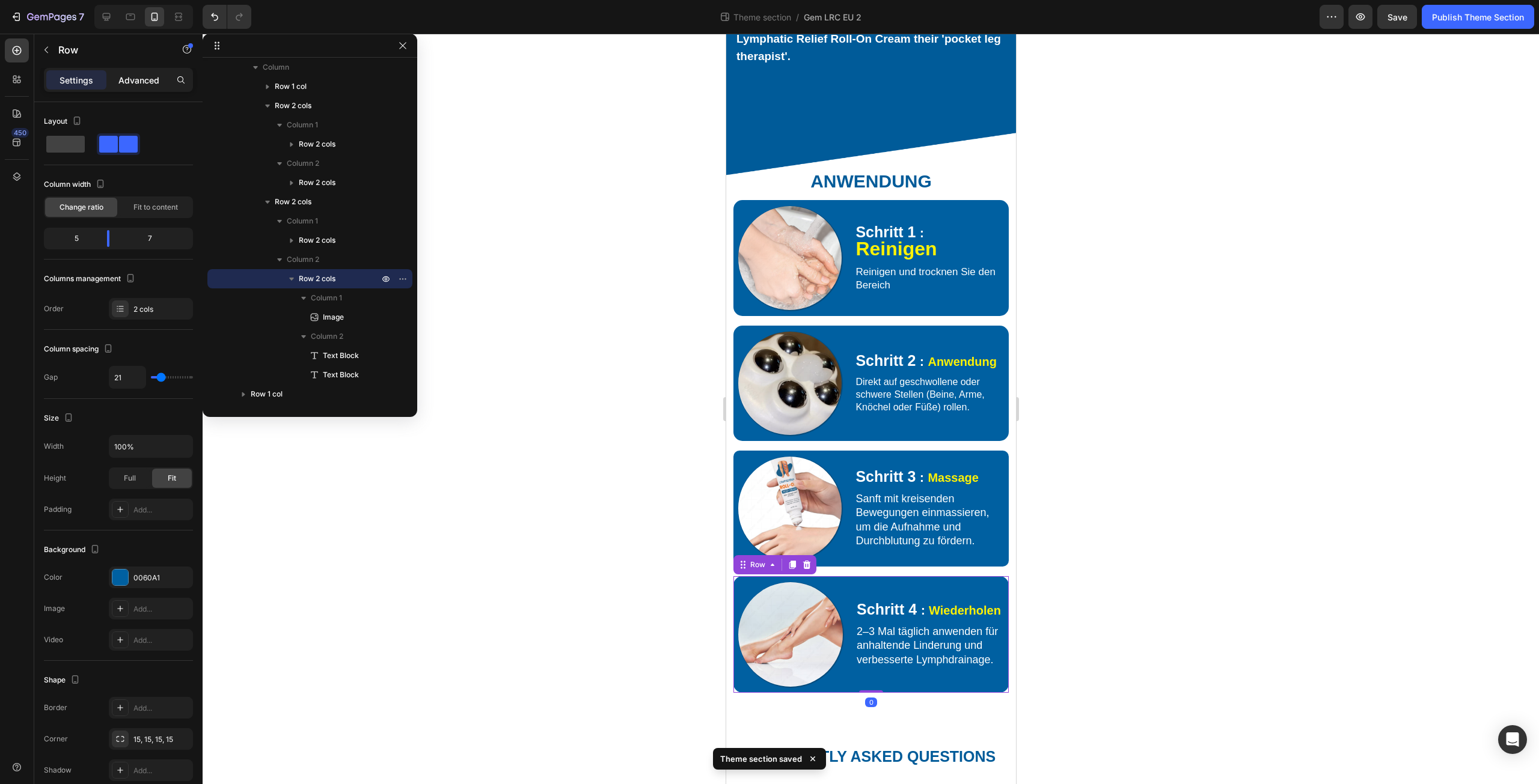
click at [136, 83] on p "Advanced" at bounding box center [139, 80] width 41 height 13
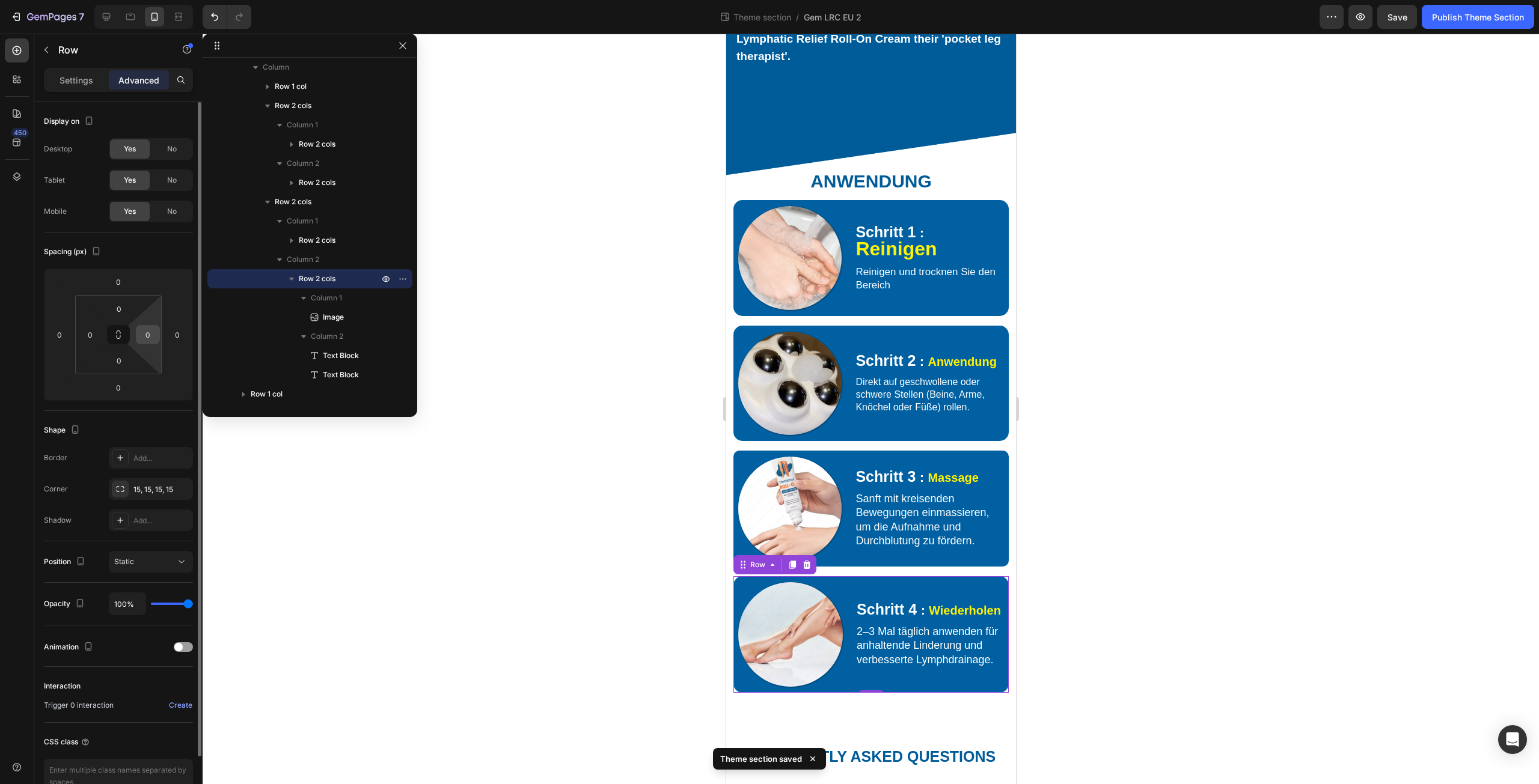
click at [154, 338] on input "0" at bounding box center [147, 334] width 18 height 18
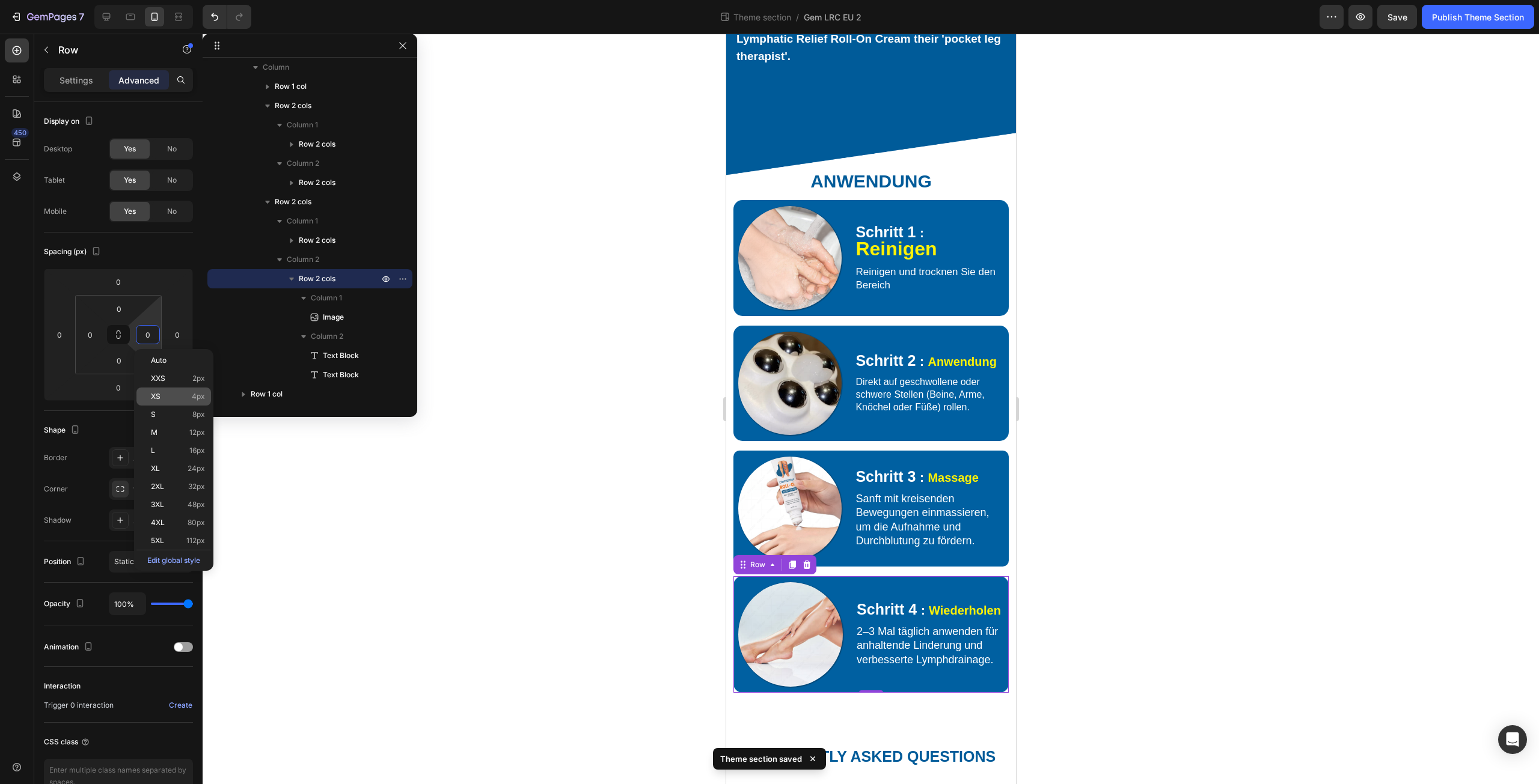
click at [181, 400] on p "XS 4px" at bounding box center [177, 396] width 54 height 9
type input "4"
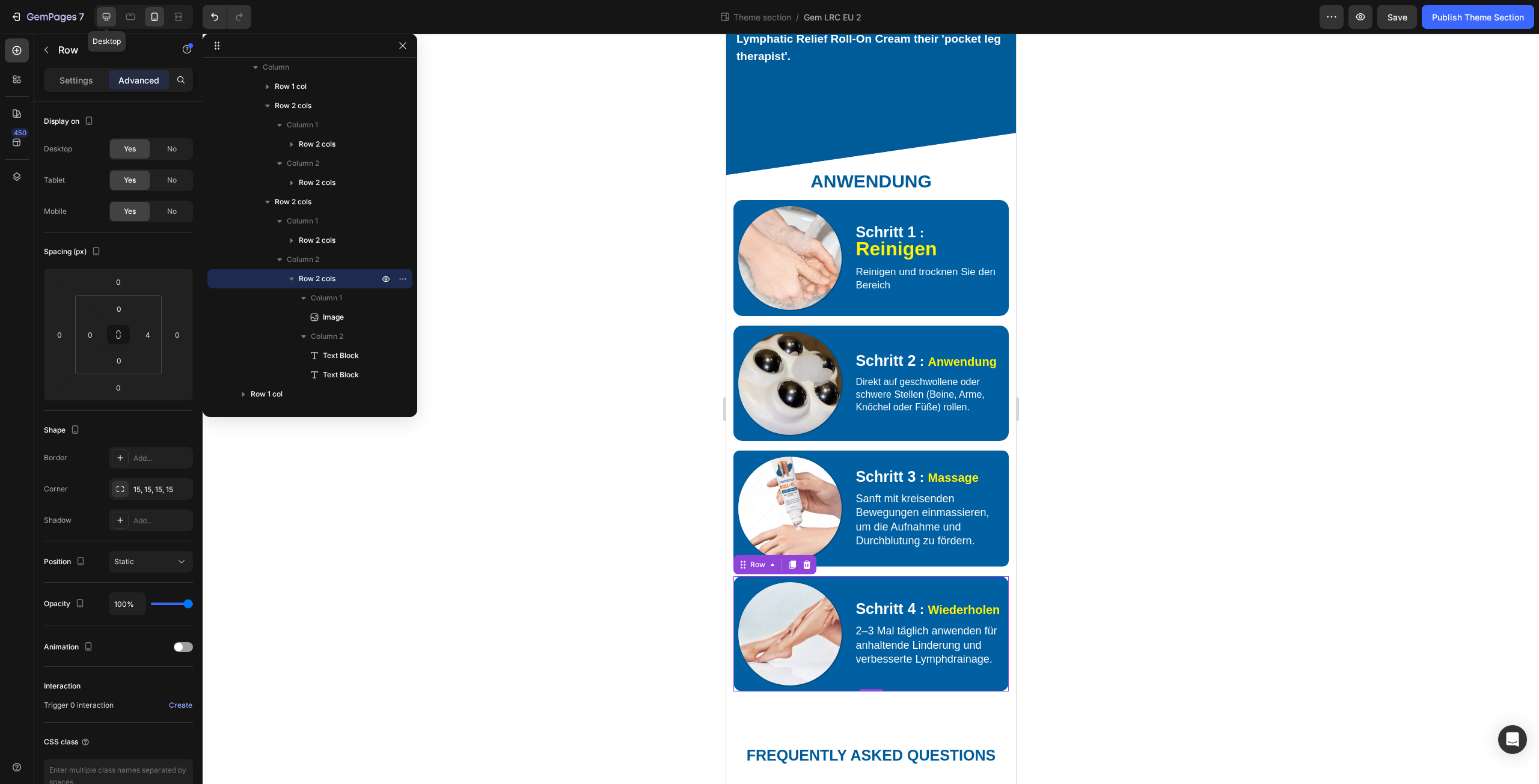
click at [106, 14] on icon at bounding box center [106, 17] width 8 height 8
type input "20"
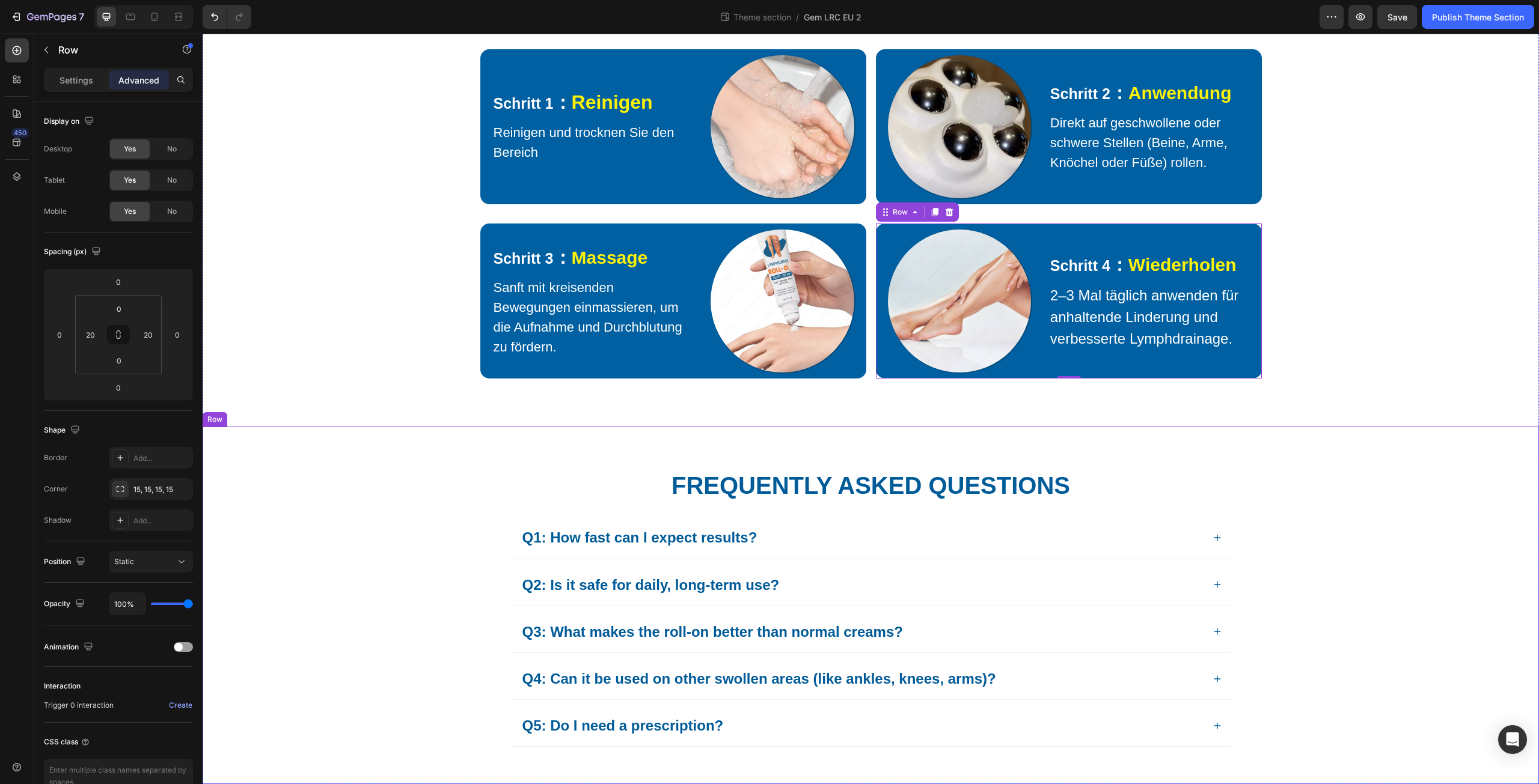
scroll to position [1343, 0]
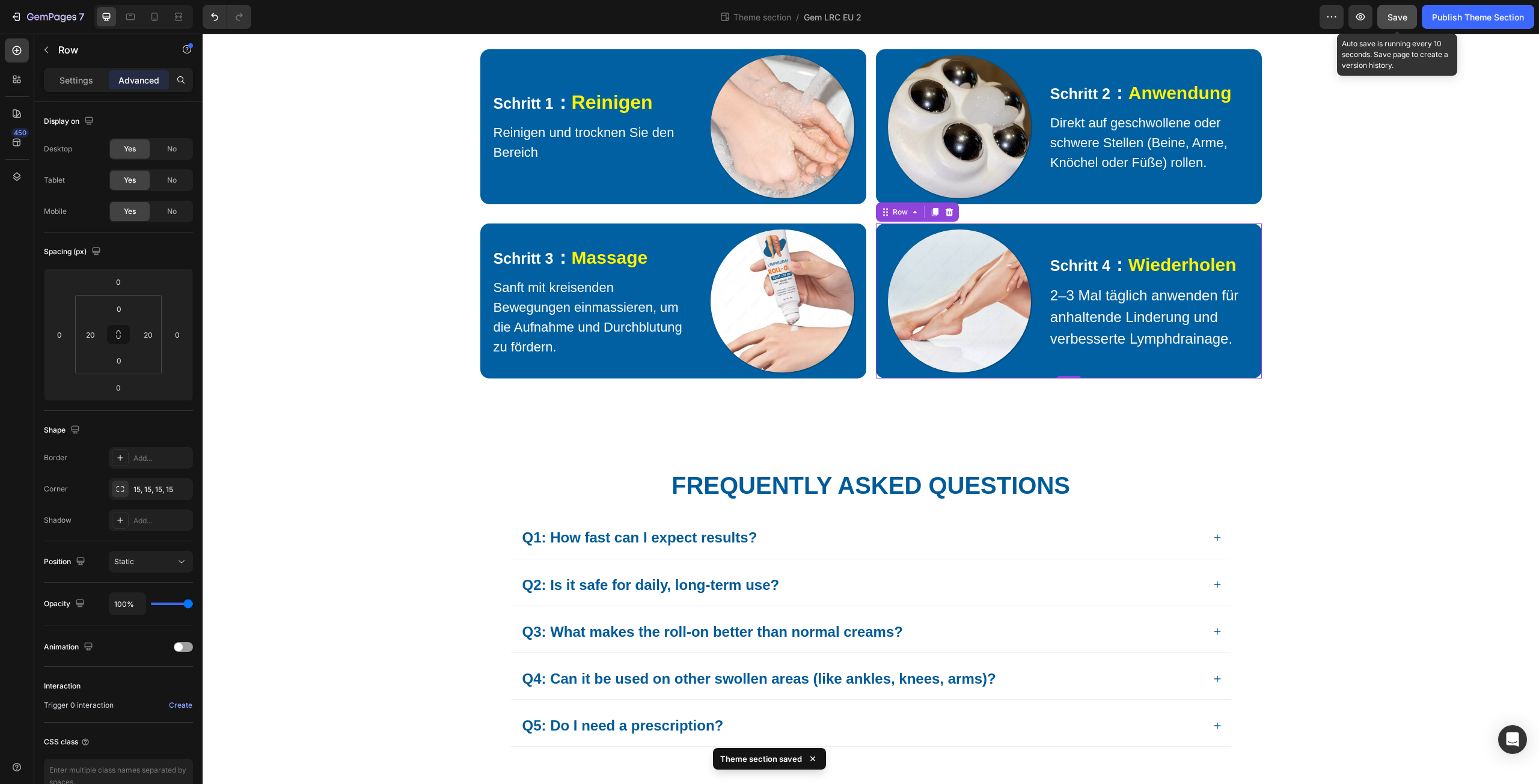
click at [1392, 20] on span "Save" at bounding box center [1397, 17] width 20 height 10
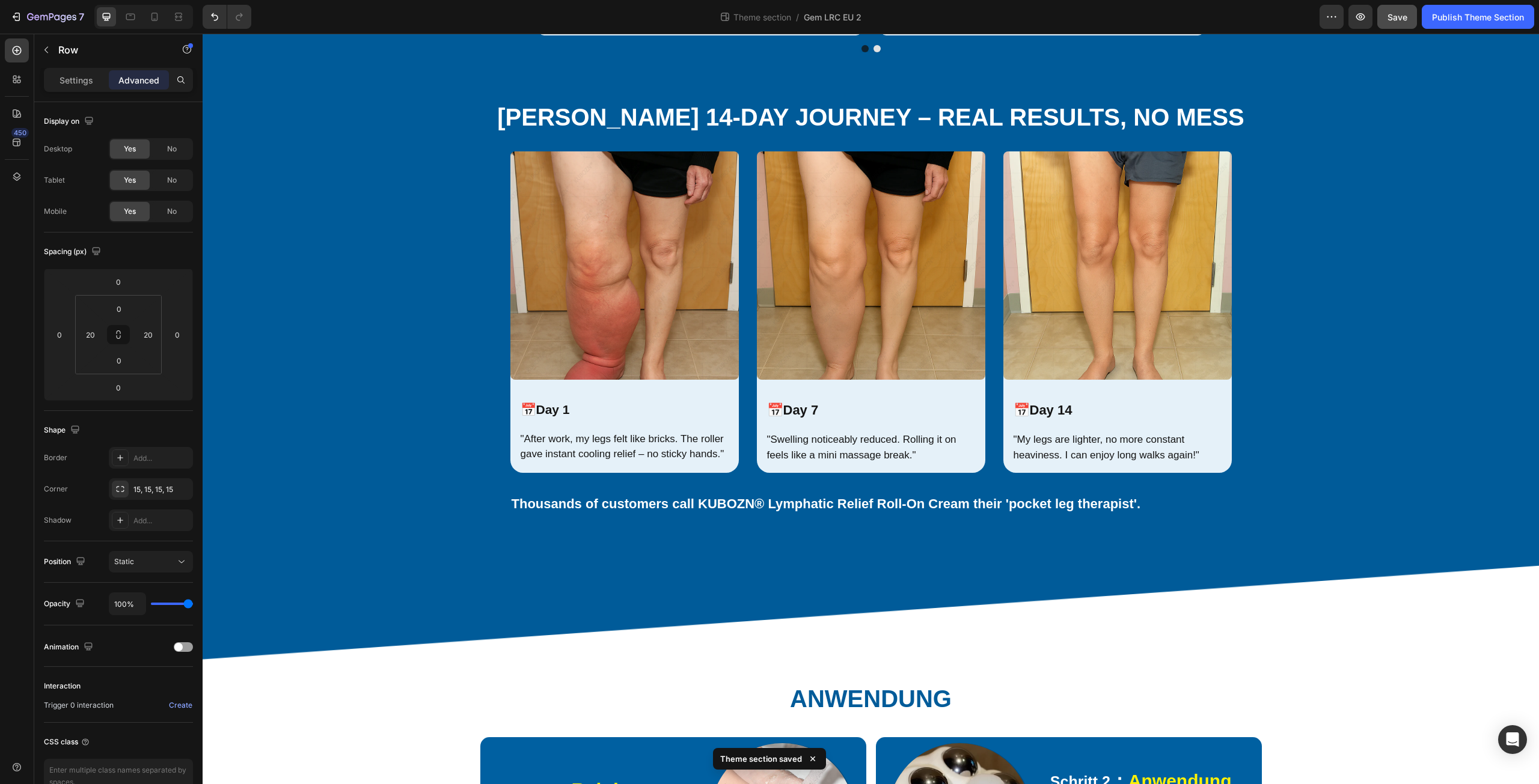
scroll to position [641, 0]
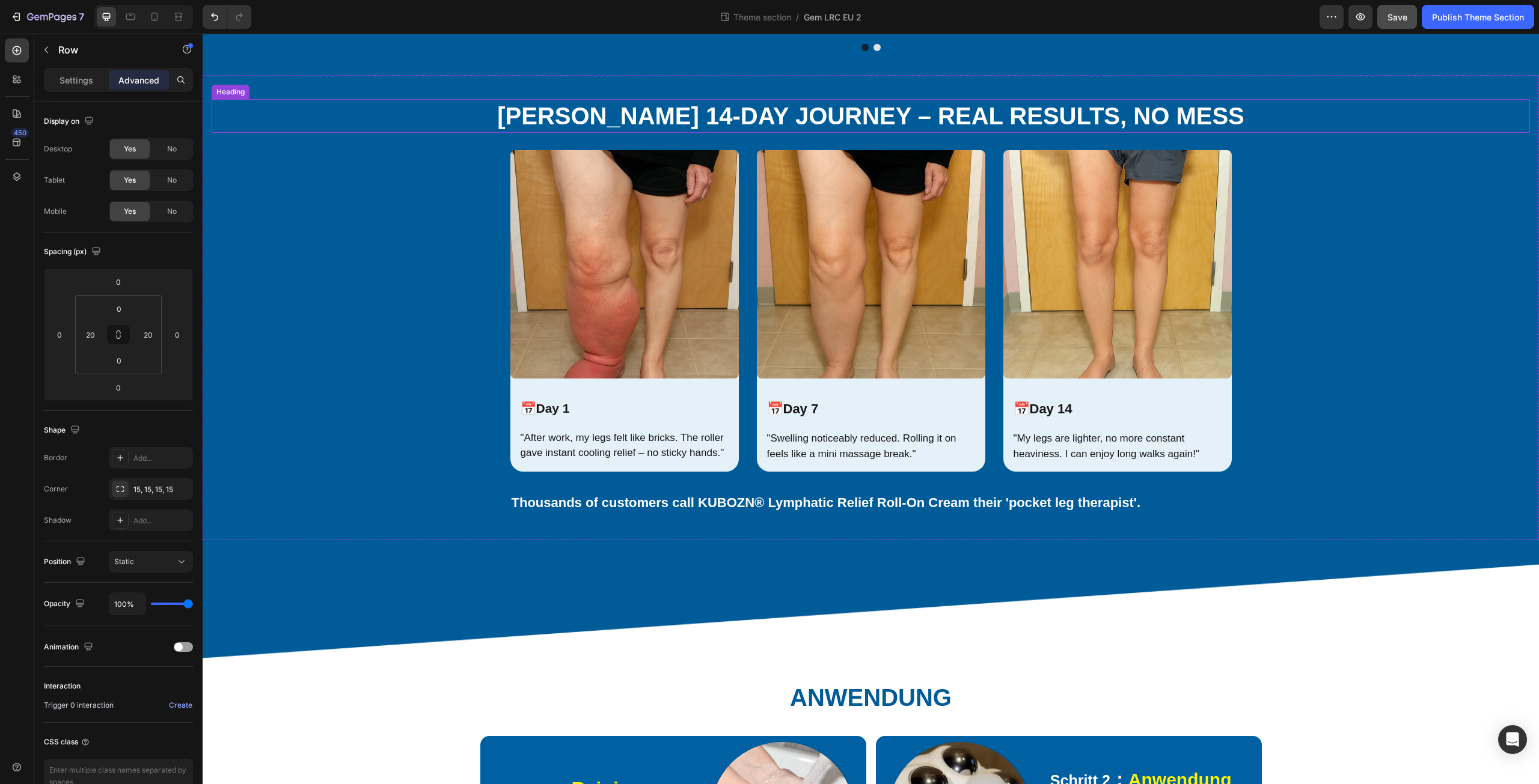
drag, startPoint x: 593, startPoint y: 113, endPoint x: 578, endPoint y: 113, distance: 15.0
click at [593, 113] on h2 "[PERSON_NAME] 14-Day Journey – Real Results, No Mess" at bounding box center [871, 116] width 1318 height 34
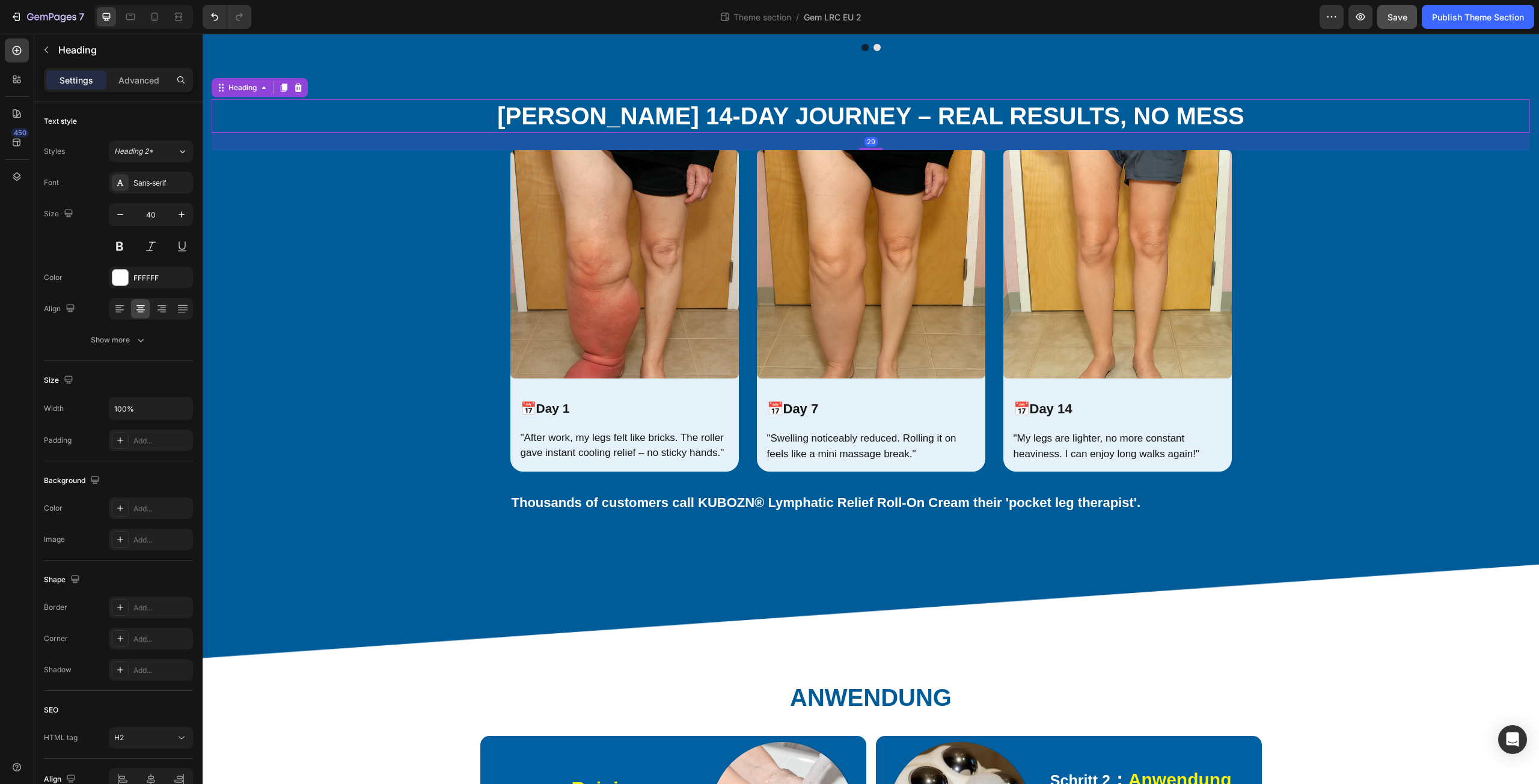
click at [571, 113] on h2 "[PERSON_NAME] 14-Day Journey – Real Results, No Mess" at bounding box center [871, 116] width 1318 height 34
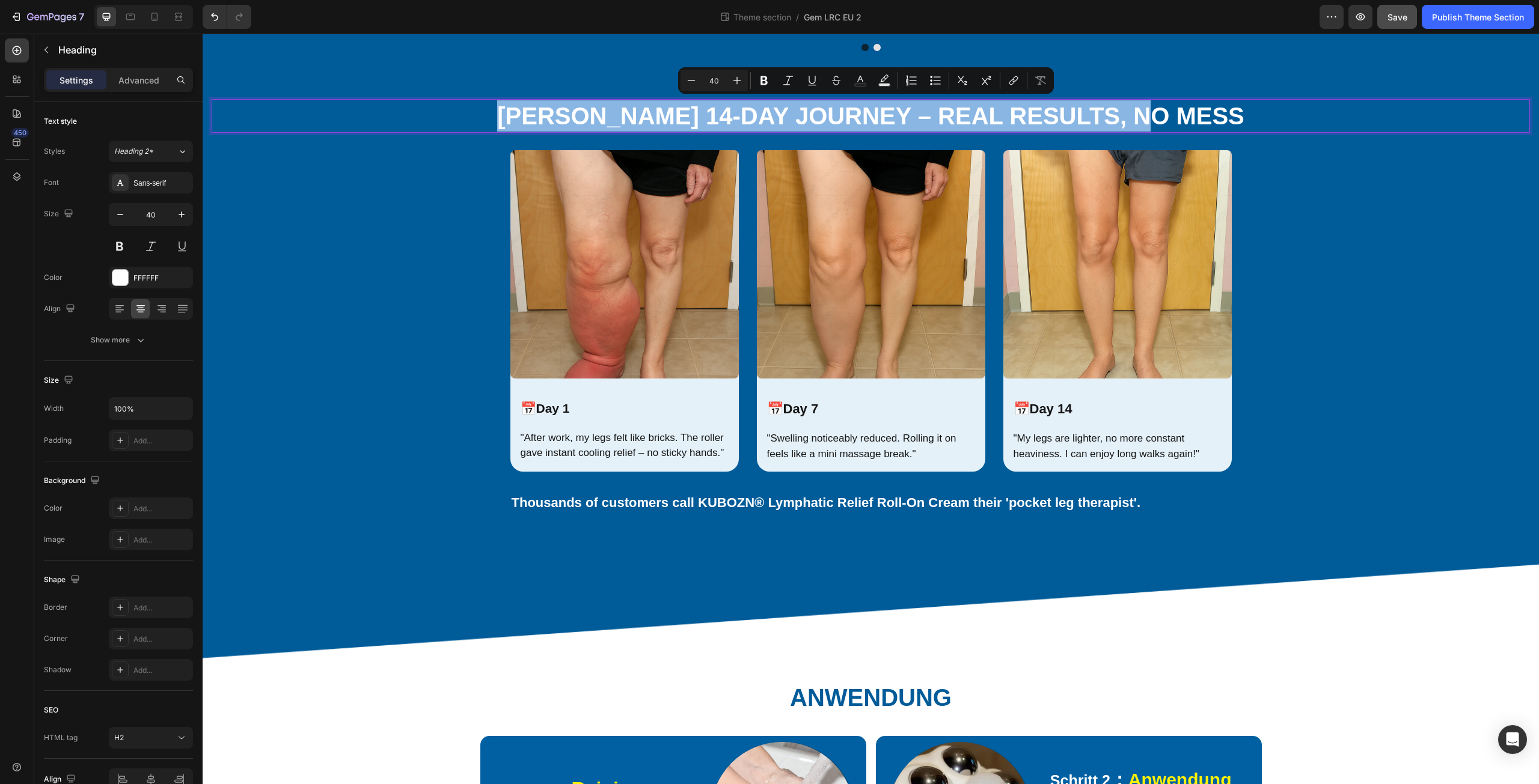
drag, startPoint x: 564, startPoint y: 110, endPoint x: 1210, endPoint y: 127, distance: 646.2
click at [1210, 127] on p "[PERSON_NAME] 14-Day Journey – Real Results, No Mess" at bounding box center [871, 116] width 1316 height 32
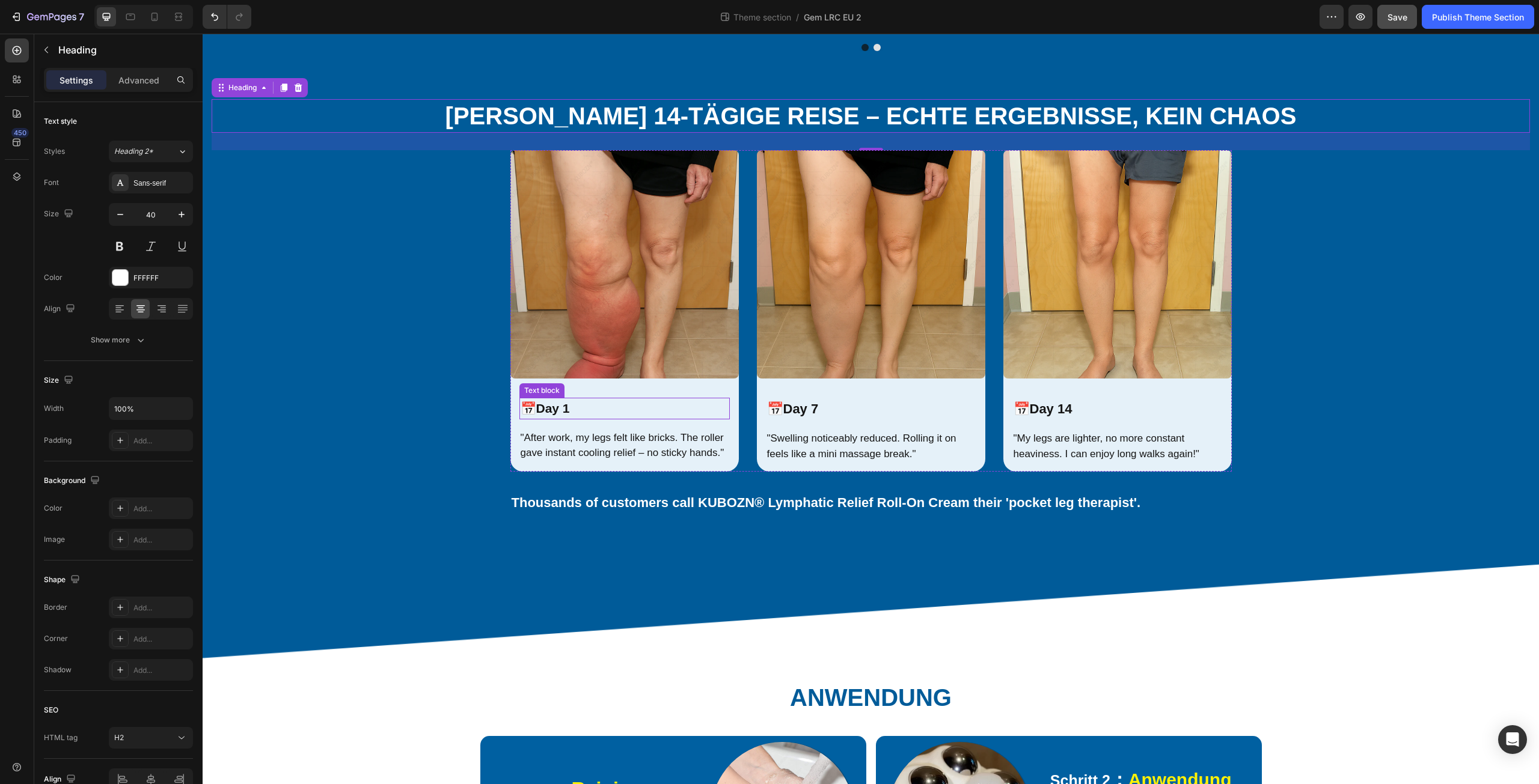
click at [546, 407] on strong "Day 1" at bounding box center [552, 409] width 34 height 14
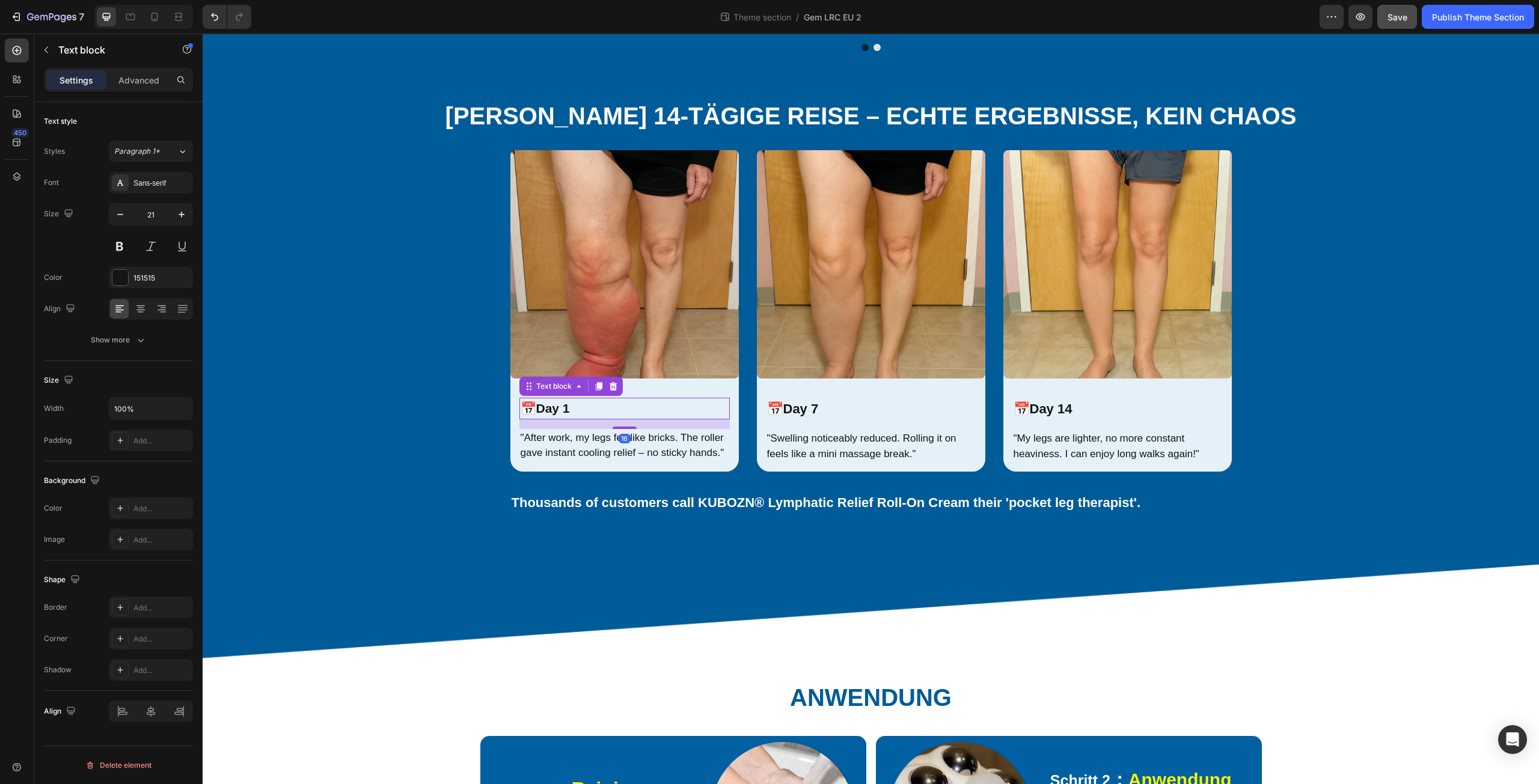
click at [543, 409] on strong "Day 1" at bounding box center [552, 409] width 34 height 14
drag, startPoint x: 538, startPoint y: 407, endPoint x: 574, endPoint y: 411, distance: 36.2
click at [574, 411] on p "📅 Day 1" at bounding box center [625, 409] width 208 height 19
click at [521, 442] on p ""After work, my legs felt like bricks. The roller gave instant cooling relief –…" at bounding box center [625, 445] width 208 height 31
click at [521, 437] on p ""After work, my legs felt like bricks. The roller gave instant cooling relief –…" at bounding box center [625, 445] width 208 height 31
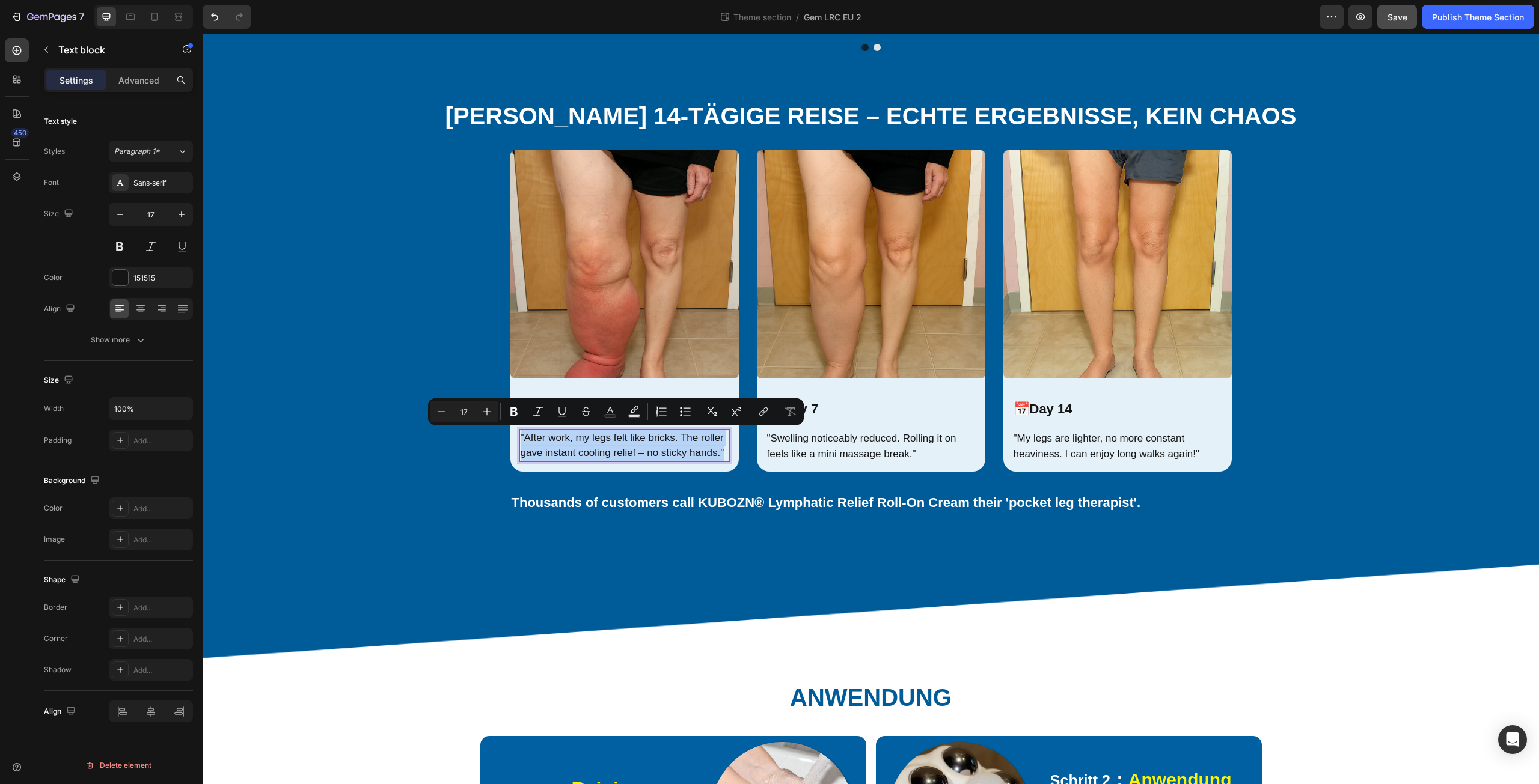
drag, startPoint x: 516, startPoint y: 433, endPoint x: 565, endPoint y: 474, distance: 63.9
click at [565, 461] on p ""After work, my legs felt like bricks. The roller gave instant cooling relief –…" at bounding box center [625, 445] width 208 height 31
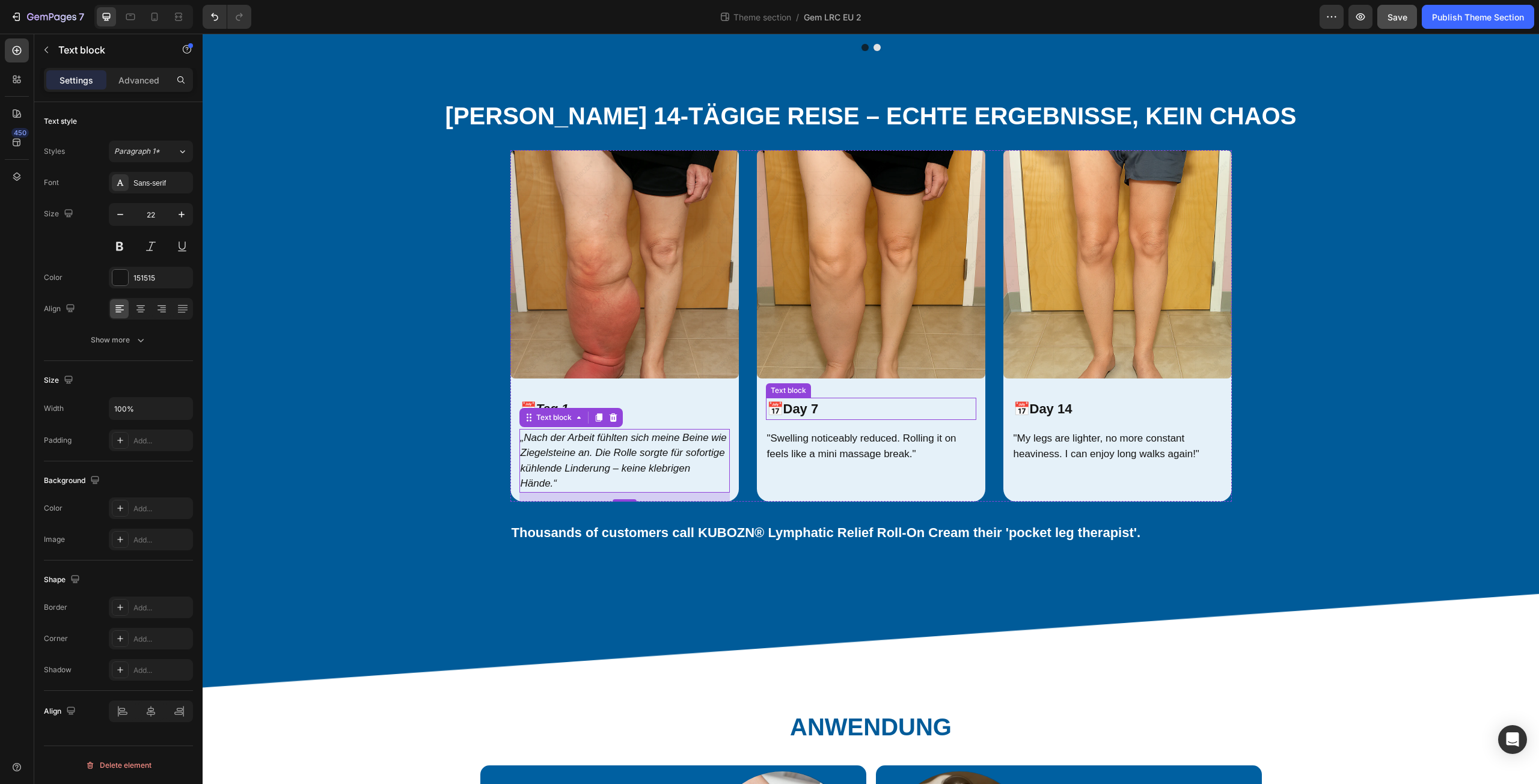
drag, startPoint x: 801, startPoint y: 410, endPoint x: 792, endPoint y: 410, distance: 9.0
click at [801, 410] on strong "Day 7" at bounding box center [801, 409] width 35 height 15
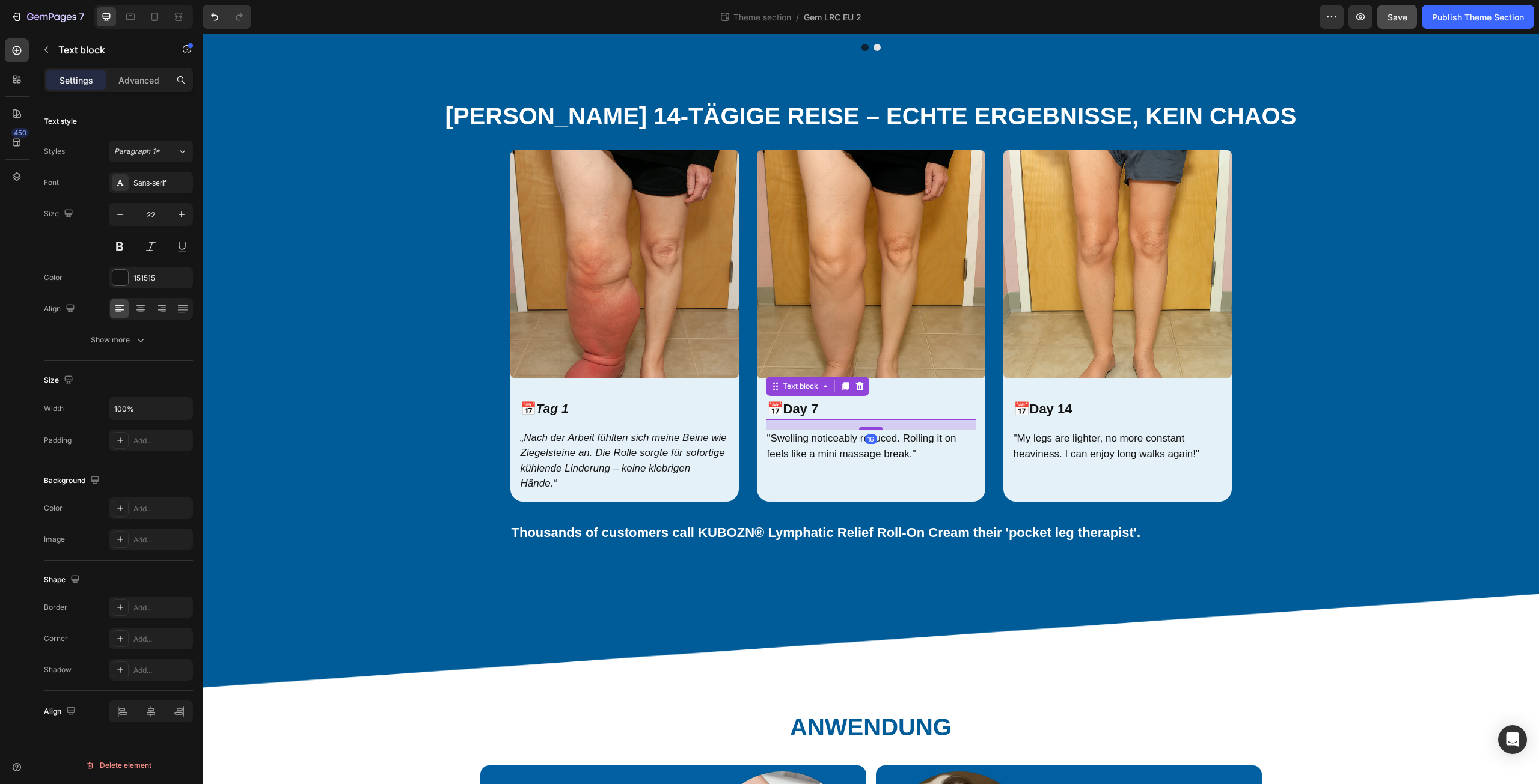
click at [789, 410] on strong "Day 7" at bounding box center [801, 409] width 35 height 15
drag, startPoint x: 784, startPoint y: 407, endPoint x: 823, endPoint y: 412, distance: 39.3
click at [823, 412] on p "📅 Day 7" at bounding box center [871, 409] width 208 height 20
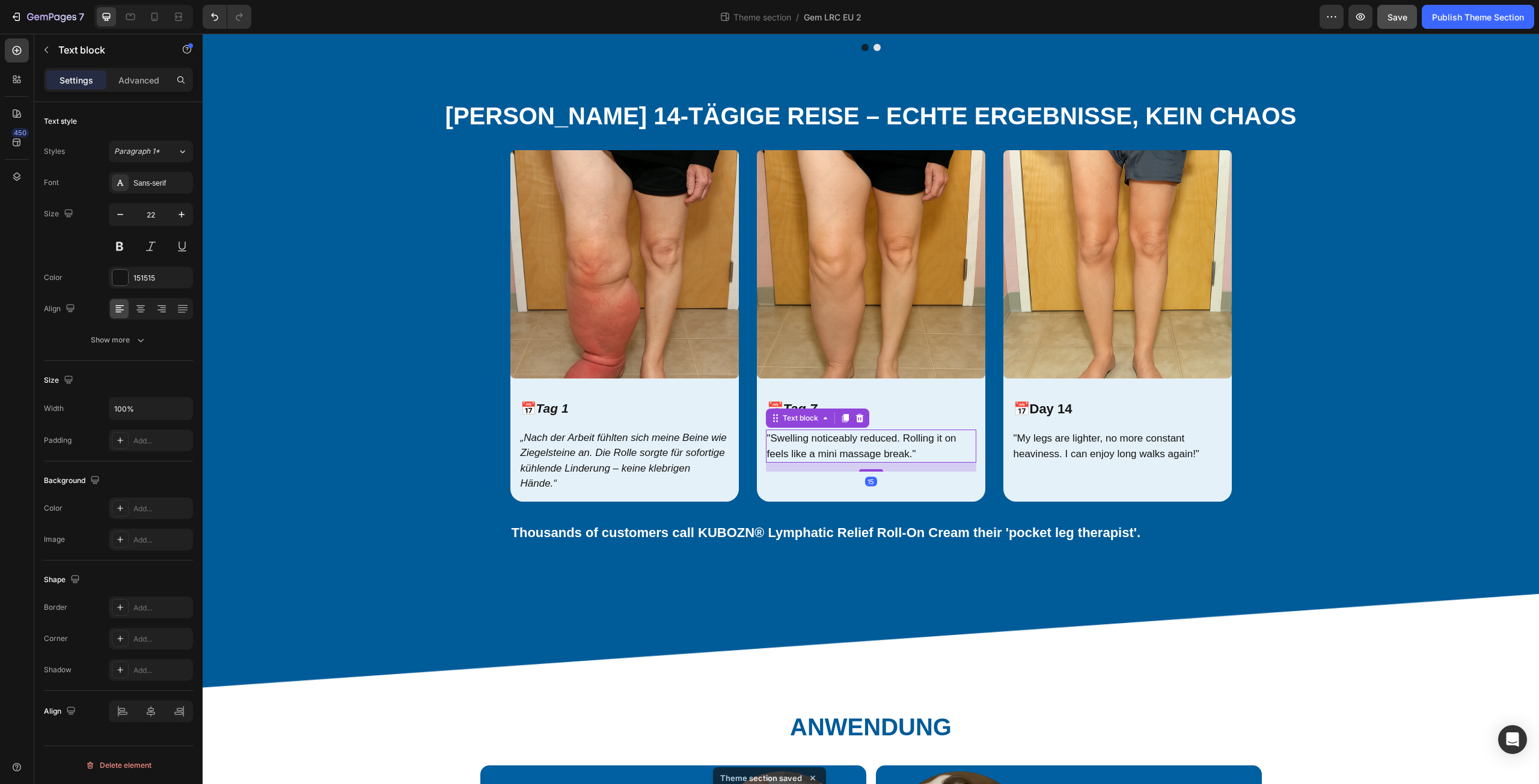
click at [779, 450] on p ""Swelling noticeably reduced. Rolling it on feels like a mini massage break."" at bounding box center [871, 446] width 208 height 31
click at [769, 440] on p ""Swelling noticeably reduced. Rolling it on feels like a mini massage break."" at bounding box center [871, 446] width 208 height 31
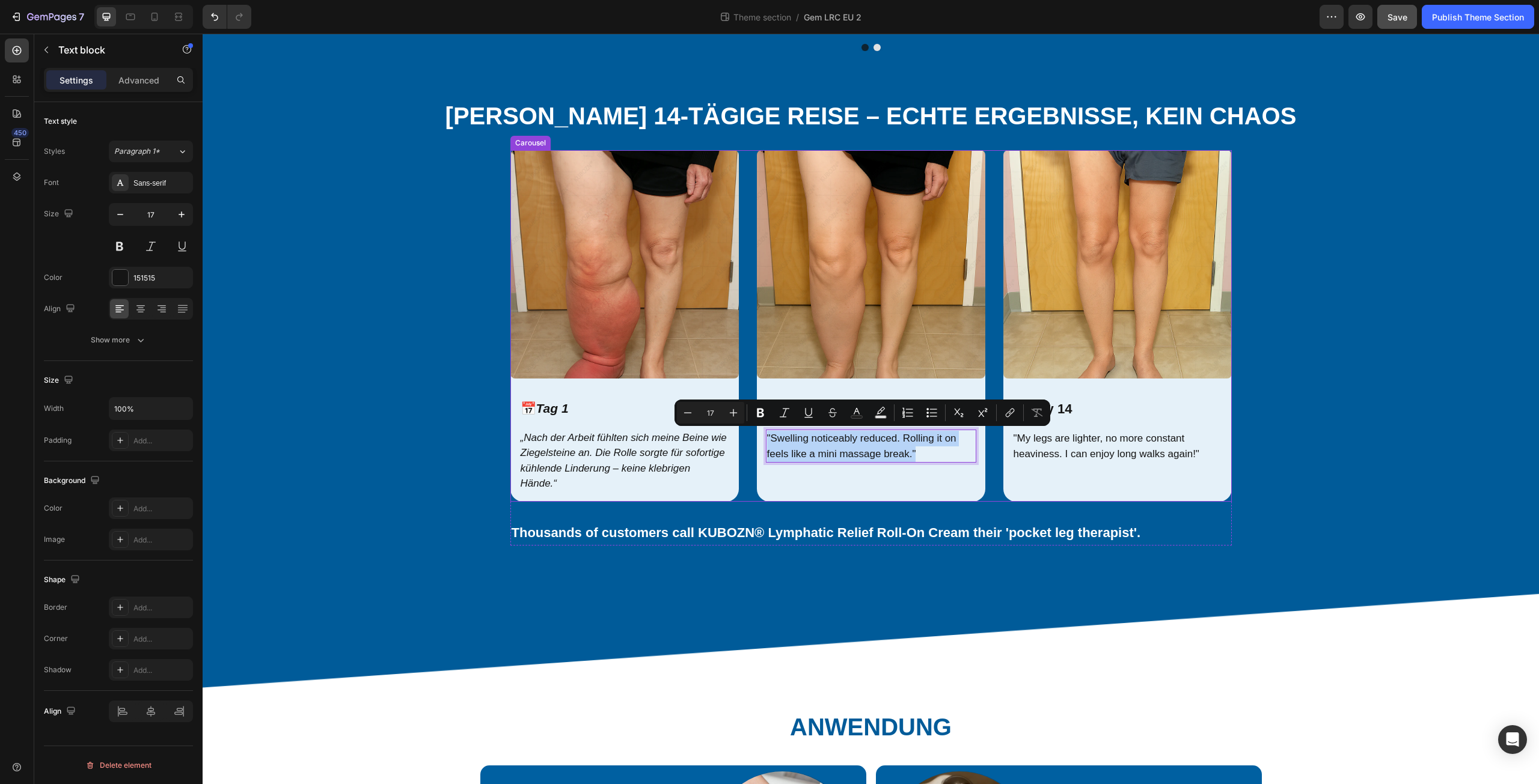
drag, startPoint x: 764, startPoint y: 436, endPoint x: 939, endPoint y: 463, distance: 177.1
click at [939, 463] on div "Image 📅 Tag 7 Text block "Swelling noticeably reduced. Rolling it on feels like…" at bounding box center [871, 326] width 229 height 351
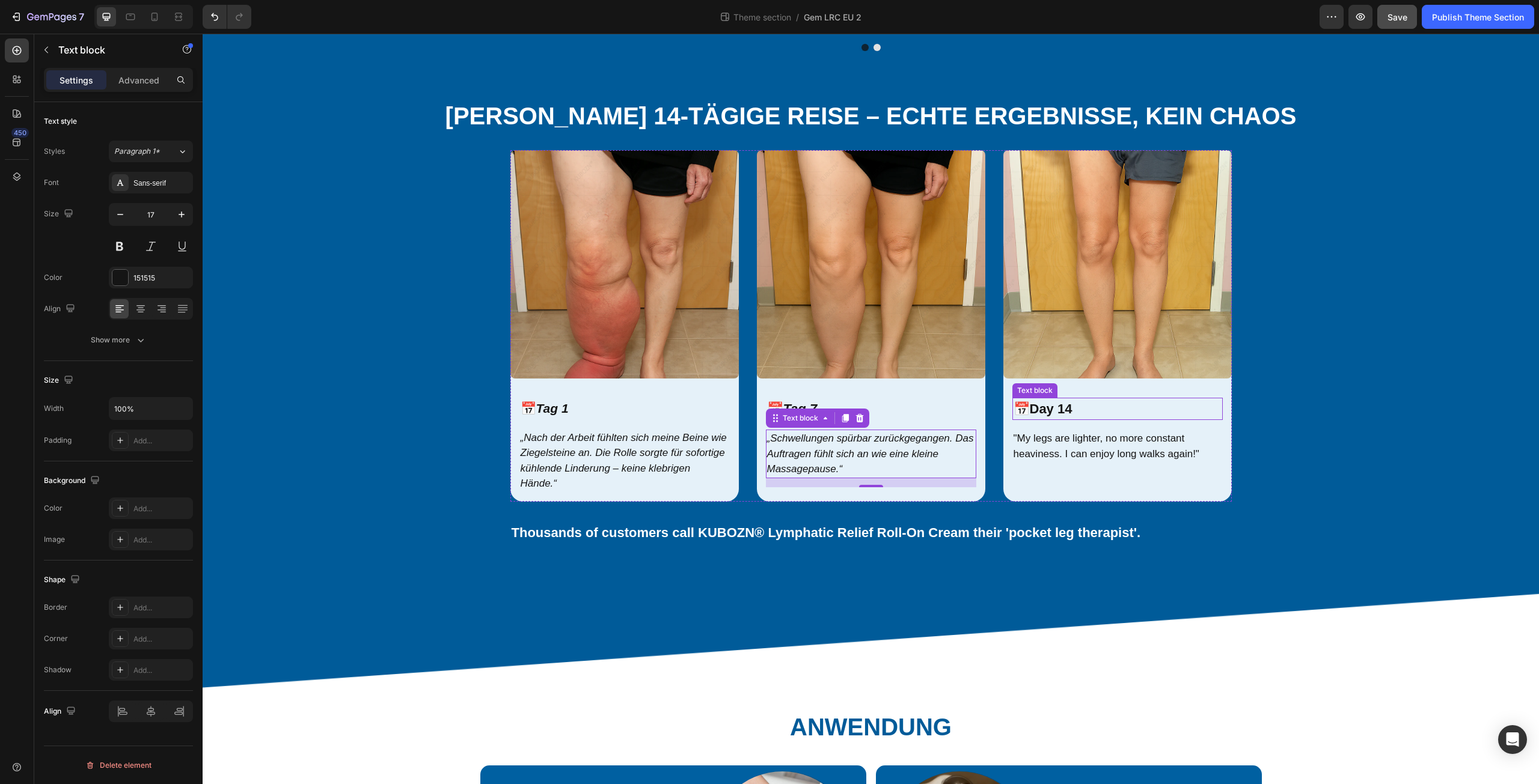
click at [1033, 414] on strong "Day 14" at bounding box center [1051, 409] width 43 height 15
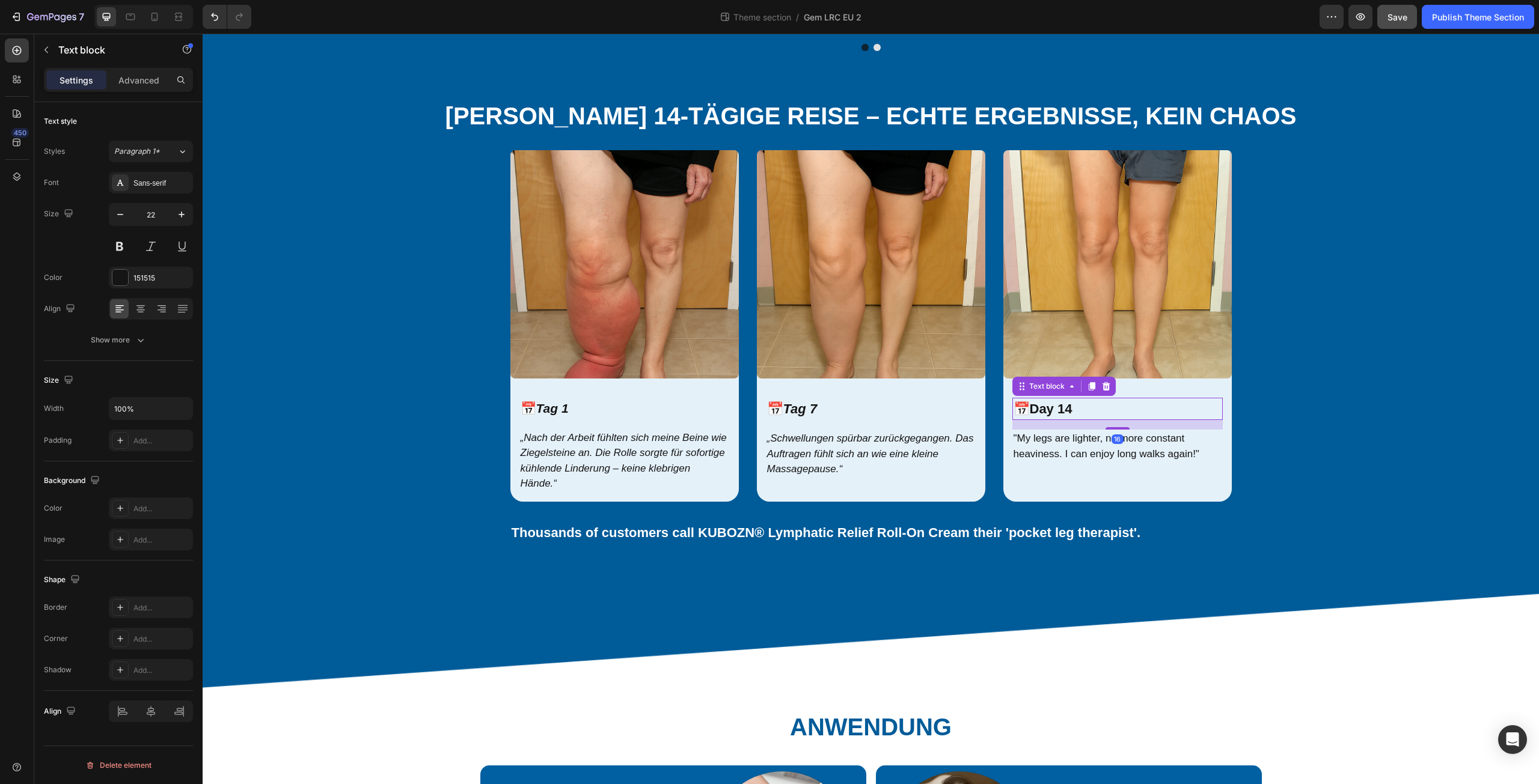
click at [1033, 409] on strong "Day 14" at bounding box center [1051, 409] width 43 height 15
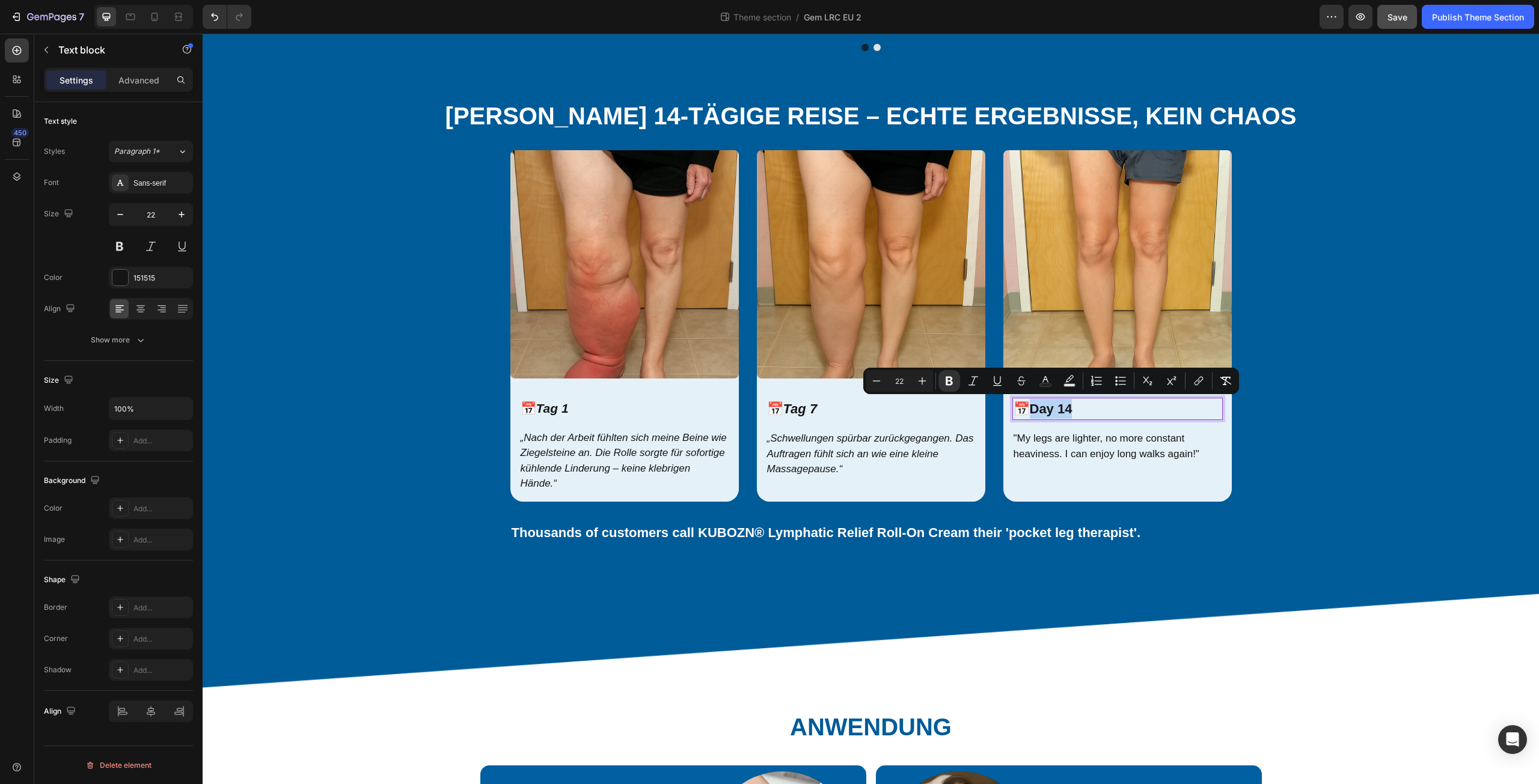
drag, startPoint x: 1031, startPoint y: 408, endPoint x: 1087, endPoint y: 414, distance: 56.3
click at [1087, 414] on p "📅 Day 14" at bounding box center [1117, 409] width 208 height 20
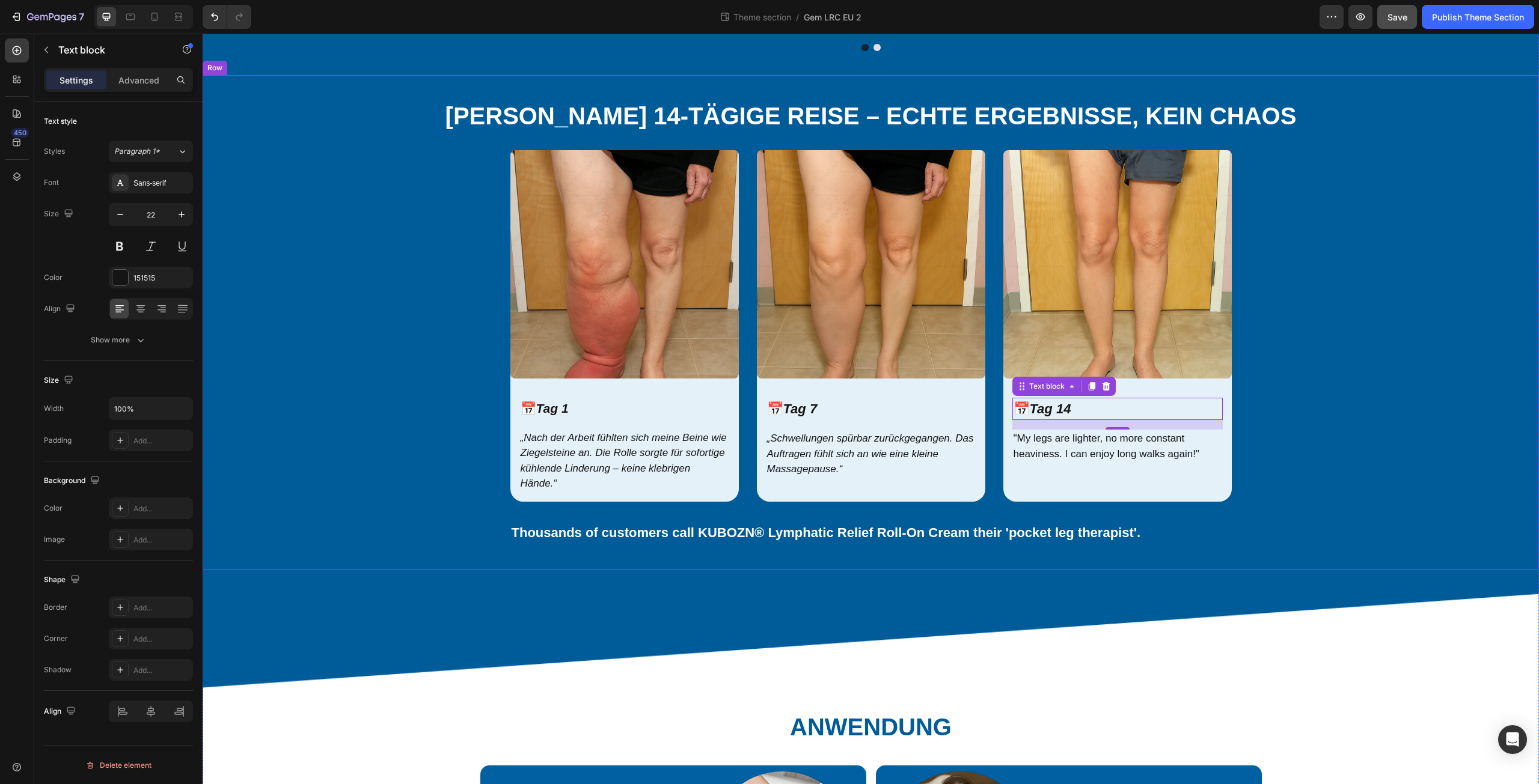
click at [1351, 477] on div "⁠⁠⁠⁠⁠⁠⁠ [PERSON_NAME] 14-TÄGIGE REISE – ECHTE ERGEBNISSE, KEIN CHAOS Heading Im…" at bounding box center [871, 322] width 1318 height 447
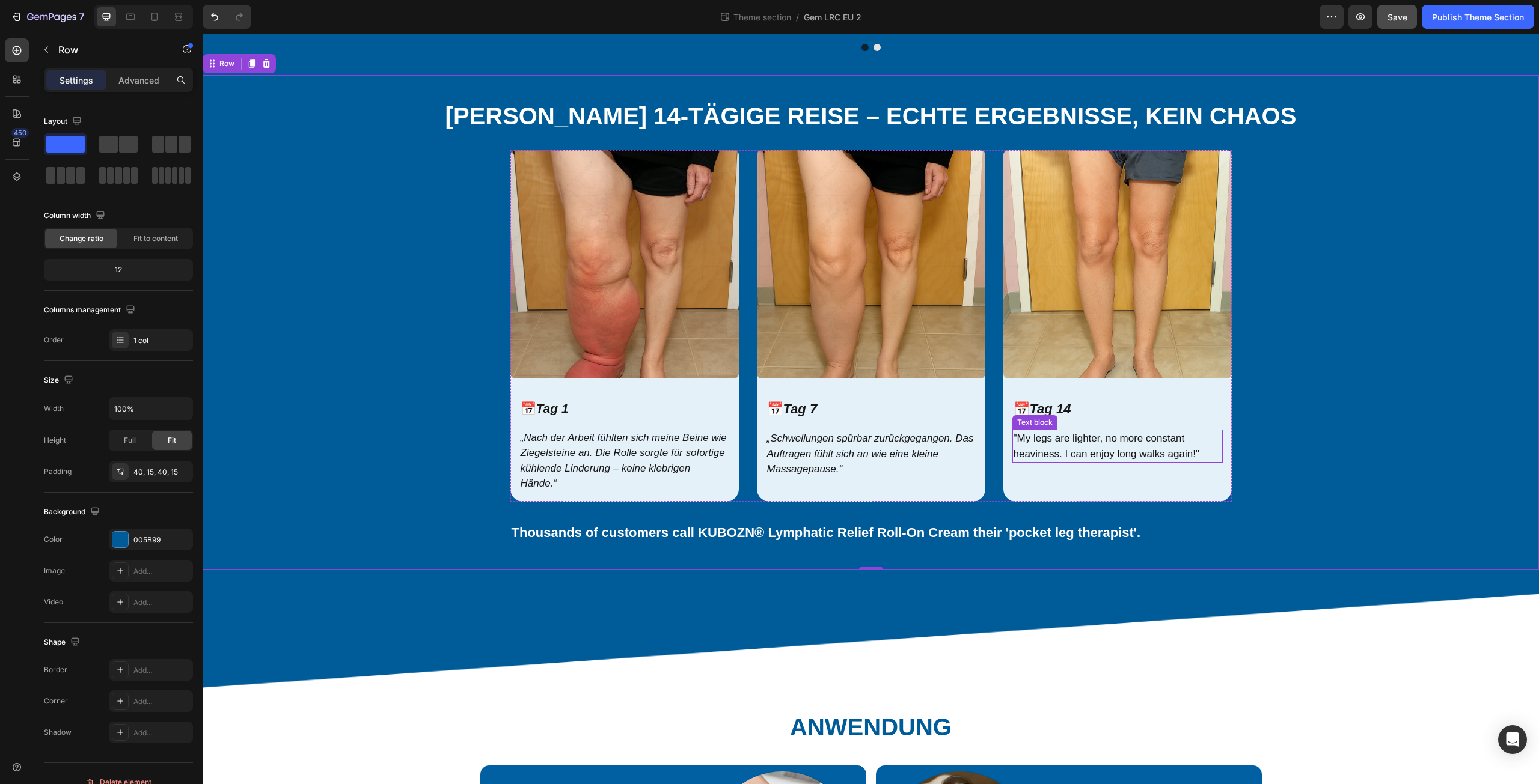
click at [1029, 448] on p ""My legs are lighter, no more constant heaviness. I can enjoy long walks again!"" at bounding box center [1117, 446] width 208 height 31
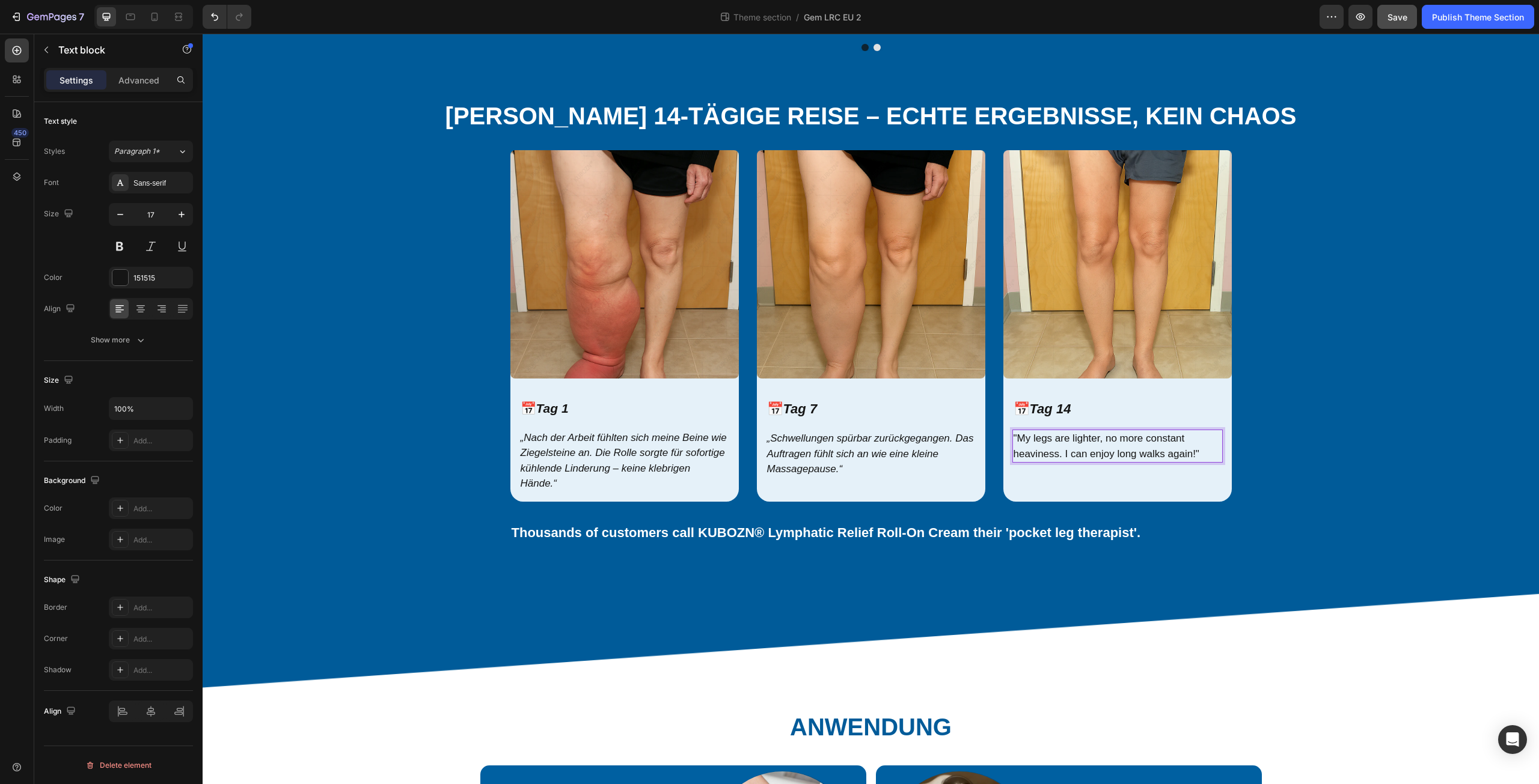
click at [1013, 446] on p ""My legs are lighter, no more constant heaviness. I can enjoy long walks again!"" at bounding box center [1117, 446] width 208 height 31
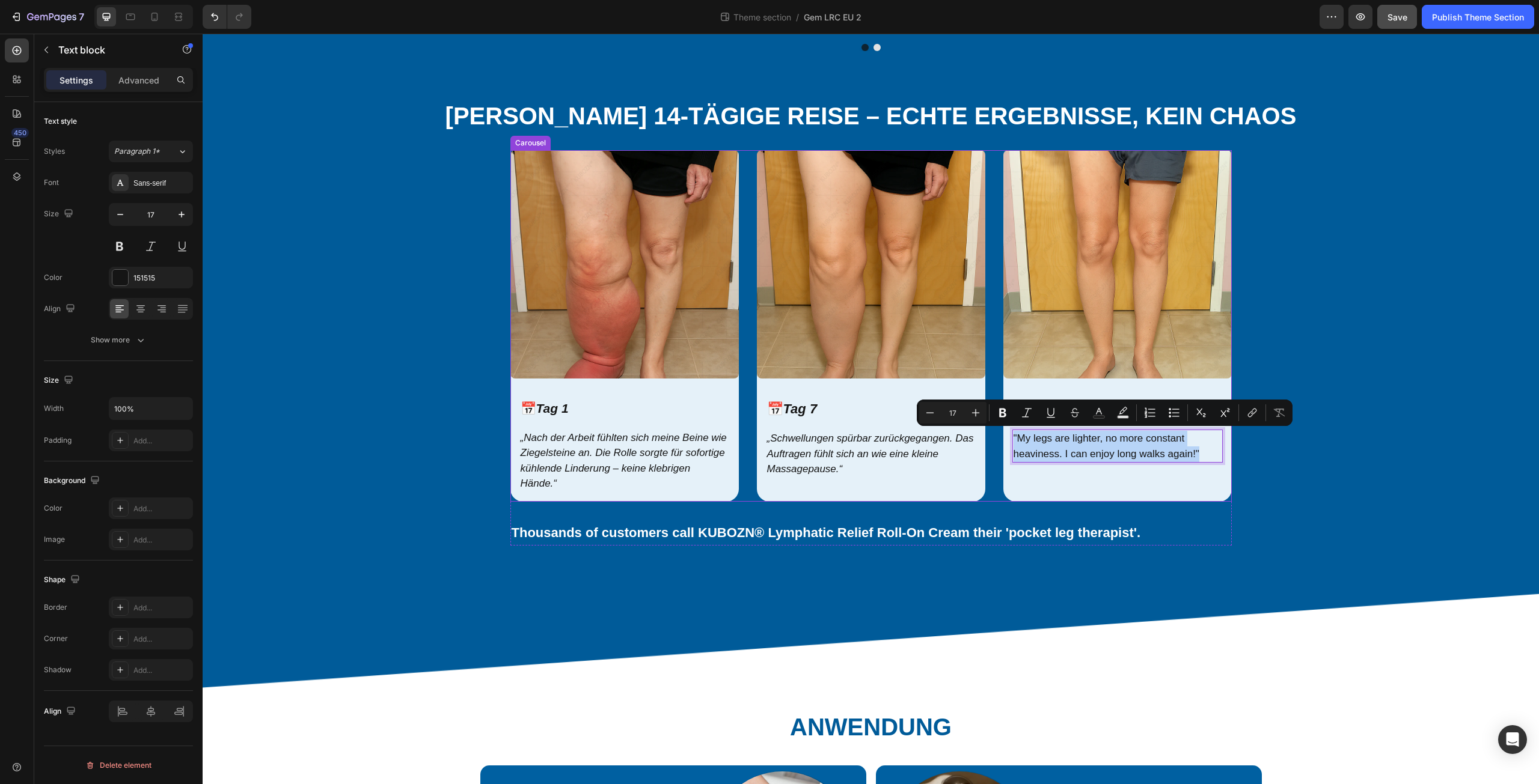
drag, startPoint x: 1010, startPoint y: 434, endPoint x: 1216, endPoint y: 467, distance: 208.6
click at [1216, 467] on div "Image 📅 Tag 14 Text block "My legs are lighter, no more constant heaviness. I c…" at bounding box center [1117, 326] width 229 height 351
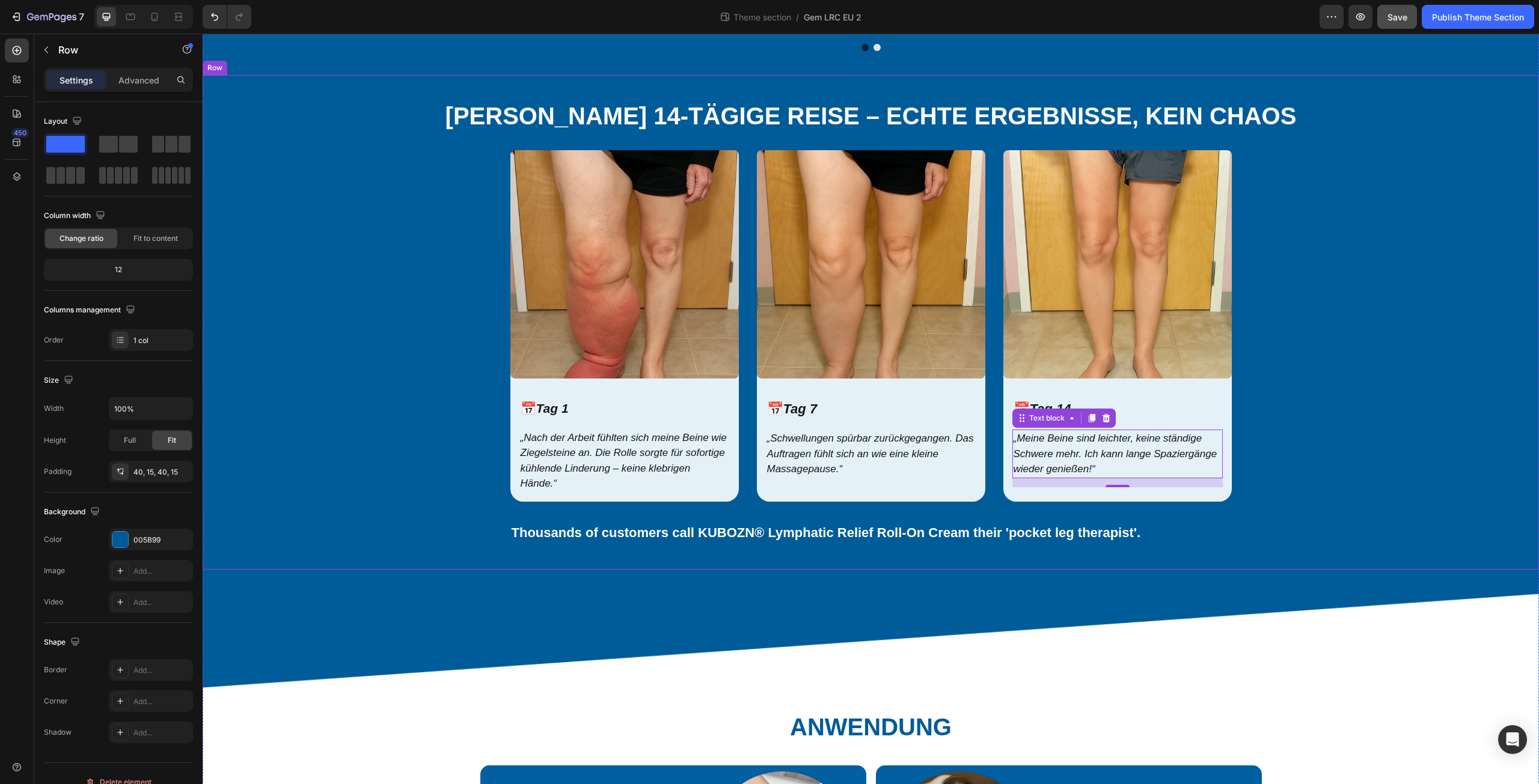
click at [1282, 467] on div "⁠⁠⁠⁠⁠⁠⁠ [PERSON_NAME] 14-TÄGIGE REISE – ECHTE ERGEBNISSE, KEIN CHAOS Heading Im…" at bounding box center [871, 322] width 1318 height 447
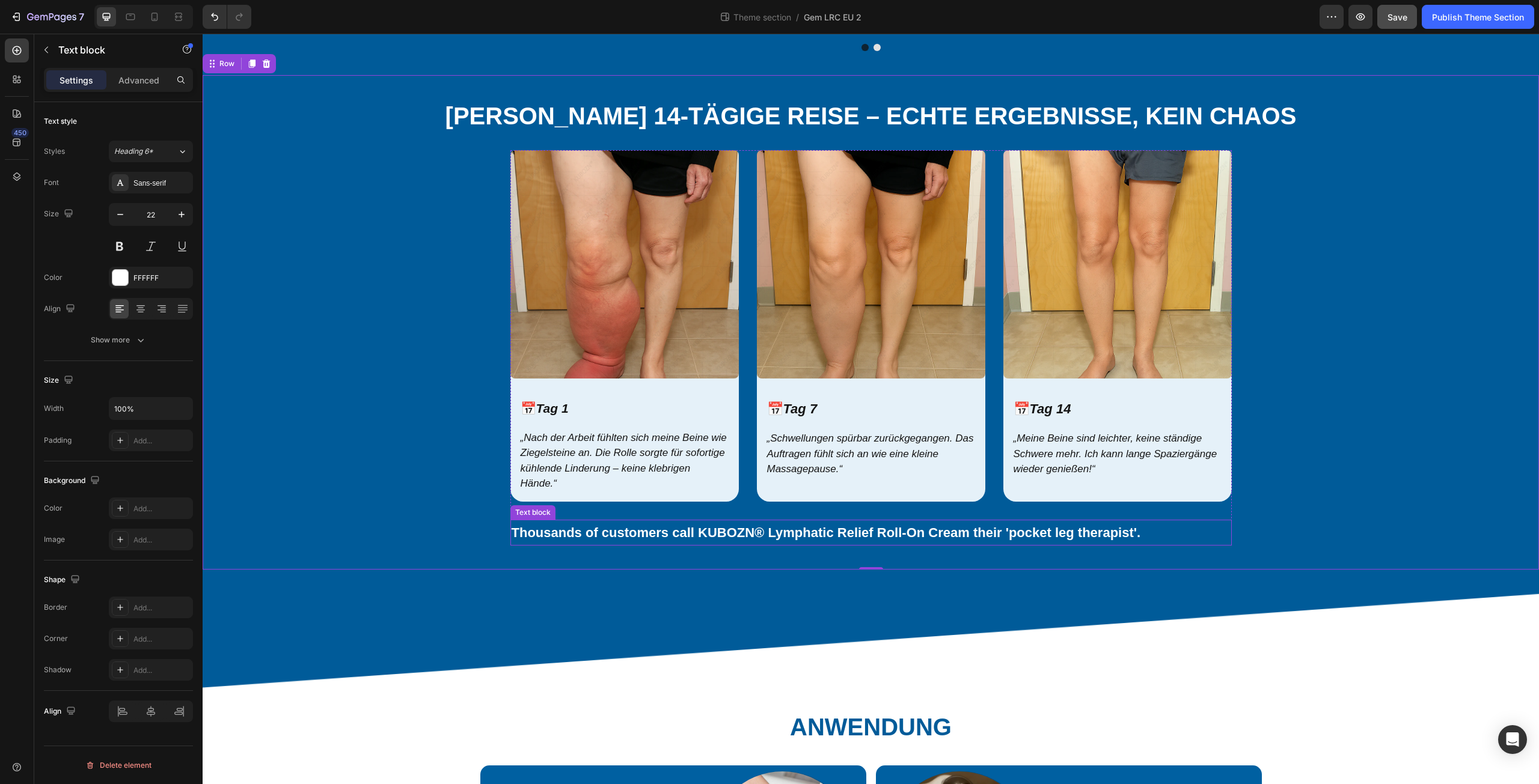
click at [1131, 533] on strong "Thousands of customers call KUBOZN® Lymphatic Relief Roll-On Cream their 'pocke…" at bounding box center [826, 533] width 630 height 15
click at [1135, 533] on strong "Thousands of customers call KUBOZN® Lymphatic Relief Roll-On Cream their 'pocke…" at bounding box center [826, 533] width 630 height 15
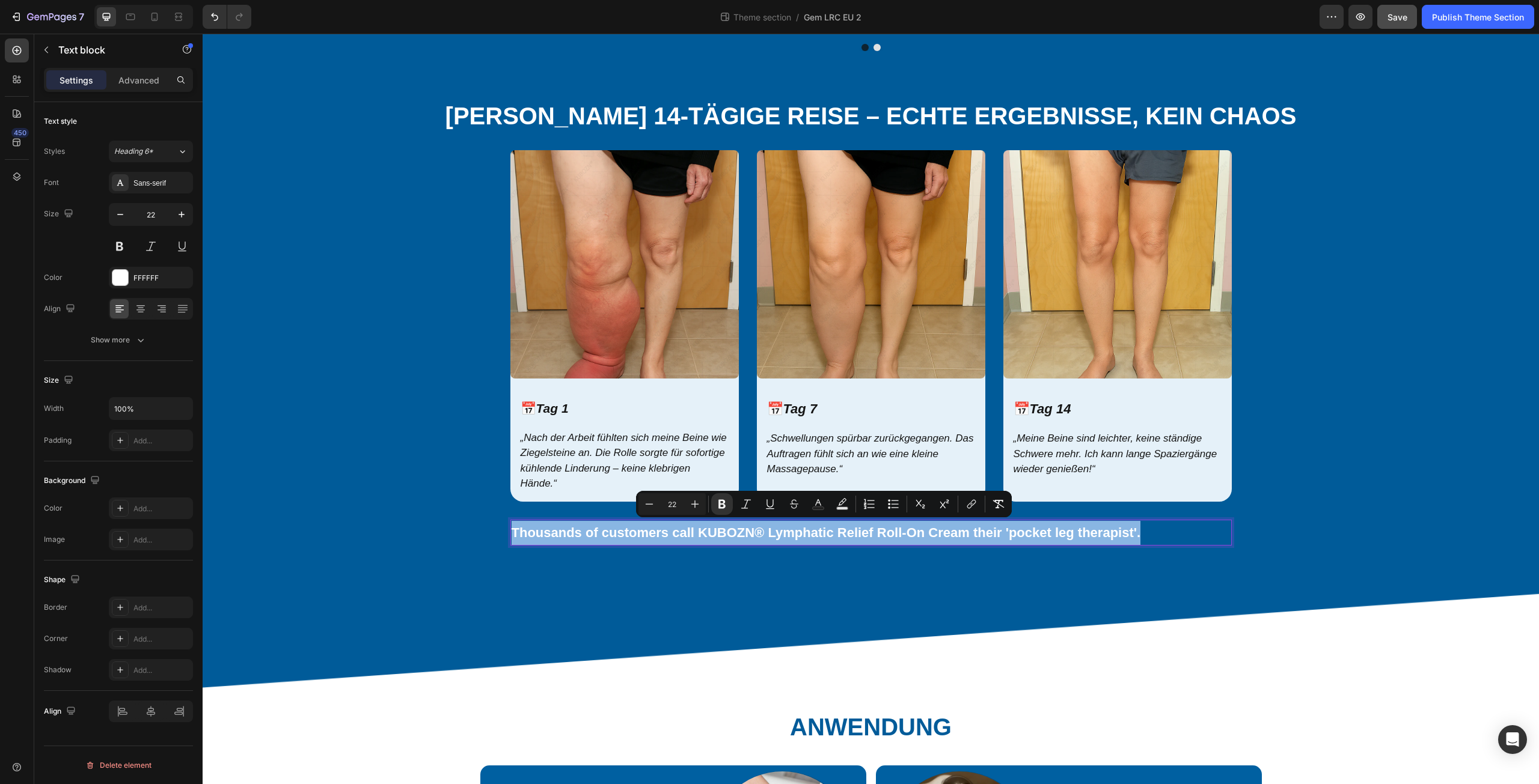
drag, startPoint x: 1145, startPoint y: 534, endPoint x: 507, endPoint y: 537, distance: 638.0
click at [511, 537] on p "Thousands of customers call KUBOZN® Lymphatic Relief Roll-On Cream their 'pocke…" at bounding box center [871, 533] width 719 height 24
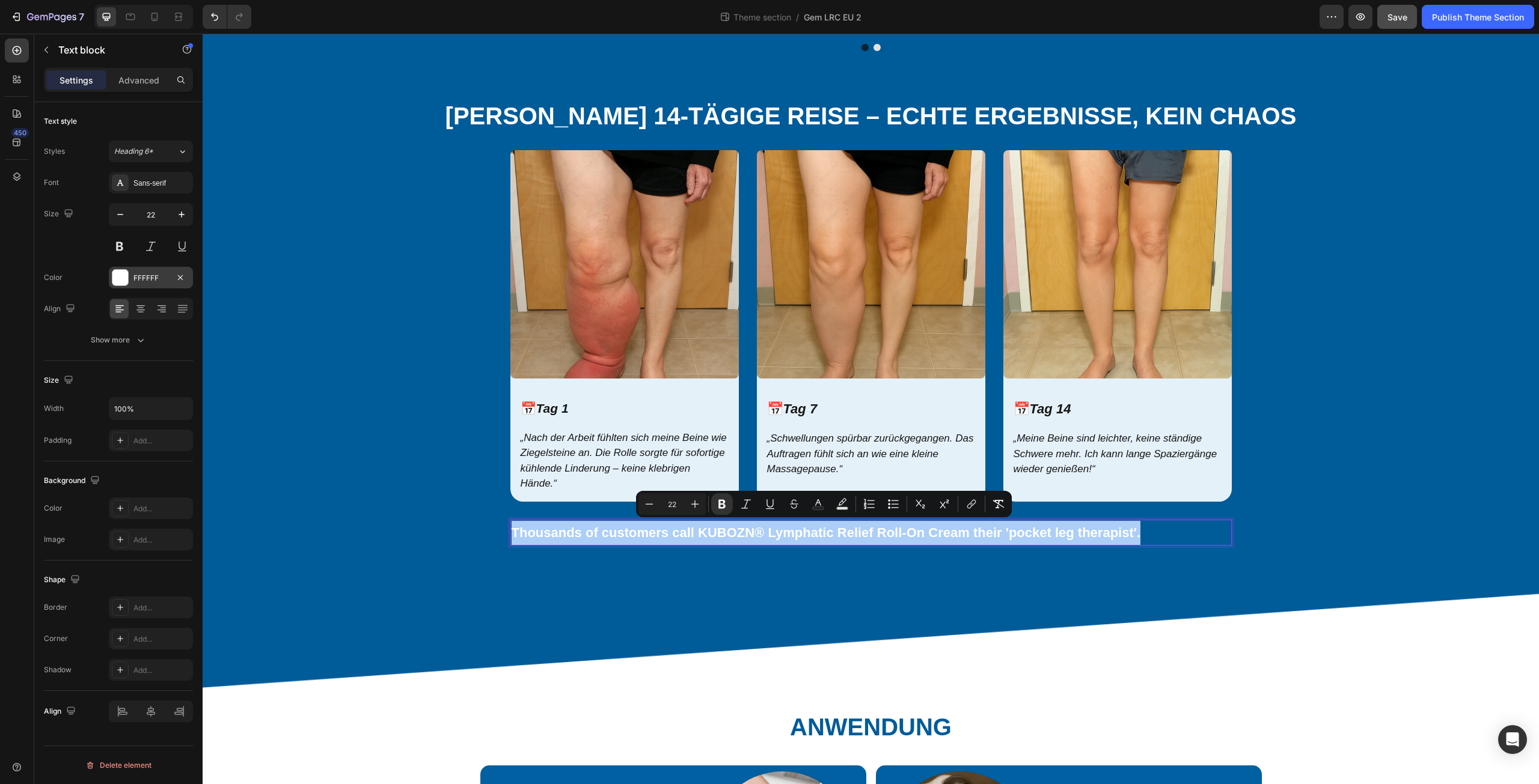
click at [117, 279] on div at bounding box center [121, 278] width 16 height 16
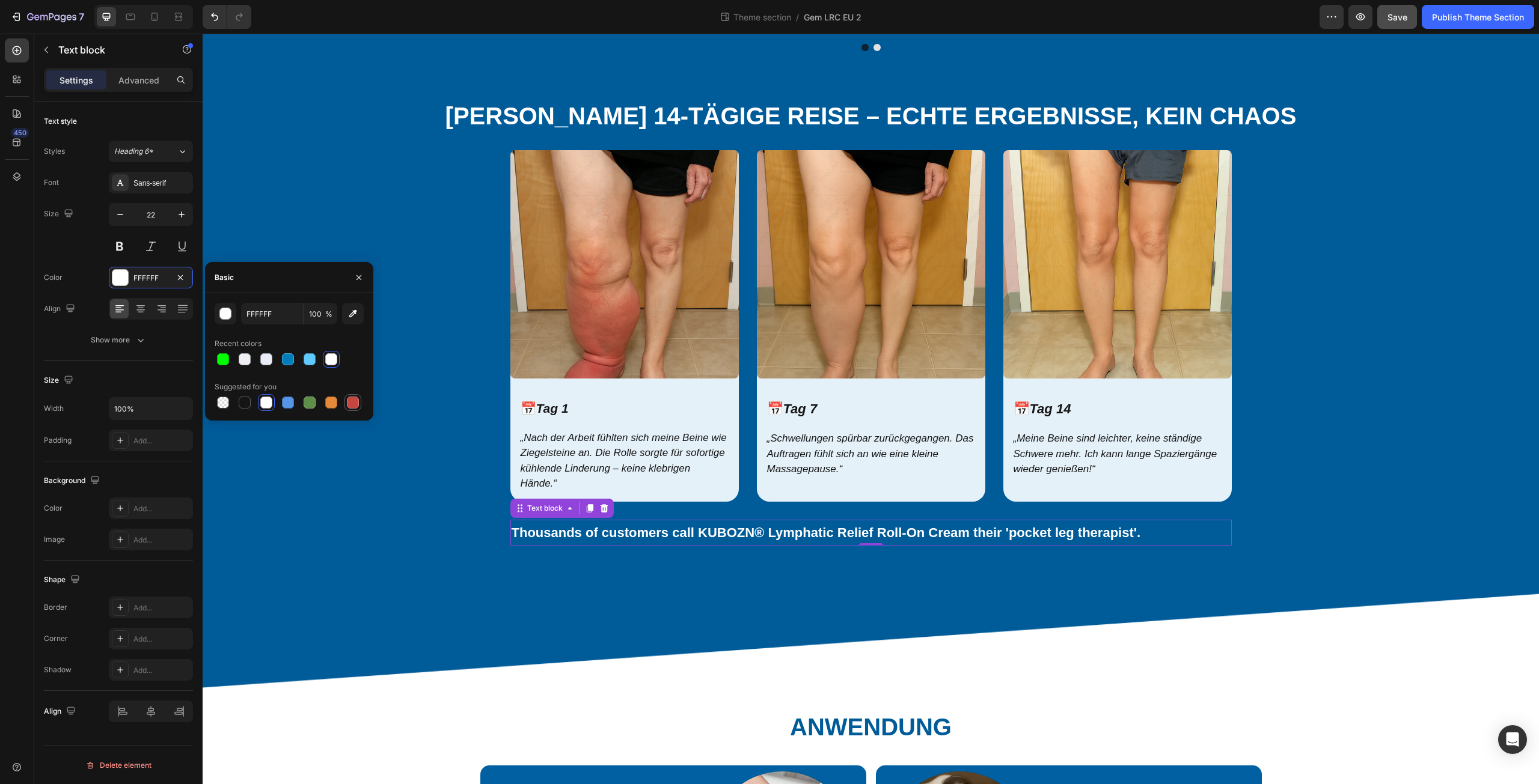
click at [352, 402] on div at bounding box center [352, 402] width 12 height 12
click at [227, 313] on div "button" at bounding box center [225, 314] width 12 height 12
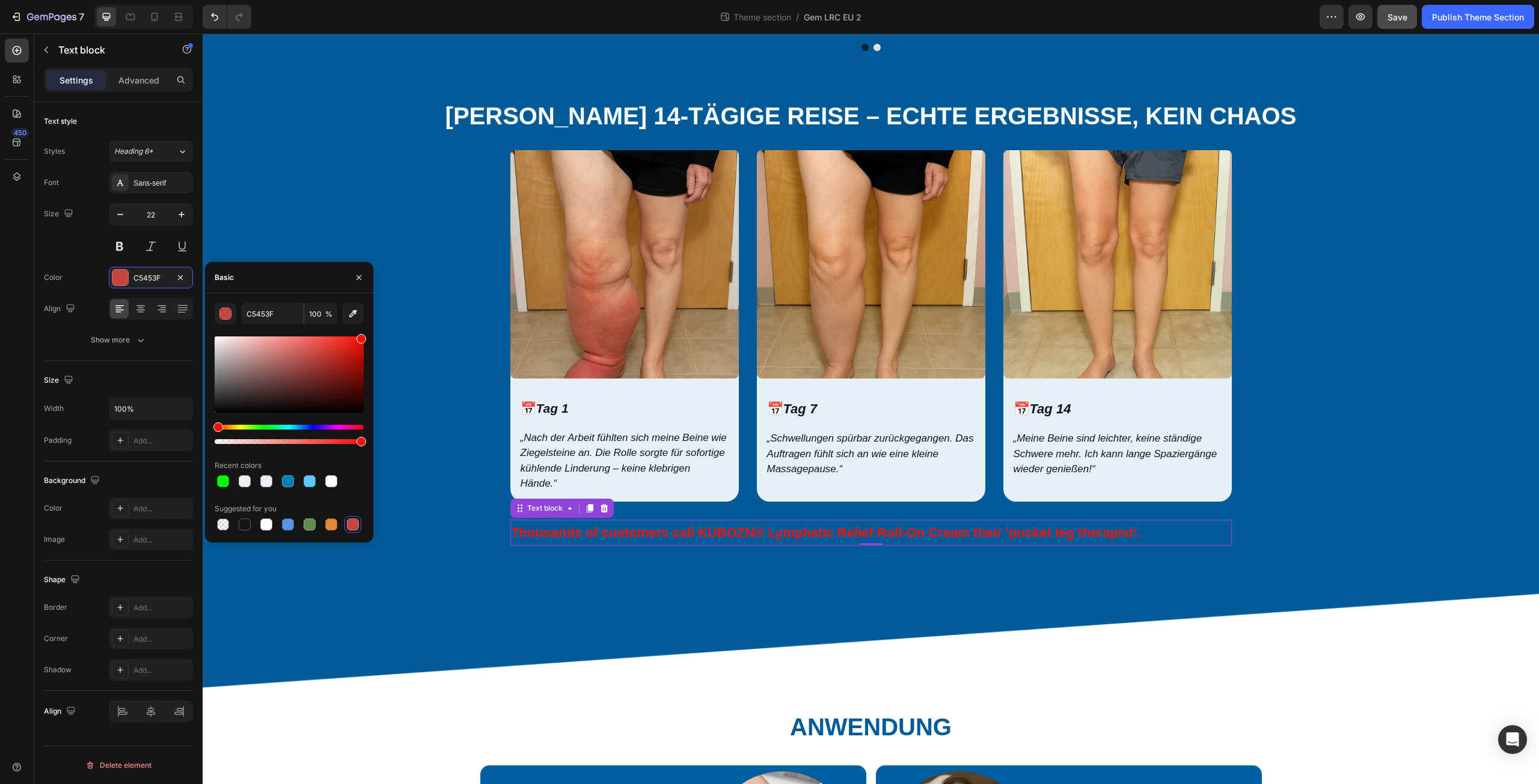
drag, startPoint x: 346, startPoint y: 361, endPoint x: 367, endPoint y: 324, distance: 42.5
click at [367, 324] on div "C5453F 100 % Recent colors Suggested for you" at bounding box center [289, 418] width 169 height 230
type input "FF0C00"
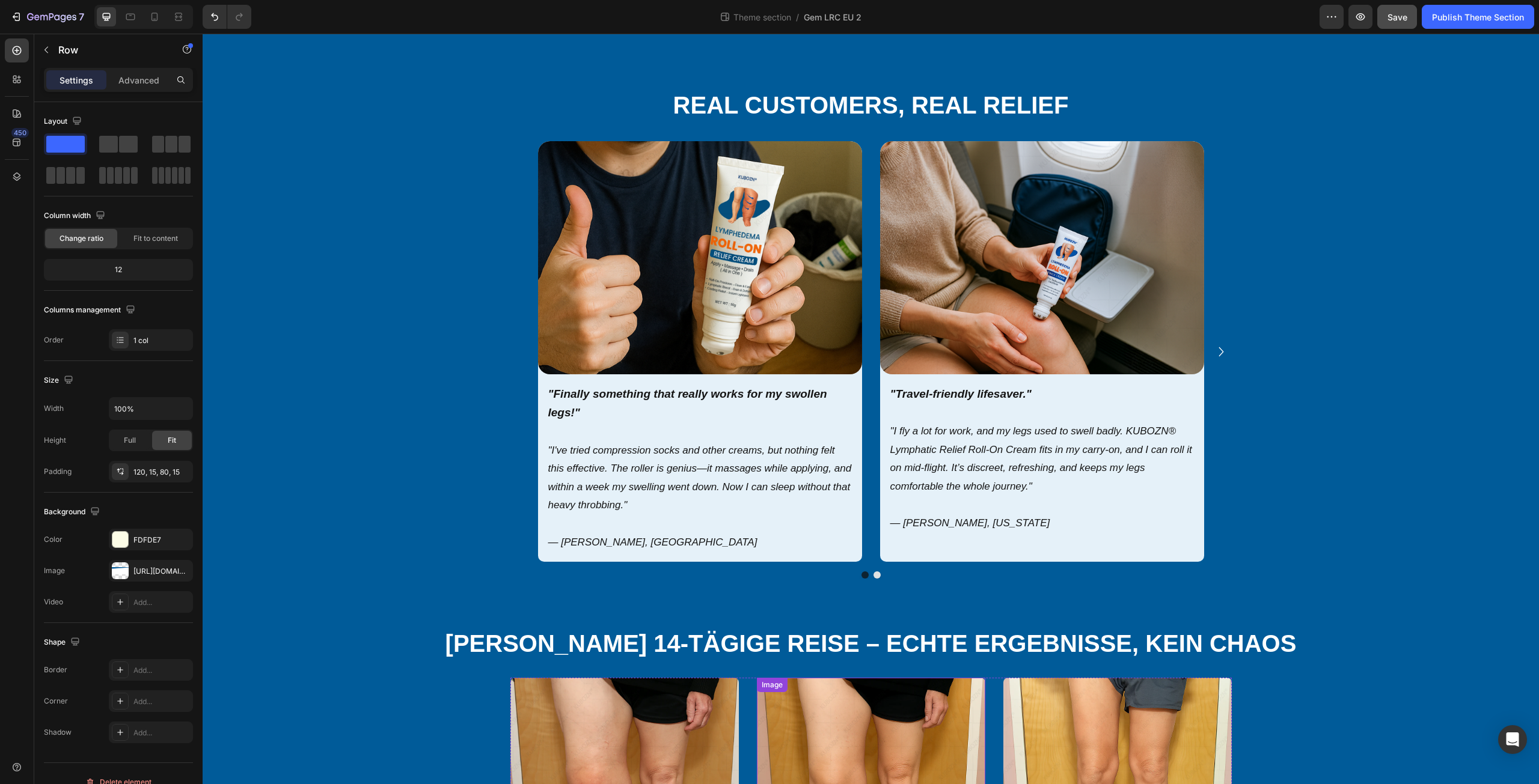
scroll to position [0, 0]
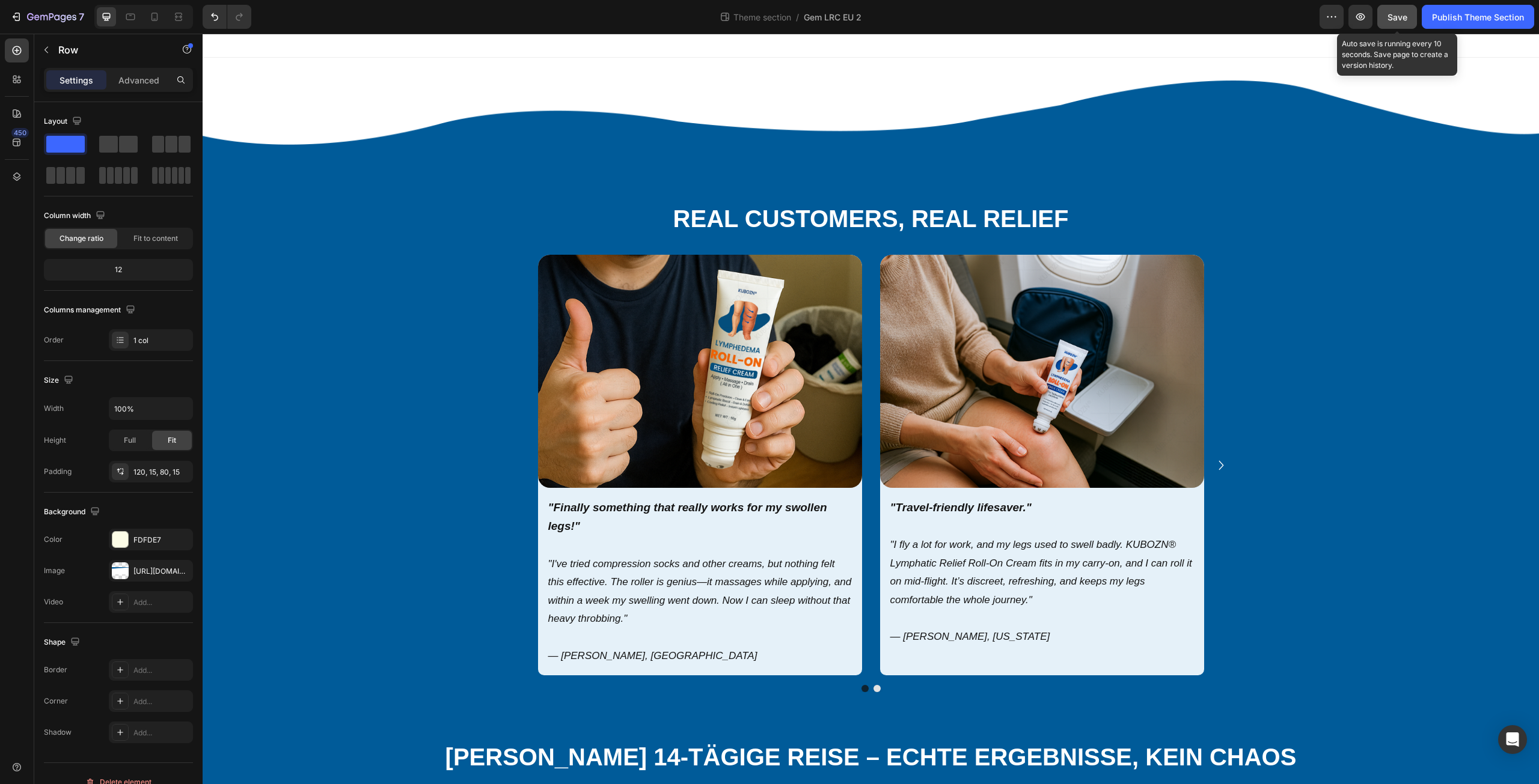
click at [1393, 14] on span "Save" at bounding box center [1397, 17] width 20 height 10
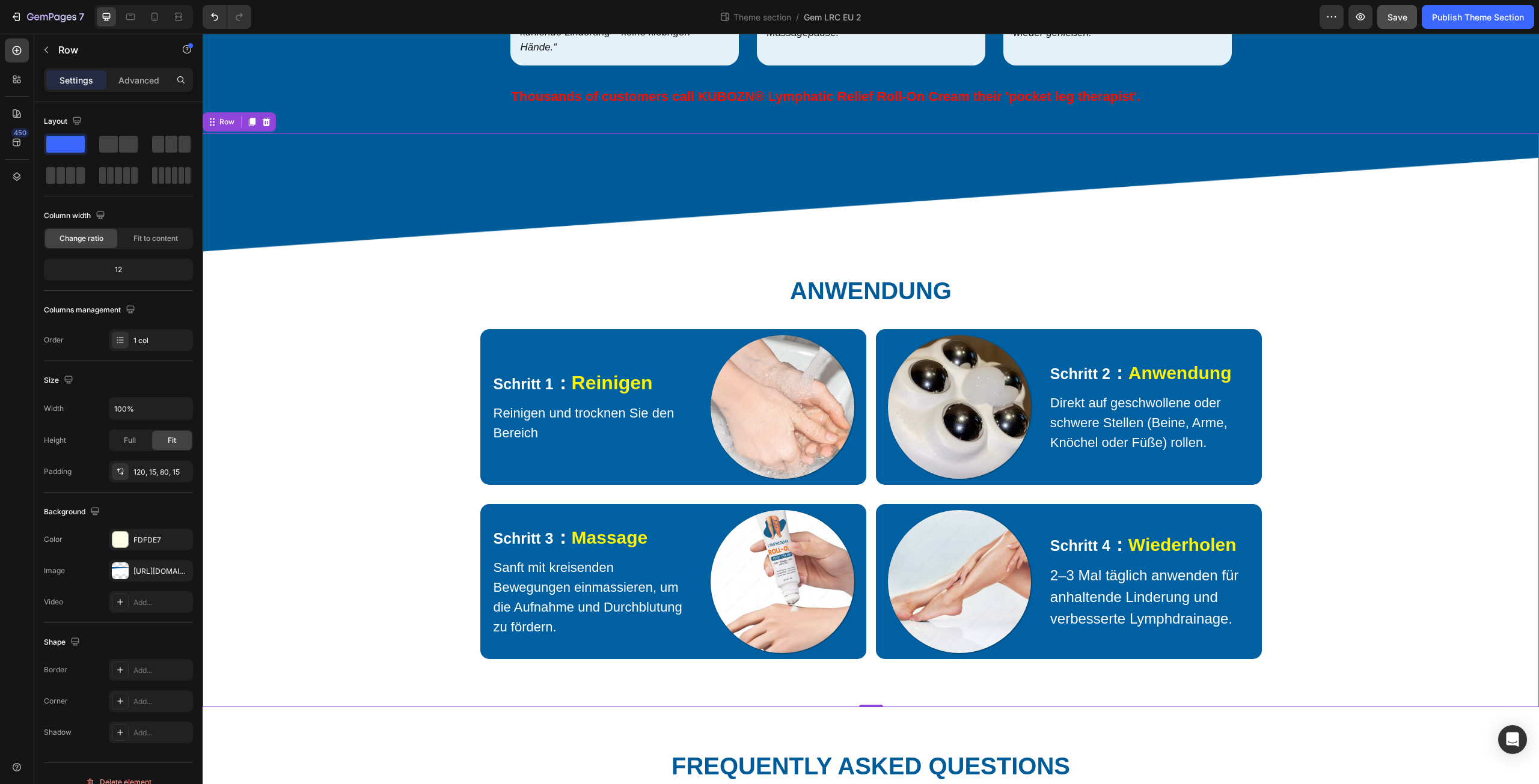
scroll to position [1358, 0]
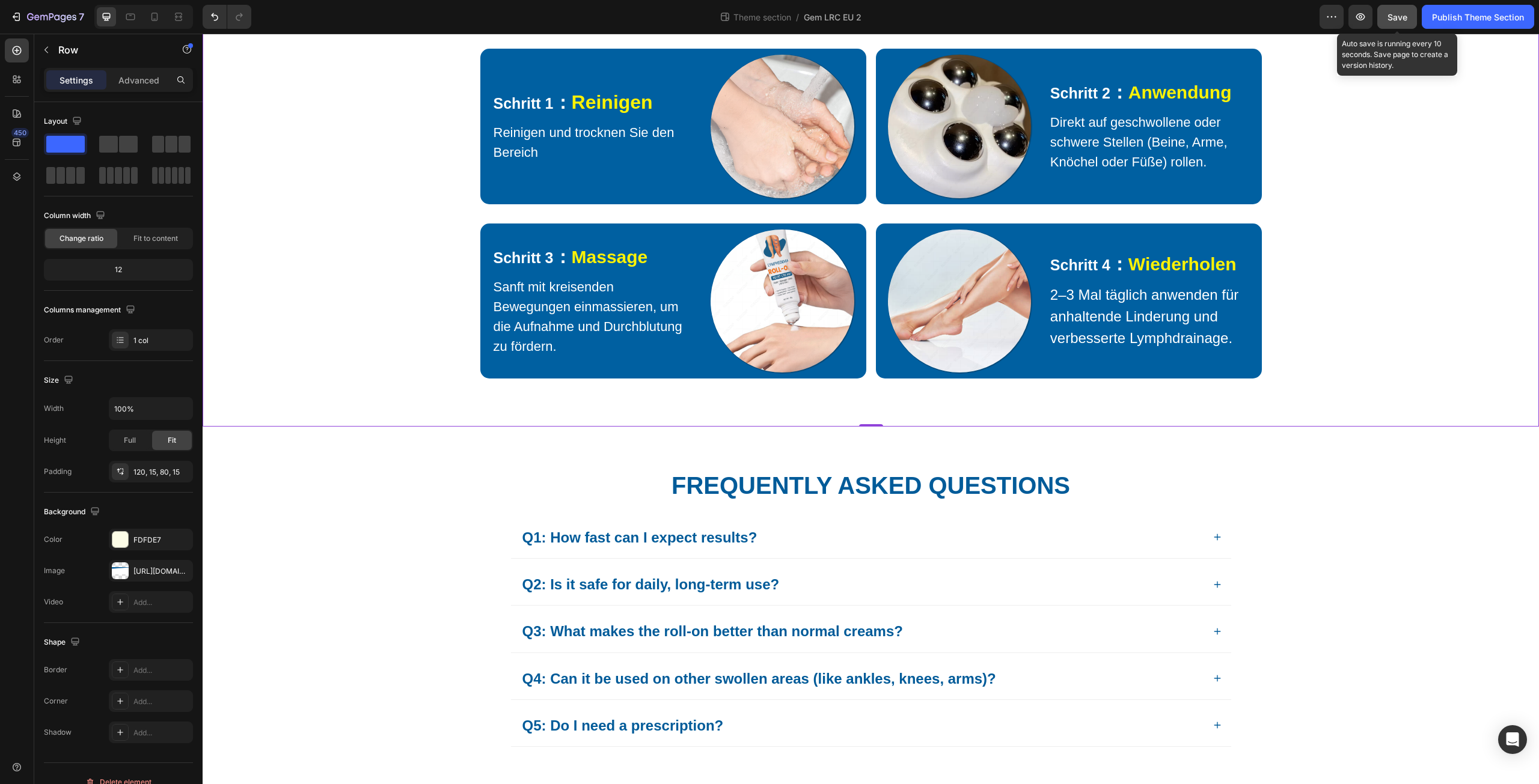
click at [1394, 18] on span "Save" at bounding box center [1397, 17] width 20 height 10
click at [1398, 19] on span "Save" at bounding box center [1397, 17] width 20 height 10
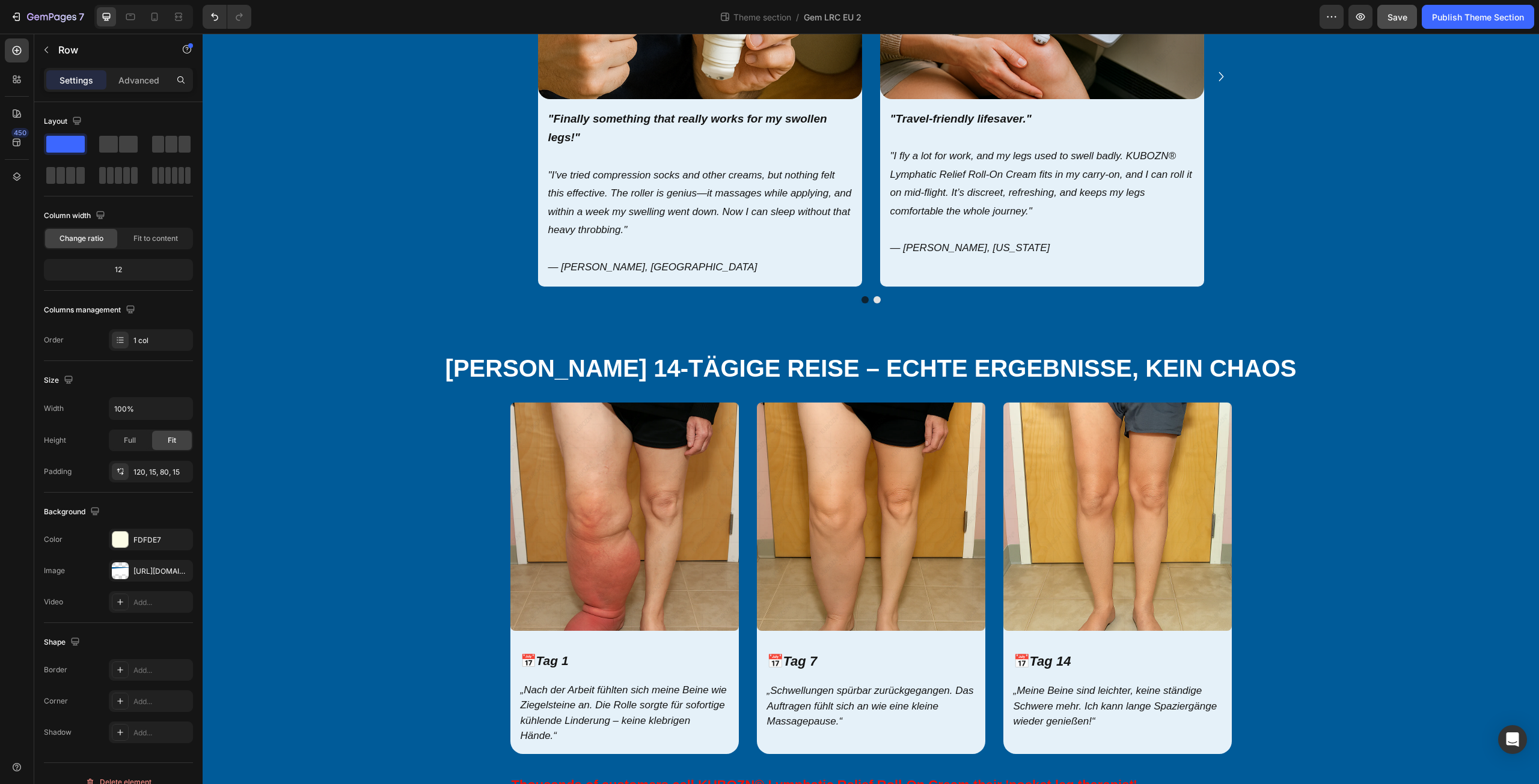
scroll to position [377, 0]
